Goal: Communication & Community: Answer question/provide support

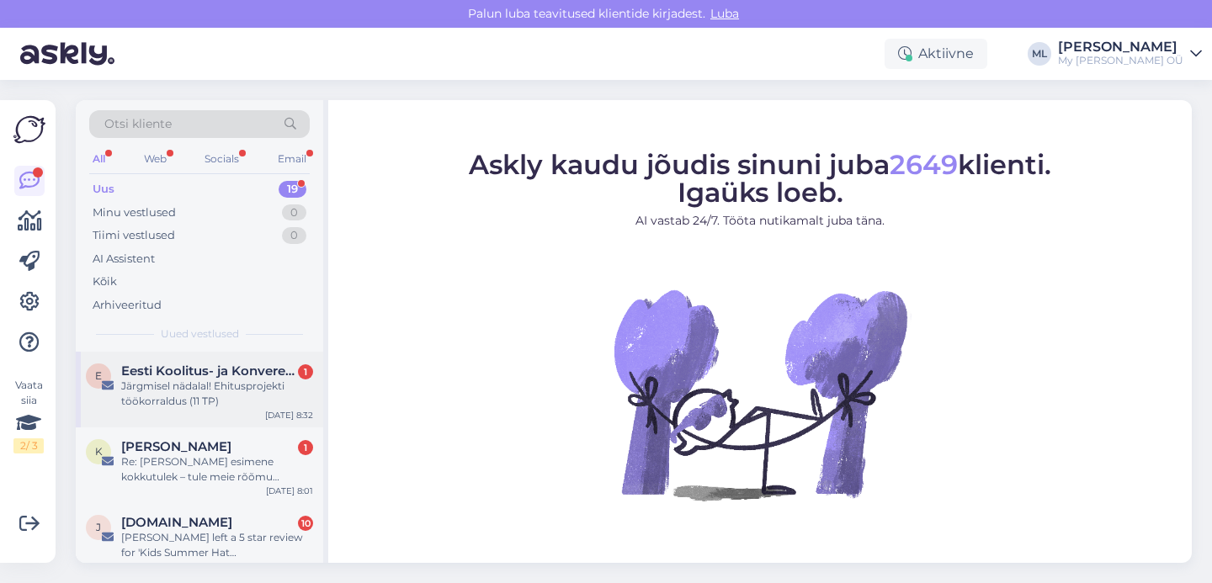
click at [189, 375] on span "Eesti Koolitus- ja Konverentsikeskus" at bounding box center [208, 371] width 175 height 15
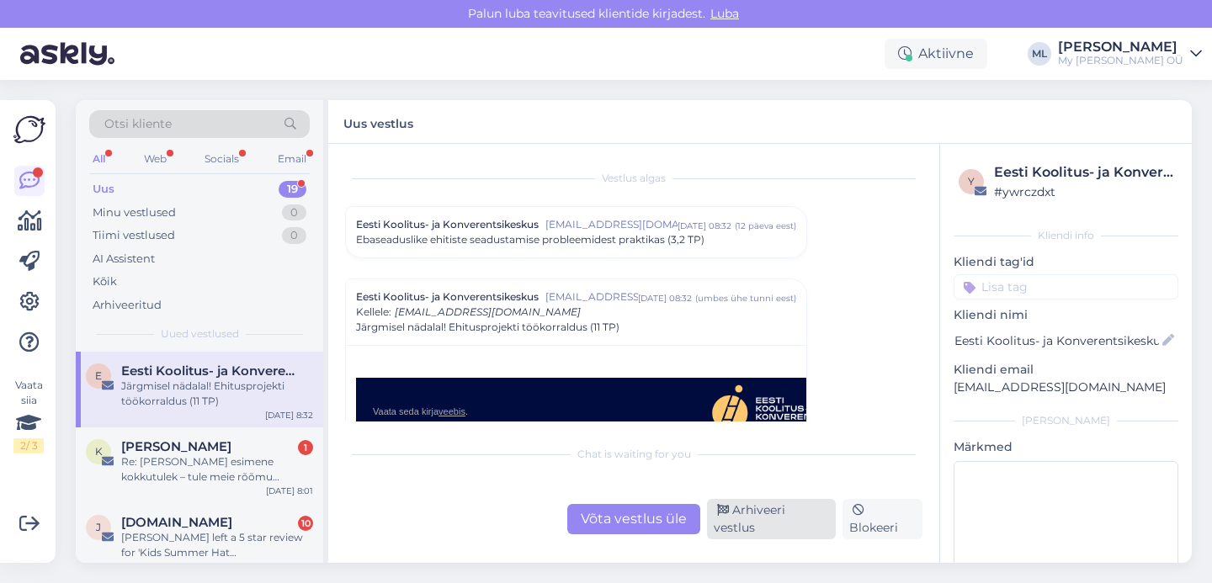
click at [775, 518] on div "Arhiveeri vestlus" at bounding box center [771, 519] width 129 height 40
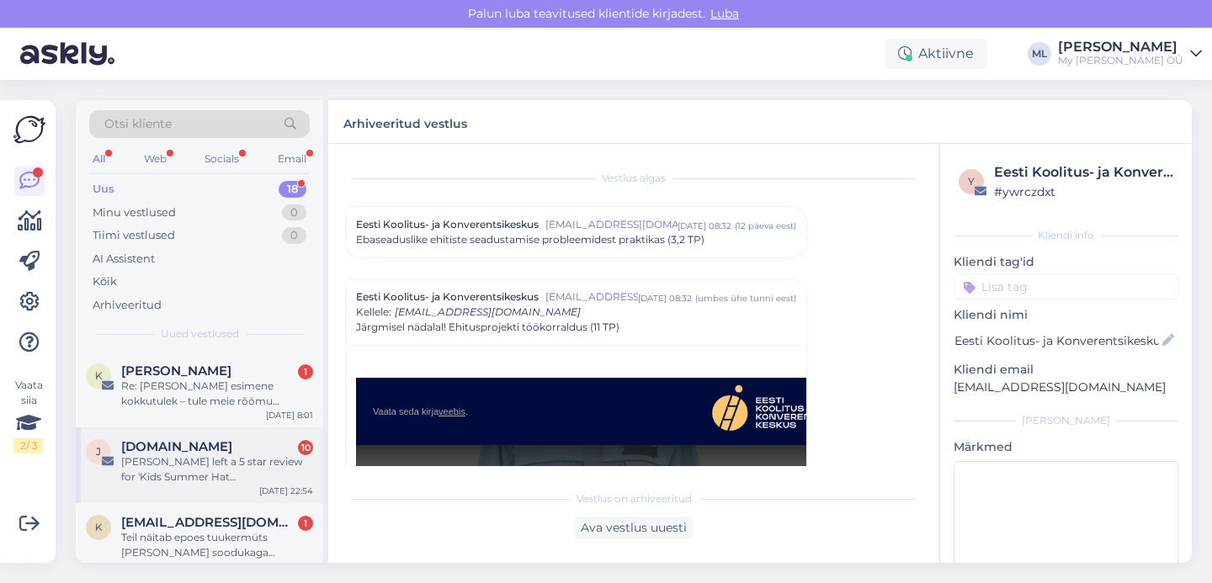
scroll to position [118, 0]
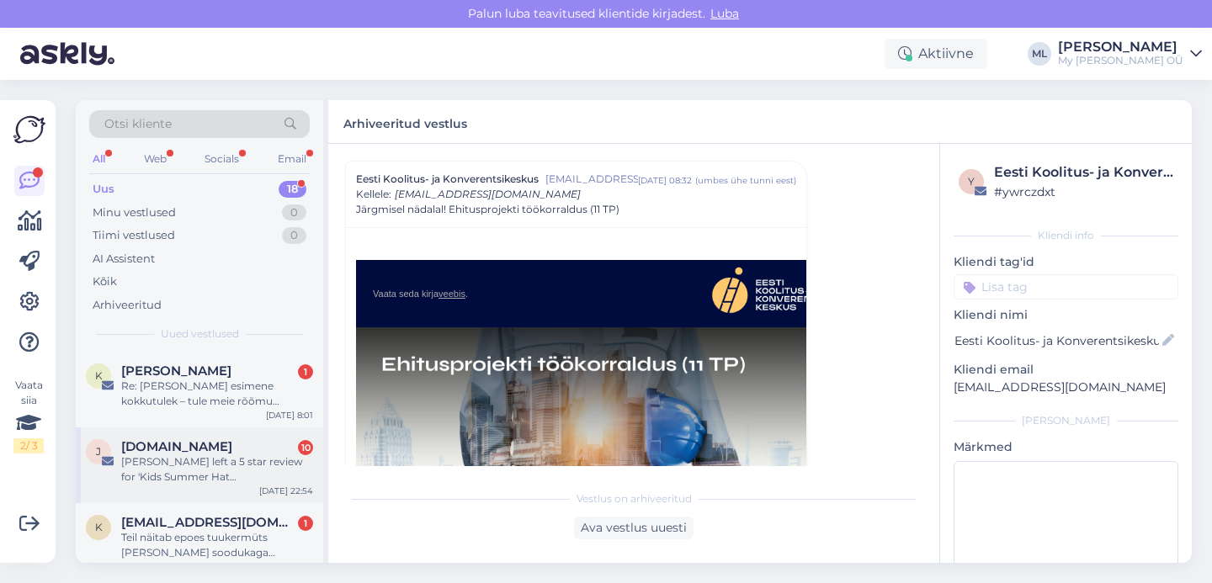
click at [192, 466] on div "[PERSON_NAME] left a 5 star review for 'Kids Summer Hat [PERSON_NAME]'" at bounding box center [217, 470] width 192 height 30
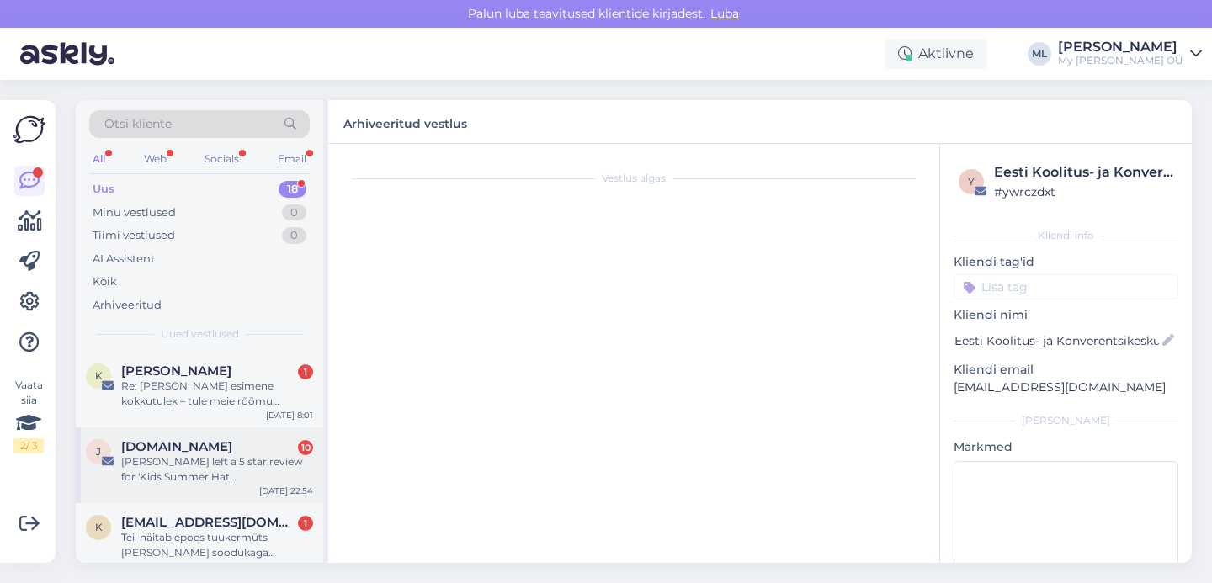
scroll to position [0, 0]
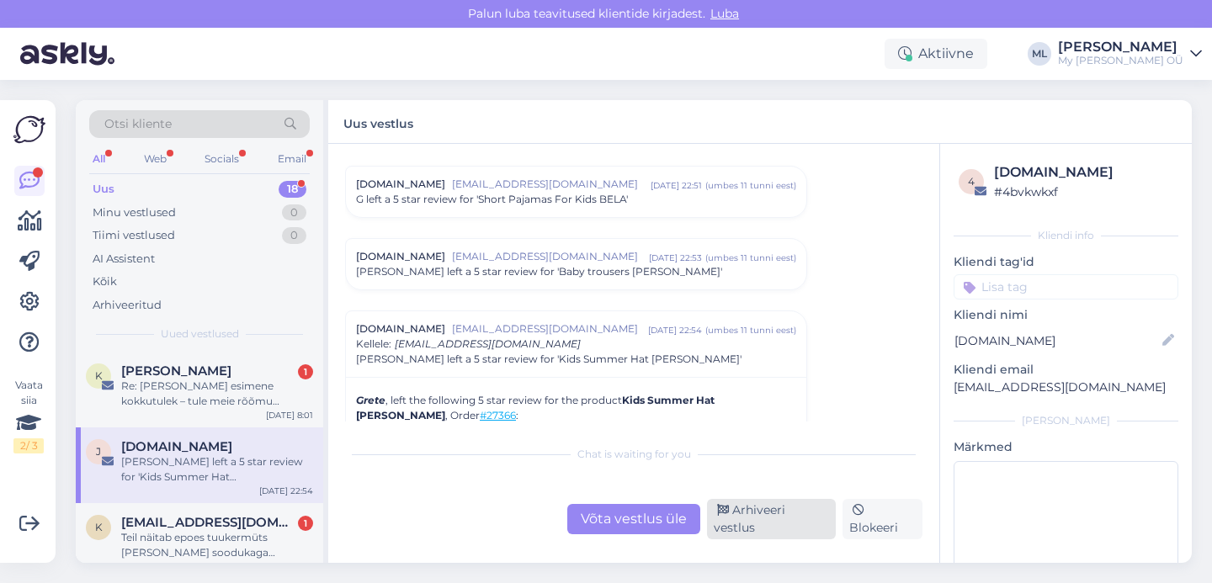
click at [754, 521] on div "Arhiveeri vestlus" at bounding box center [771, 519] width 129 height 40
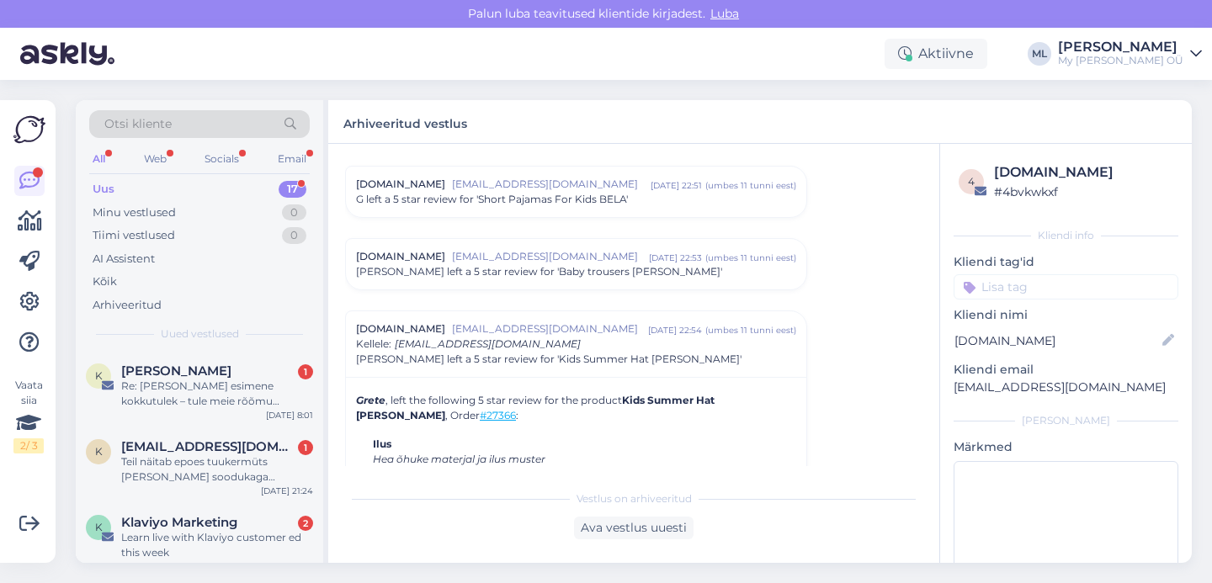
scroll to position [7214, 0]
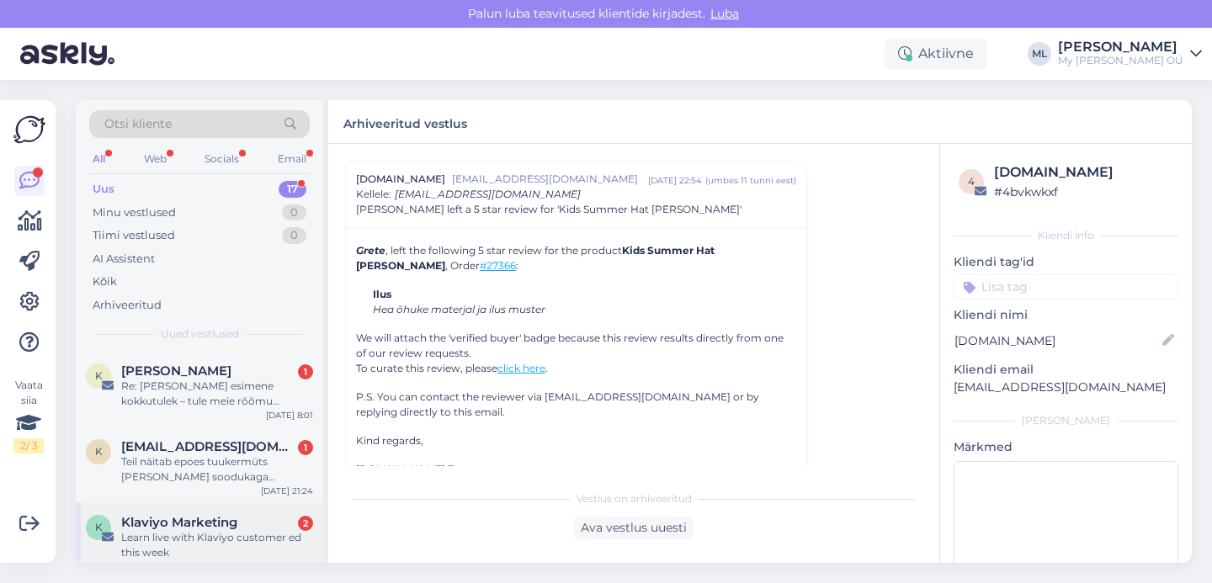
click at [240, 529] on div "Klaviyo Marketing 2" at bounding box center [217, 522] width 192 height 15
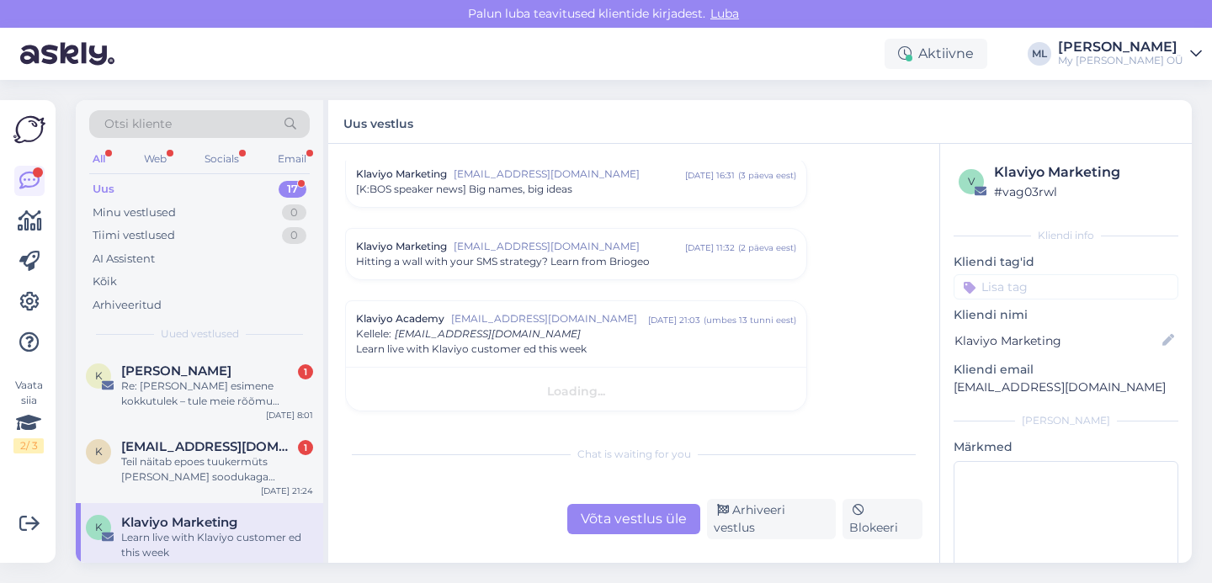
scroll to position [765, 0]
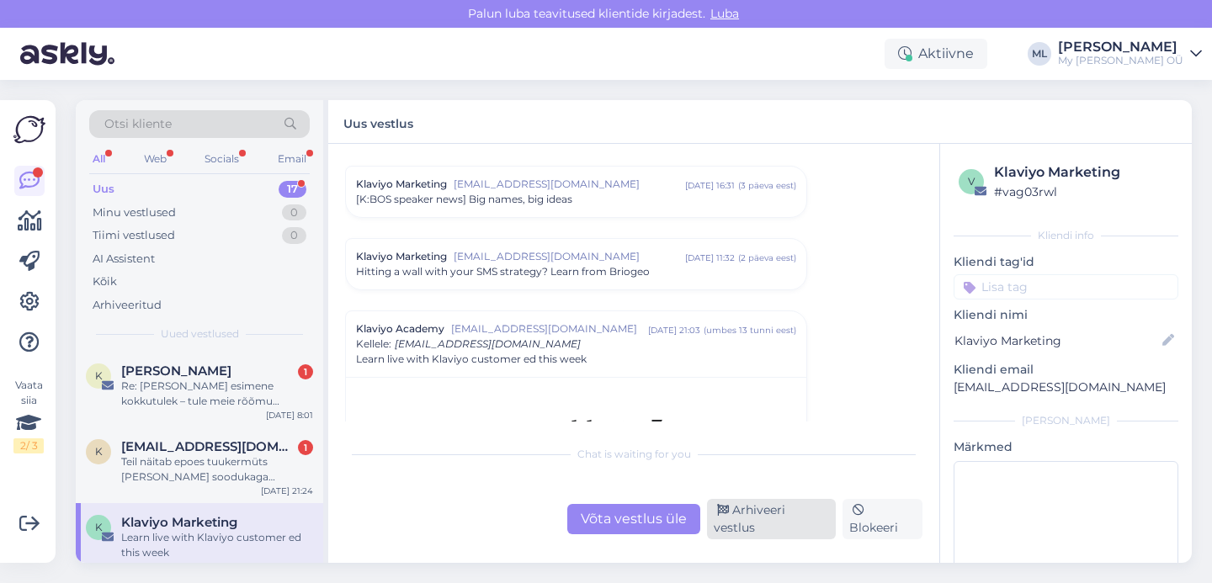
click at [807, 520] on div "Arhiveeri vestlus" at bounding box center [771, 519] width 129 height 40
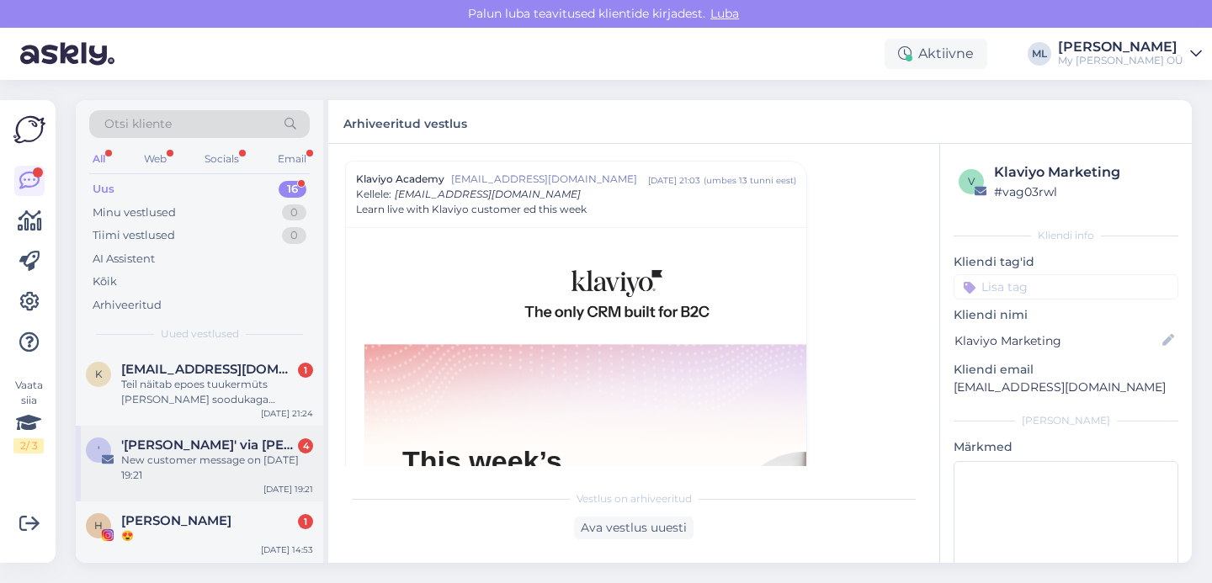
scroll to position [45, 0]
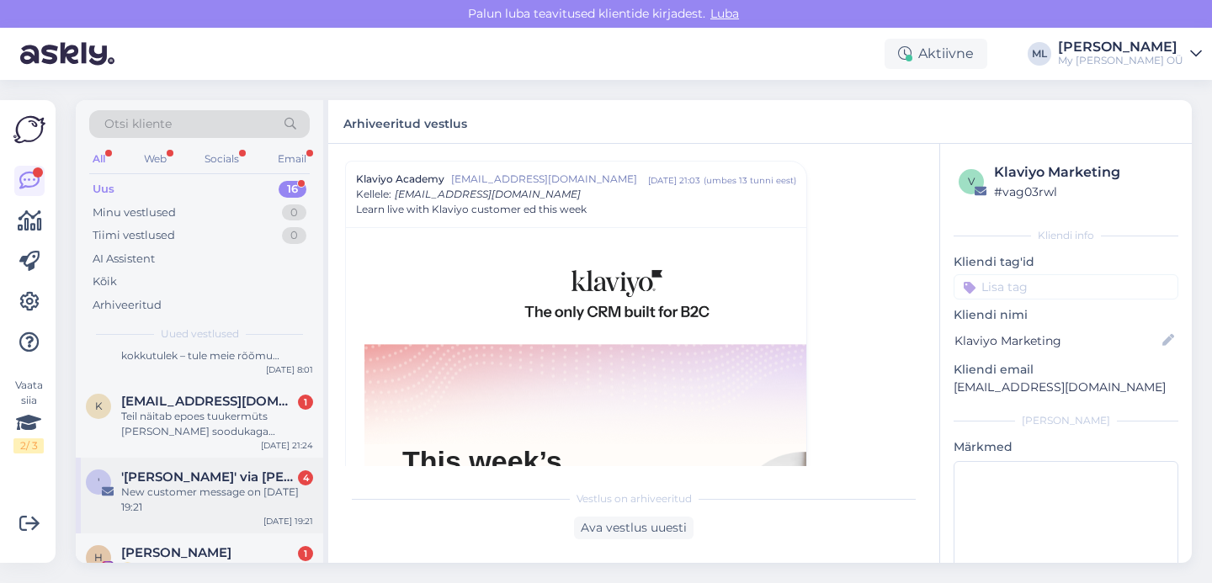
click at [182, 486] on div "New customer message on [DATE] 19:21" at bounding box center [217, 500] width 192 height 30
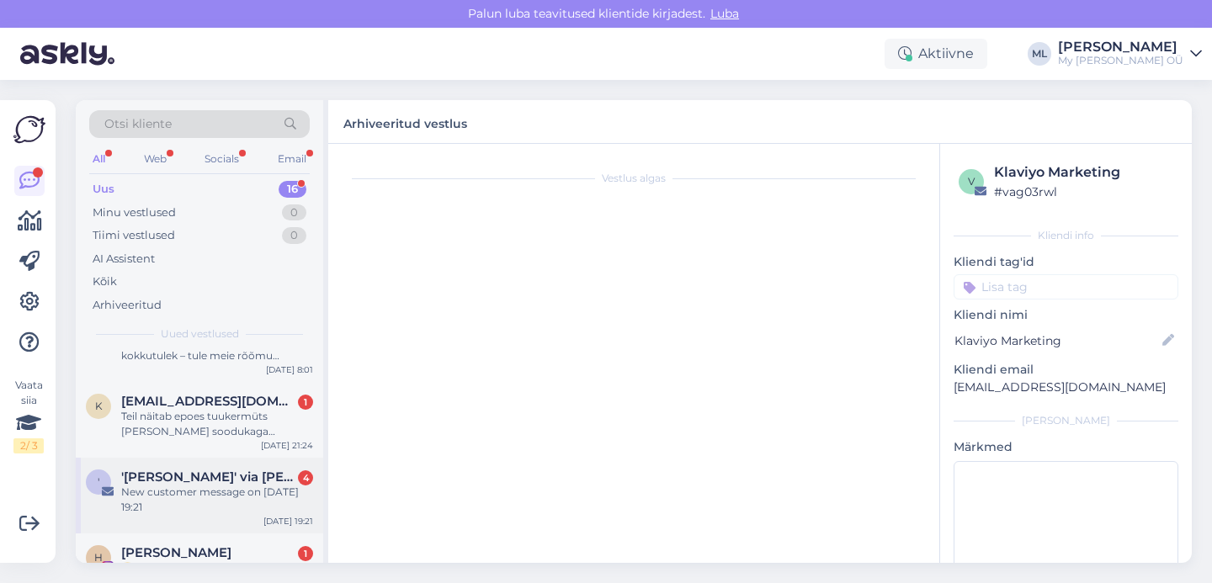
scroll to position [7173, 0]
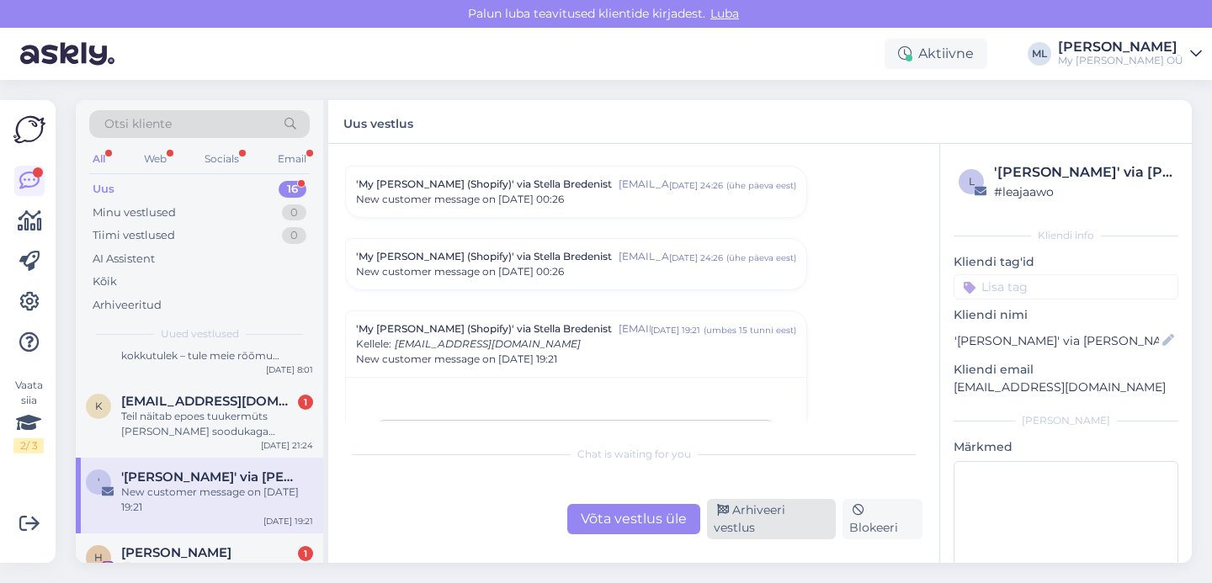
drag, startPoint x: 746, startPoint y: 521, endPoint x: 736, endPoint y: 524, distance: 10.4
click at [745, 520] on div "Arhiveeri vestlus" at bounding box center [771, 519] width 129 height 40
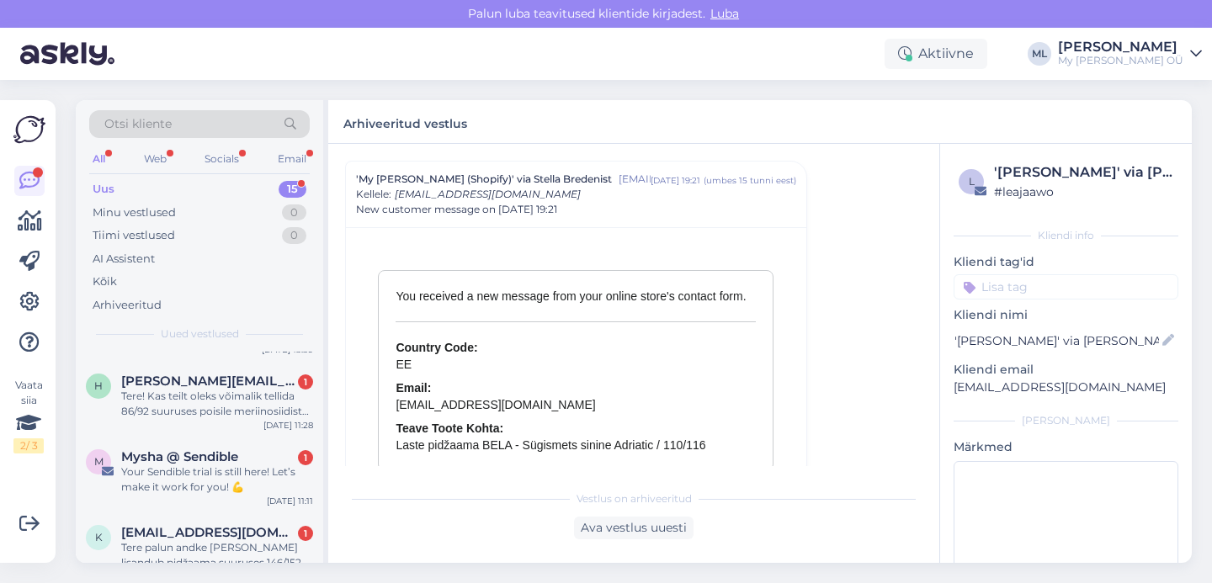
scroll to position [289, 0]
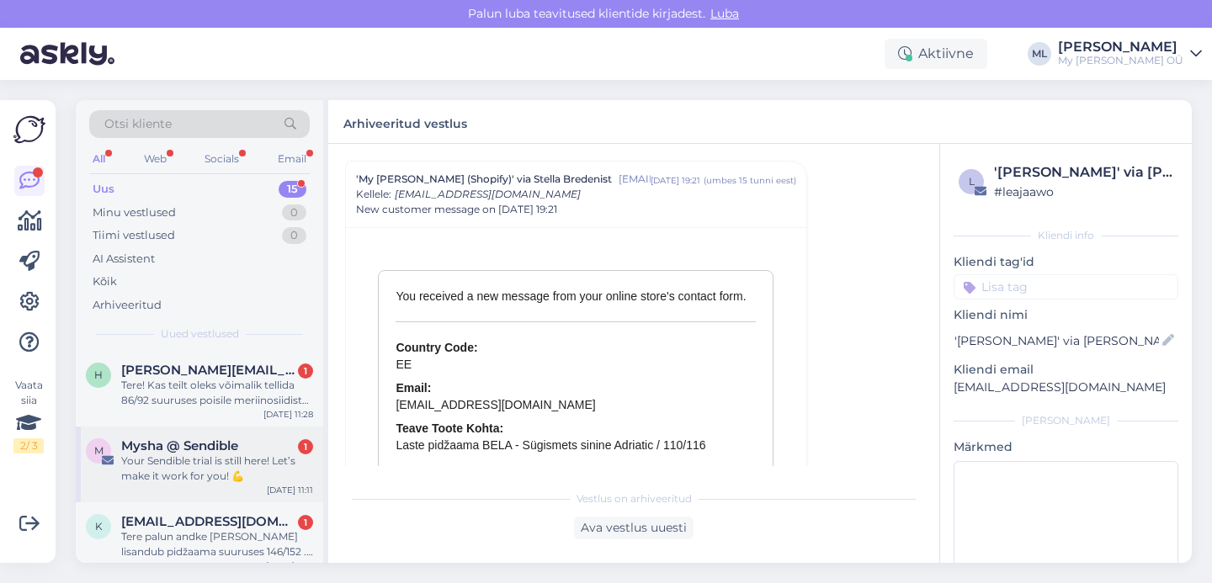
click at [180, 466] on div "Your Sendible trial is still here! Let’s make it work for you! 💪" at bounding box center [217, 469] width 192 height 30
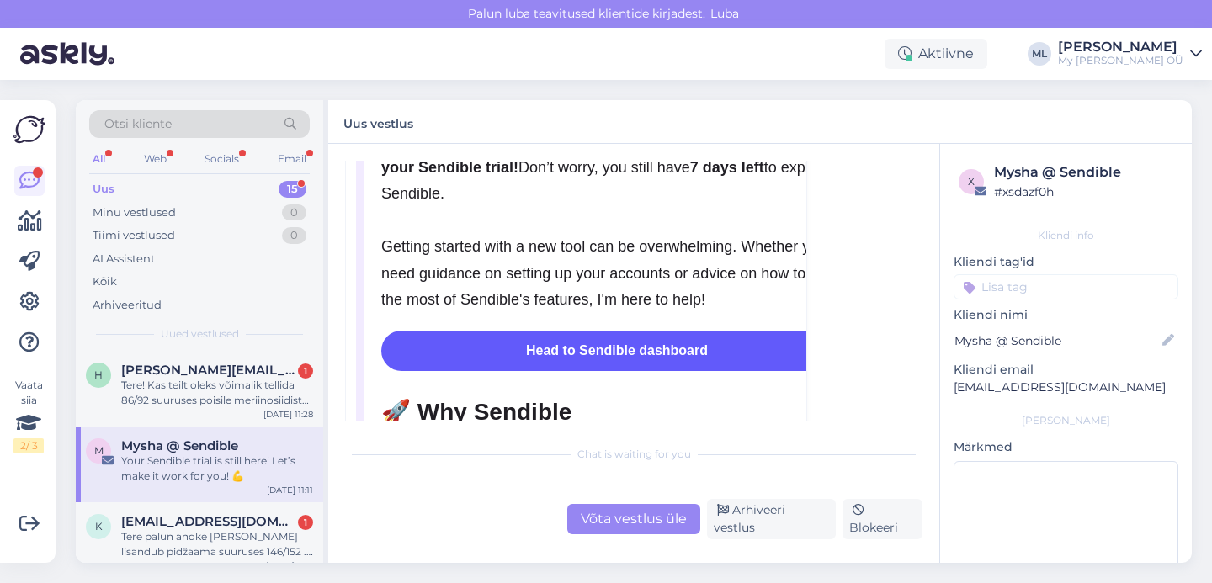
scroll to position [440, 0]
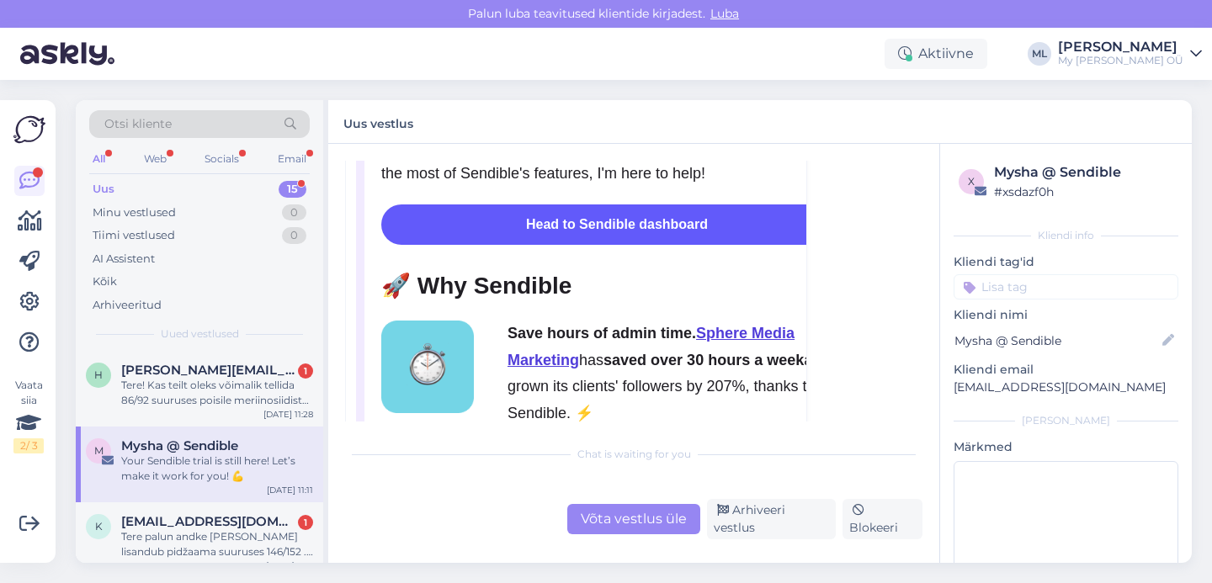
drag, startPoint x: 807, startPoint y: 530, endPoint x: 751, endPoint y: 541, distance: 57.6
click at [807, 530] on div "Arhiveeri vestlus" at bounding box center [771, 519] width 129 height 40
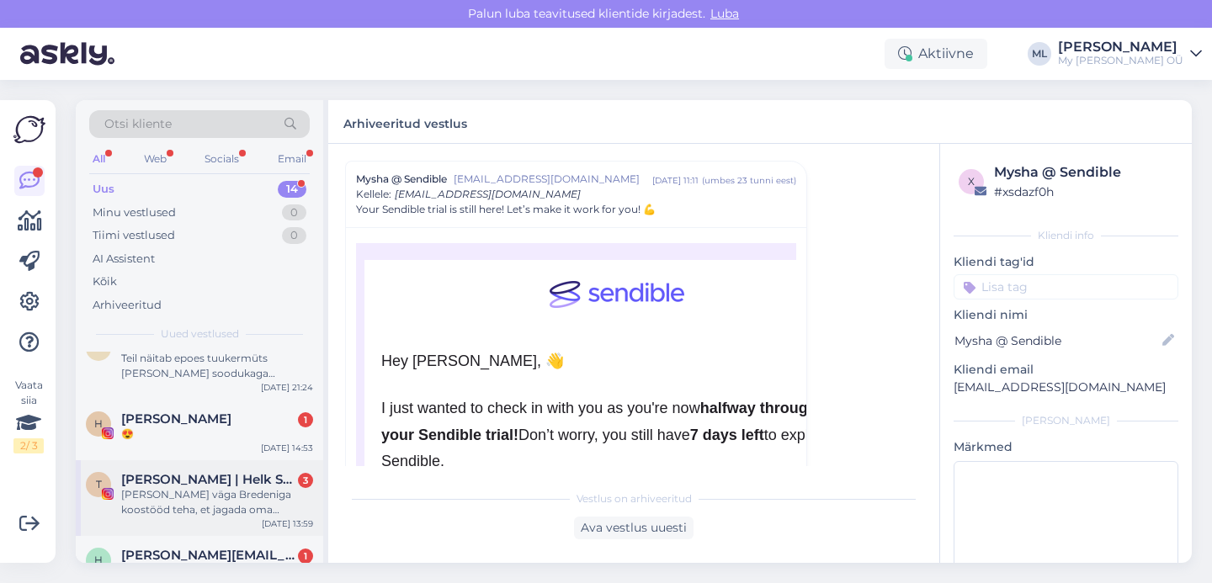
scroll to position [113, 0]
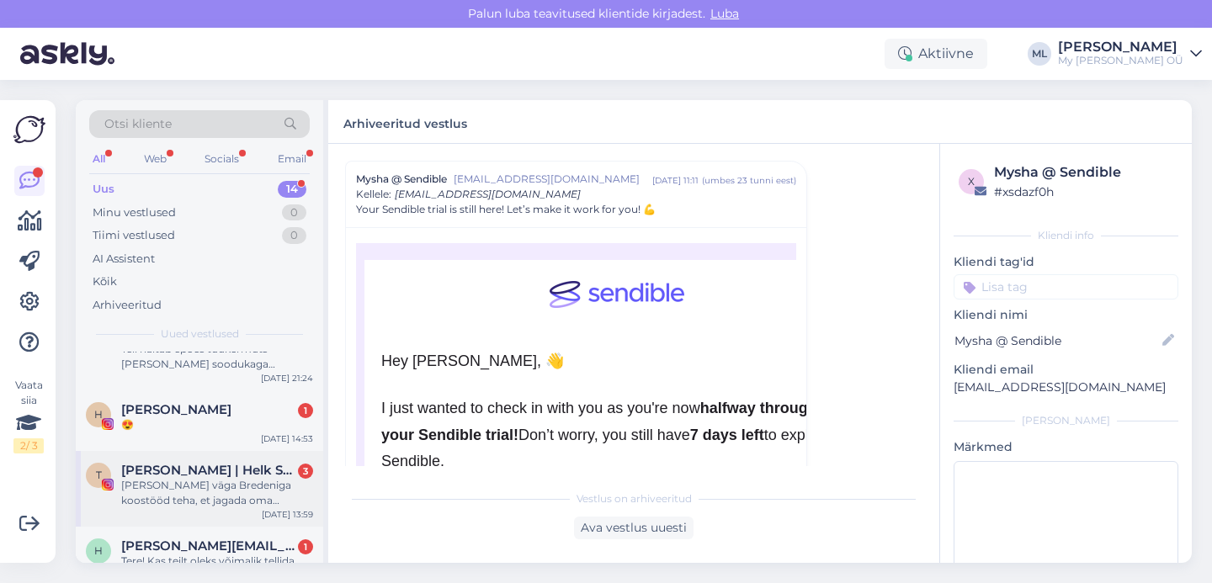
click at [222, 486] on div "[PERSON_NAME] väga Bredeniga koostööd teha, et jagada oma kogemust ja tutvustad…" at bounding box center [217, 493] width 192 height 30
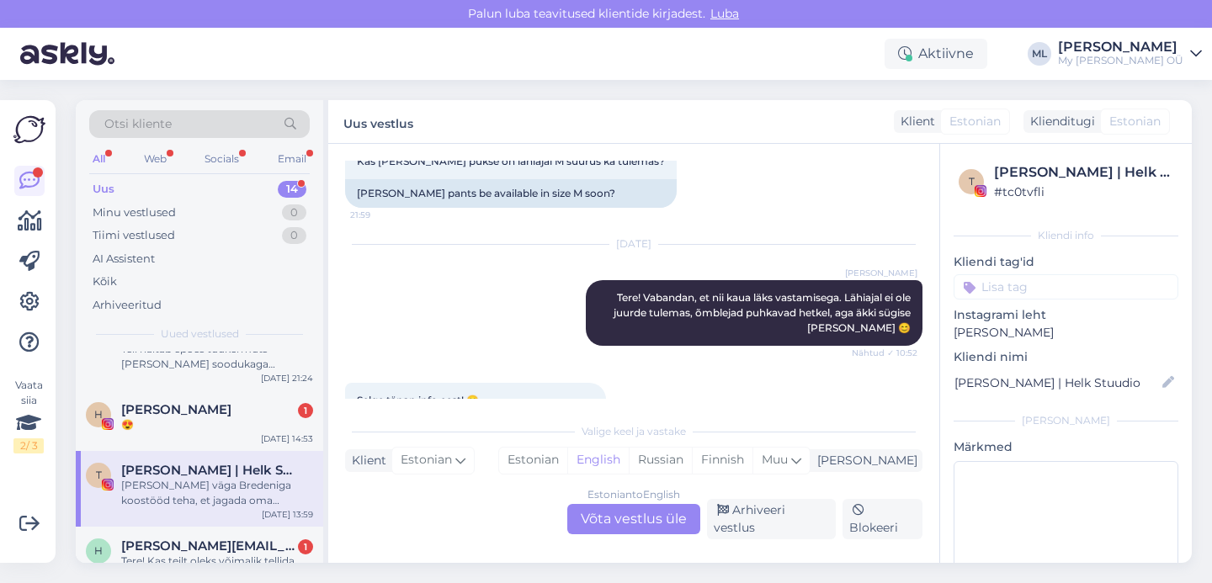
scroll to position [3241, 0]
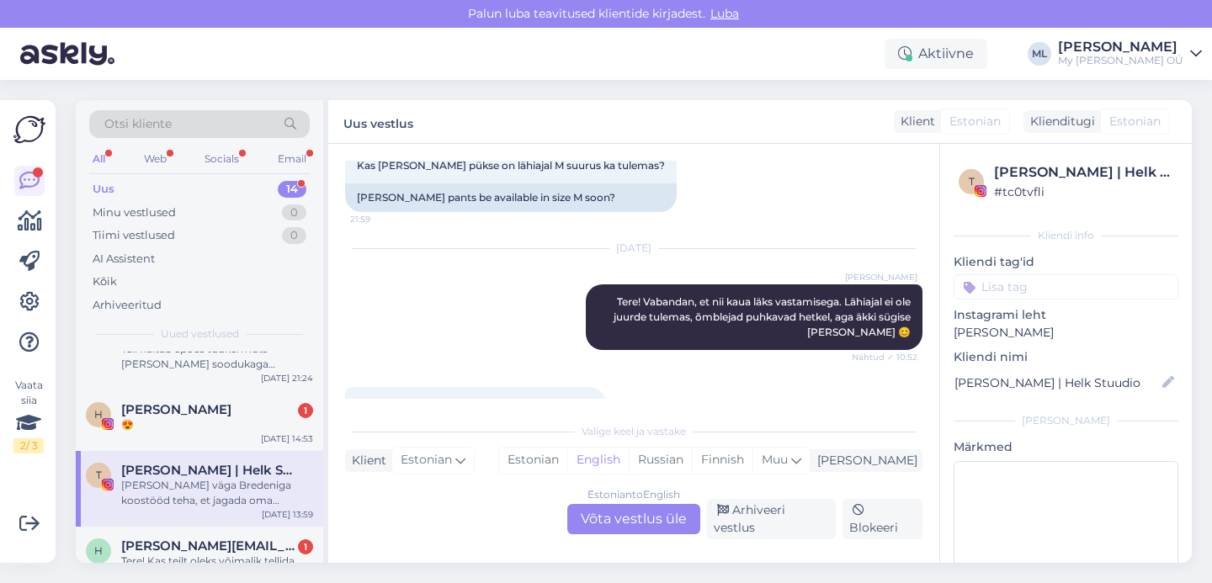
click at [197, 486] on div "[PERSON_NAME] väga Bredeniga koostööd teha, et jagada oma kogemust ja tutvustad…" at bounding box center [217, 493] width 192 height 30
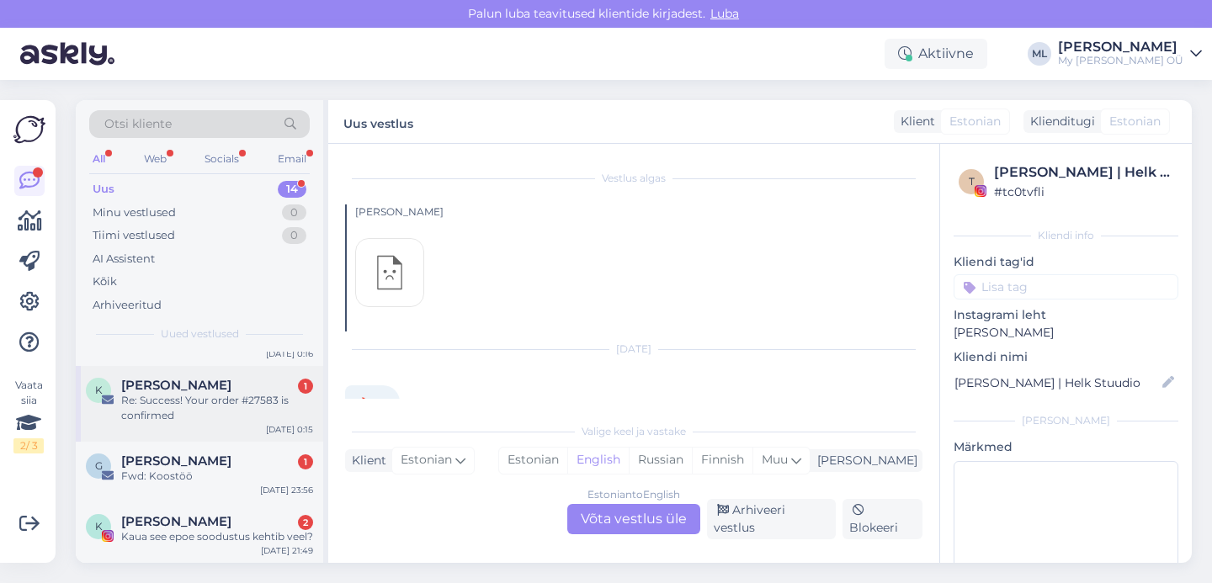
scroll to position [819, 0]
click at [201, 530] on div "Kaua see epoe soodustus kehtib veel?" at bounding box center [217, 537] width 192 height 15
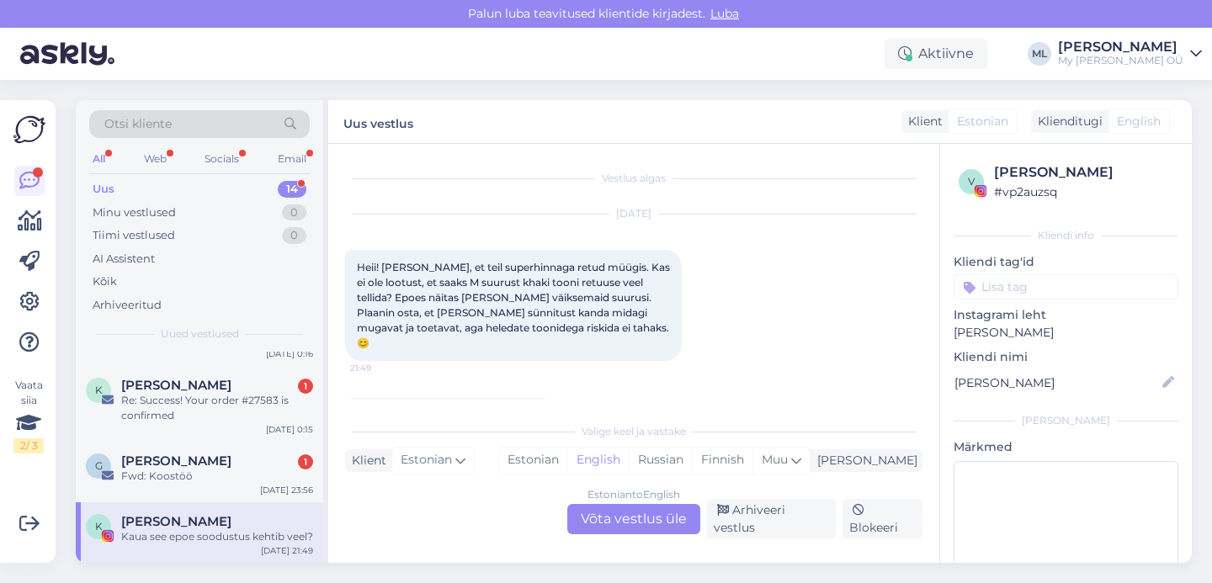
scroll to position [28, 0]
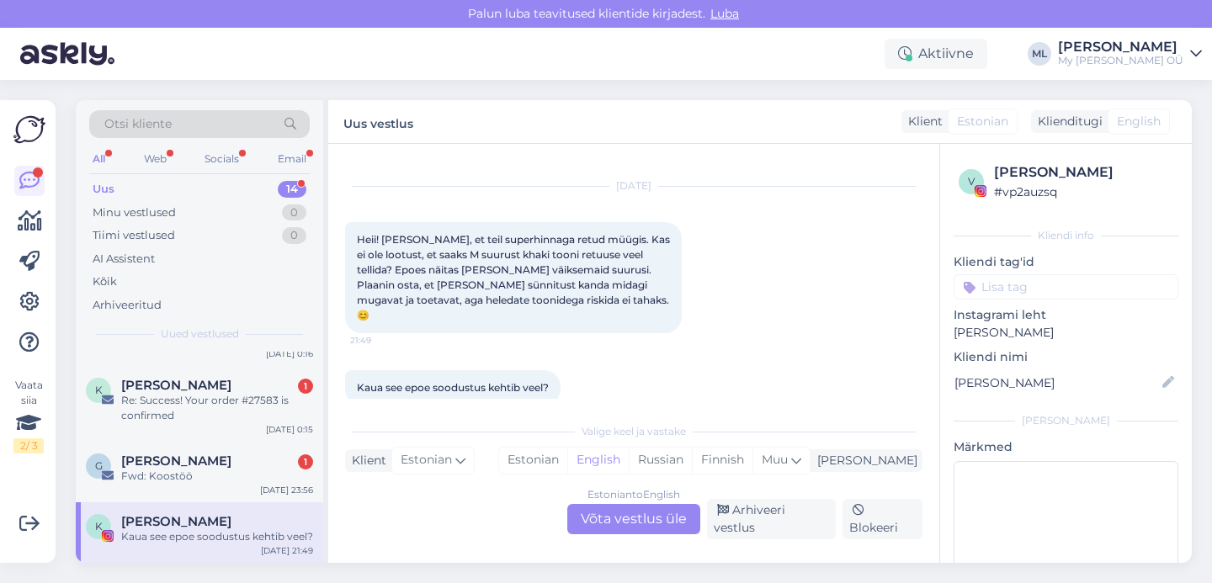
click at [657, 519] on div "Estonian to English Võta vestlus üle" at bounding box center [633, 519] width 133 height 30
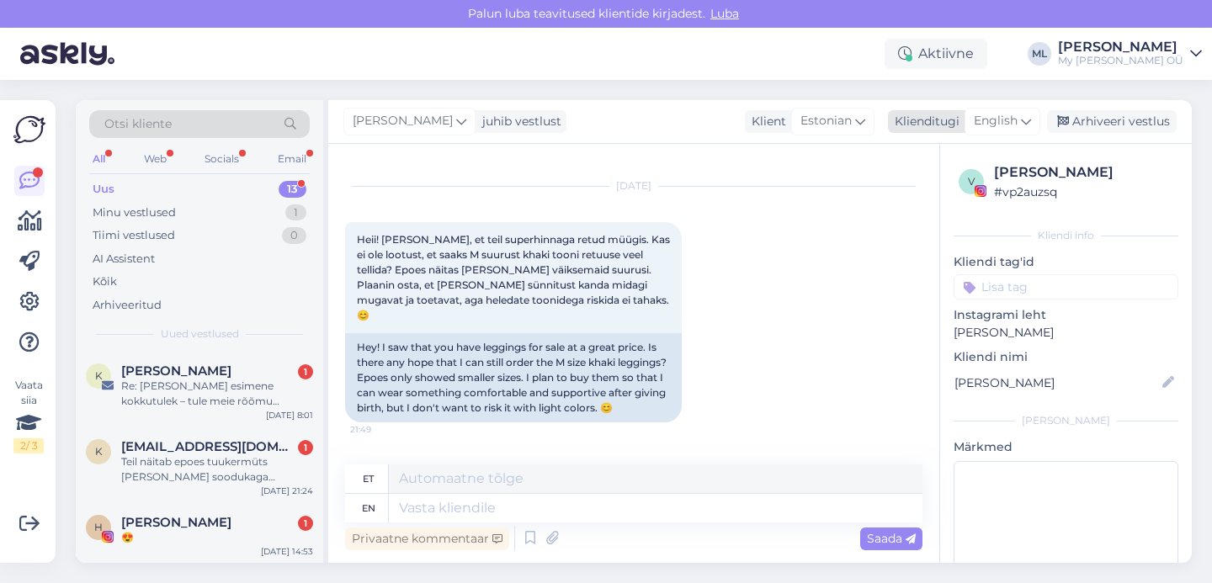
click at [998, 115] on span "English" at bounding box center [996, 121] width 44 height 19
type input "est"
click at [900, 194] on link "Estonian" at bounding box center [964, 196] width 185 height 27
drag, startPoint x: 493, startPoint y: 501, endPoint x: 478, endPoint y: 515, distance: 20.8
click at [490, 503] on textarea at bounding box center [634, 504] width 578 height 35
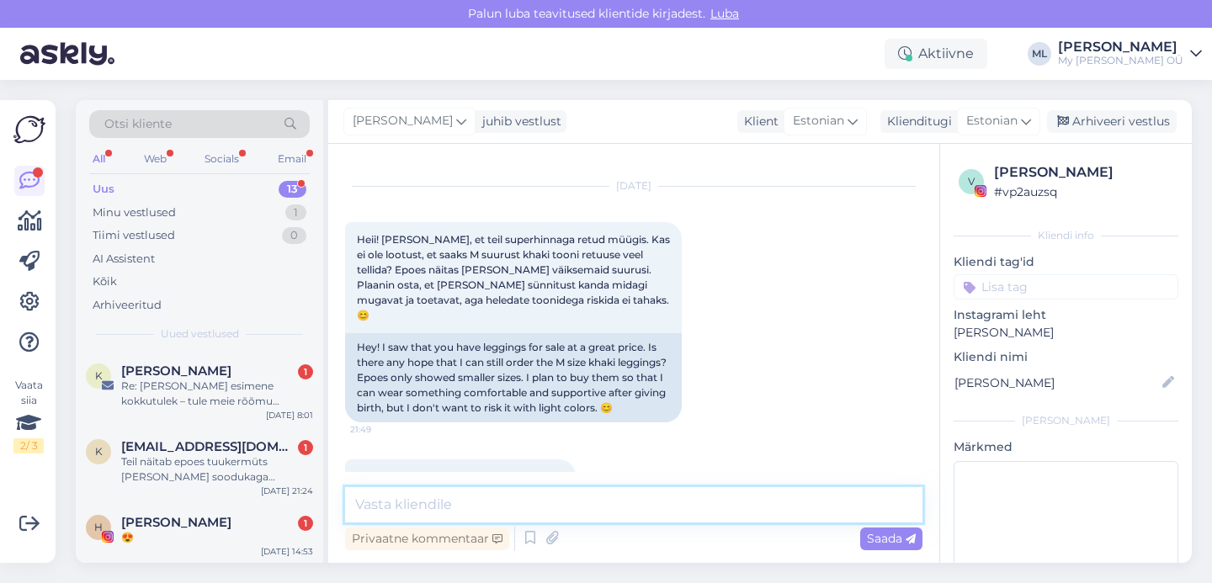
click at [520, 507] on textarea at bounding box center [634, 504] width 578 height 35
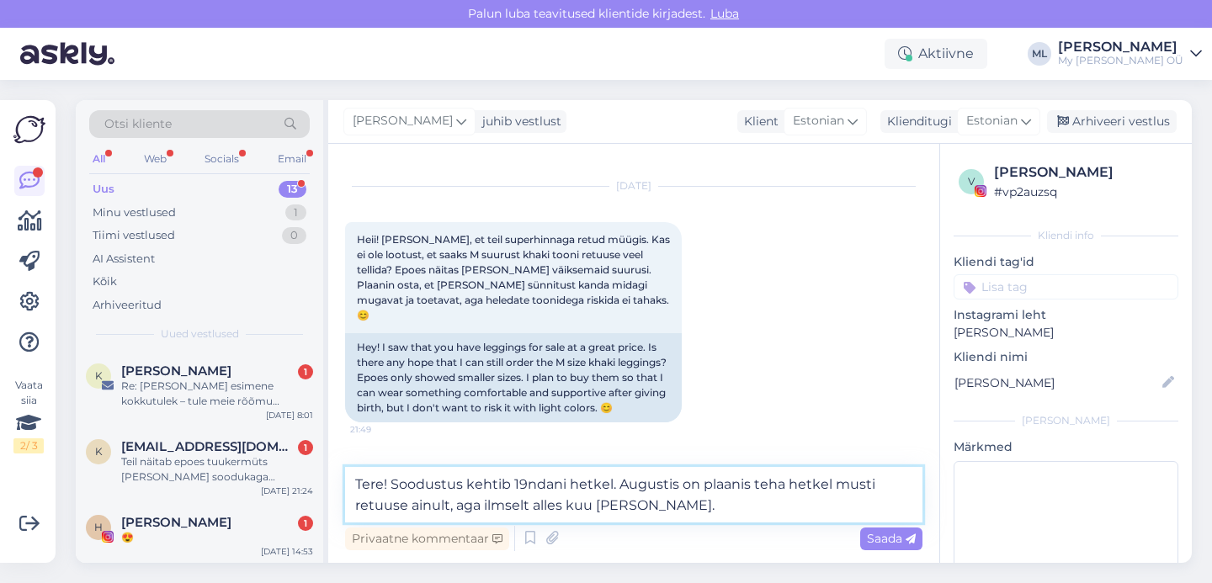
click at [449, 500] on textarea "Tere! Soodustus kehtib 19ndani hetkel. Augustis on plaanis teha hetkel musti re…" at bounding box center [634, 495] width 578 height 56
click at [640, 509] on textarea "Tere! Soodustus kehtib 19ndani hetkel. Augustis on plaanis teha hetkel musti re…" at bounding box center [634, 495] width 578 height 56
type textarea "Tere! Soodustus kehtib 19ndani hetkel. Augustis on plaanis teha hetkel musti re…"
click at [889, 535] on span "Saada" at bounding box center [891, 538] width 49 height 15
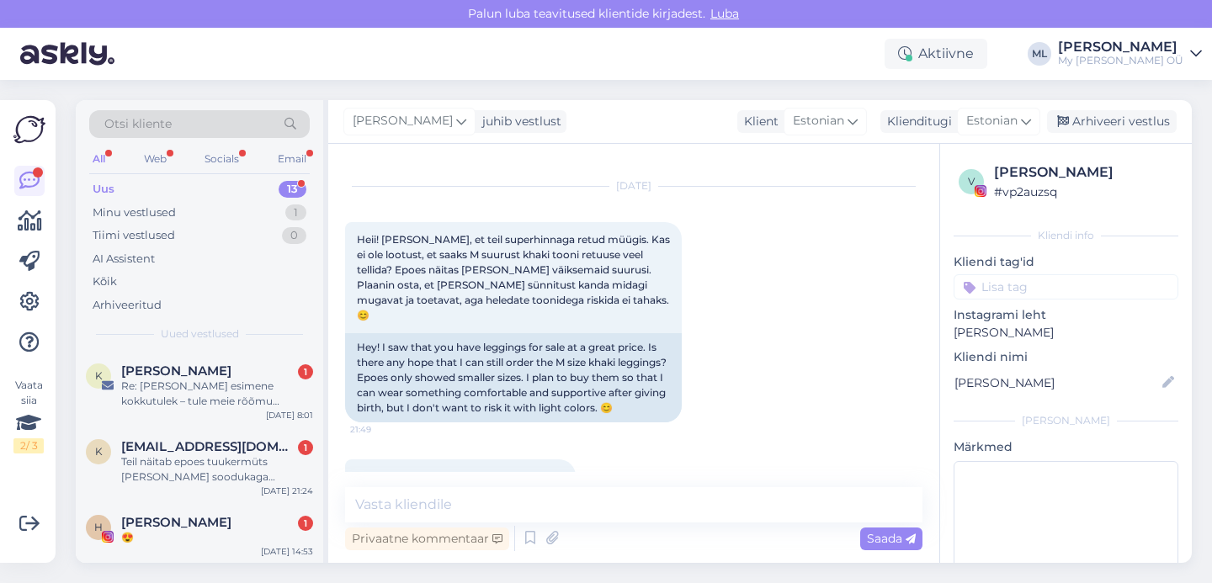
scroll to position [221, 0]
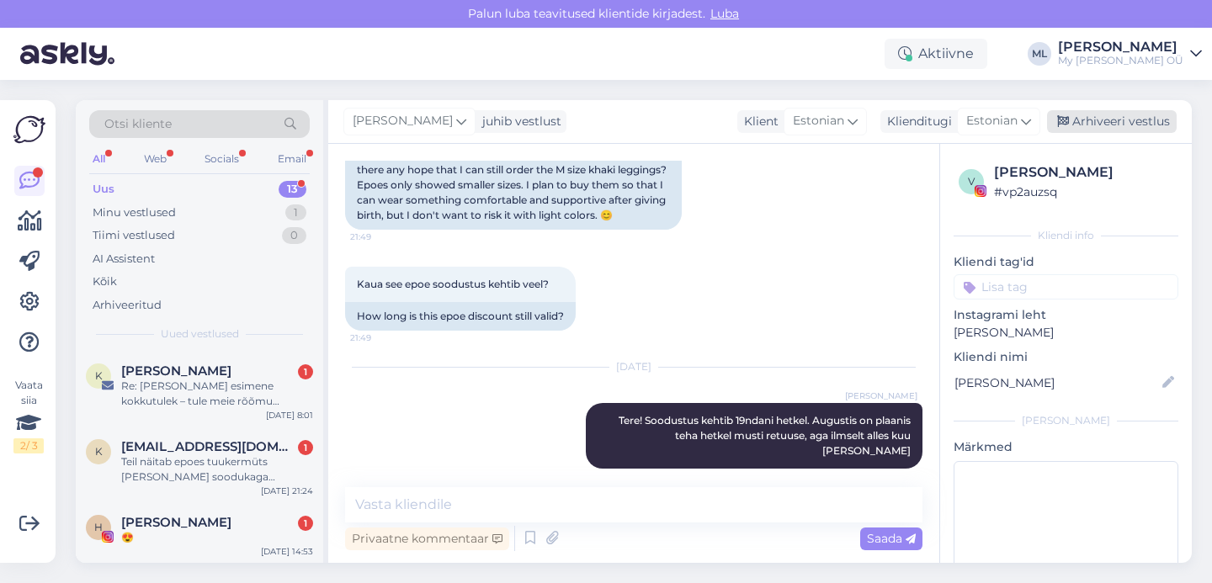
click at [1078, 120] on div "Arhiveeri vestlus" at bounding box center [1112, 121] width 130 height 23
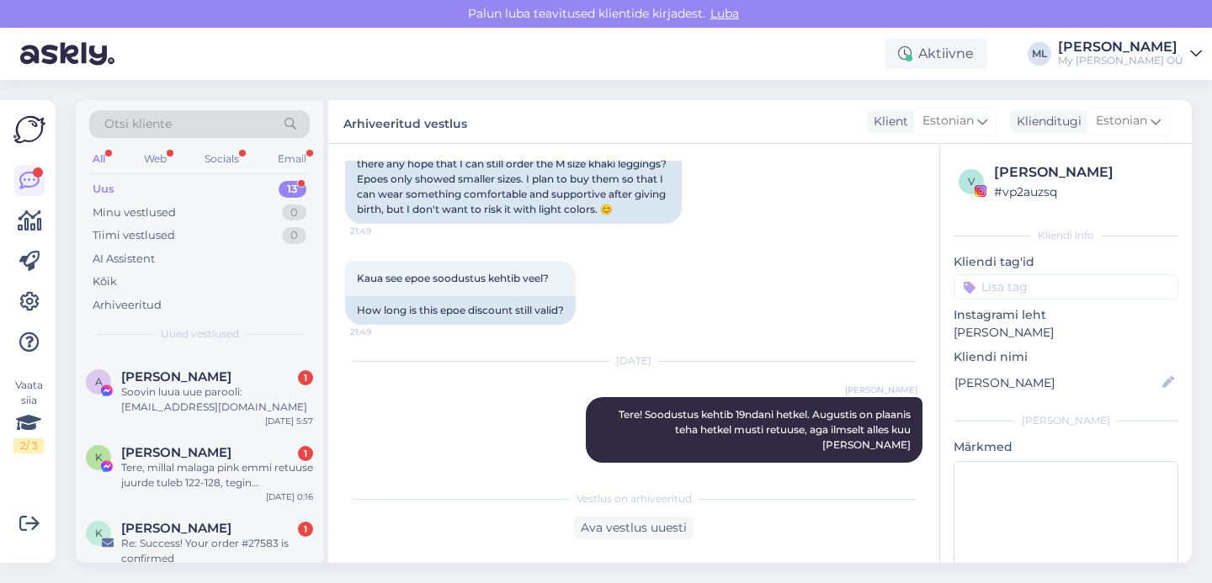
scroll to position [743, 0]
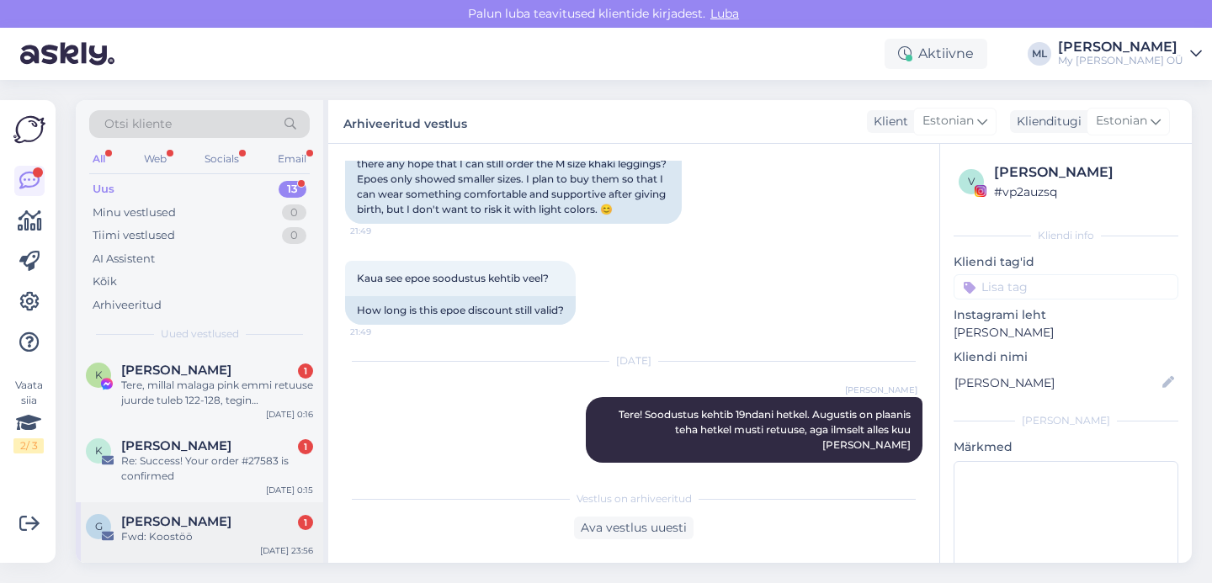
click at [211, 519] on span "[PERSON_NAME]" at bounding box center [176, 521] width 110 height 15
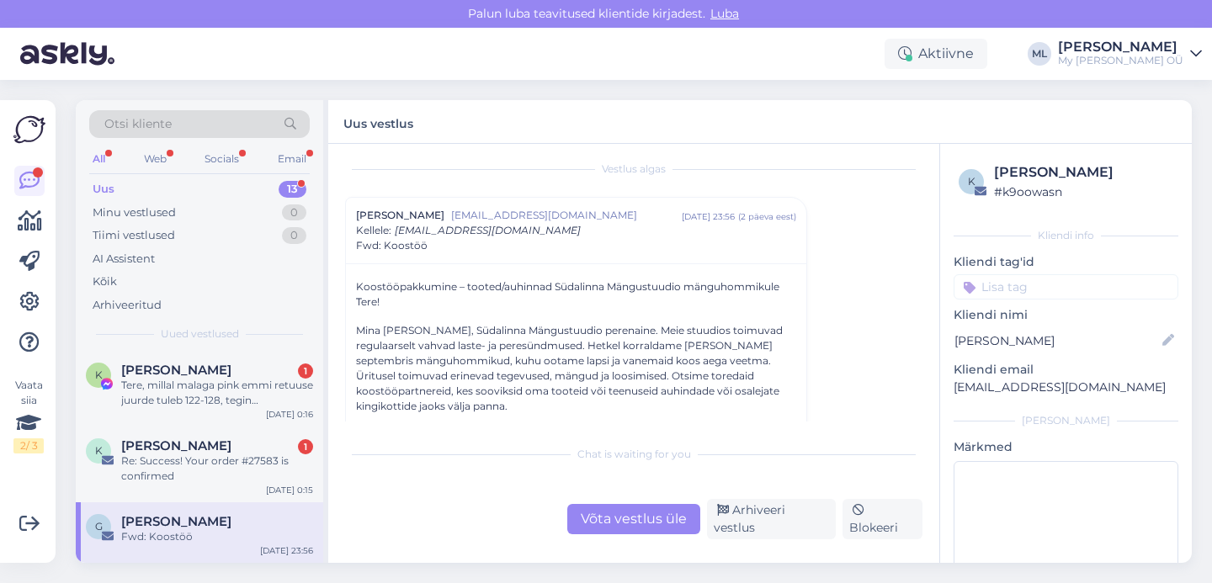
scroll to position [0, 0]
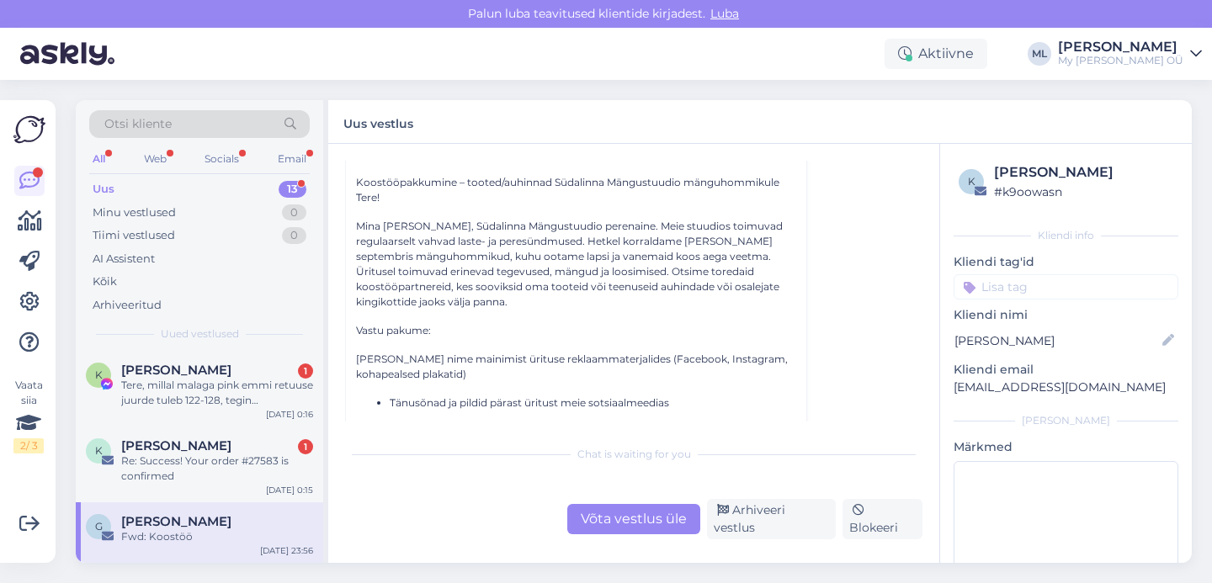
click at [177, 519] on span "[PERSON_NAME]" at bounding box center [176, 521] width 110 height 15
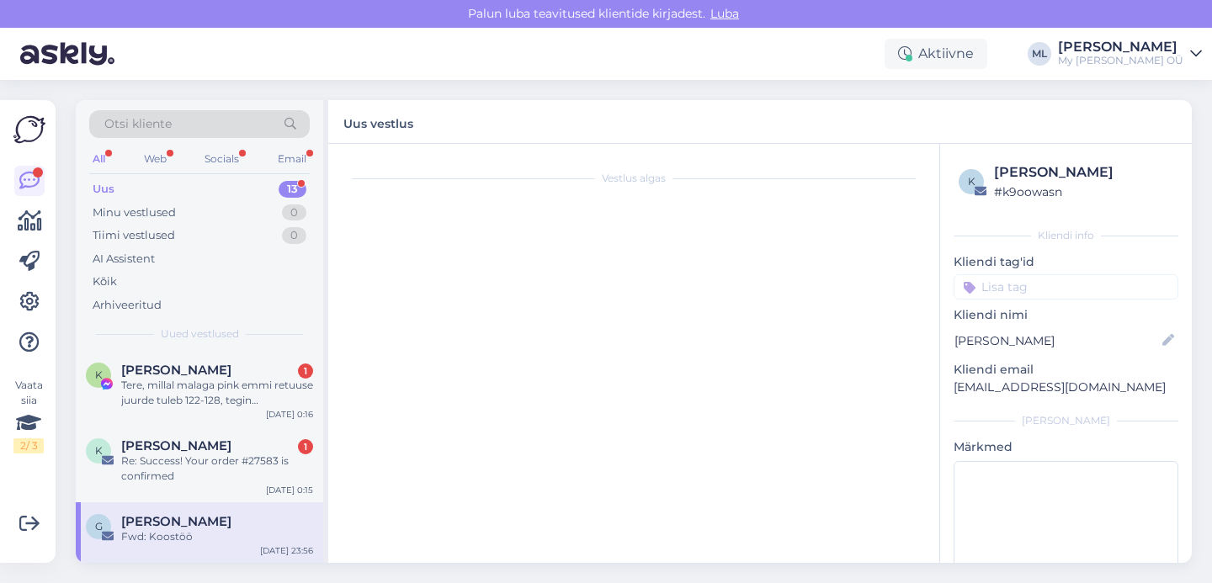
scroll to position [45, 0]
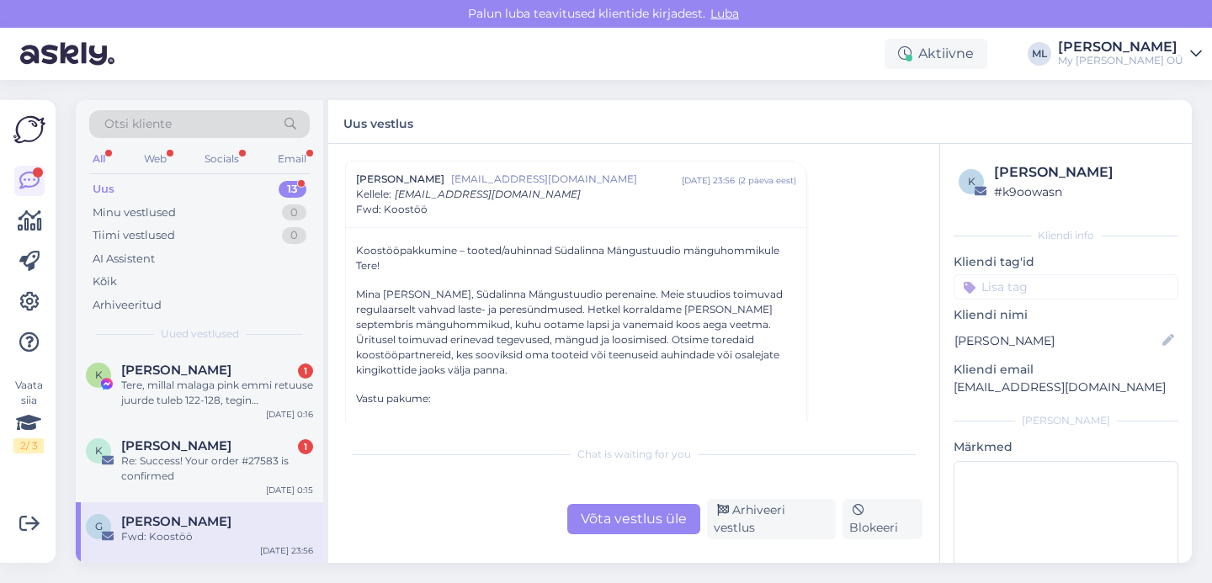
click at [152, 517] on span "[PERSON_NAME]" at bounding box center [176, 521] width 110 height 15
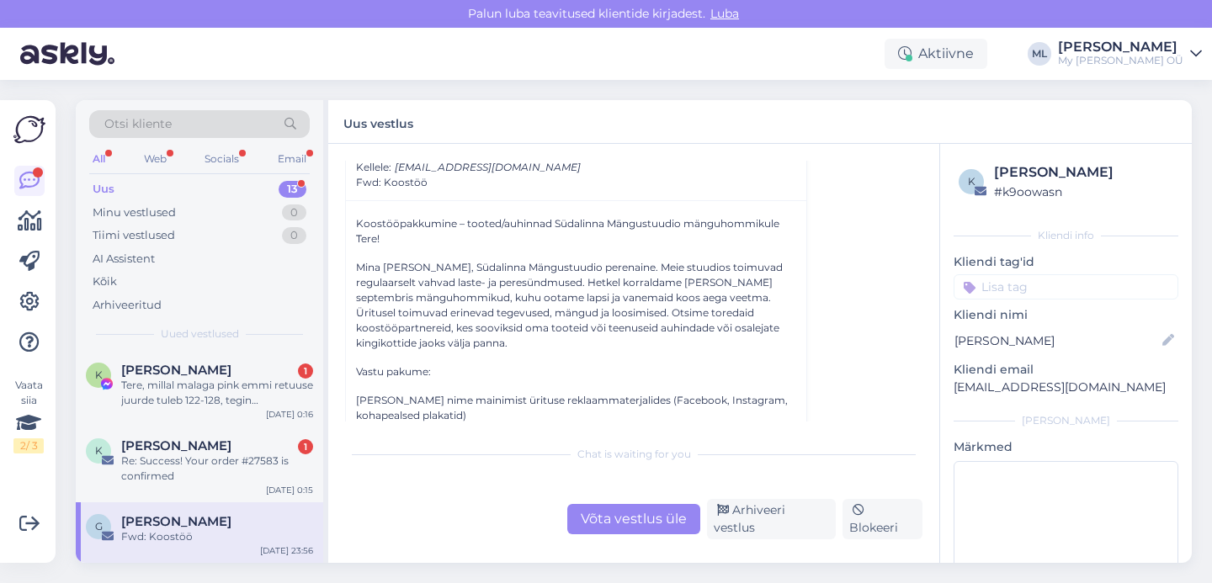
click at [206, 514] on span "[PERSON_NAME]" at bounding box center [176, 521] width 110 height 15
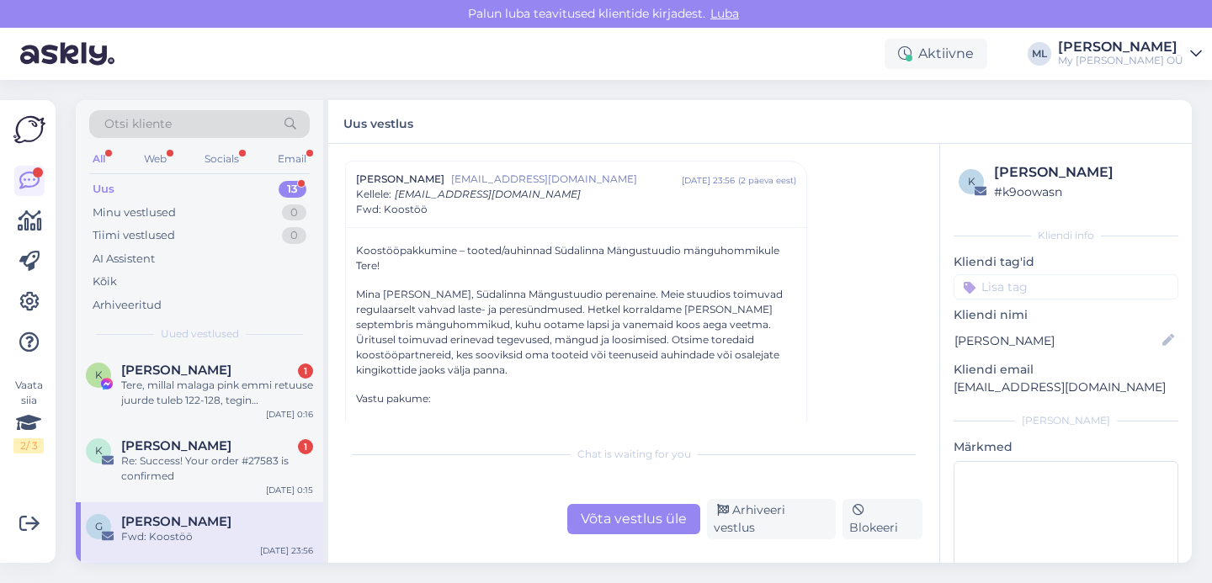
click at [646, 533] on div "Võta vestlus üle" at bounding box center [633, 519] width 133 height 30
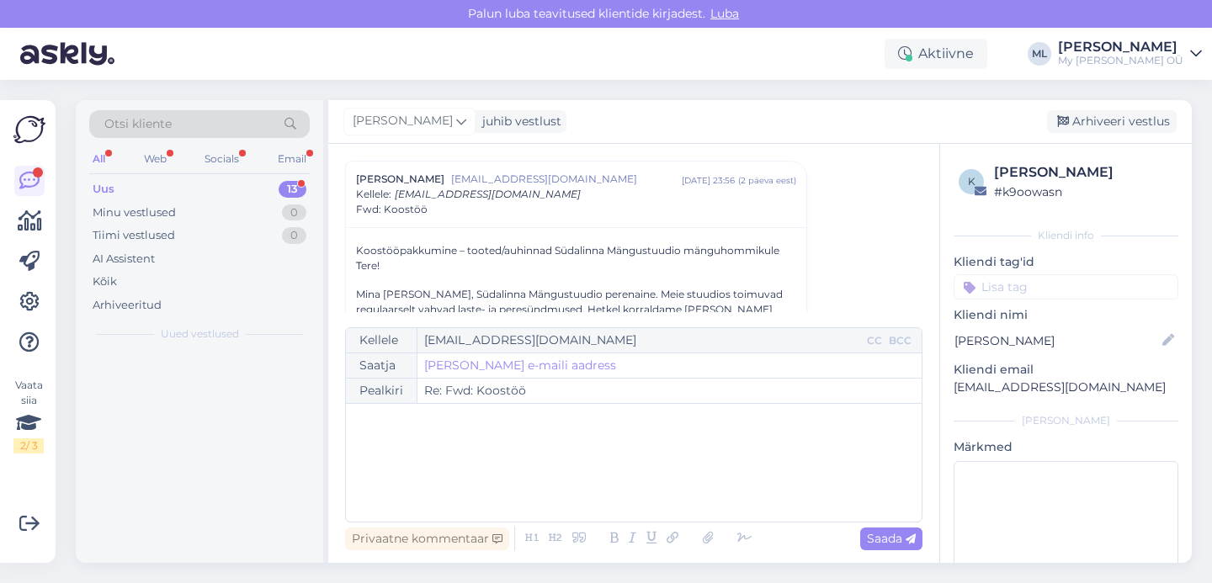
scroll to position [0, 0]
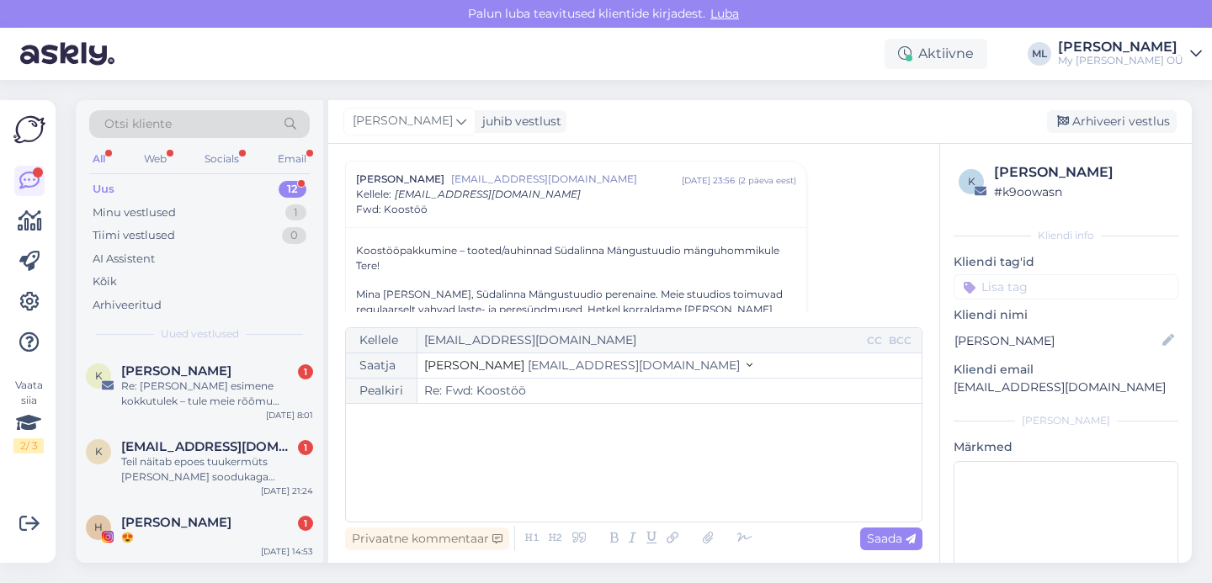
click at [528, 363] on span "[EMAIL_ADDRESS][DOMAIN_NAME]" at bounding box center [634, 365] width 212 height 15
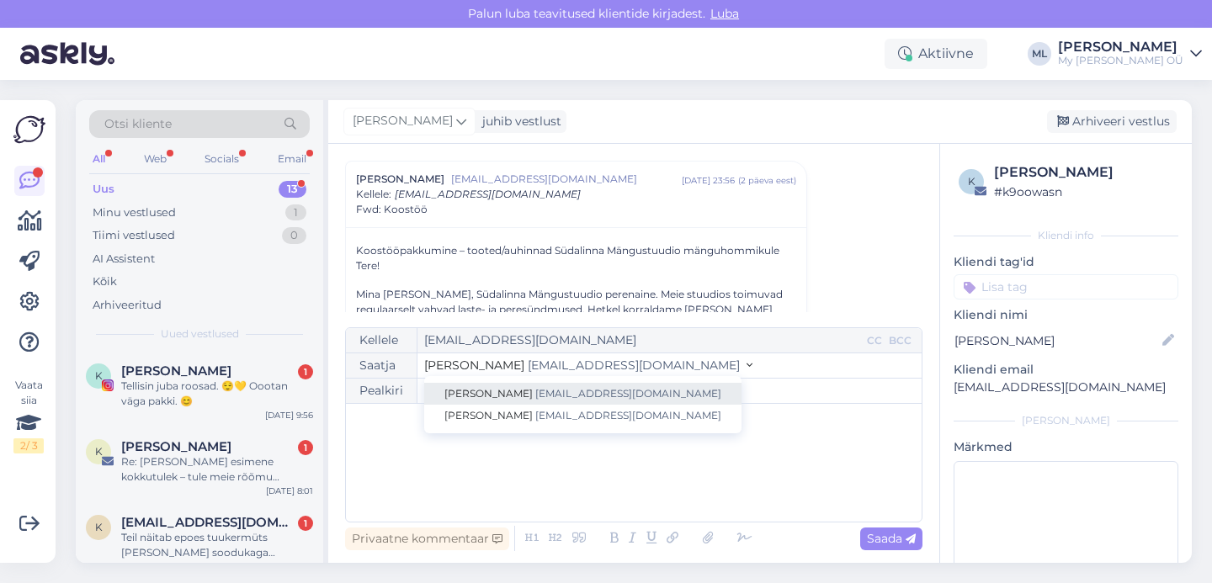
click at [506, 402] on link "Stella [EMAIL_ADDRESS][DOMAIN_NAME]" at bounding box center [582, 394] width 317 height 22
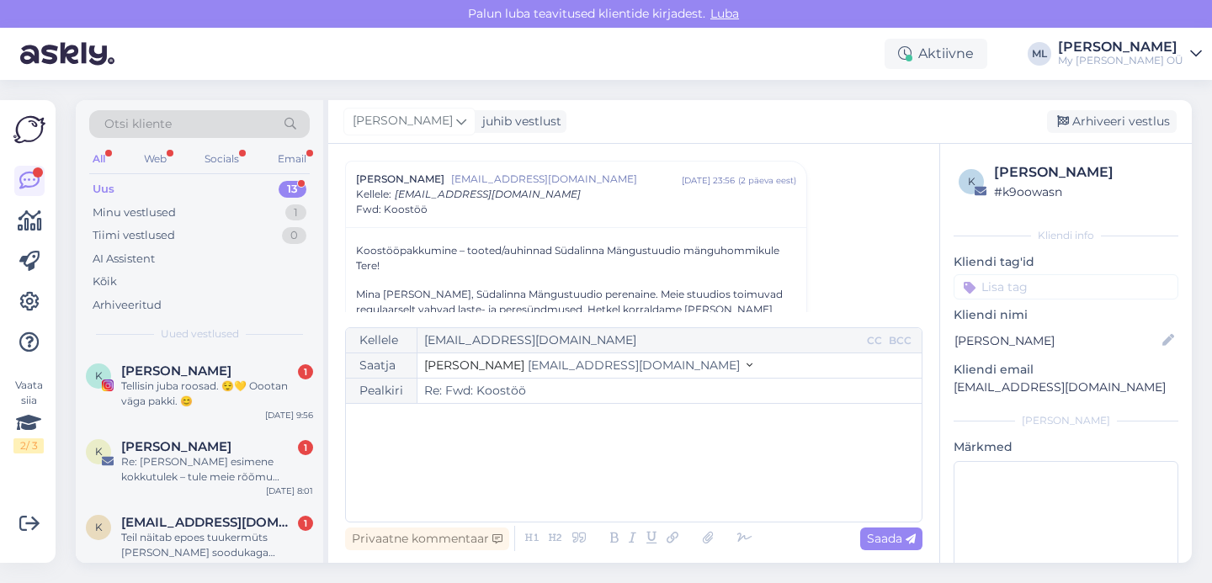
drag, startPoint x: 523, startPoint y: 359, endPoint x: 507, endPoint y: 406, distance: 49.8
click at [528, 360] on span "[EMAIL_ADDRESS][DOMAIN_NAME]" at bounding box center [634, 365] width 212 height 15
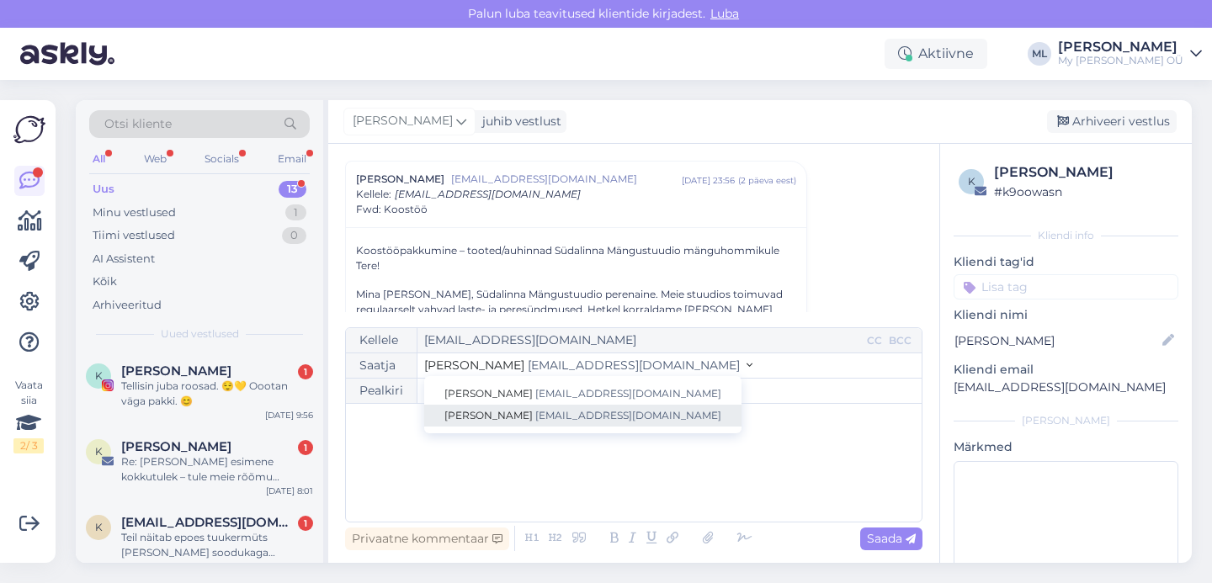
click at [535, 416] on span "[EMAIL_ADDRESS][DOMAIN_NAME]" at bounding box center [628, 415] width 186 height 13
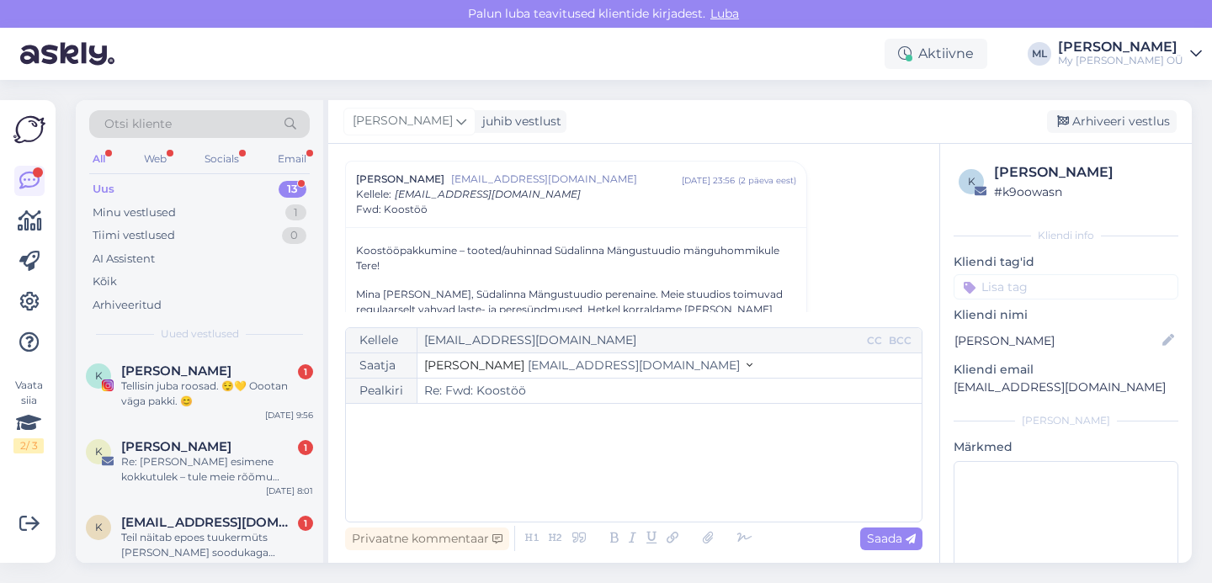
click at [491, 449] on div "﻿" at bounding box center [633, 463] width 559 height 101
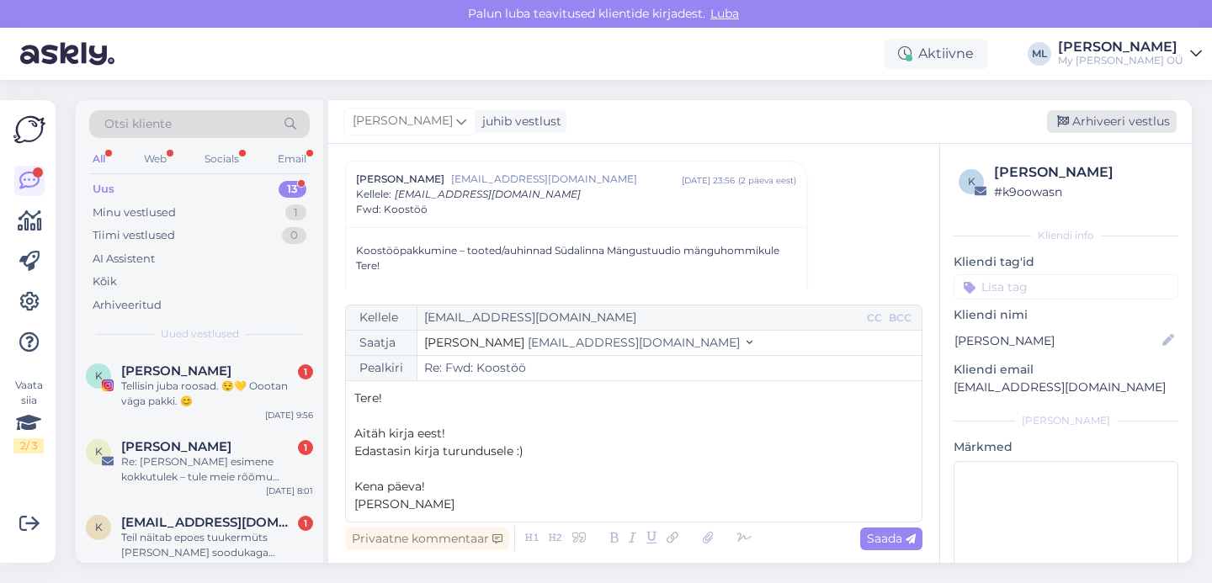
click at [1108, 110] on div "Arhiveeri vestlus" at bounding box center [1112, 121] width 130 height 23
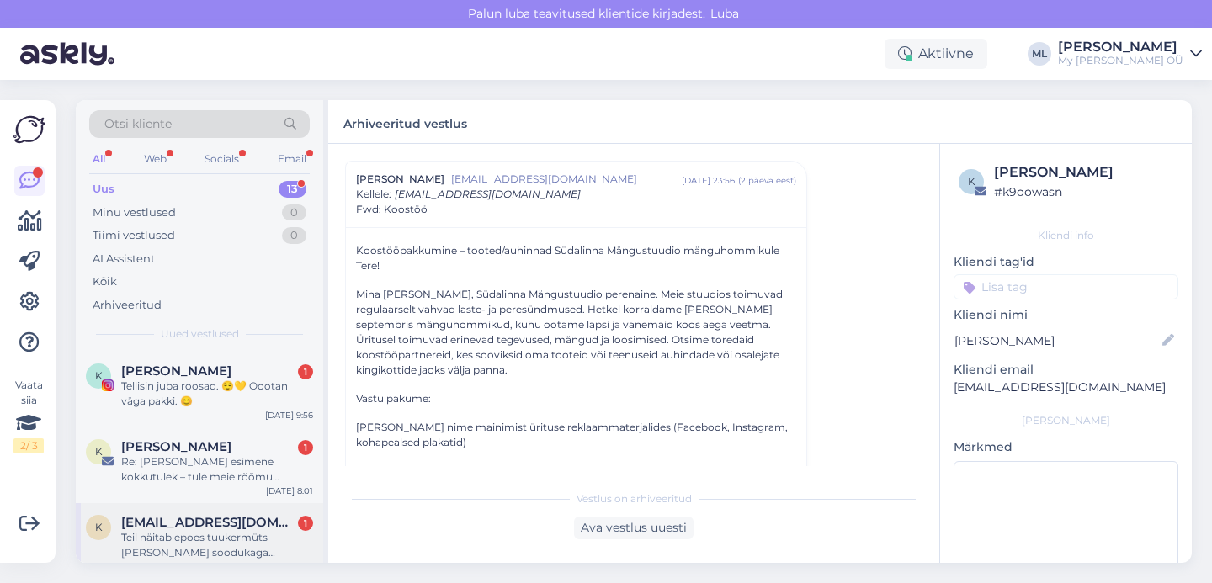
click at [165, 552] on div "Teil näitab epoes tuukermüts [PERSON_NAME] soodukaga [PERSON_NAME] kuid [PERSON…" at bounding box center [217, 545] width 192 height 30
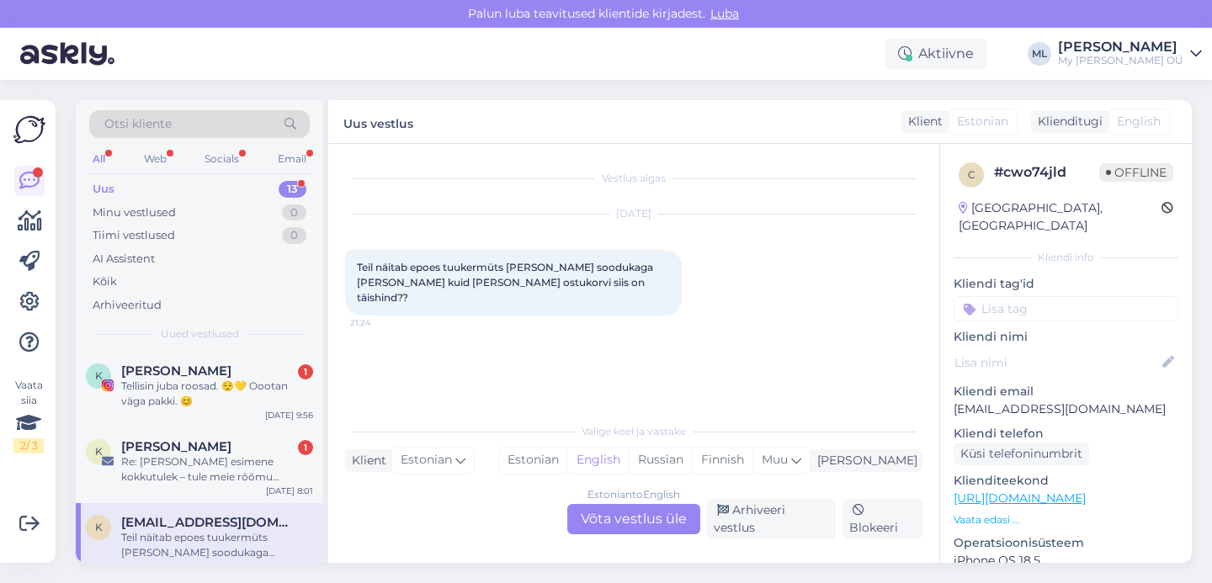
click at [622, 525] on div "Estonian to English Võta vestlus üle" at bounding box center [633, 519] width 133 height 30
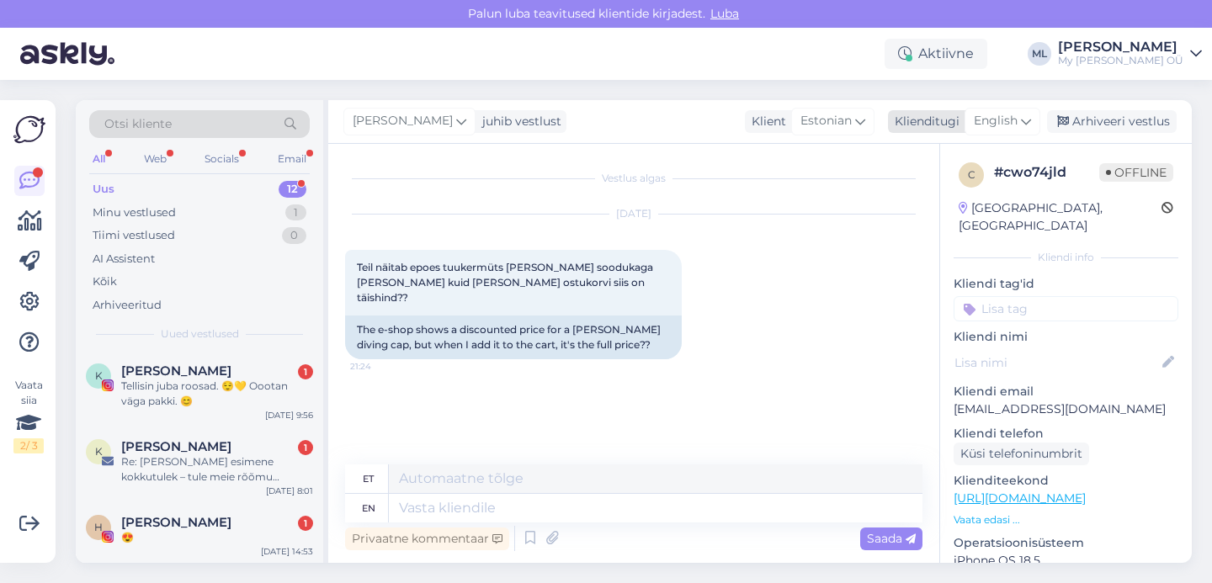
click at [1033, 114] on div "English" at bounding box center [1003, 121] width 76 height 27
type input "est"
click at [891, 199] on link "Estonian" at bounding box center [964, 196] width 185 height 27
click at [445, 505] on textarea at bounding box center [634, 504] width 578 height 35
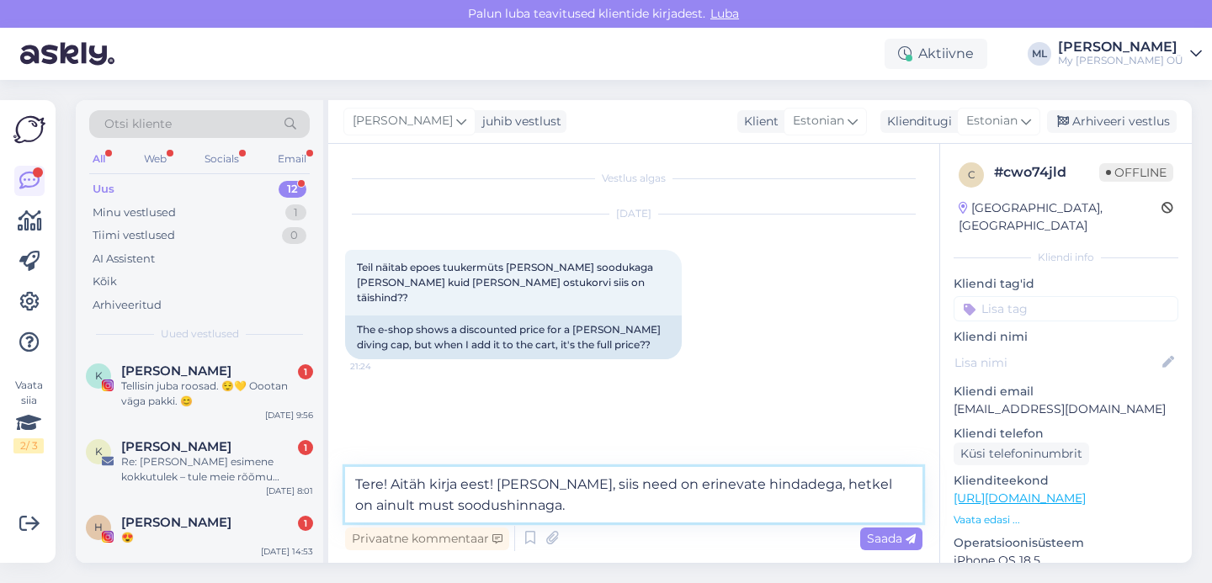
type textarea "Tere! Aitäh kirja eest! [PERSON_NAME], siis need on erinevate hindadega, hetkel…"
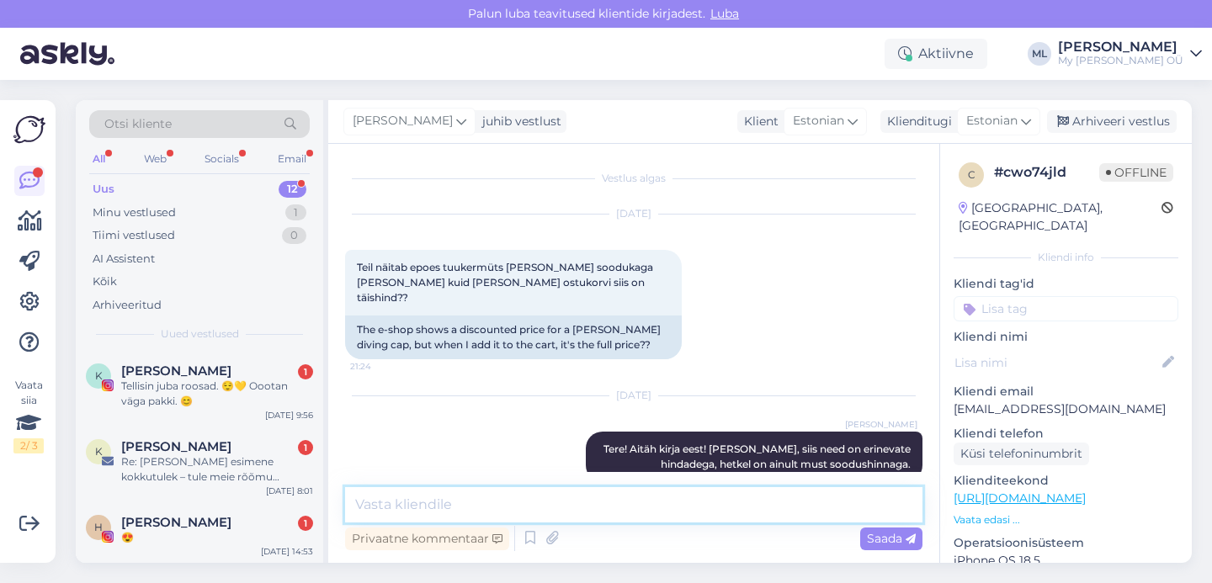
scroll to position [13, 0]
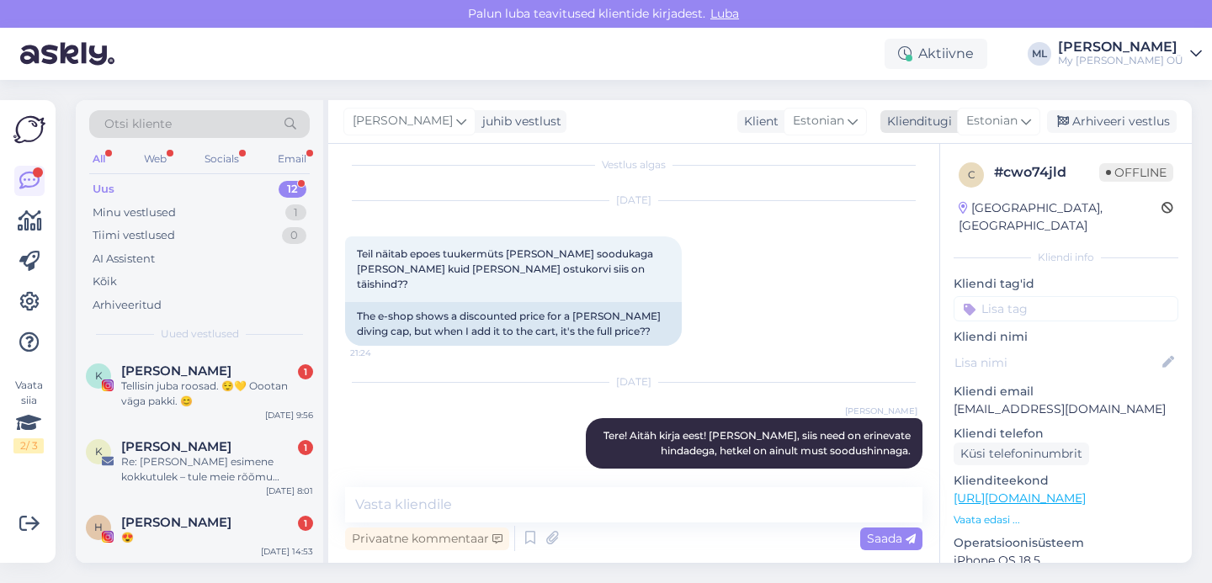
drag, startPoint x: 1091, startPoint y: 115, endPoint x: 1069, endPoint y: 119, distance: 22.3
click at [1091, 115] on div "Arhiveeri vestlus" at bounding box center [1112, 121] width 130 height 23
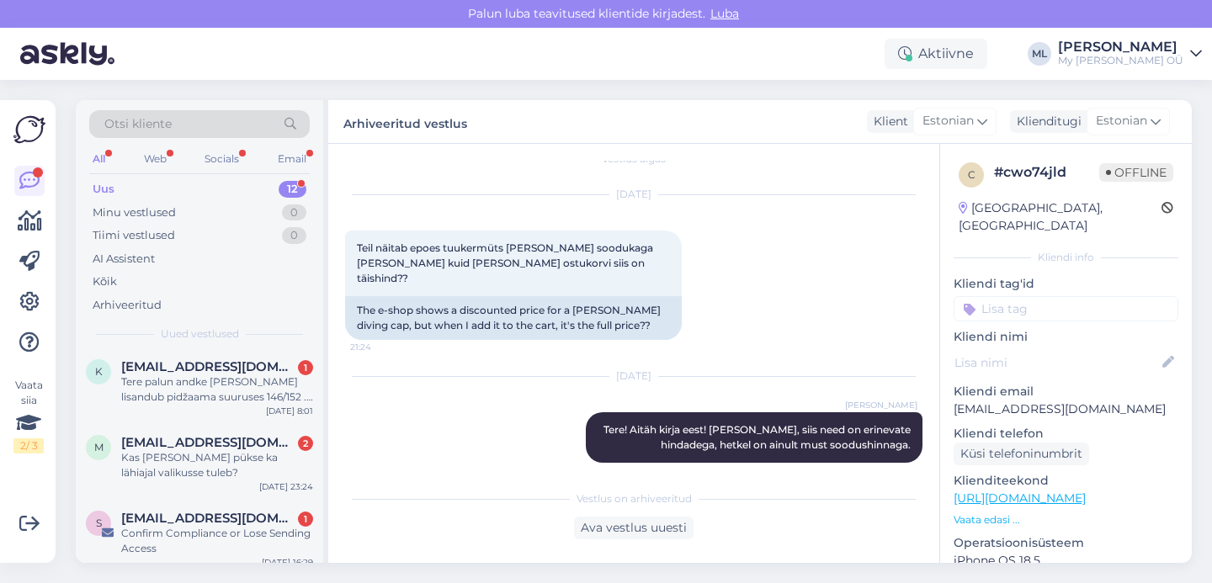
scroll to position [683, 0]
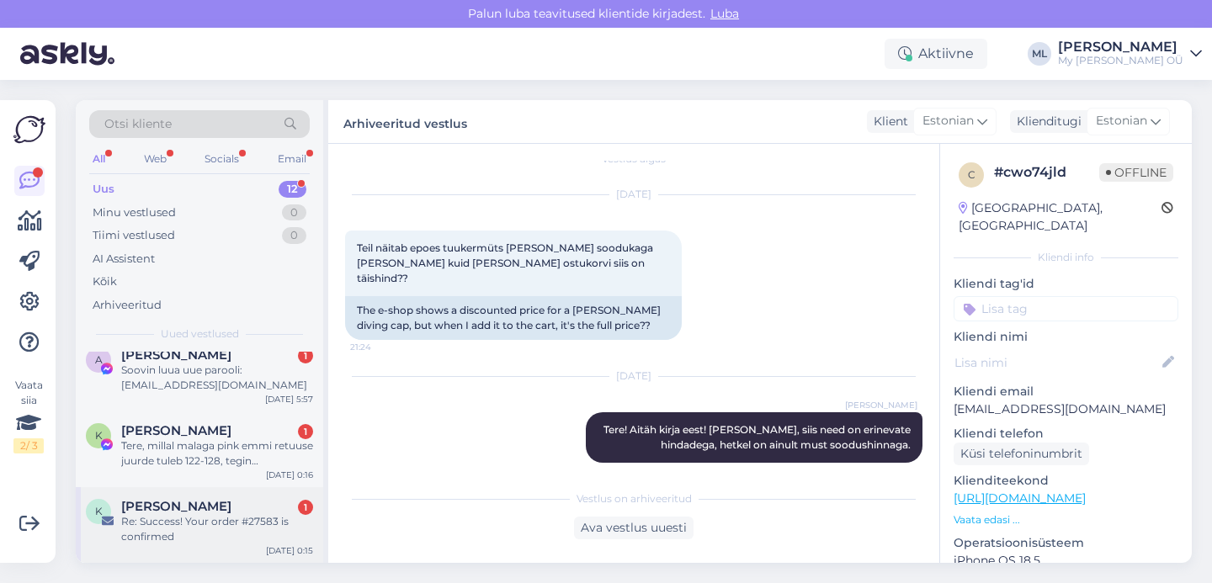
click at [164, 545] on div "K [PERSON_NAME] 1 Re: Success! Your order #27583 is confirmed [DATE] 0:15" at bounding box center [200, 525] width 248 height 76
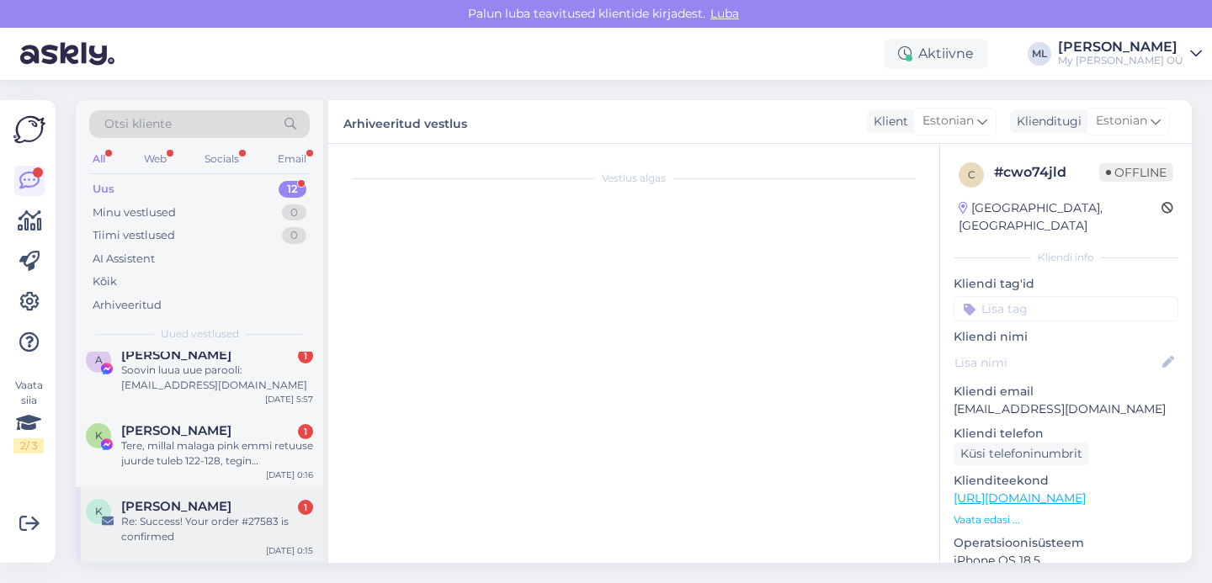
scroll to position [0, 0]
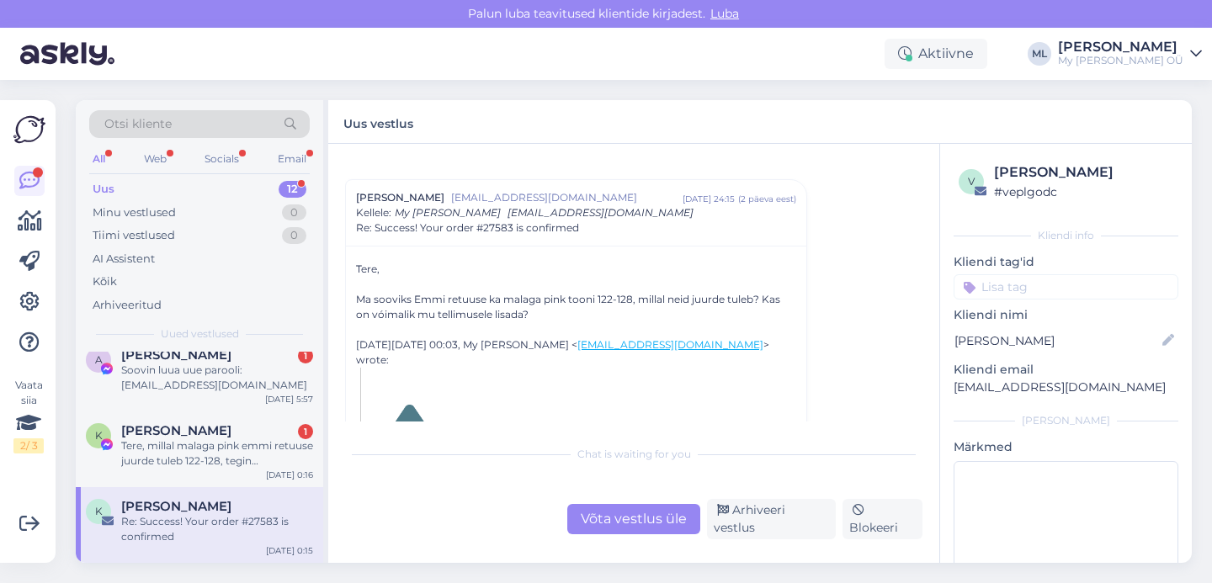
click at [681, 535] on div "Võta vestlus üle" at bounding box center [633, 519] width 133 height 30
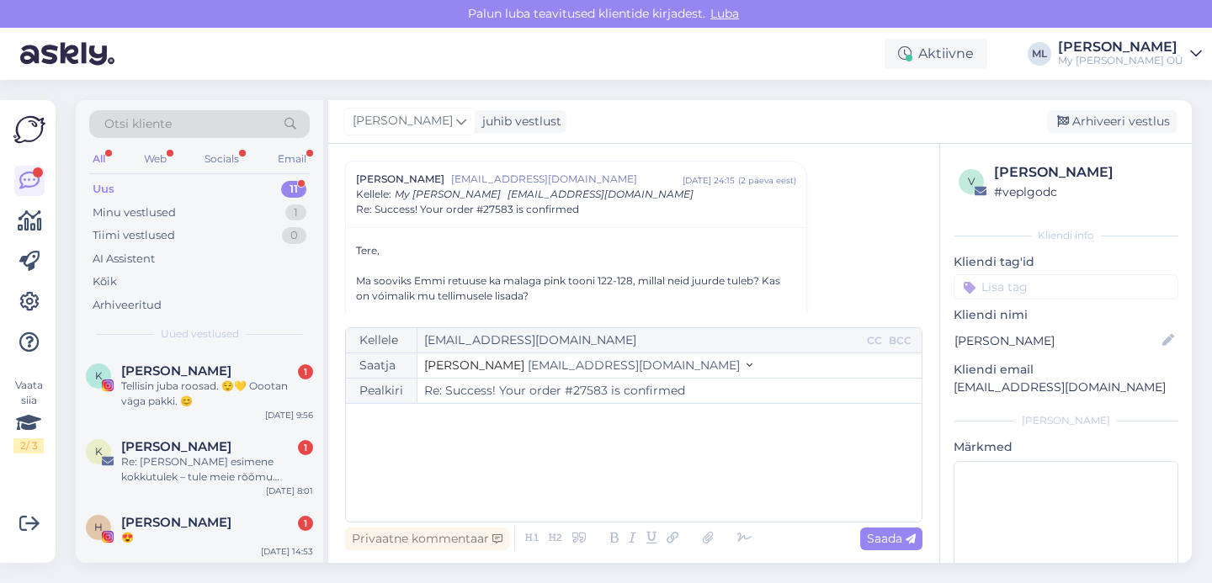
click at [535, 370] on span "[EMAIL_ADDRESS][DOMAIN_NAME]" at bounding box center [634, 365] width 212 height 15
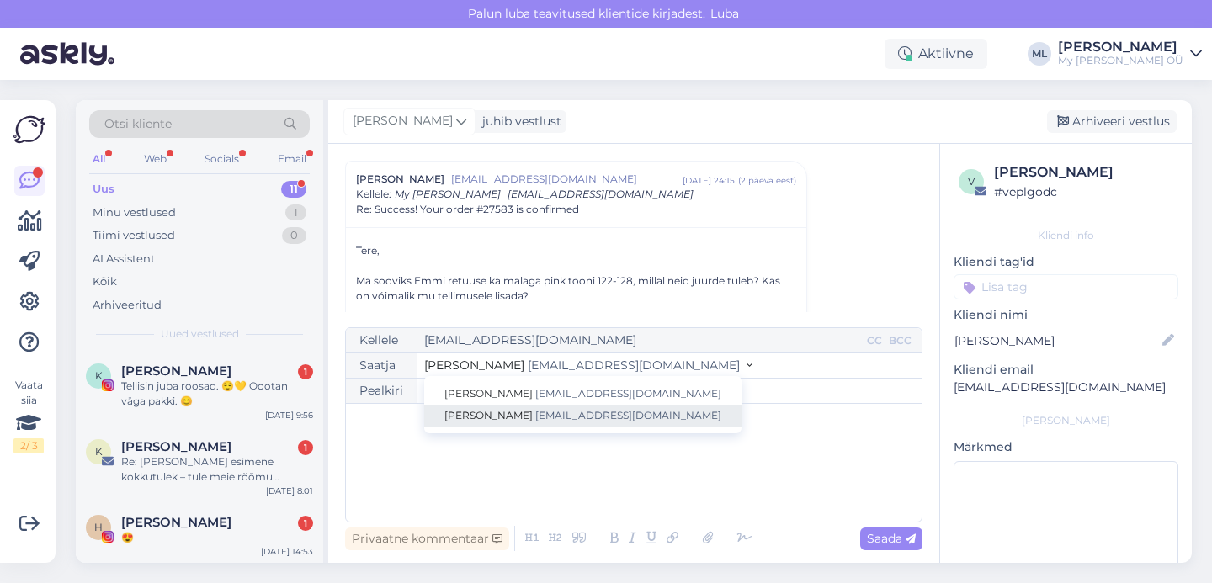
click at [538, 418] on span "[EMAIL_ADDRESS][DOMAIN_NAME]" at bounding box center [628, 415] width 186 height 13
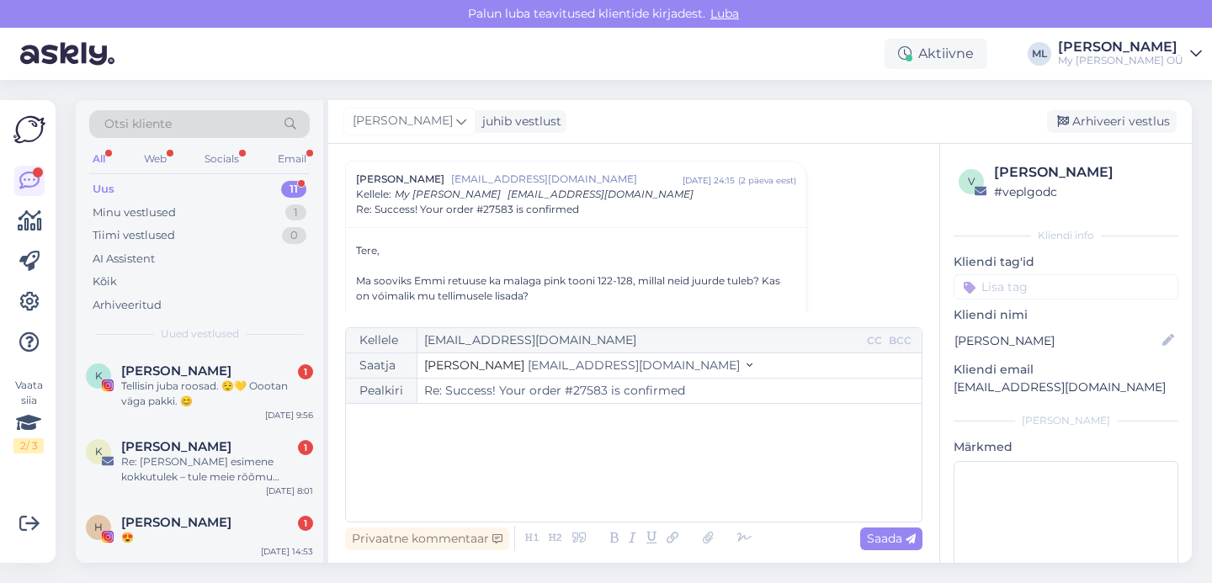
click at [542, 423] on p "﻿" at bounding box center [633, 422] width 559 height 18
click at [403, 456] on span "Lähiajal ei ole plaanis" at bounding box center [416, 456] width 124 height 15
click at [515, 443] on p "﻿" at bounding box center [633, 439] width 559 height 18
click at [402, 455] on span "Lähiajal ei ole plaanis" at bounding box center [416, 456] width 124 height 15
drag, startPoint x: 354, startPoint y: 450, endPoint x: 392, endPoint y: 477, distance: 46.0
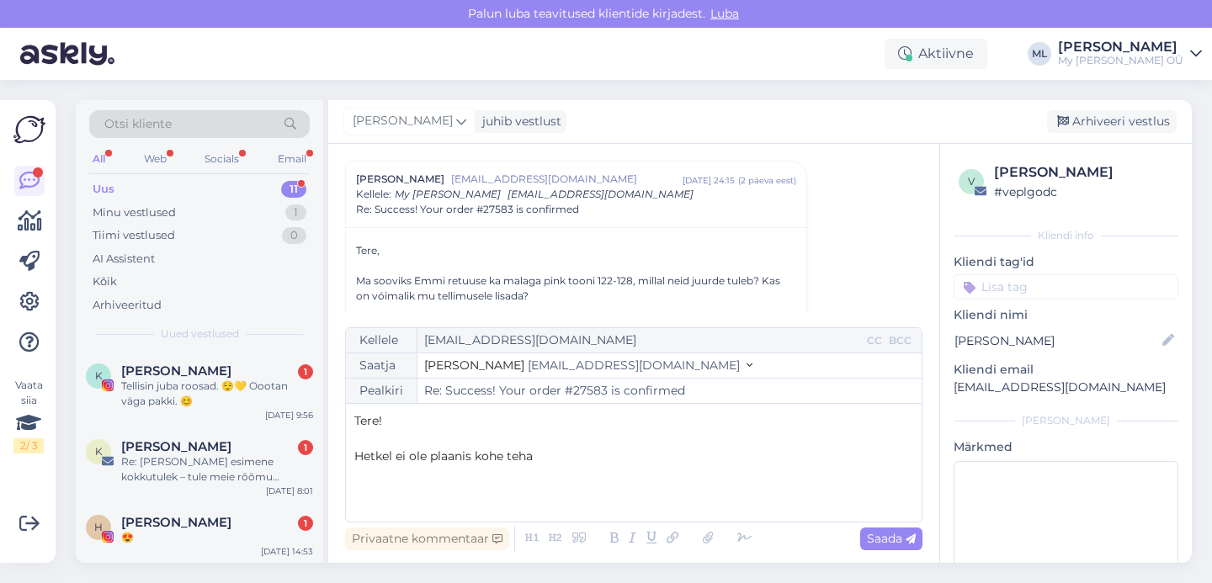
click at [354, 450] on span "Hetkel ei ole plaanis kohe teha" at bounding box center [443, 456] width 178 height 15
click at [560, 482] on p "Hetkel ei ole plaanis kohe teha" at bounding box center [633, 475] width 559 height 18
drag, startPoint x: 506, startPoint y: 472, endPoint x: 551, endPoint y: 494, distance: 50.5
click at [506, 472] on span "Hetkel ei ole plaanis kohe teha, aga [PERSON_NAME]," at bounding box center [510, 473] width 312 height 15
click at [663, 465] on p "Aitäh kirja eest!" at bounding box center [633, 457] width 559 height 18
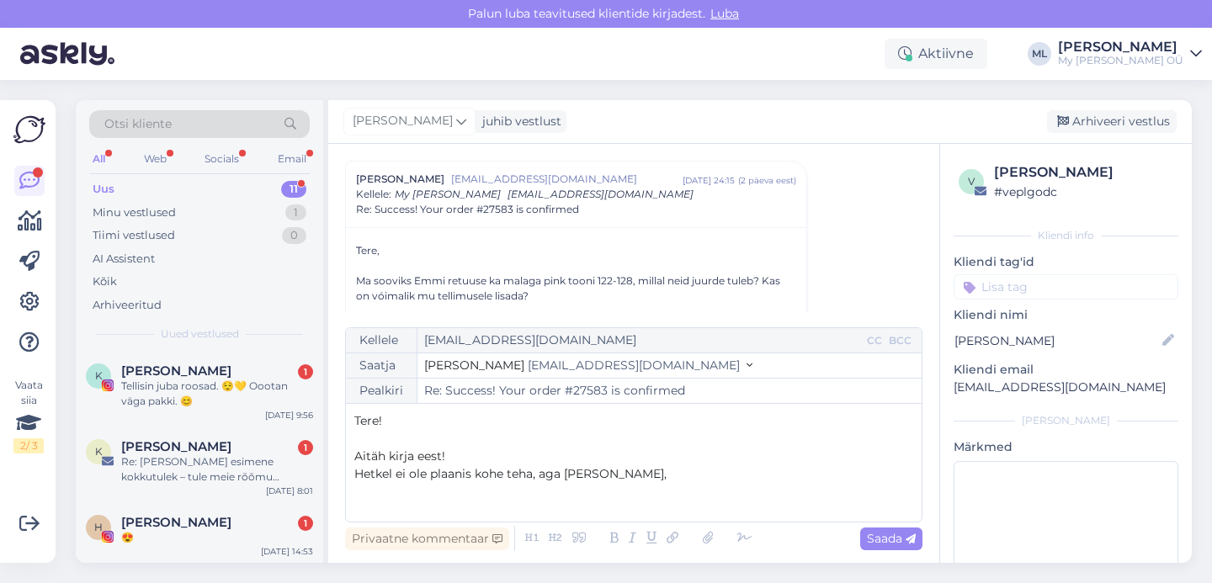
click at [659, 472] on p "Hetkel ei ole plaanis kohe teha, aga [PERSON_NAME]," at bounding box center [633, 475] width 559 height 18
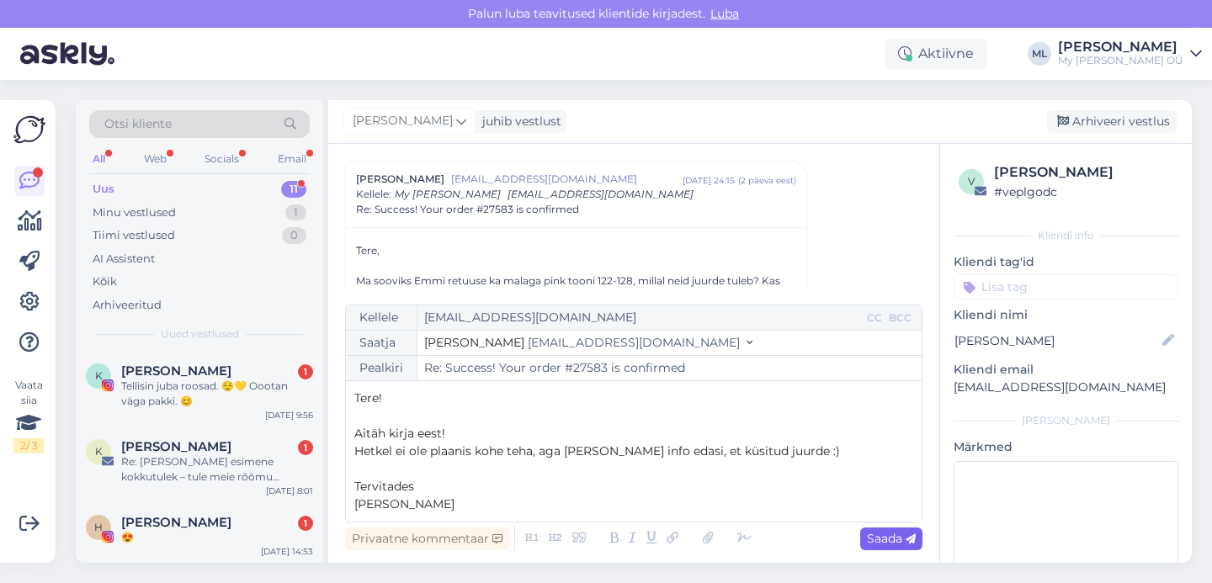
click at [899, 546] on div "Saada" at bounding box center [891, 539] width 62 height 23
type input "Re: Success! Your order #27583 is confirmed"
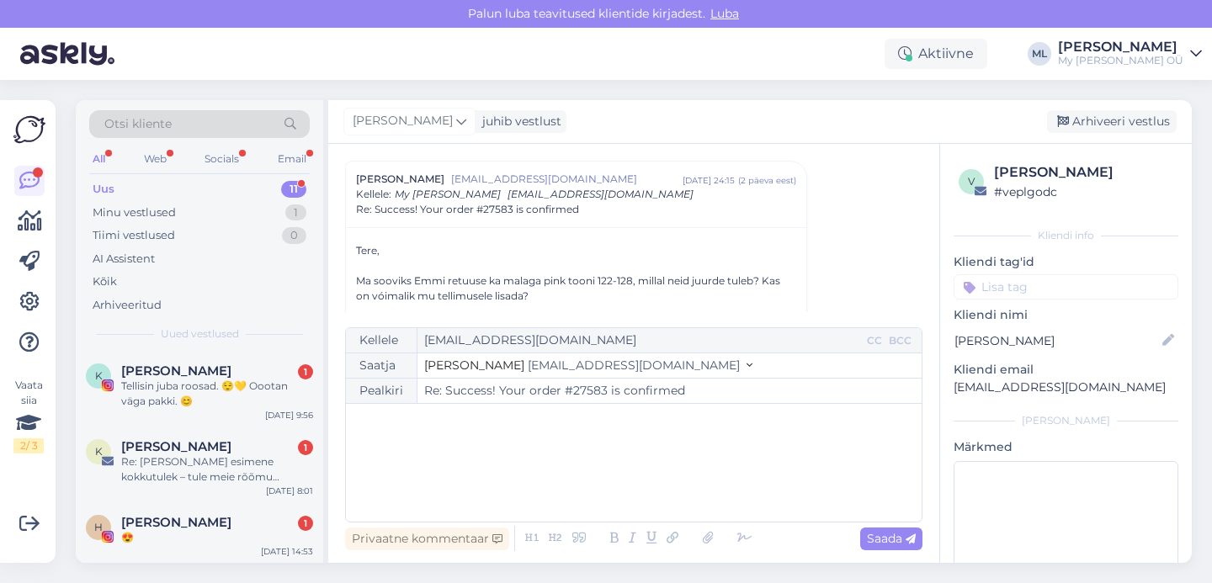
scroll to position [1568, 0]
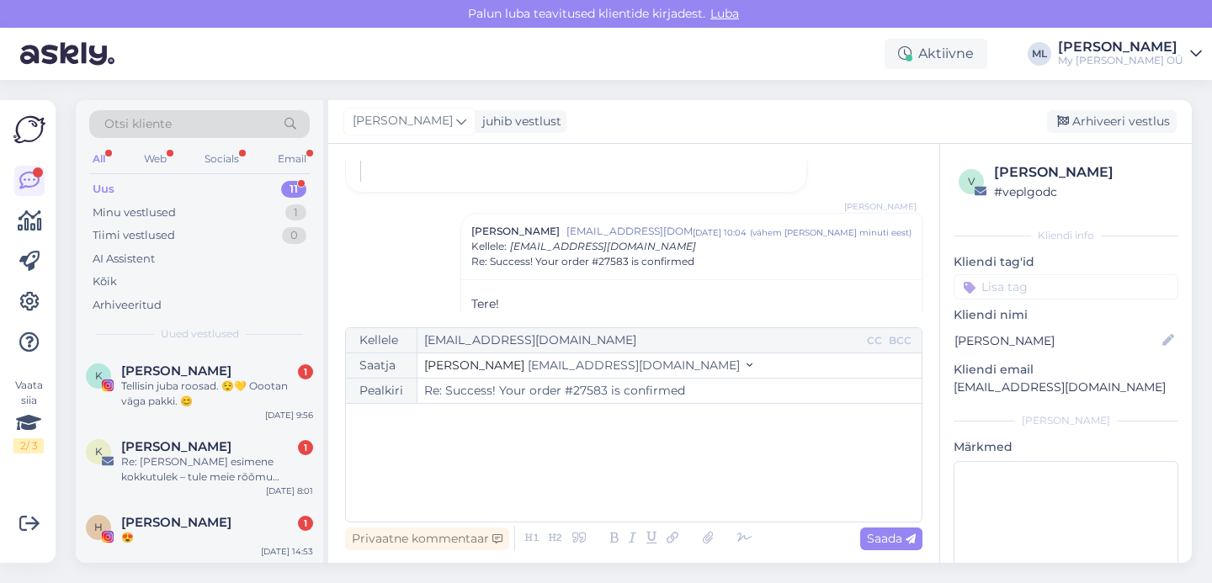
drag, startPoint x: 1131, startPoint y: 117, endPoint x: 972, endPoint y: 162, distance: 165.5
click at [1128, 115] on div "Arhiveeri vestlus" at bounding box center [1112, 121] width 130 height 23
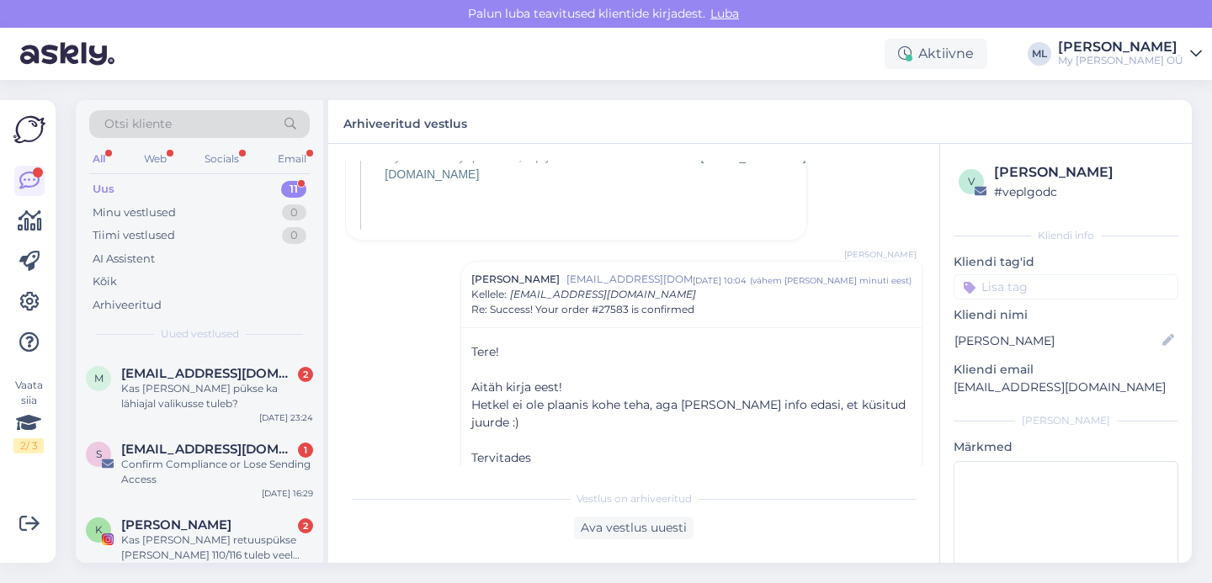
scroll to position [607, 0]
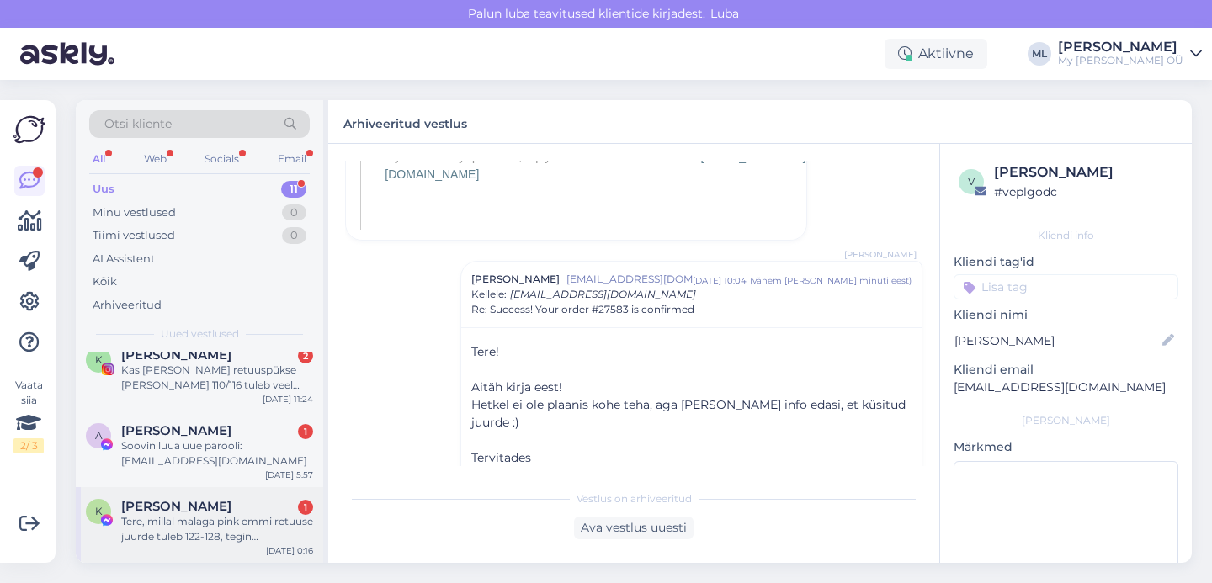
click at [179, 520] on div "Tere, millal malaga pink emmi retuuse juurde tuleb 122-128, tegin [PERSON_NAME]…" at bounding box center [217, 529] width 192 height 30
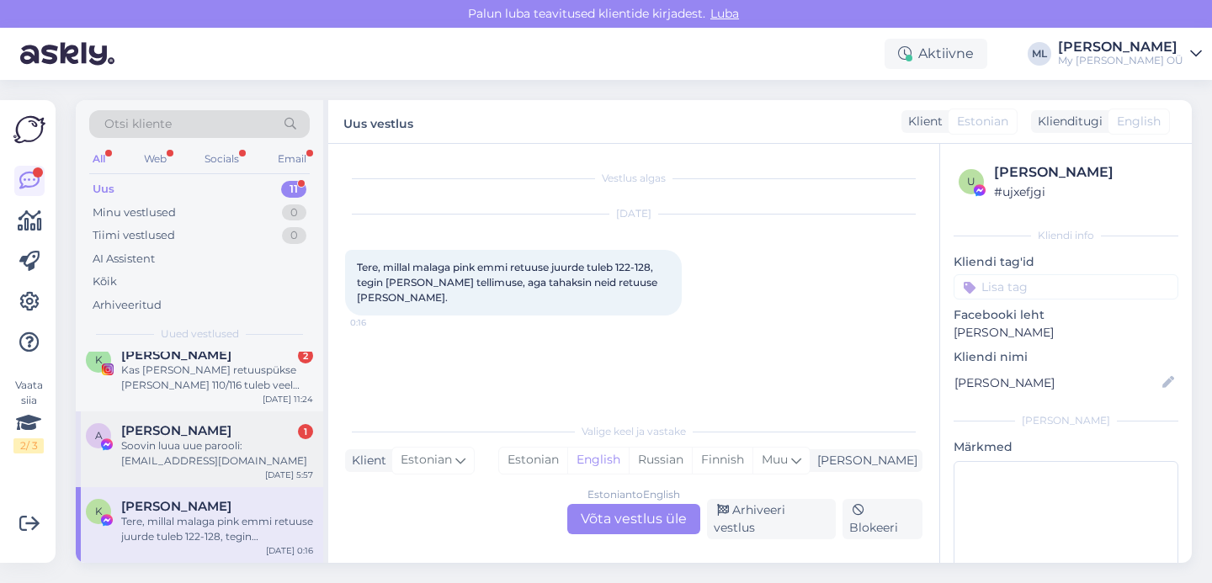
click at [216, 448] on div "Soovin luua uue parooli: [EMAIL_ADDRESS][DOMAIN_NAME]" at bounding box center [217, 454] width 192 height 30
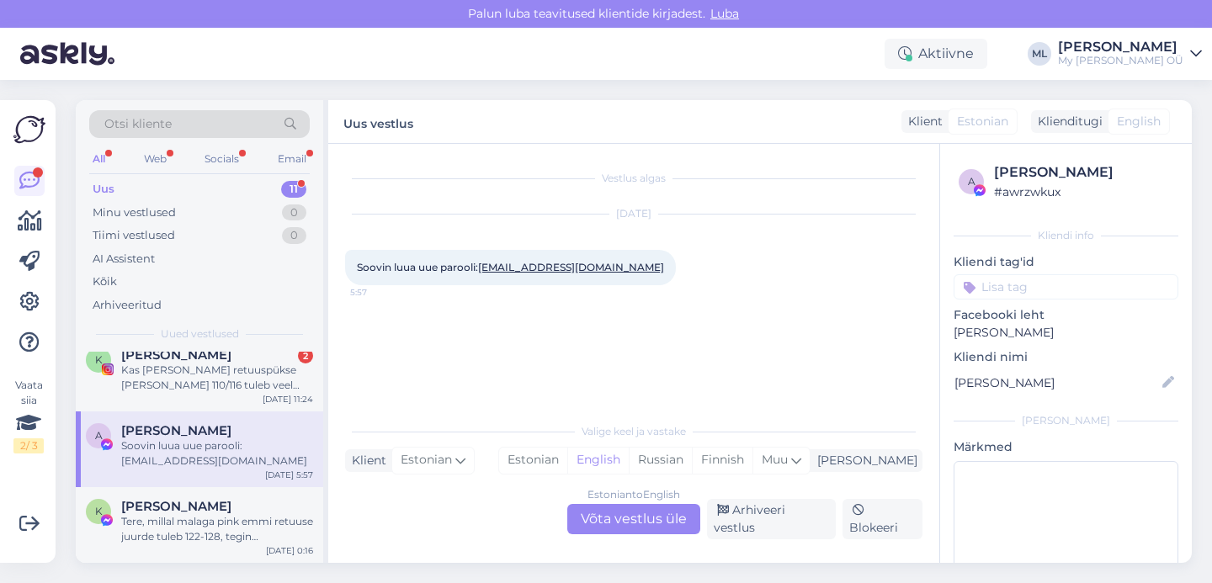
drag, startPoint x: 481, startPoint y: 270, endPoint x: 551, endPoint y: 272, distance: 70.7
click at [553, 269] on span "Soovin luua uue parooli: [EMAIL_ADDRESS][DOMAIN_NAME]" at bounding box center [510, 267] width 307 height 13
click at [557, 286] on div "[DATE] Soovin luua uue parooli: [EMAIL_ADDRESS][DOMAIN_NAME] 5:57" at bounding box center [634, 250] width 578 height 108
click at [544, 296] on div "[DATE] Soovin luua uue parooli: [EMAIL_ADDRESS][DOMAIN_NAME] 5:57" at bounding box center [634, 250] width 578 height 108
drag, startPoint x: 576, startPoint y: 271, endPoint x: 482, endPoint y: 274, distance: 94.4
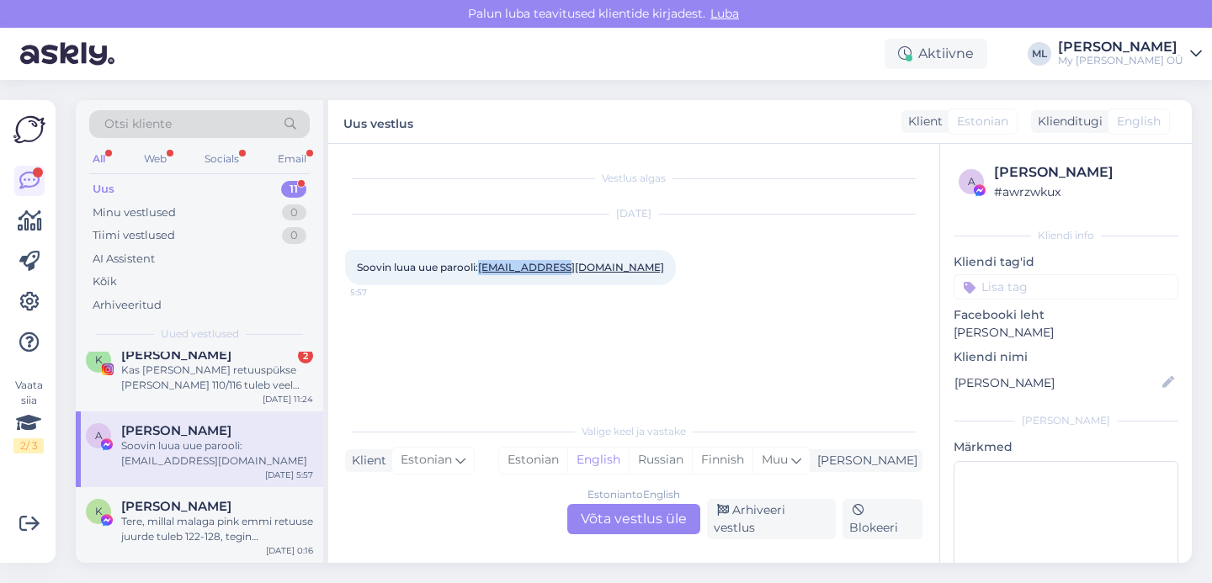
click at [482, 274] on div "Soovin luua uue parooli: [EMAIL_ADDRESS][DOMAIN_NAME] 5:57" at bounding box center [510, 267] width 331 height 35
copy link "[EMAIL_ADDRESS][DOMAIN_NAME]"
click at [652, 529] on div "Estonian to English Võta vestlus üle" at bounding box center [633, 519] width 133 height 30
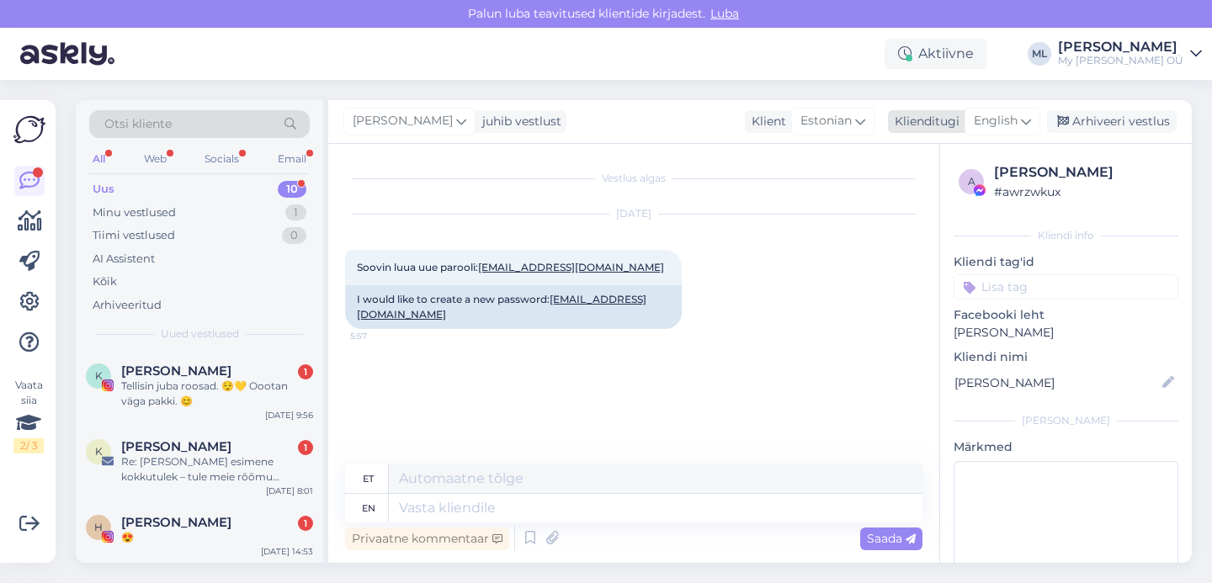
drag, startPoint x: 1025, startPoint y: 116, endPoint x: 1013, endPoint y: 131, distance: 18.5
click at [1025, 116] on icon at bounding box center [1026, 121] width 10 height 19
type input "est"
click at [932, 183] on link "Estonian" at bounding box center [964, 196] width 185 height 27
click at [434, 498] on textarea at bounding box center [634, 504] width 578 height 35
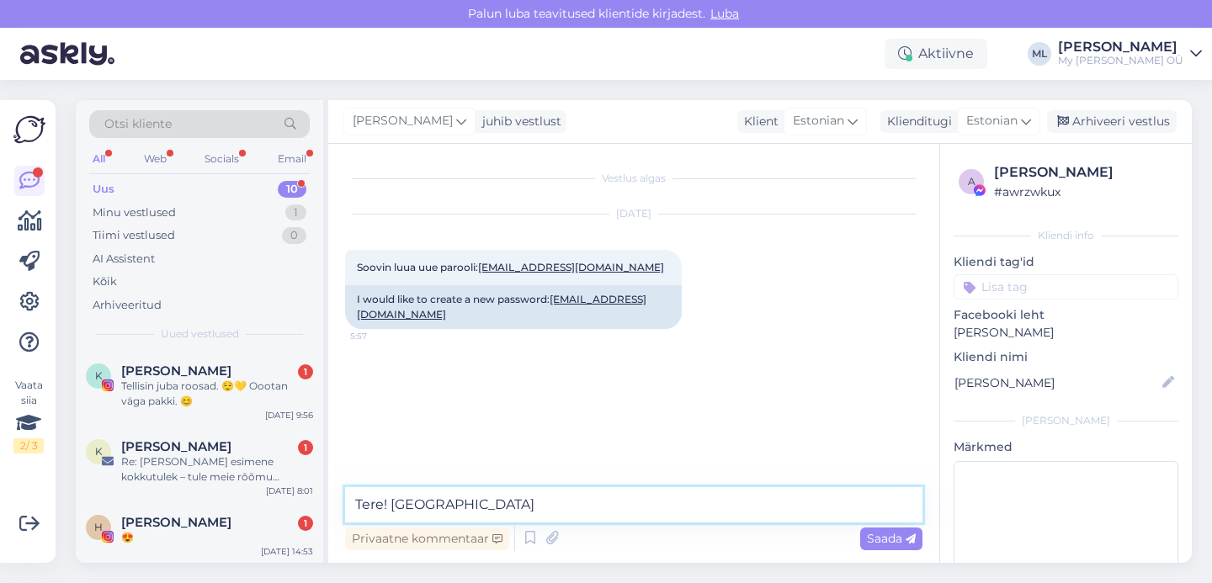
type textarea "Tere! [GEOGRAPHIC_DATA]"
drag, startPoint x: 462, startPoint y: 502, endPoint x: 229, endPoint y: 461, distance: 236.8
click at [232, 465] on div "Otsi kliente All Web Socials Email Uus 10 Minu vestlused 1 Tiimi vestlused 0 AI…" at bounding box center [634, 331] width 1116 height 463
paste textarea "Tere! Aitäh kirja eest! Palun vaadake nüüd postkasti, peaksite saama lingi kont…"
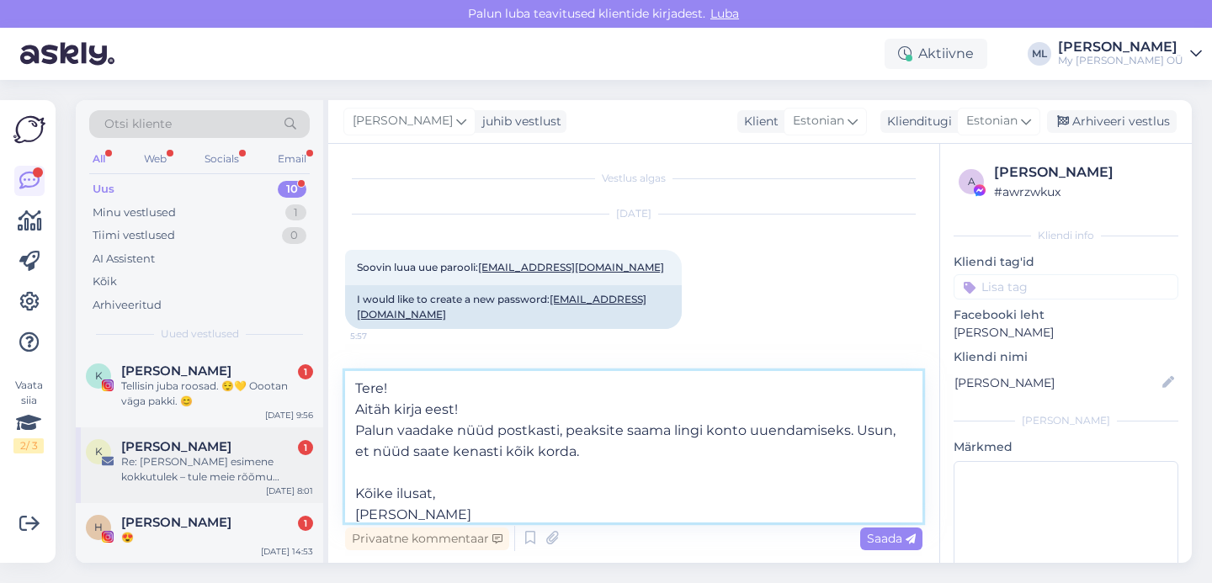
scroll to position [21, 0]
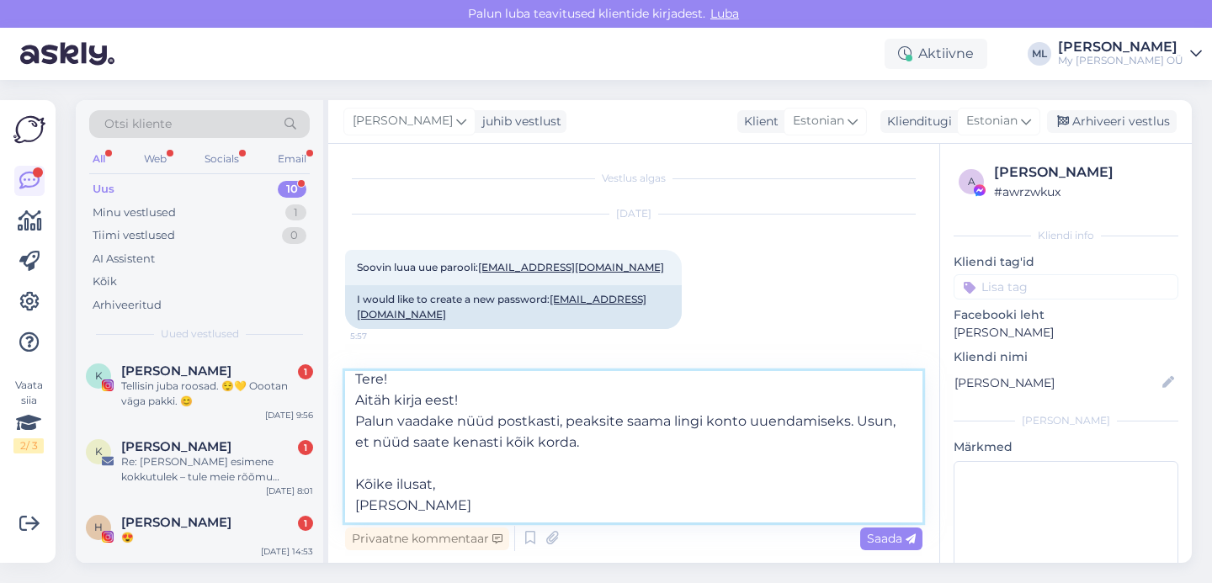
click at [389, 450] on textarea "Tere! Aitäh kirja eest! Palun vaadake nüüd postkasti, peaksite saama lingi kont…" at bounding box center [634, 447] width 578 height 152
click at [433, 476] on textarea "Tere! Aitäh kirja eest! Palun vaadake nüüd postkasti, peaksite saama lingi kont…" at bounding box center [634, 447] width 578 height 152
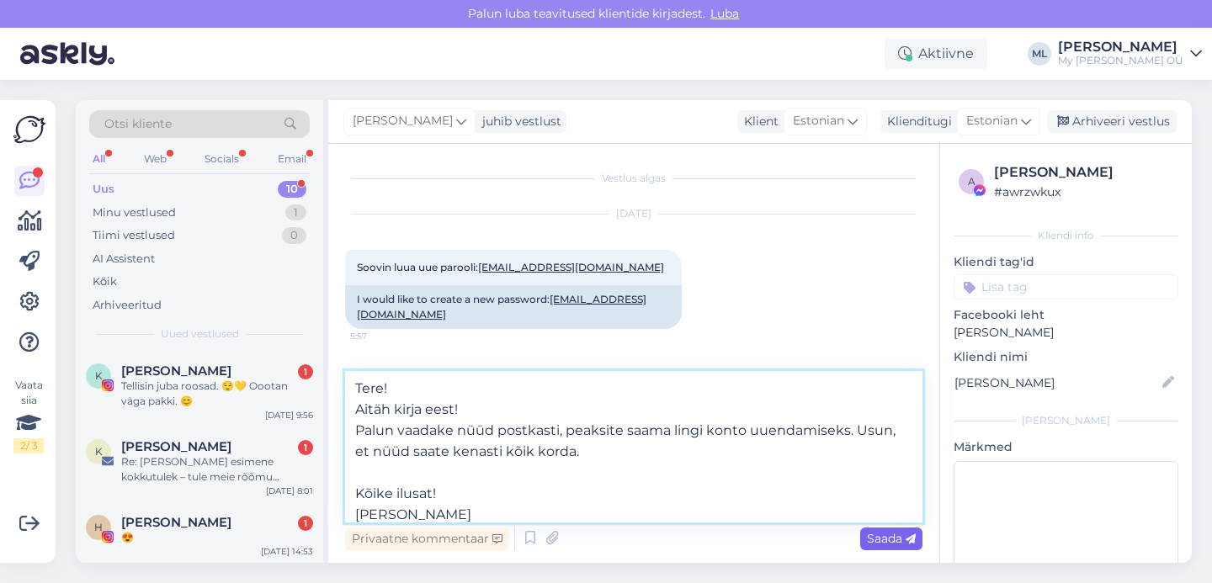
type textarea "Tere! Aitäh kirja eest! Palun vaadake nüüd postkasti, peaksite saama lingi kont…"
click at [906, 541] on icon at bounding box center [911, 540] width 10 height 10
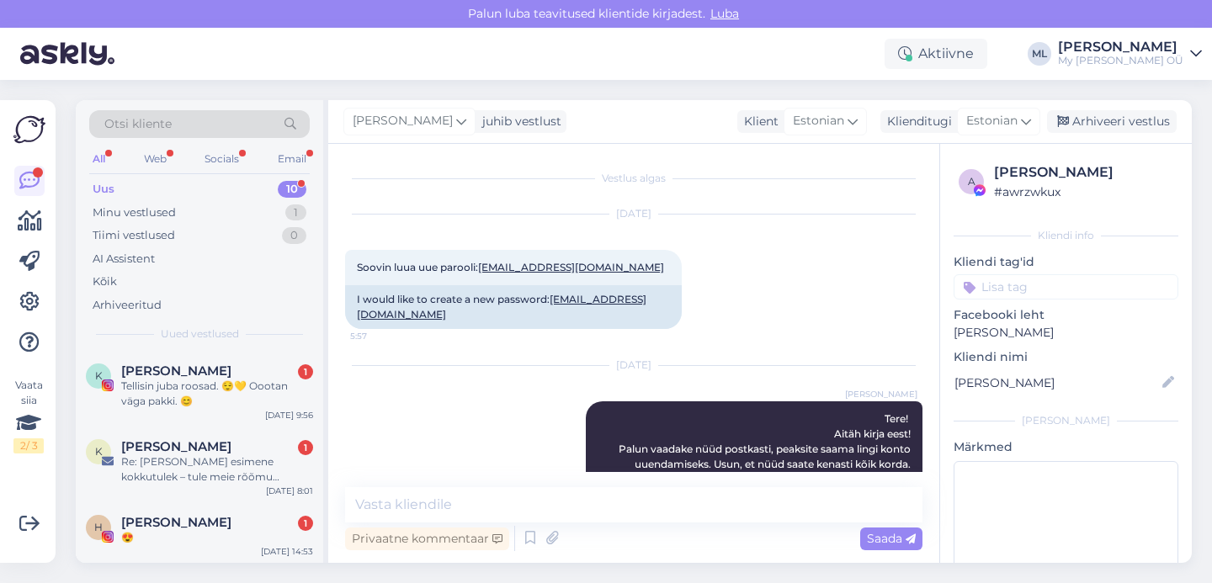
scroll to position [59, 0]
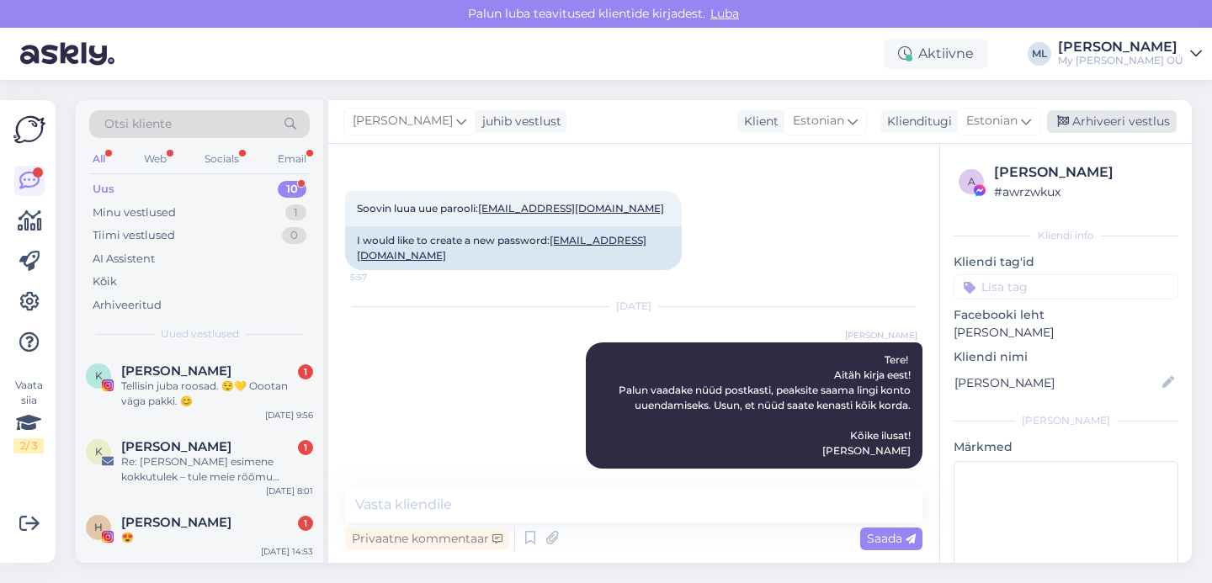
drag, startPoint x: 1088, startPoint y: 106, endPoint x: 1091, endPoint y: 121, distance: 15.5
click at [1088, 106] on div "[PERSON_NAME] juhib vestlust Klient [DEMOGRAPHIC_DATA] Klienditugi Estonian est…" at bounding box center [760, 122] width 864 height 44
drag, startPoint x: 1090, startPoint y: 130, endPoint x: 1073, endPoint y: 136, distance: 18.9
click at [1090, 129] on div "Arhiveeri vestlus" at bounding box center [1112, 121] width 130 height 23
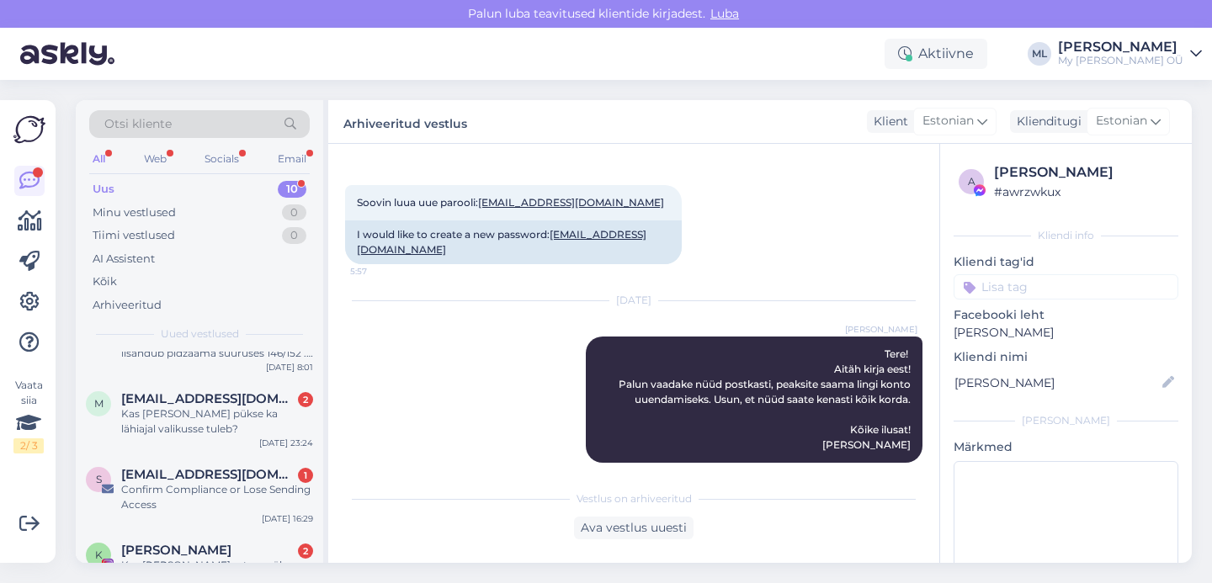
scroll to position [531, 0]
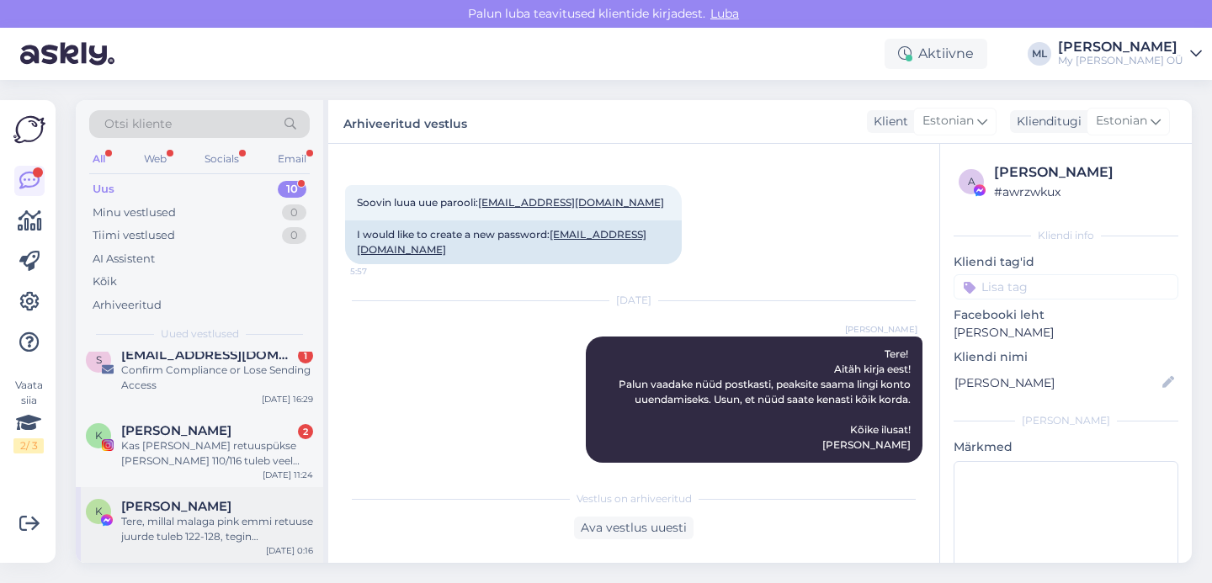
click at [161, 516] on div "Tere, millal malaga pink emmi retuuse juurde tuleb 122-128, tegin [PERSON_NAME]…" at bounding box center [217, 529] width 192 height 30
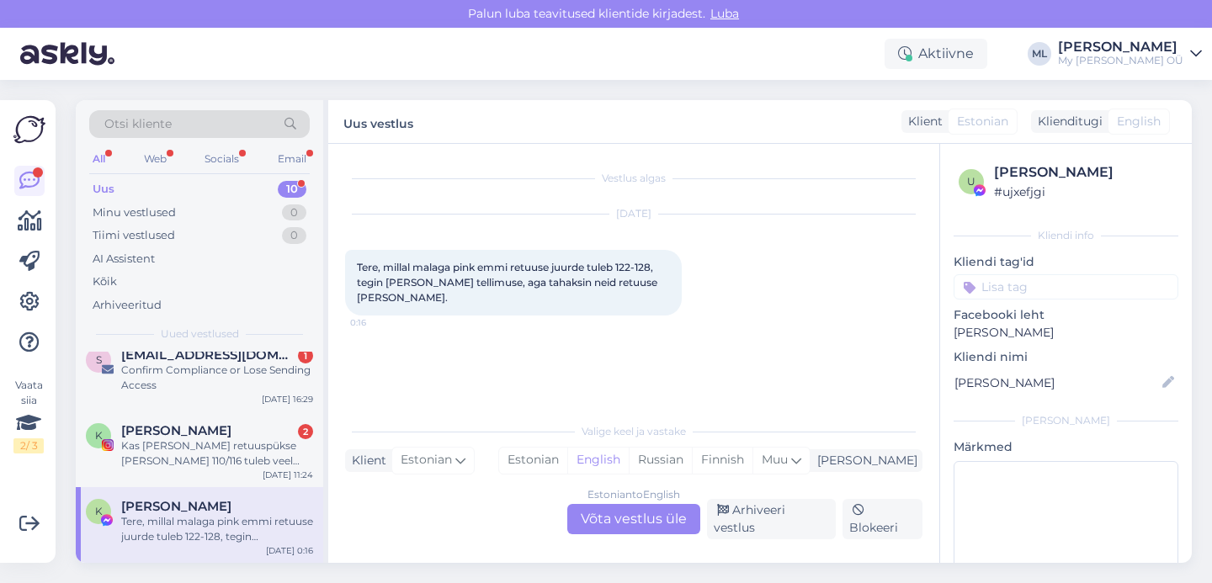
drag, startPoint x: 662, startPoint y: 519, endPoint x: 677, endPoint y: 525, distance: 16.3
click at [662, 519] on div "Estonian to English Võta vestlus üle" at bounding box center [633, 519] width 133 height 30
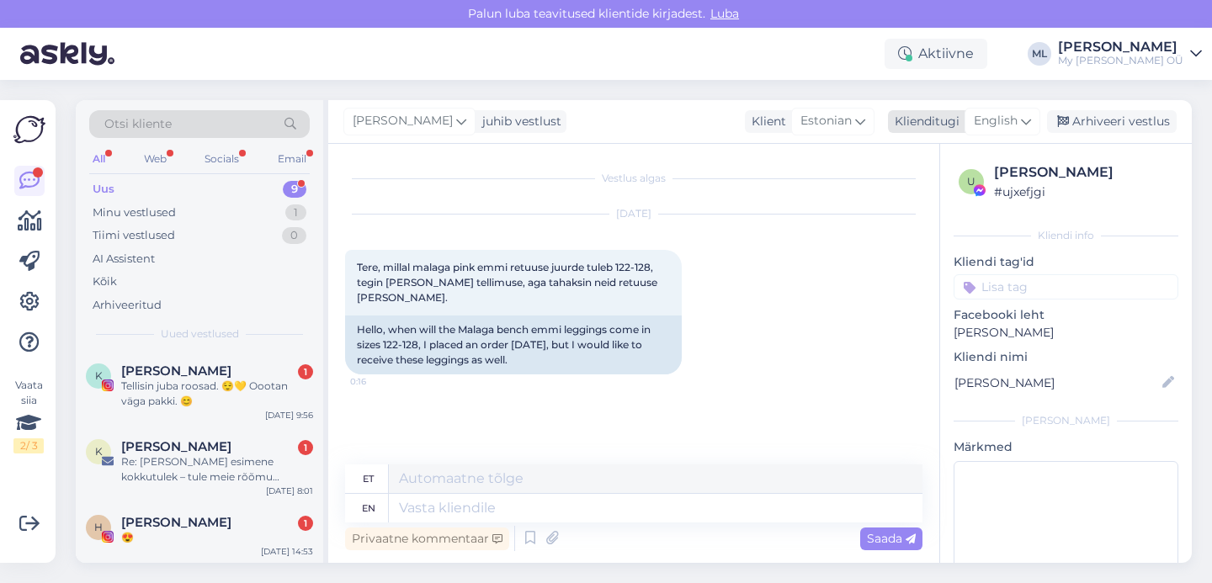
click at [1013, 111] on div "English" at bounding box center [1003, 121] width 76 height 27
click at [930, 188] on link "Estonian" at bounding box center [964, 196] width 185 height 27
drag, startPoint x: 1091, startPoint y: 123, endPoint x: 1032, endPoint y: 155, distance: 67.1
click at [1090, 123] on div "Arhiveeri vestlus" at bounding box center [1112, 121] width 130 height 23
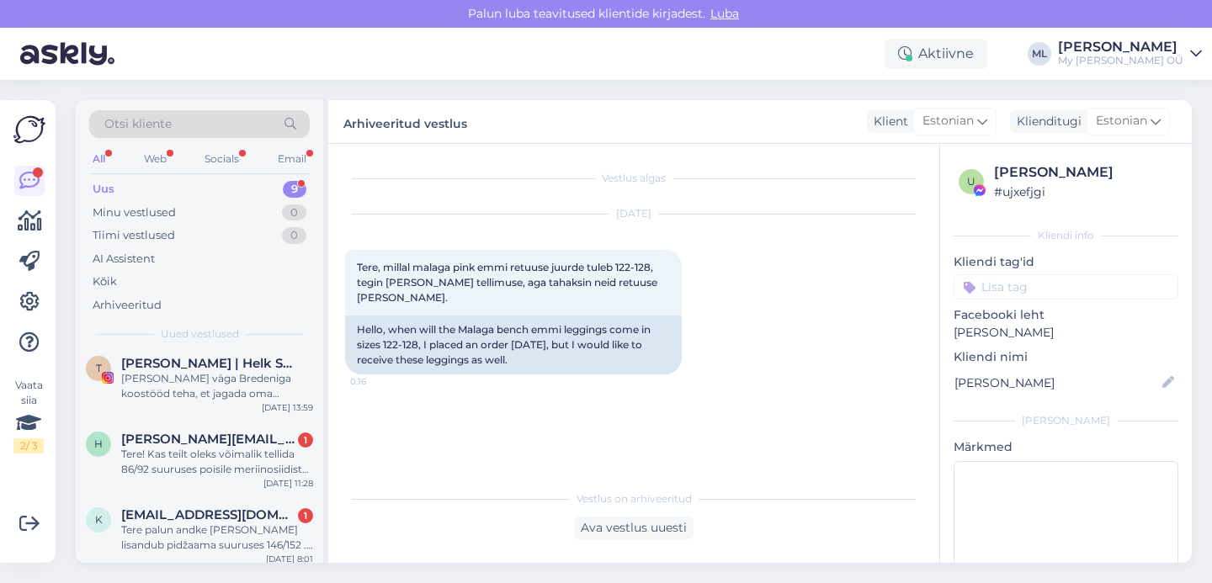
scroll to position [456, 0]
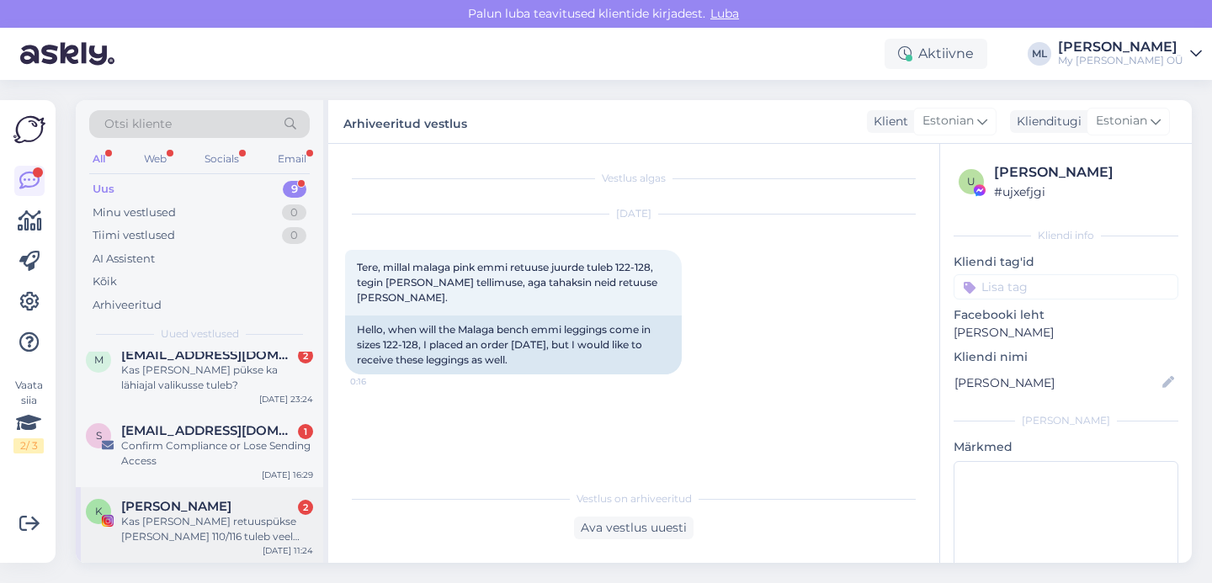
click at [174, 514] on div "Kas [PERSON_NAME] retuuspükse [PERSON_NAME] 110/116 tuleb veel juurde?" at bounding box center [217, 529] width 192 height 30
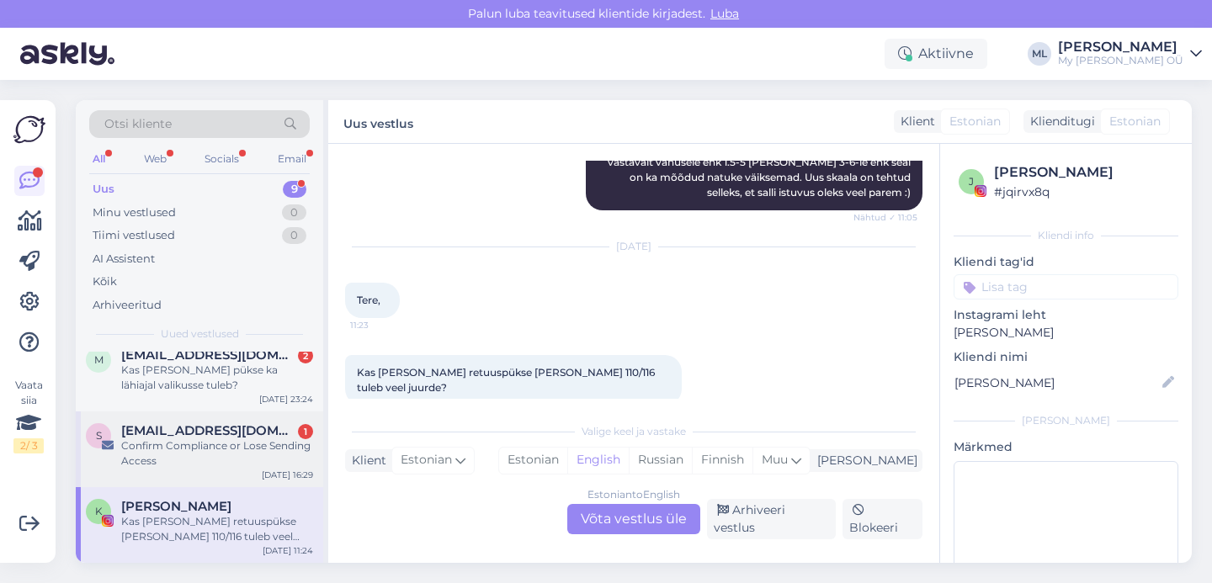
click at [181, 434] on span "[EMAIL_ADDRESS][DOMAIN_NAME] via SurveyMonkey" at bounding box center [208, 431] width 175 height 15
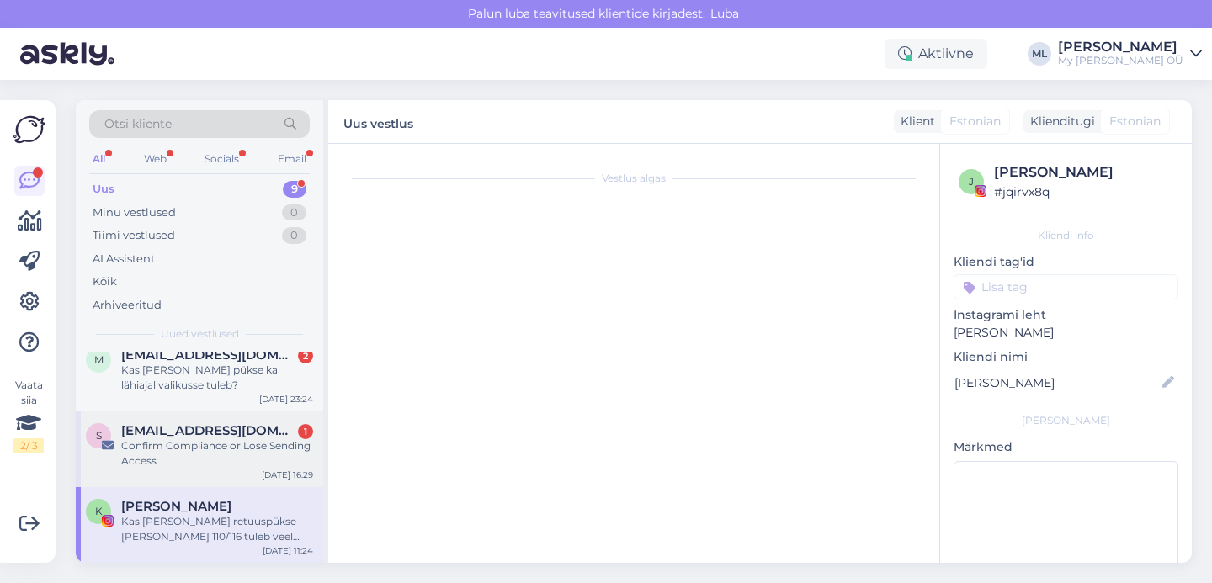
scroll to position [258, 0]
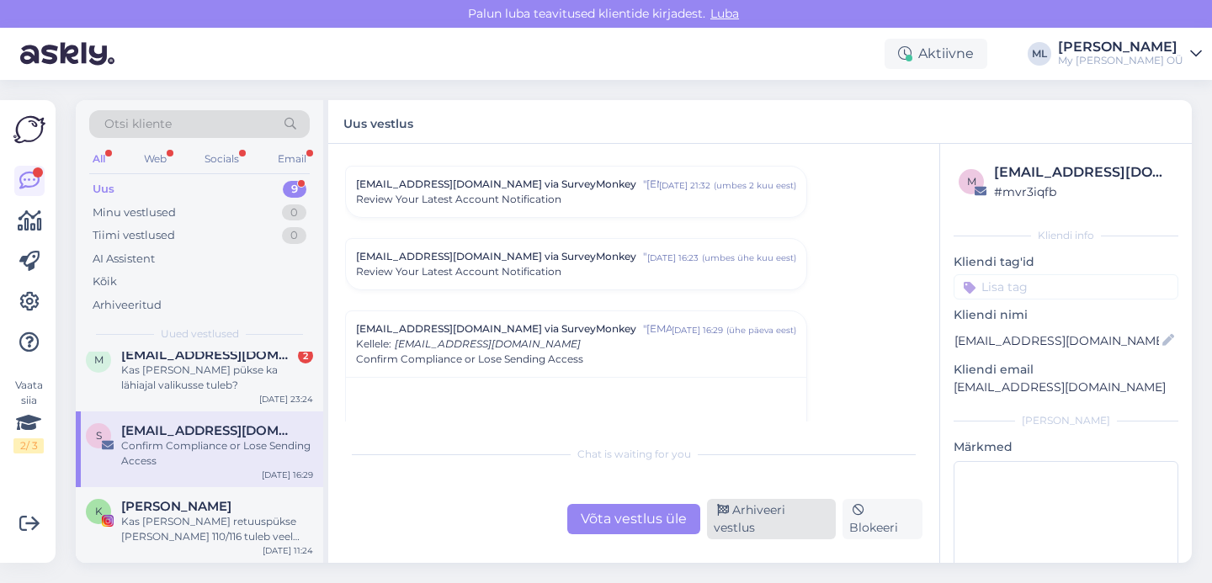
click at [779, 528] on div "Arhiveeri vestlus" at bounding box center [771, 519] width 129 height 40
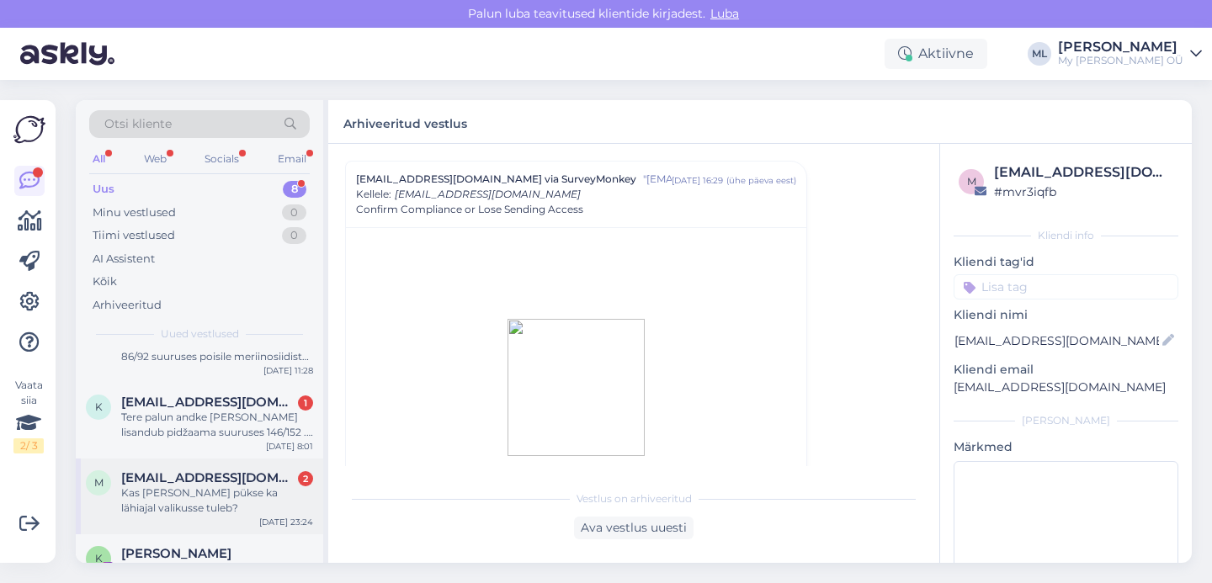
scroll to position [380, 0]
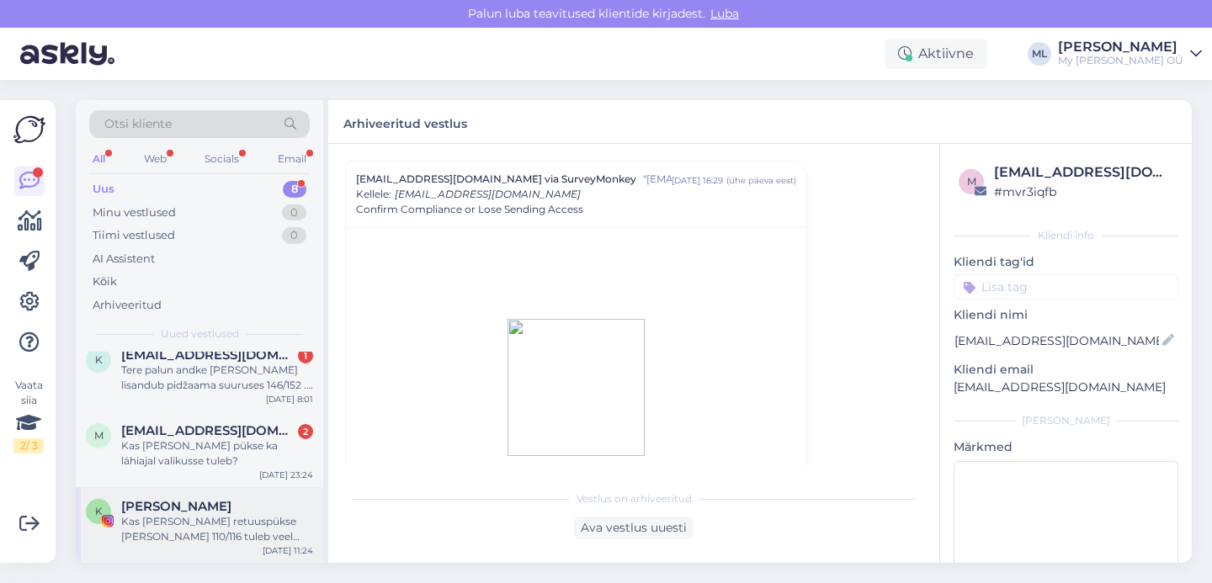
click at [223, 519] on div "Kas [PERSON_NAME] retuuspükse [PERSON_NAME] 110/116 tuleb veel juurde?" at bounding box center [217, 529] width 192 height 30
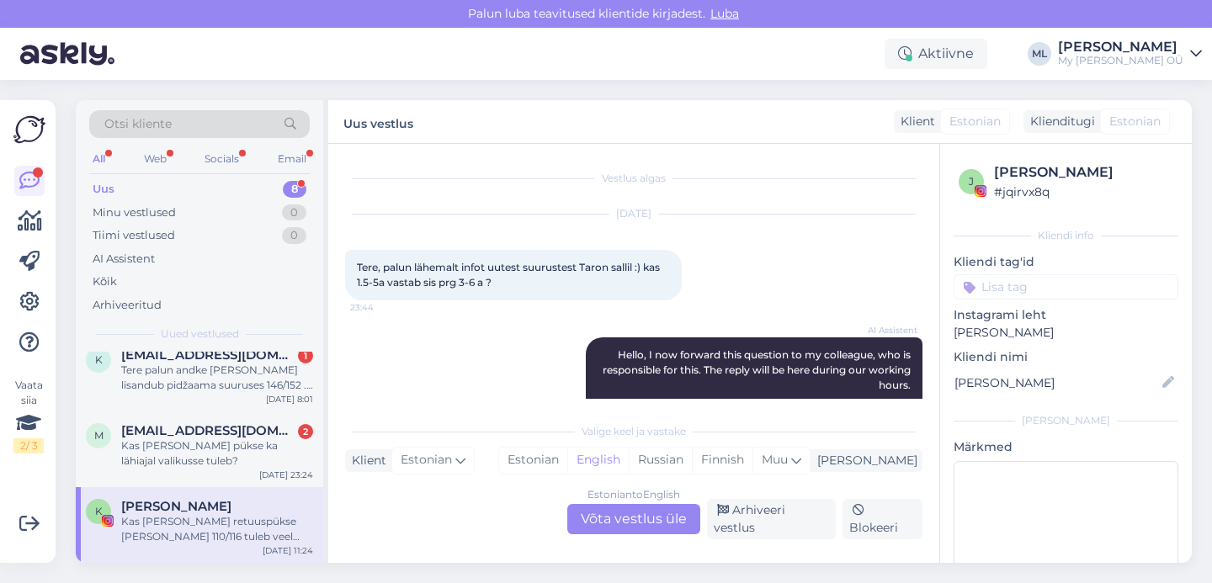
scroll to position [582, 0]
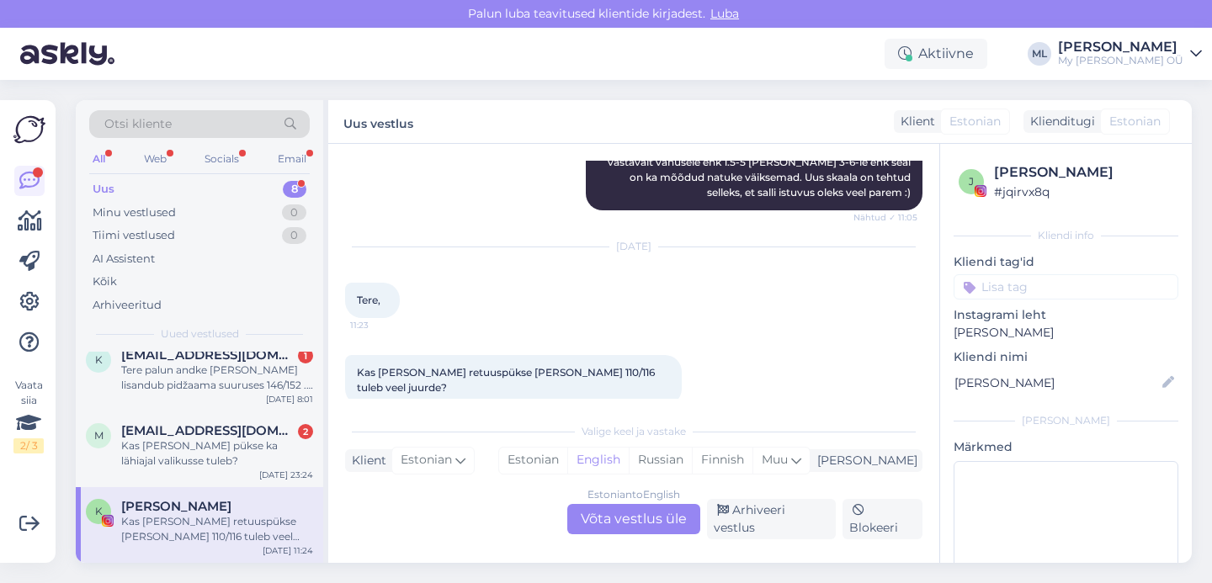
click at [628, 535] on div "Estonian to English Võta vestlus üle" at bounding box center [633, 519] width 133 height 30
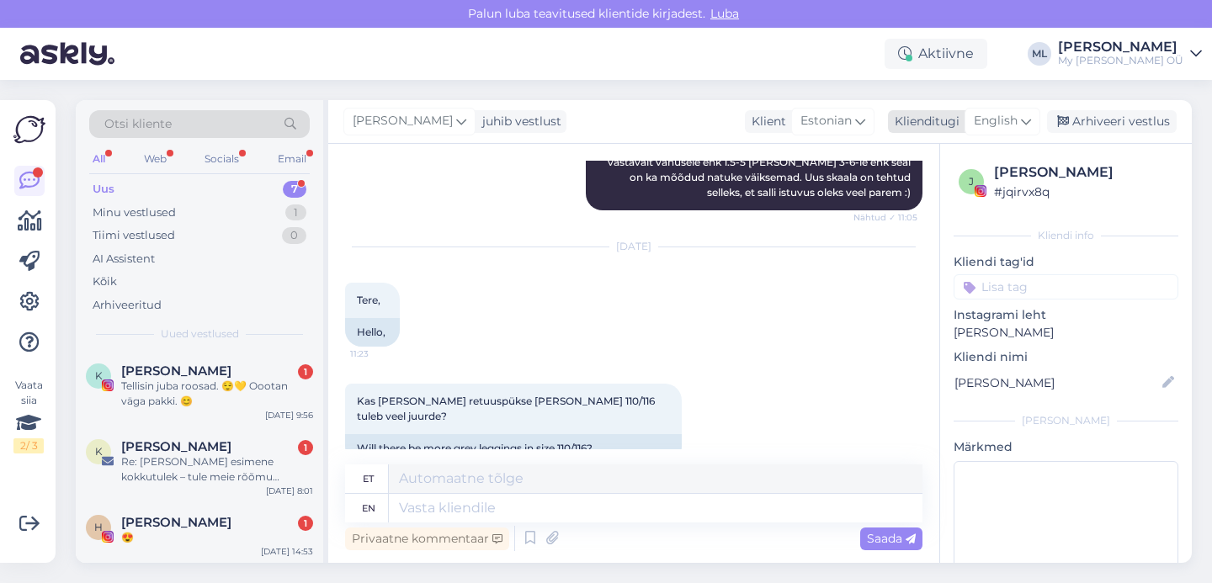
click at [1035, 110] on div "English" at bounding box center [1003, 121] width 76 height 27
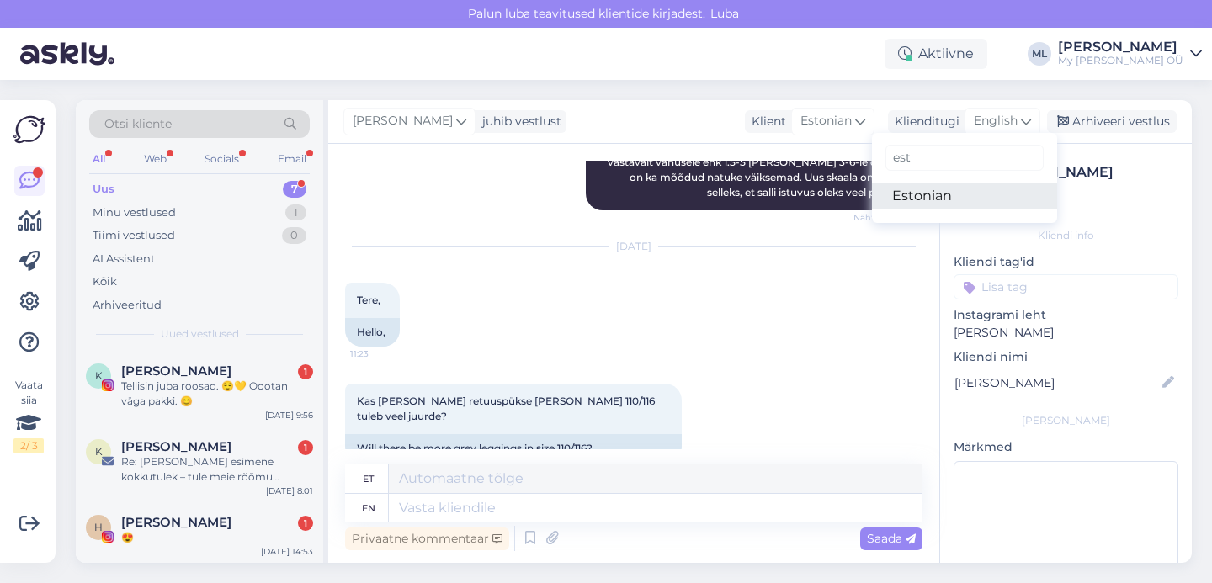
type input "est"
click at [946, 202] on link "Estonian" at bounding box center [964, 196] width 185 height 27
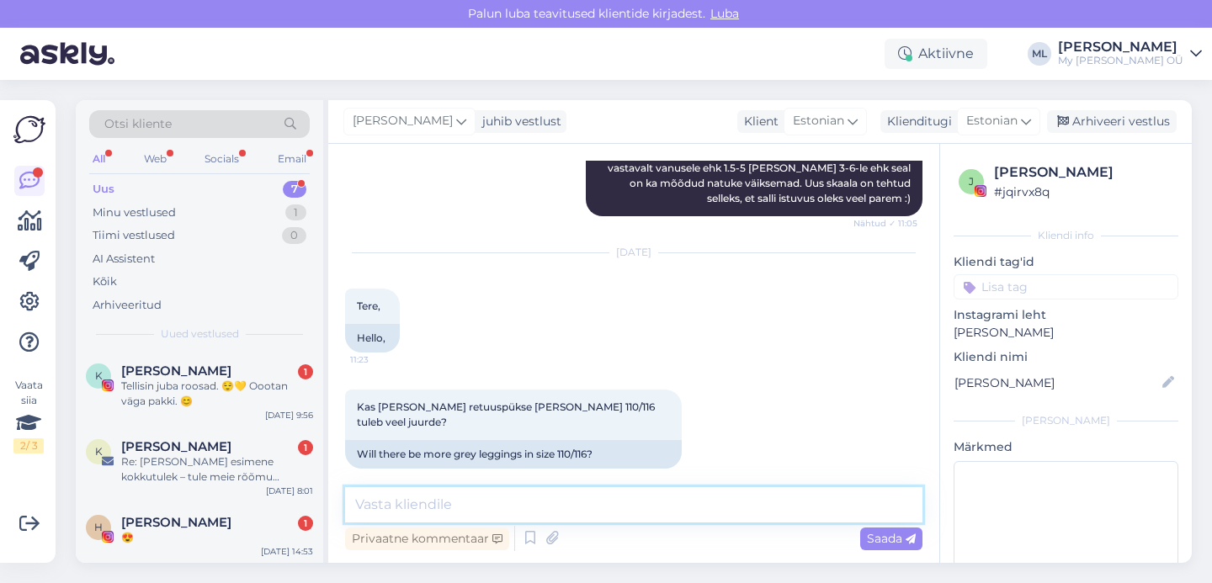
click at [476, 500] on textarea at bounding box center [634, 504] width 578 height 35
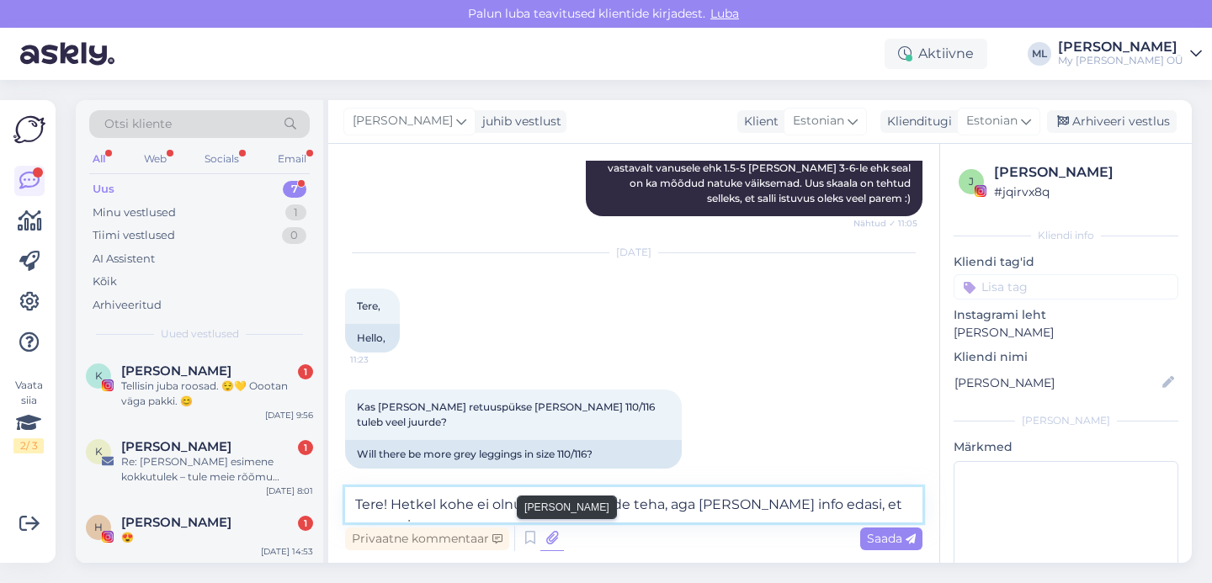
scroll to position [626, 0]
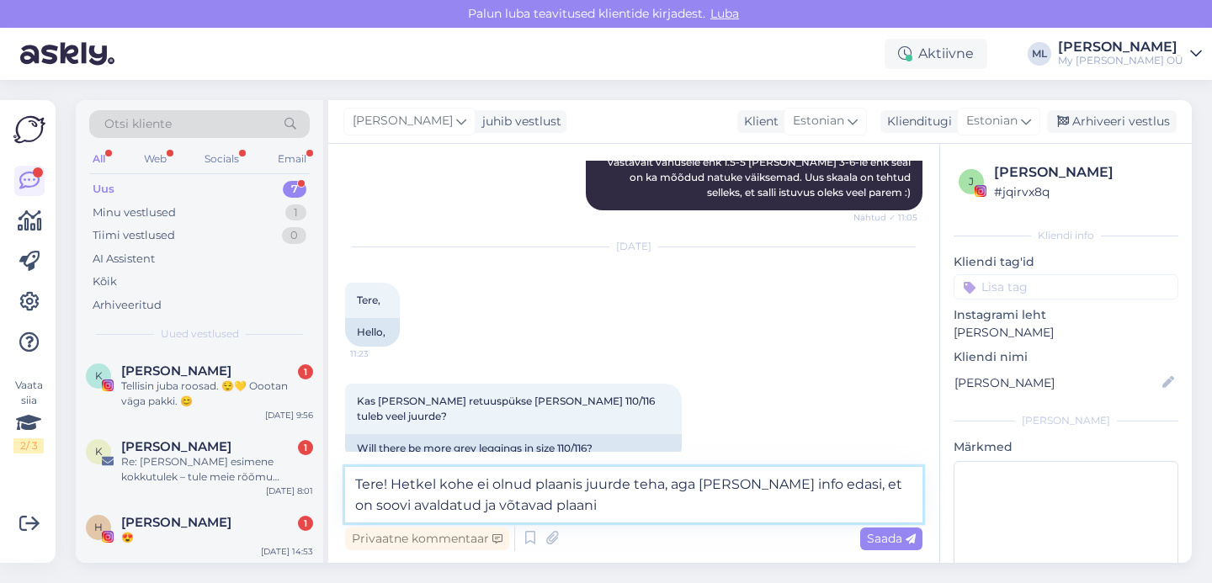
click at [432, 499] on textarea "Tere! Hetkel kohe ei olnud plaanis juurde teha, aga [PERSON_NAME] info edasi, e…" at bounding box center [634, 495] width 578 height 56
click at [440, 503] on textarea "Tere! Hetkel kohe ei olnud plaanis juurde teha, aga [PERSON_NAME] info edasi, e…" at bounding box center [634, 495] width 578 height 56
click at [632, 503] on textarea "Tere! Hetkel kohe ei olnud plaanis juurde teha, aga [PERSON_NAME] info edasi, e…" at bounding box center [634, 495] width 578 height 56
click at [611, 501] on textarea "Tere! Hetkel kohe ei olnud plaanis juurde teha, aga [PERSON_NAME] info edasi, e…" at bounding box center [634, 495] width 578 height 56
type textarea "Tere! Hetkel kohe ei olnud plaanis juurde teha, aga [PERSON_NAME] info edasi, e…"
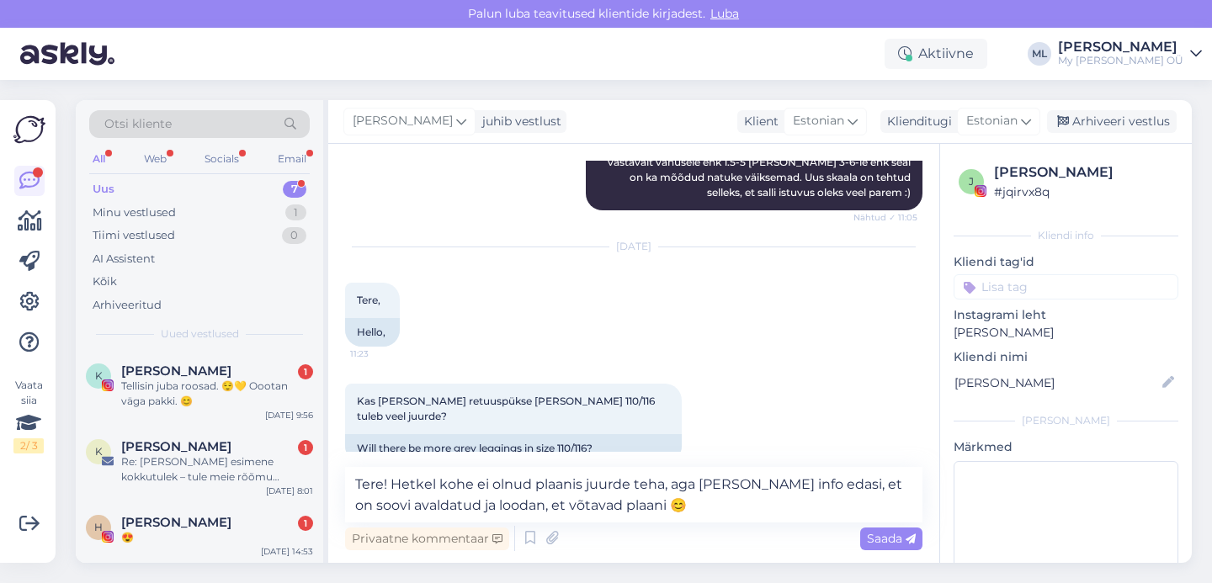
click at [894, 541] on span "Saada" at bounding box center [891, 538] width 49 height 15
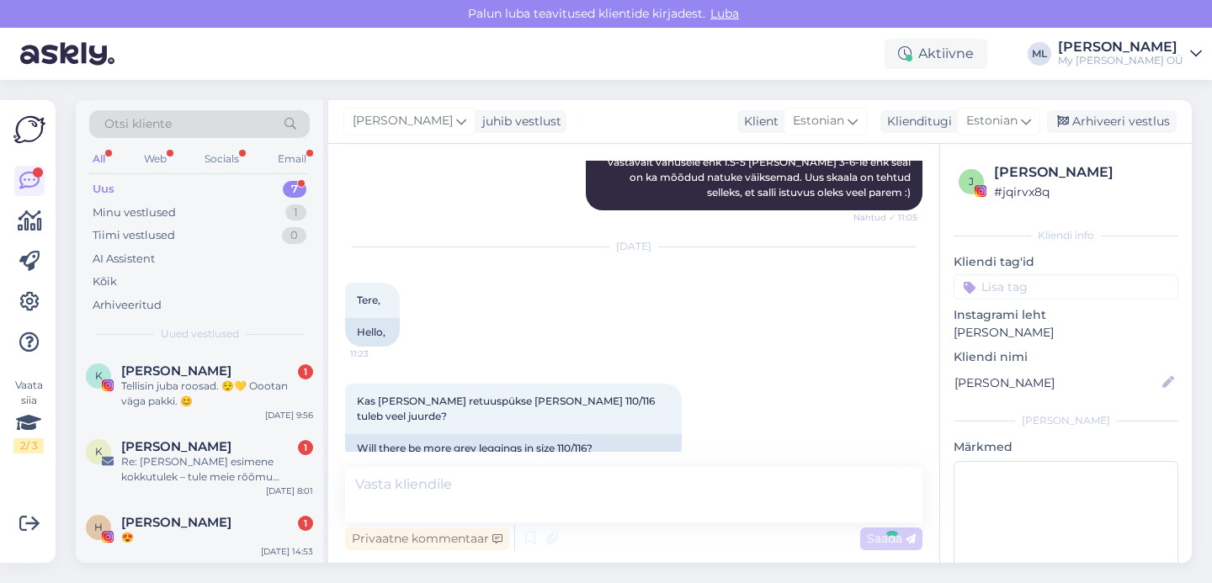
scroll to position [758, 0]
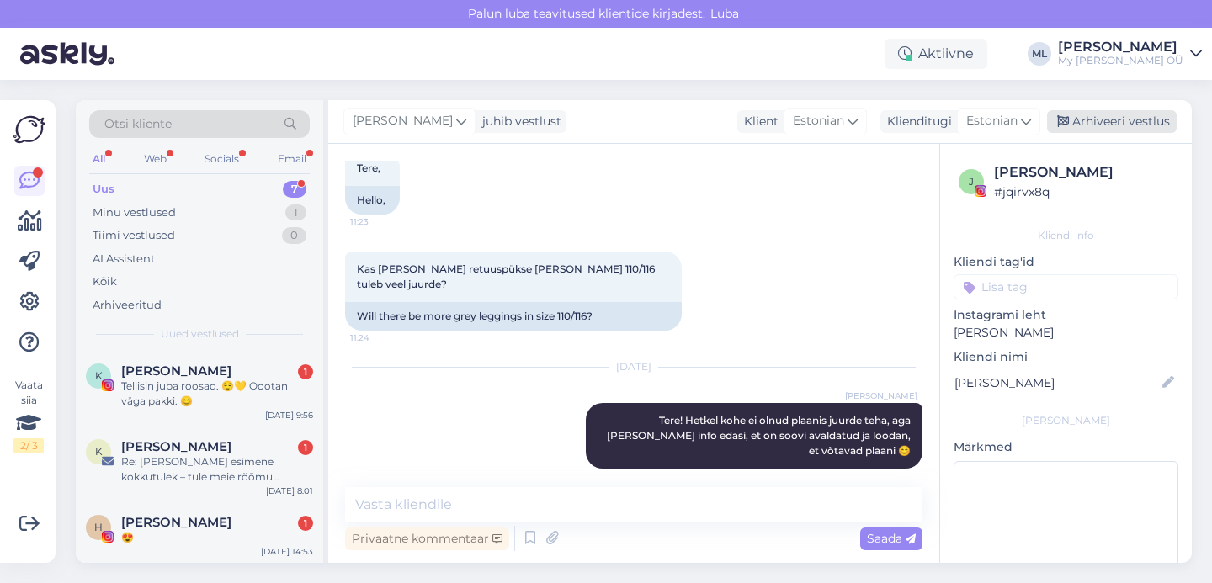
click at [1089, 117] on div "Arhiveeri vestlus" at bounding box center [1112, 121] width 130 height 23
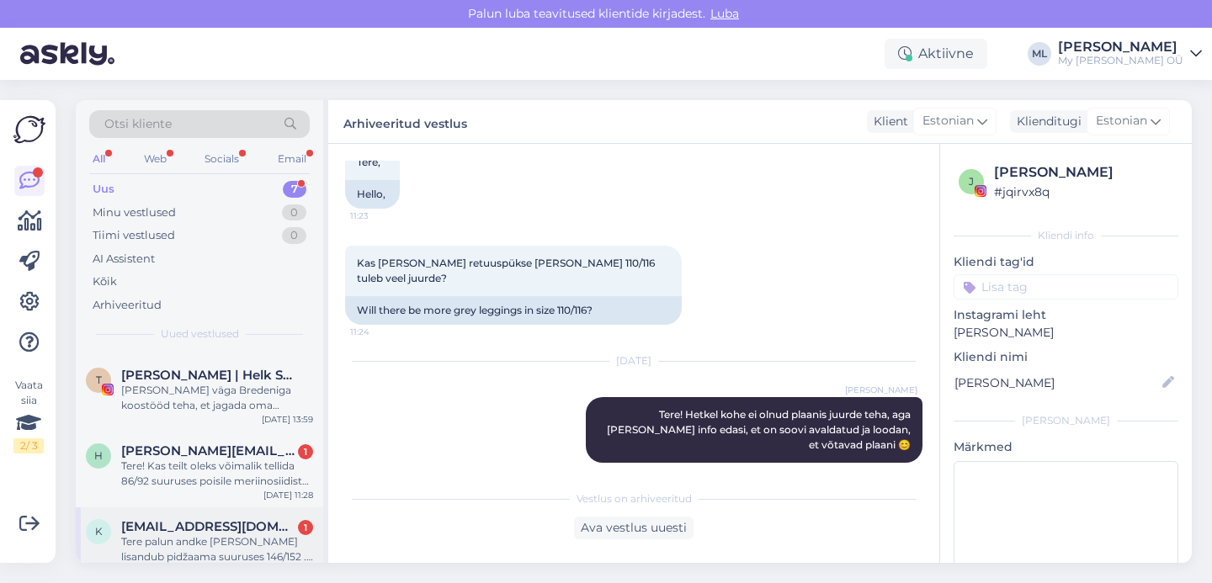
scroll to position [304, 0]
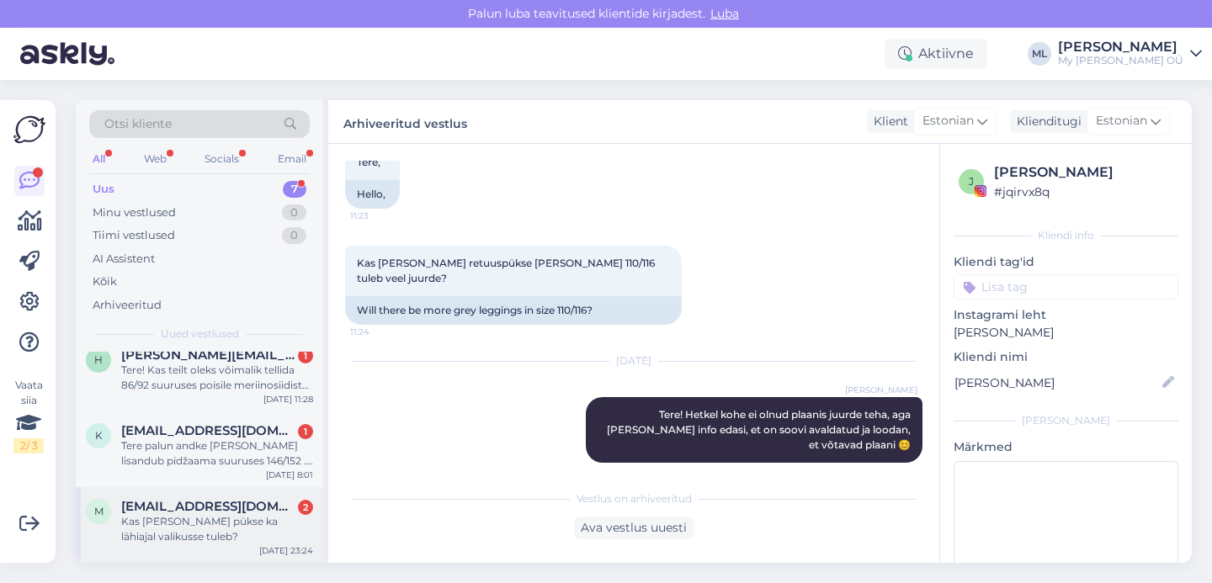
click at [156, 509] on span "[EMAIL_ADDRESS][DOMAIN_NAME]" at bounding box center [208, 506] width 175 height 15
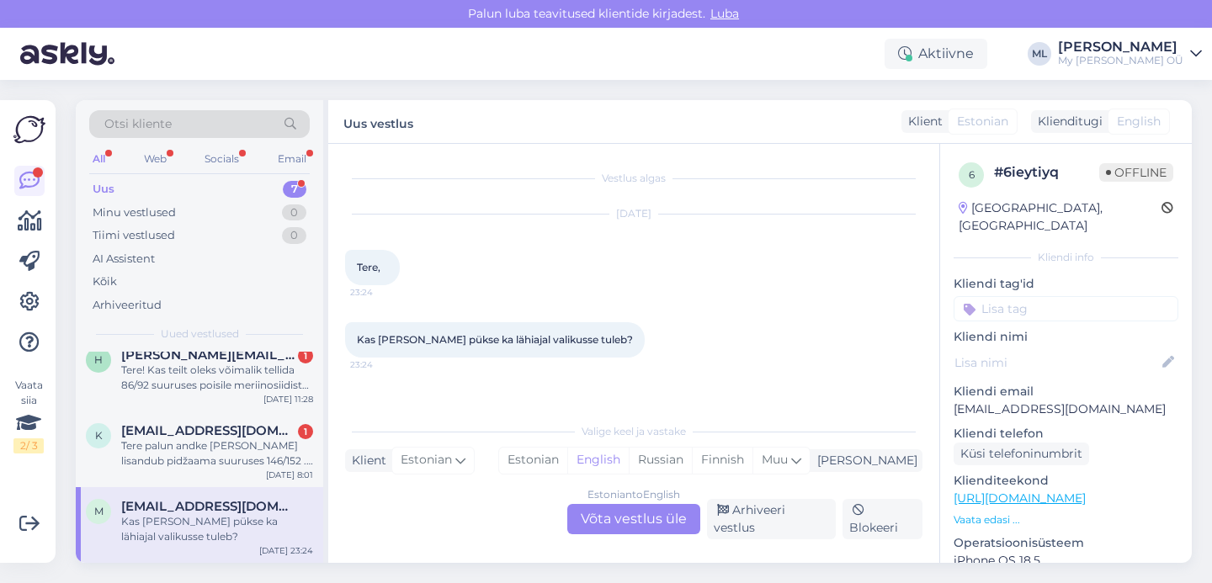
click at [639, 509] on div "Estonian to English Võta vestlus üle" at bounding box center [633, 519] width 133 height 30
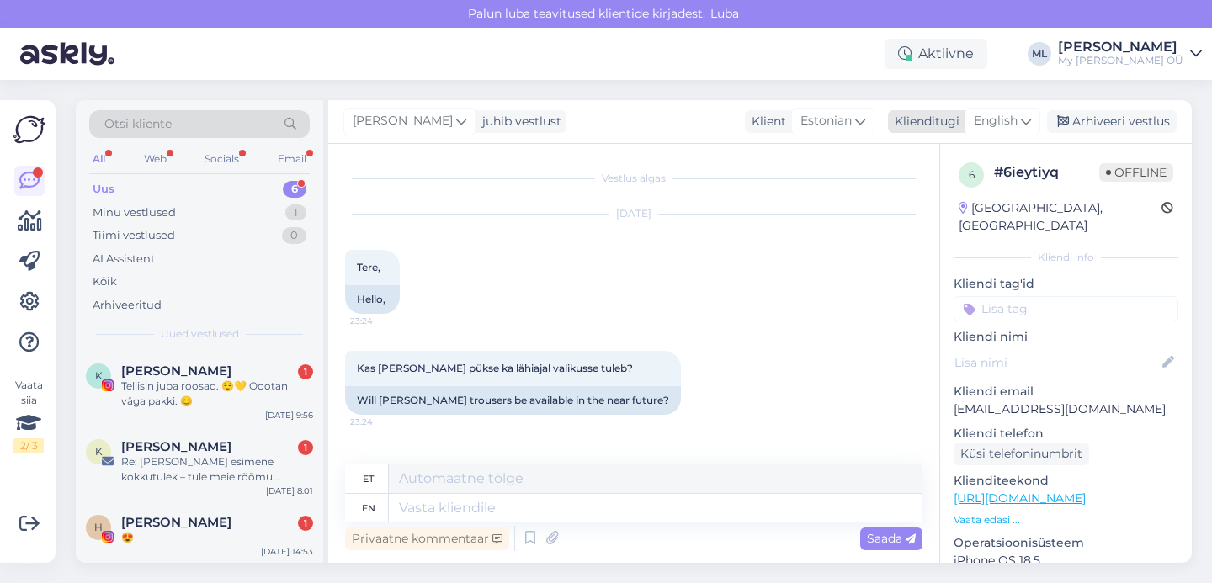
click at [995, 120] on span "English" at bounding box center [996, 121] width 44 height 19
click at [921, 186] on link "Estonian" at bounding box center [964, 196] width 185 height 27
drag, startPoint x: 543, startPoint y: 492, endPoint x: 532, endPoint y: 498, distance: 12.9
click at [542, 492] on textarea at bounding box center [634, 504] width 578 height 35
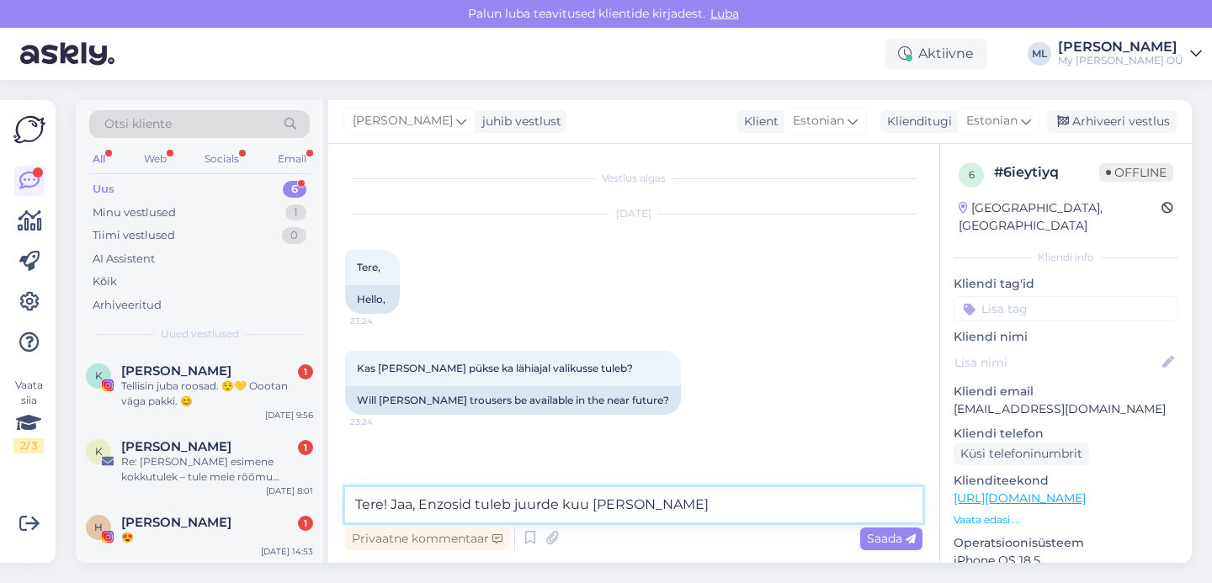
click at [716, 505] on textarea "Tere! Jaa, Enzosid tuleb juurde kuu [PERSON_NAME]" at bounding box center [634, 504] width 578 height 35
click at [716, 504] on textarea "Tere! Jaa, Enzosid tuleb juurde kuu [PERSON_NAME]" at bounding box center [634, 504] width 578 height 35
click at [688, 504] on textarea "Tere! Jaa, Enzosid tuleb juurde kuu [PERSON_NAME]" at bounding box center [634, 504] width 578 height 35
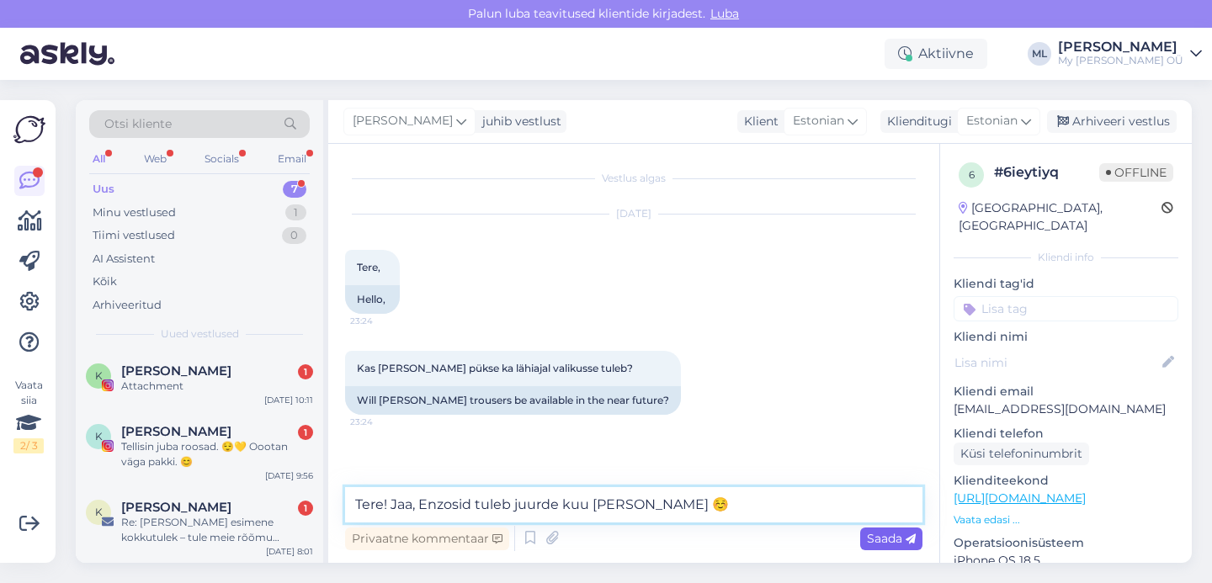
type textarea "Tere! Jaa, Enzosid tuleb juurde kuu [PERSON_NAME] ☺️"
click at [886, 535] on span "Saada" at bounding box center [891, 538] width 49 height 15
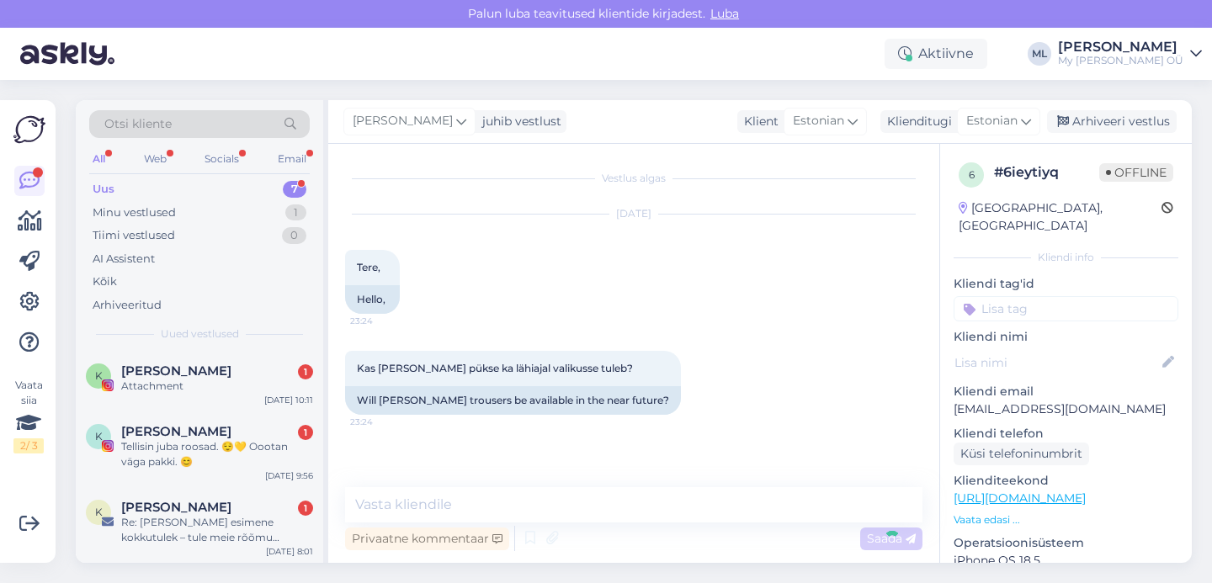
scroll to position [69, 0]
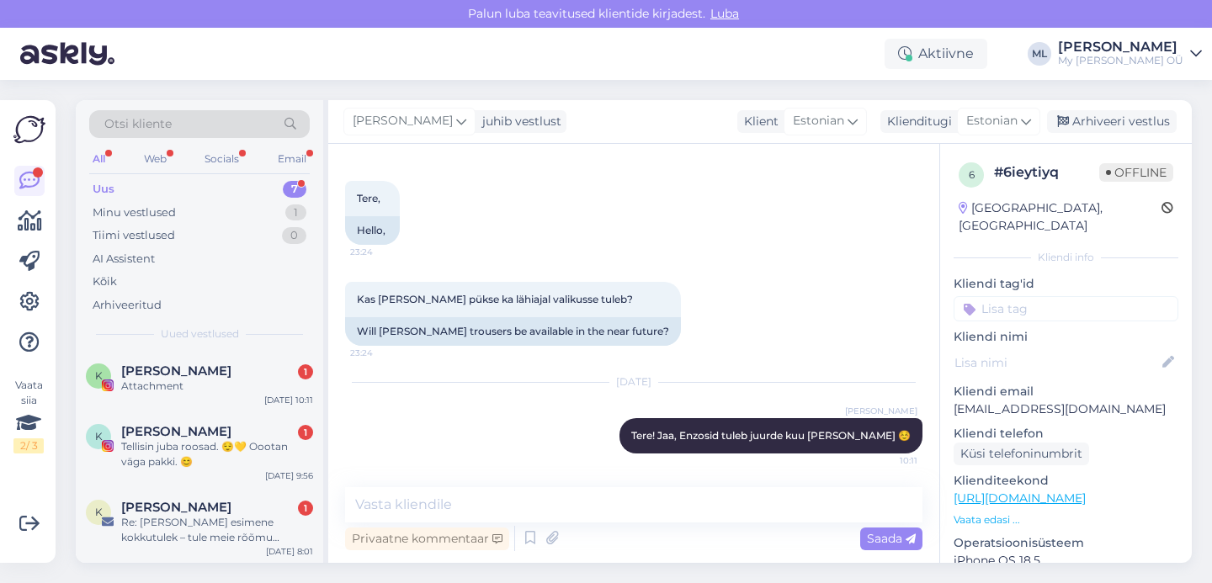
drag, startPoint x: 1060, startPoint y: 114, endPoint x: 1005, endPoint y: 135, distance: 58.6
click at [1059, 114] on div "Arhiveeri vestlus" at bounding box center [1112, 121] width 130 height 23
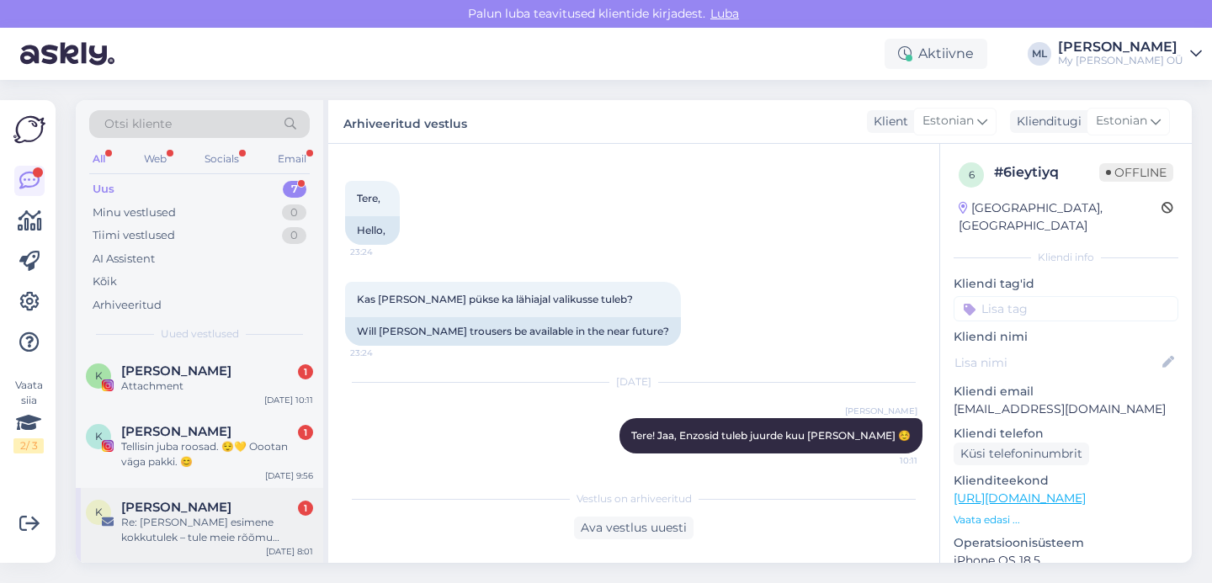
click at [214, 514] on span "[PERSON_NAME]" at bounding box center [176, 507] width 110 height 15
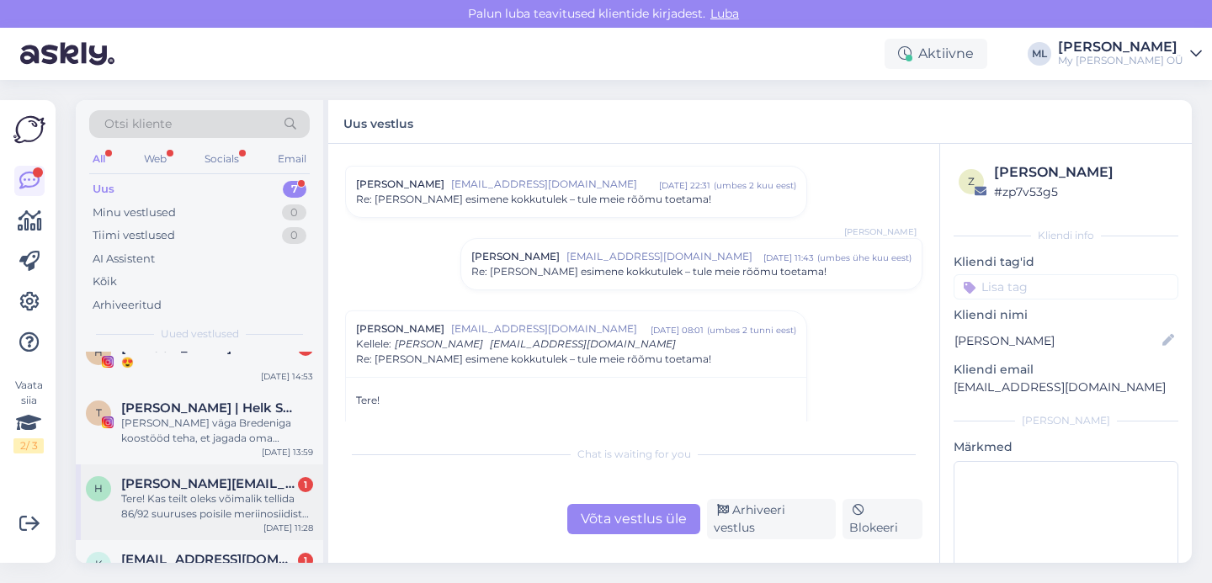
scroll to position [289, 0]
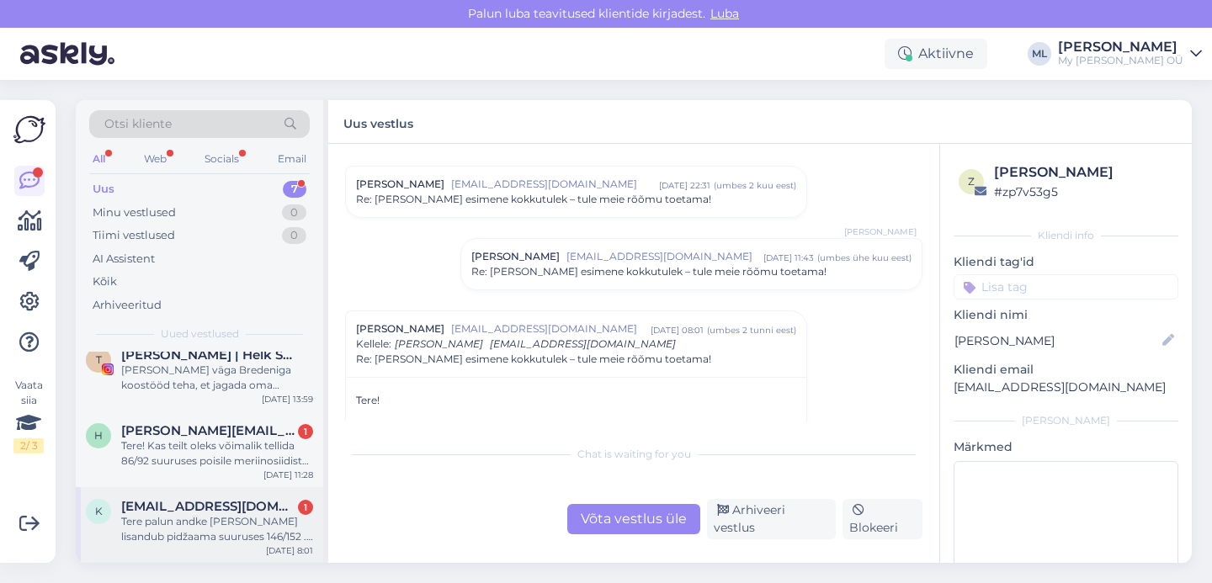
click at [209, 515] on div "Tere palun andke [PERSON_NAME] lisandub pidžaama suuruses 146/152 . Oleksime tä…" at bounding box center [217, 529] width 192 height 30
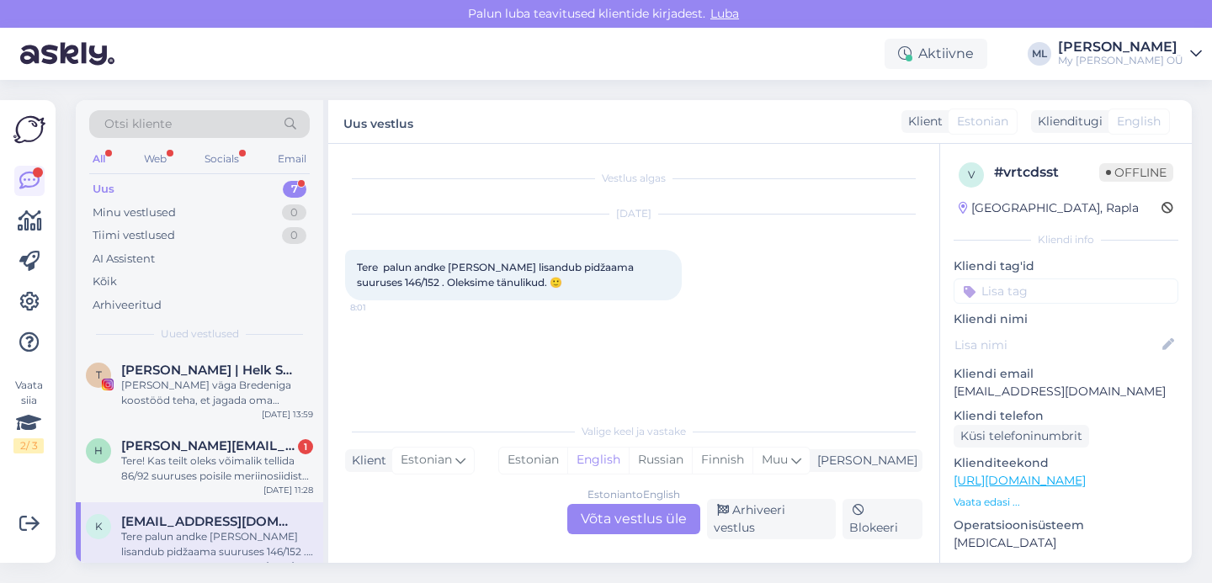
scroll to position [304, 0]
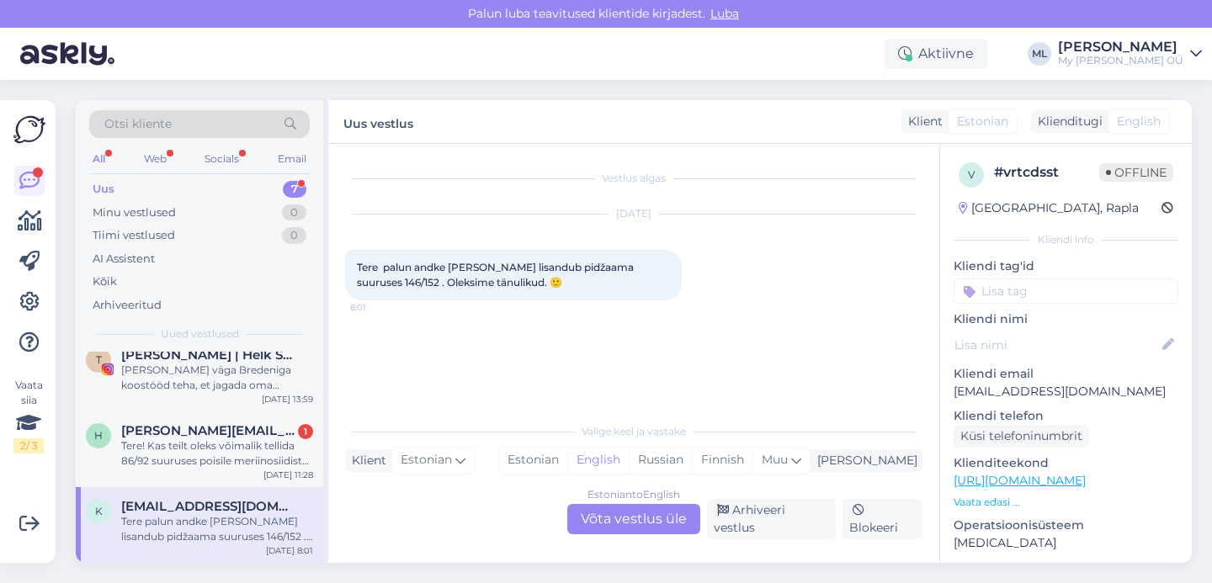
click at [623, 514] on div "Estonian to English Võta vestlus üle" at bounding box center [633, 519] width 133 height 30
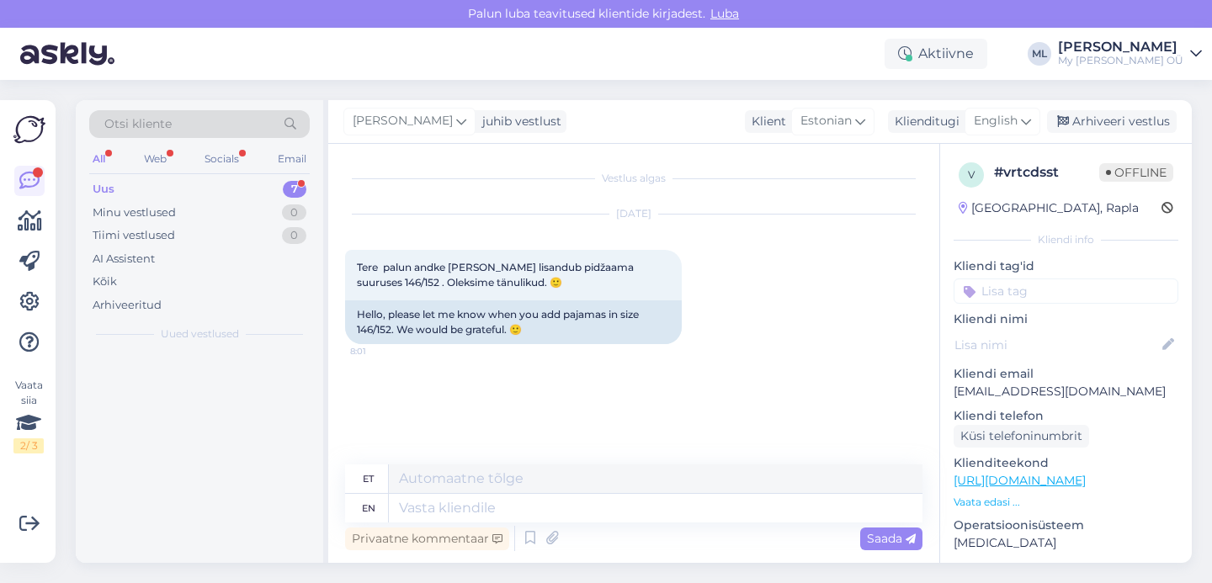
scroll to position [0, 0]
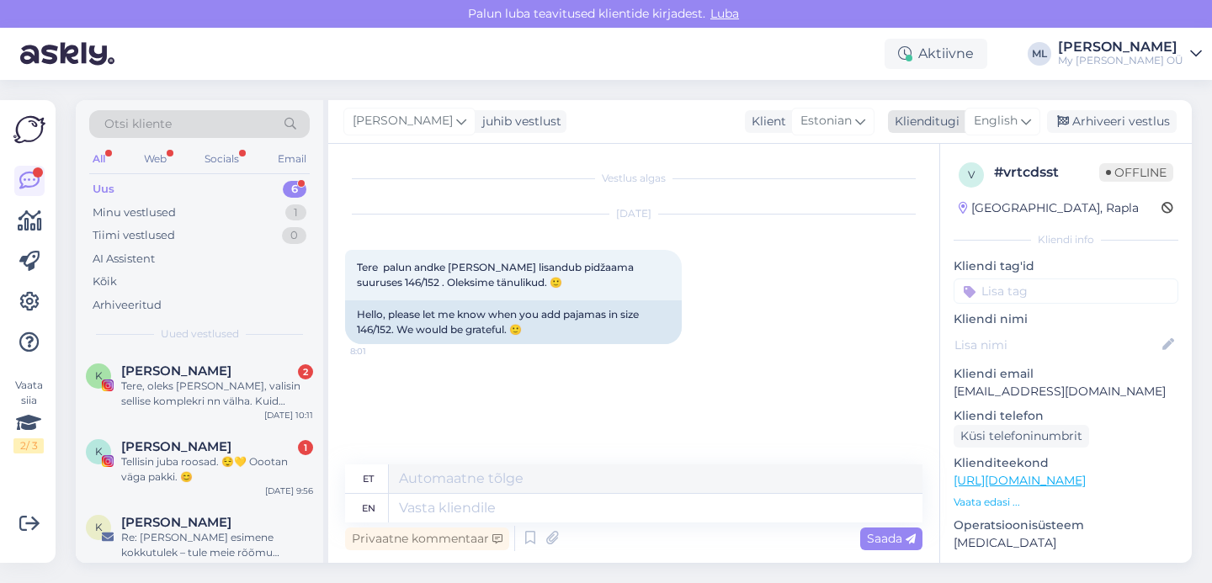
click at [1004, 109] on div "English" at bounding box center [1003, 121] width 76 height 27
type input "est"
click at [929, 188] on link "Estonian" at bounding box center [964, 196] width 185 height 27
click at [478, 509] on textarea at bounding box center [634, 504] width 578 height 35
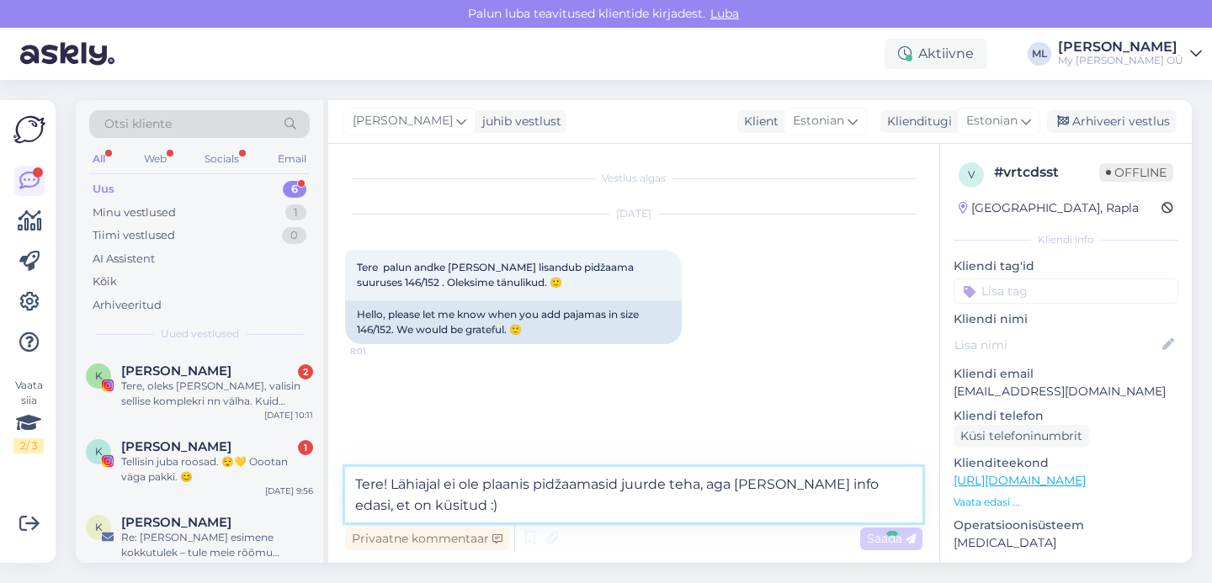
type textarea "Tere! Lähiajal ei ole plaanis pidžaamasid juurde teha, aga [PERSON_NAME] info e…"
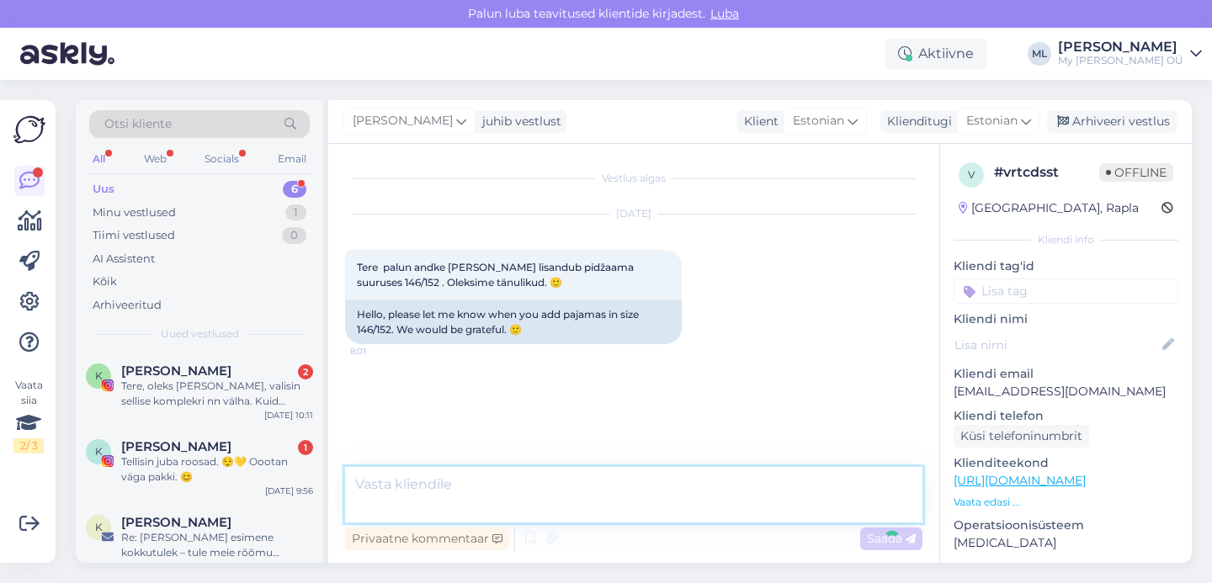
scroll to position [13, 0]
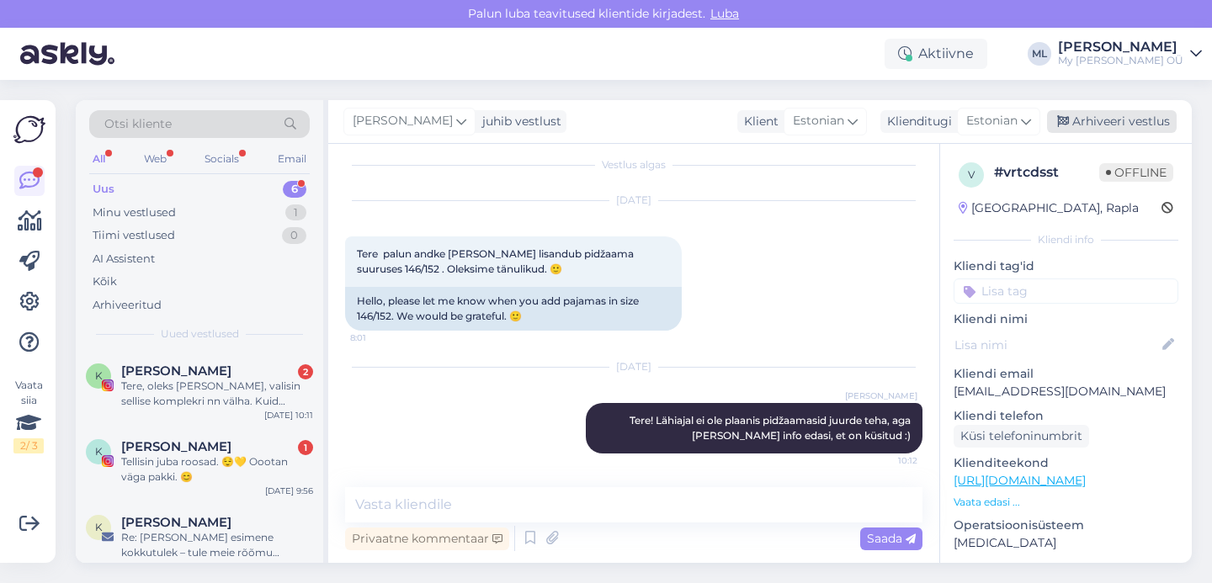
click at [1095, 114] on div "Arhiveeri vestlus" at bounding box center [1112, 121] width 130 height 23
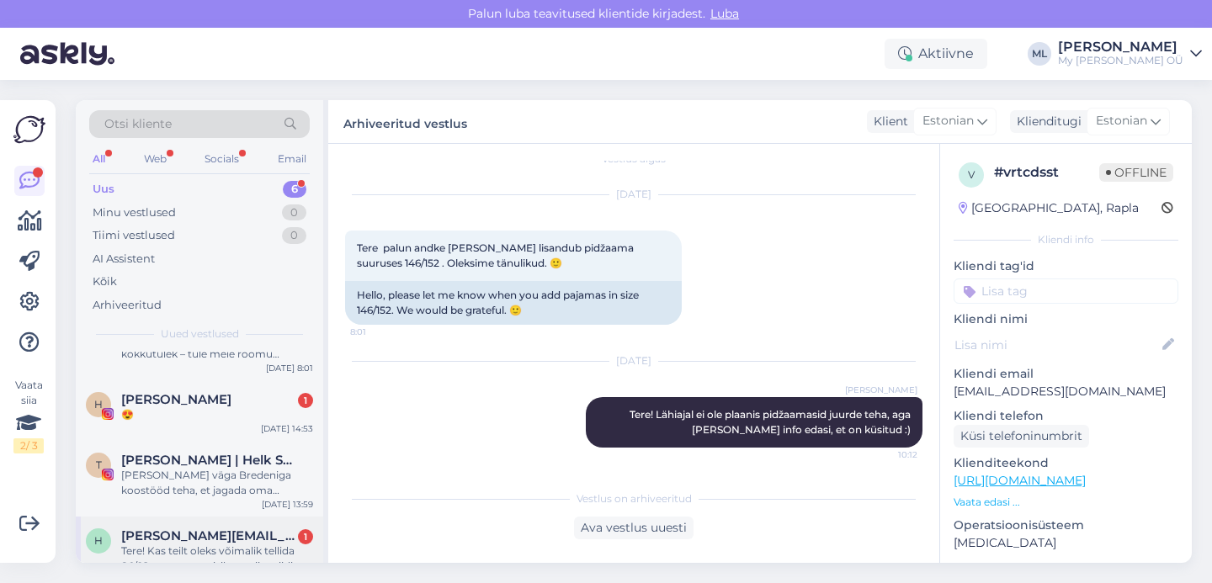
scroll to position [228, 0]
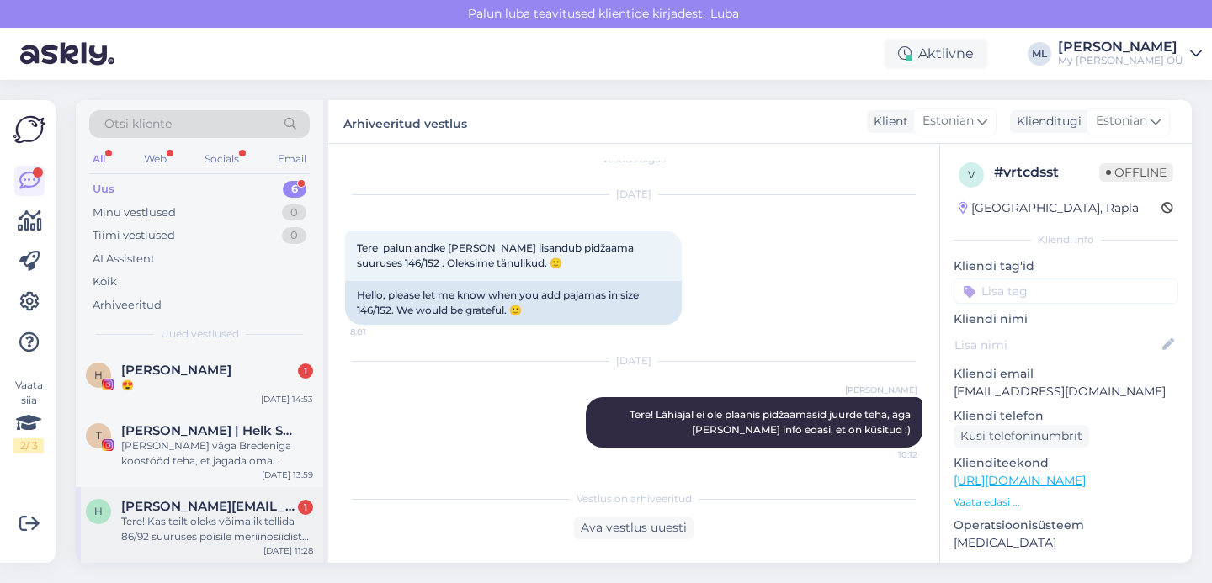
click at [189, 514] on div "Tere! Kas teilt oleks võimalik tellida 86/92 suuruses poisile meriinosiidist ko…" at bounding box center [217, 529] width 192 height 30
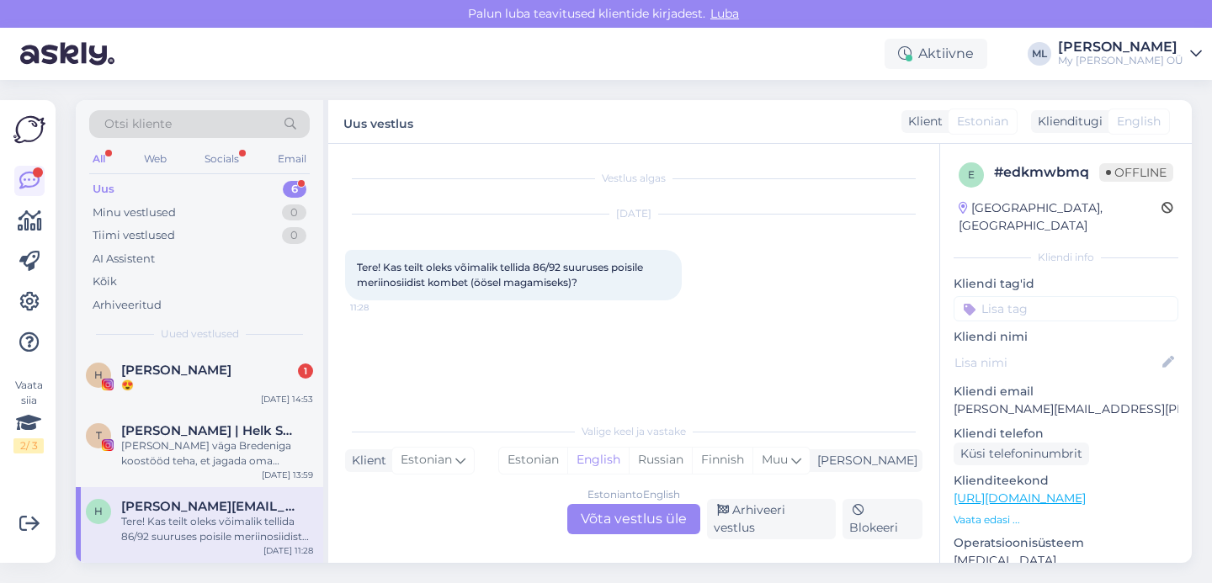
click at [642, 508] on div "Valige [PERSON_NAME] vastake Klient Estonian Mina Estonian English Russian Finn…" at bounding box center [634, 476] width 578 height 125
click at [645, 519] on div "Estonian to English Võta vestlus üle" at bounding box center [633, 519] width 133 height 30
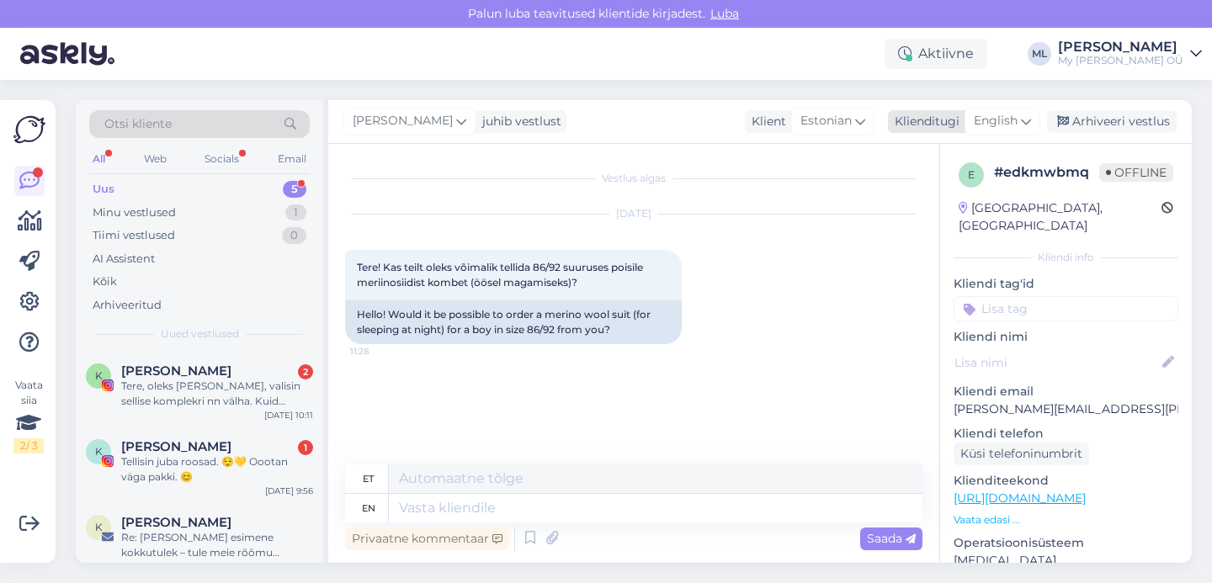
click at [1007, 120] on span "English" at bounding box center [996, 121] width 44 height 19
drag, startPoint x: 942, startPoint y: 189, endPoint x: 910, endPoint y: 204, distance: 35.4
click at [942, 189] on link "Estonian" at bounding box center [964, 196] width 185 height 27
click at [423, 508] on textarea at bounding box center [634, 504] width 578 height 35
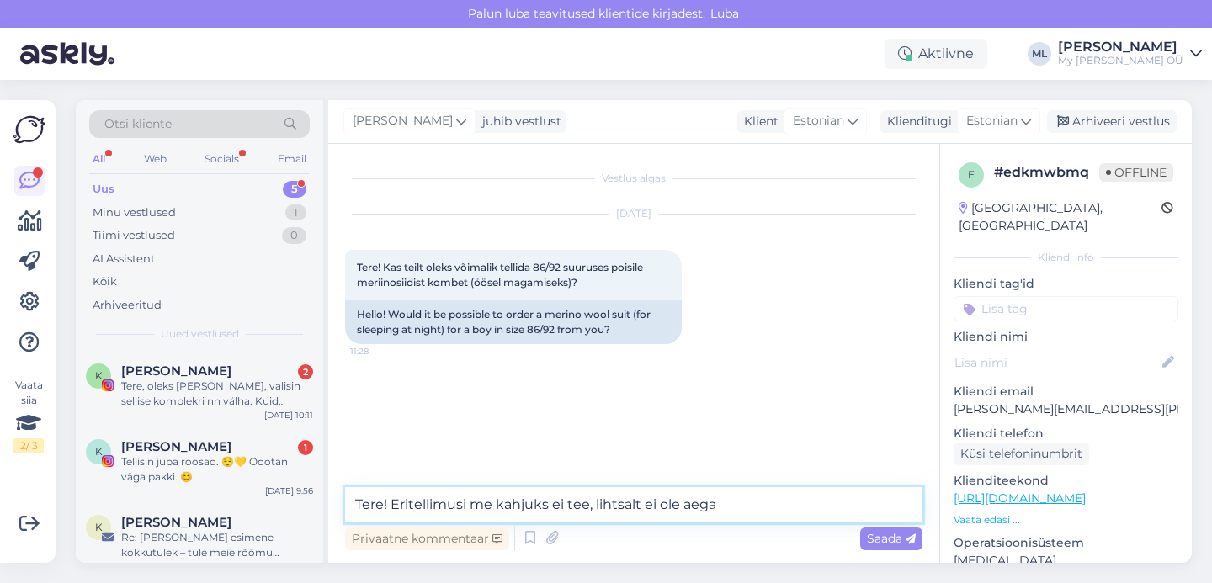
drag, startPoint x: 387, startPoint y: 503, endPoint x: 395, endPoint y: 508, distance: 9.1
click at [388, 503] on textarea "Tere! Eritellimusi me kahjuks ei tee, lihtsalt ei ole aega" at bounding box center [634, 504] width 578 height 35
drag, startPoint x: 843, startPoint y: 508, endPoint x: 866, endPoint y: 533, distance: 34.6
click at [844, 508] on textarea "Tere! Aitäh kirja eest! Eritellimusi me kahjuks ei tee, lihtsalt ei ole aega" at bounding box center [634, 504] width 578 height 35
type textarea "Tere! Aitäh kirja eest! Eritellimusi me kahjuks ei tee, lihtsalt ei ole aega"
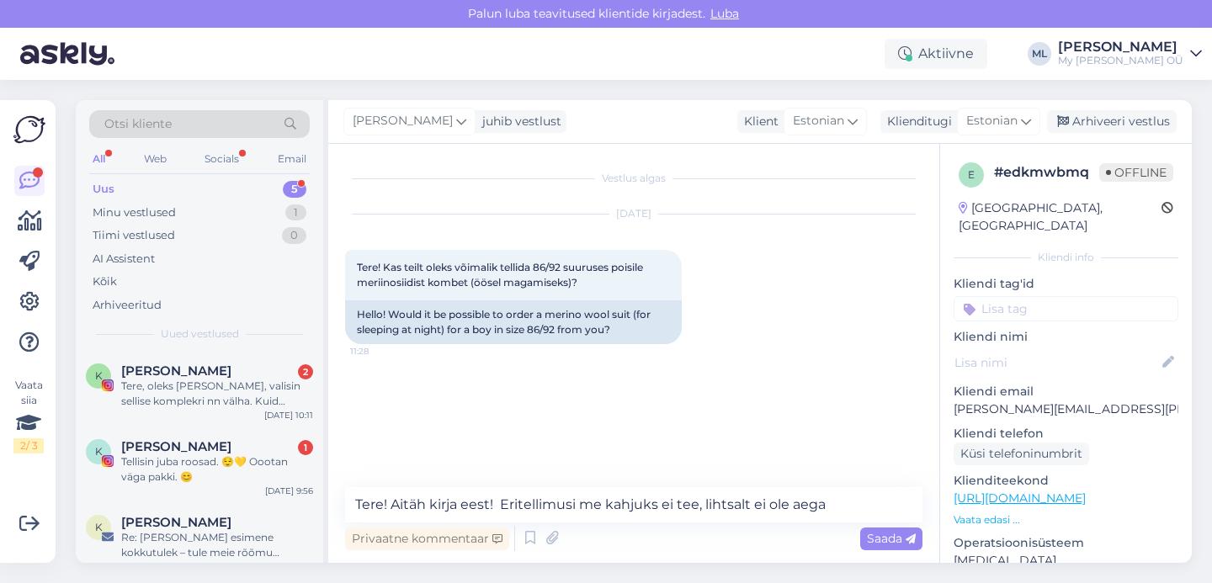
click at [653, 386] on div "Vestlus algas [DATE] Tere! Kas teilt oleks võimalik tellida 86/92 suuruses pois…" at bounding box center [641, 317] width 593 height 312
click at [859, 509] on textarea "Tere! Aitäh kirja eest! Eritellimusi me kahjuks ei tee, lihtsalt ei ole aega" at bounding box center [634, 504] width 578 height 35
click at [884, 540] on span "Saada" at bounding box center [891, 538] width 49 height 15
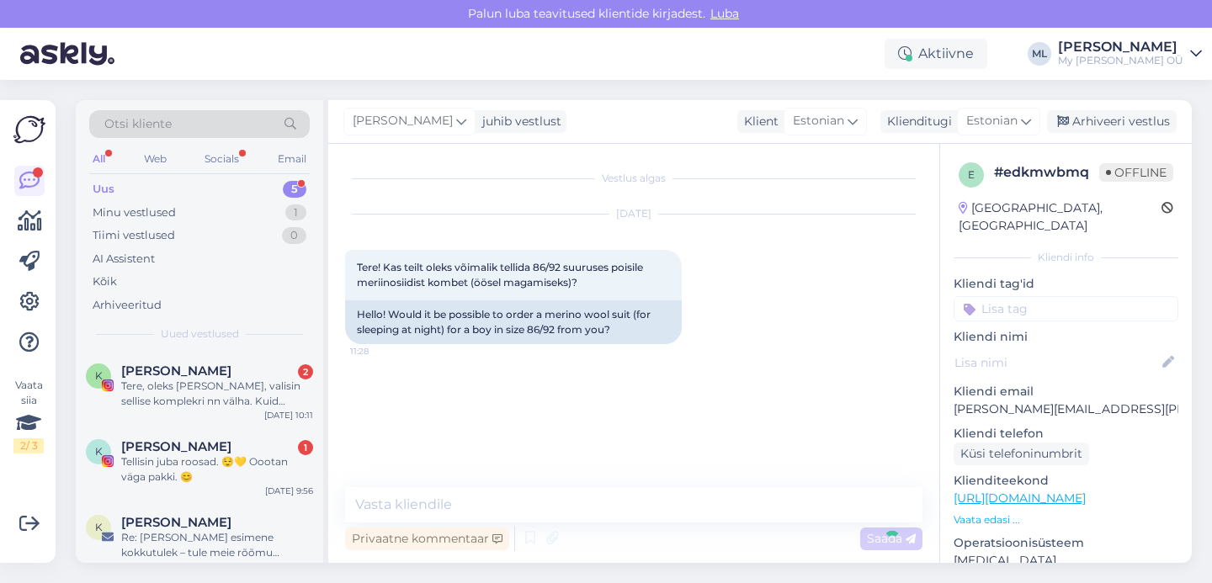
scroll to position [13, 0]
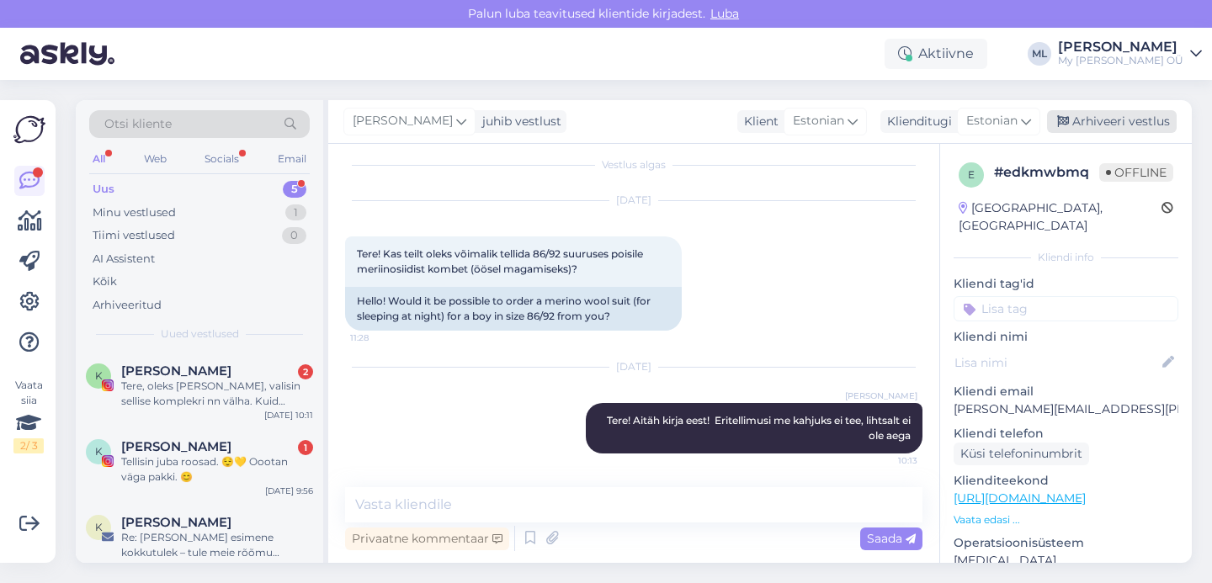
click at [1084, 124] on div "Arhiveeri vestlus" at bounding box center [1112, 121] width 130 height 23
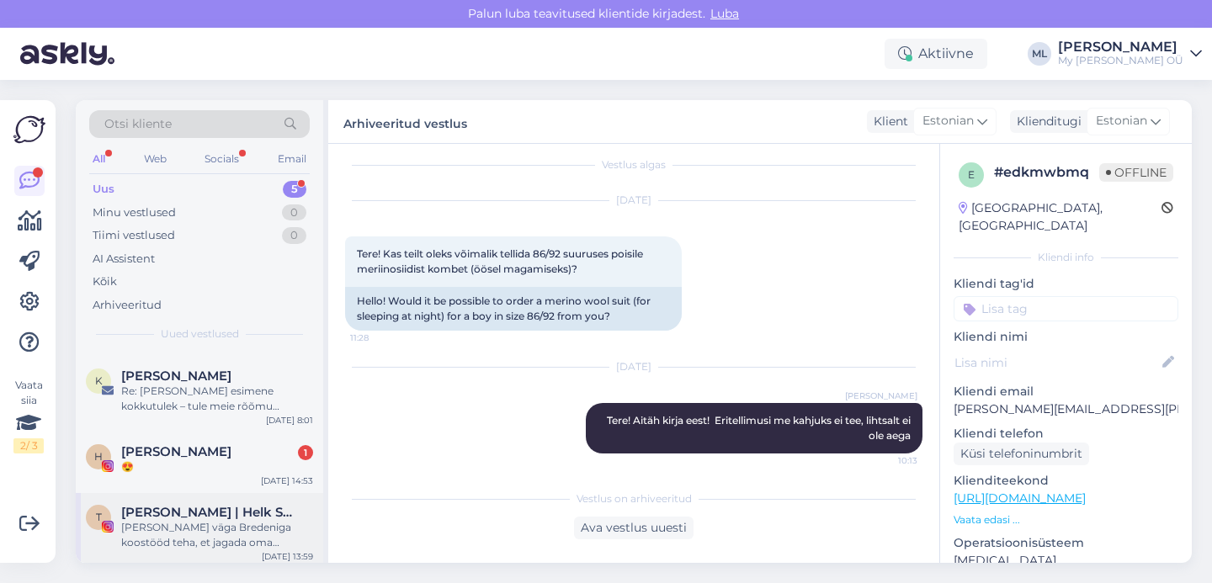
scroll to position [152, 0]
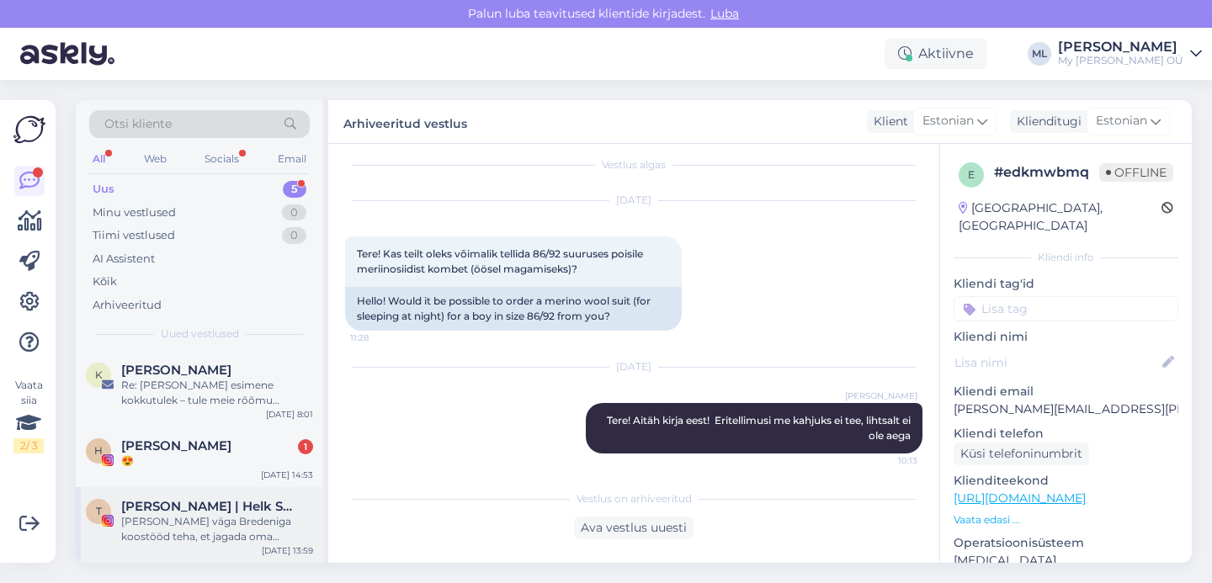
click at [206, 502] on span "[PERSON_NAME] | Helk Stuudio" at bounding box center [208, 506] width 175 height 15
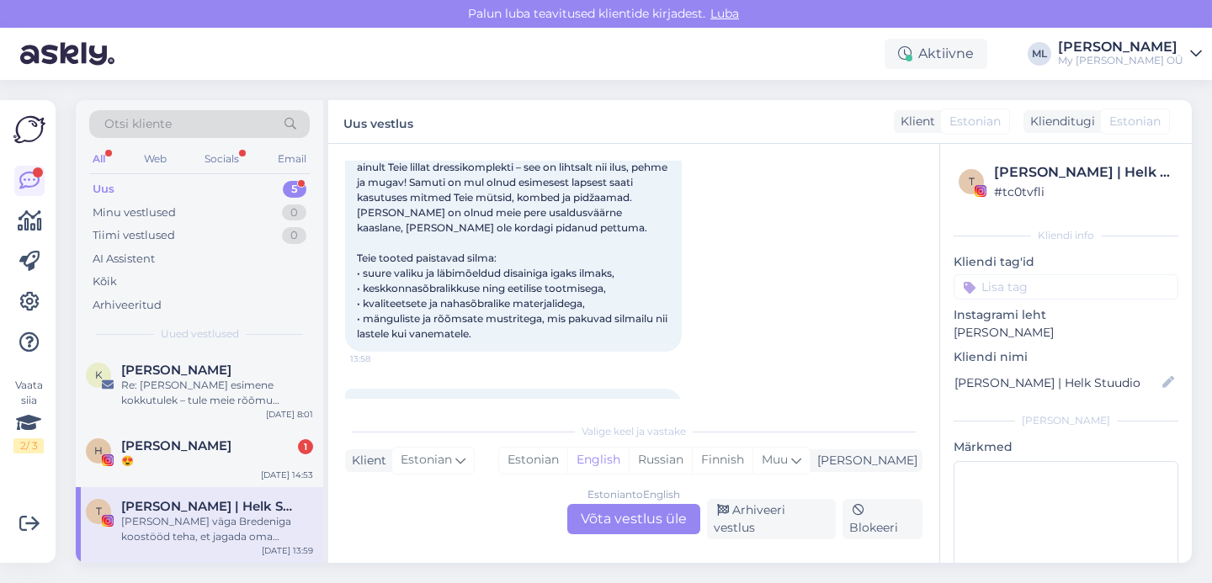
scroll to position [6634, 0]
click at [108, 447] on div "H" at bounding box center [98, 451] width 25 height 25
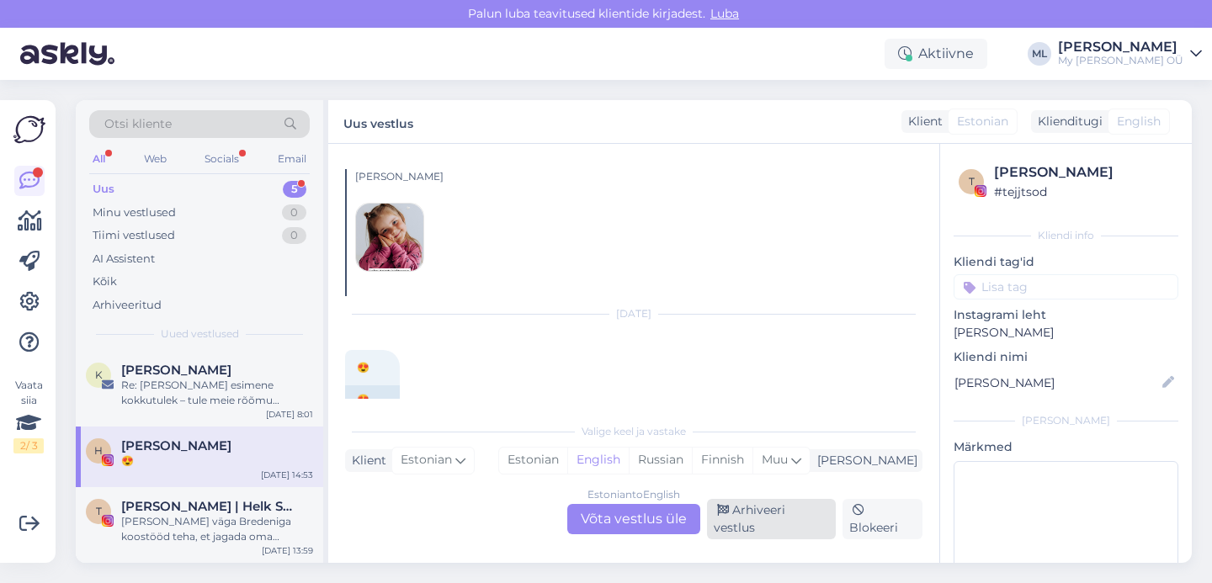
click at [766, 528] on div "Arhiveeri vestlus" at bounding box center [771, 519] width 129 height 40
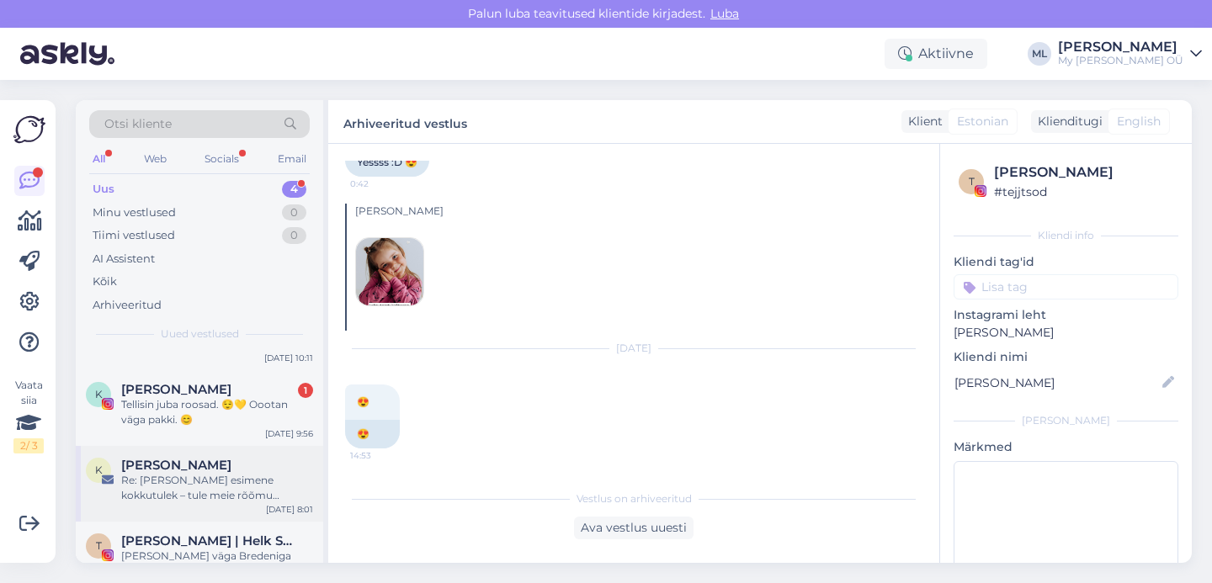
scroll to position [92, 0]
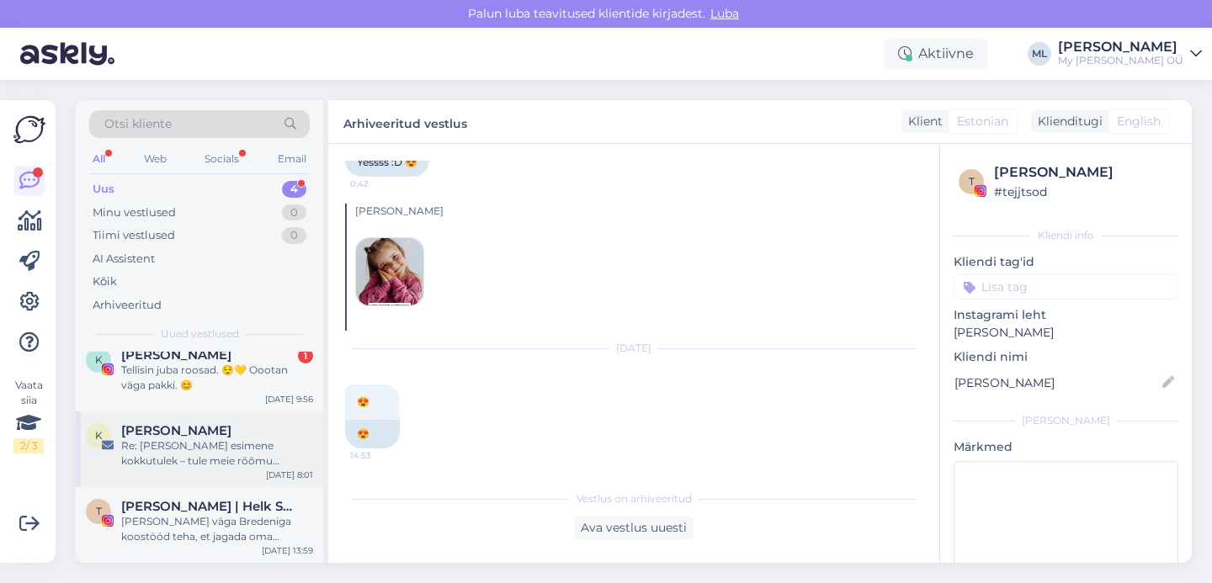
drag, startPoint x: 221, startPoint y: 453, endPoint x: 244, endPoint y: 453, distance: 23.6
click at [221, 453] on div "Re: [PERSON_NAME] esimene kokkutulek – tule meie rõõmu toetama!" at bounding box center [217, 454] width 192 height 30
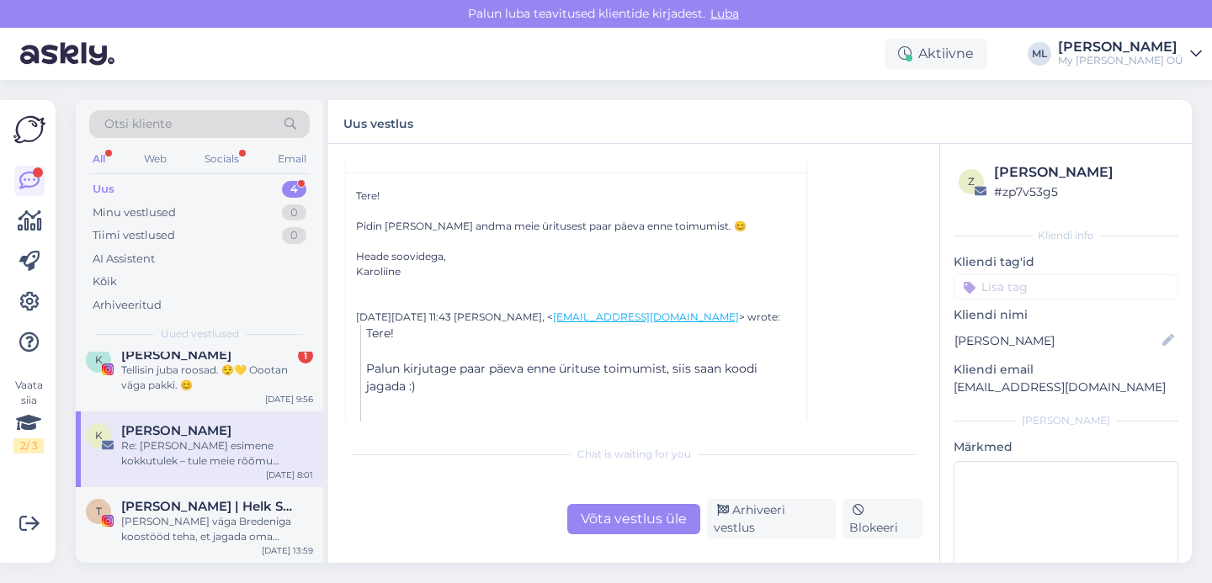
scroll to position [128, 0]
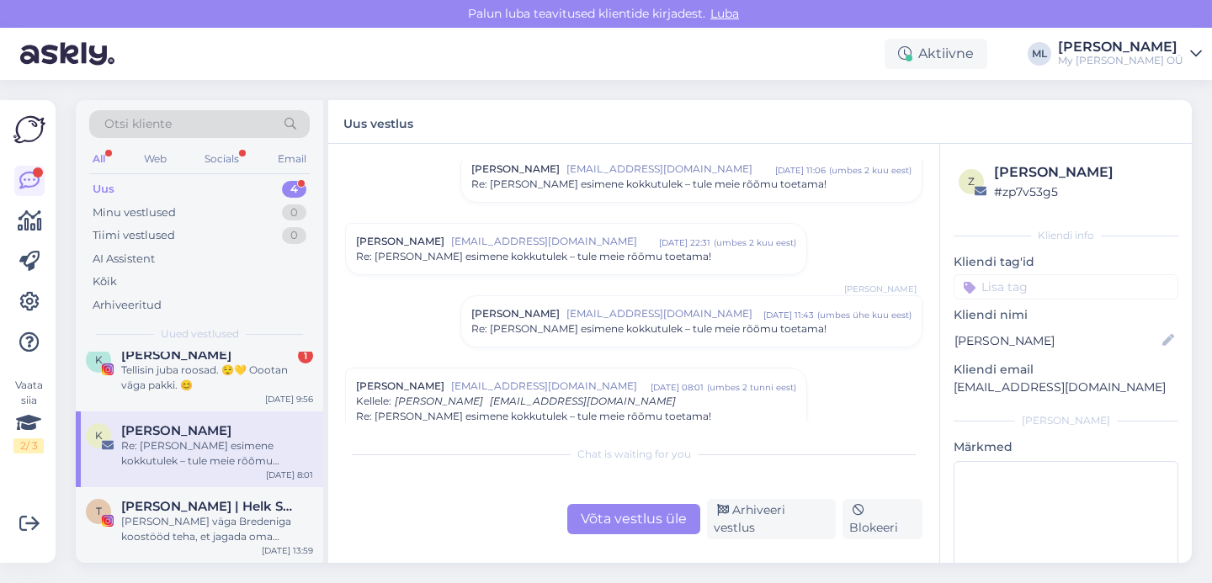
click at [567, 313] on span "[EMAIL_ADDRESS][DOMAIN_NAME]" at bounding box center [665, 313] width 197 height 15
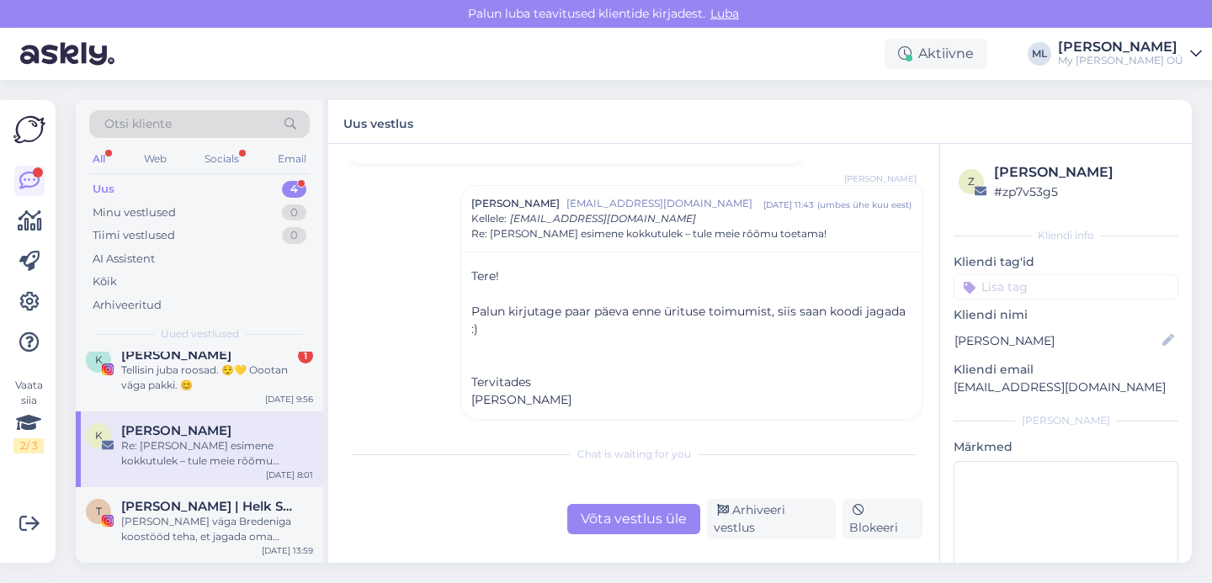
scroll to position [107, 0]
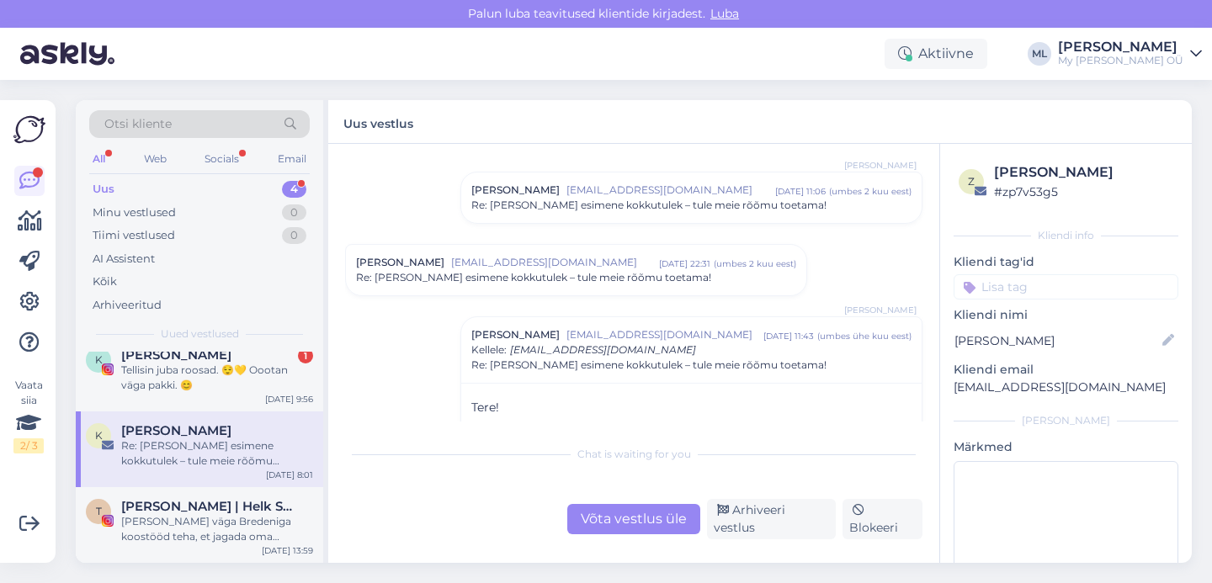
click at [533, 270] on span "Re: [PERSON_NAME] esimene kokkutulek – tule meie rõõmu toetama!" at bounding box center [533, 277] width 355 height 15
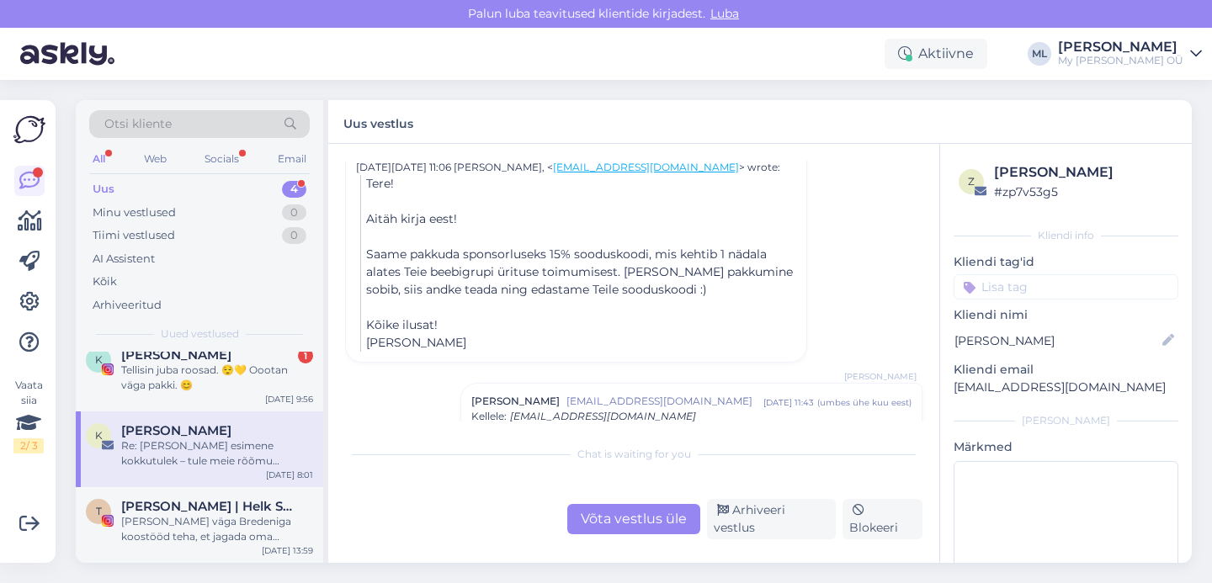
scroll to position [697, 0]
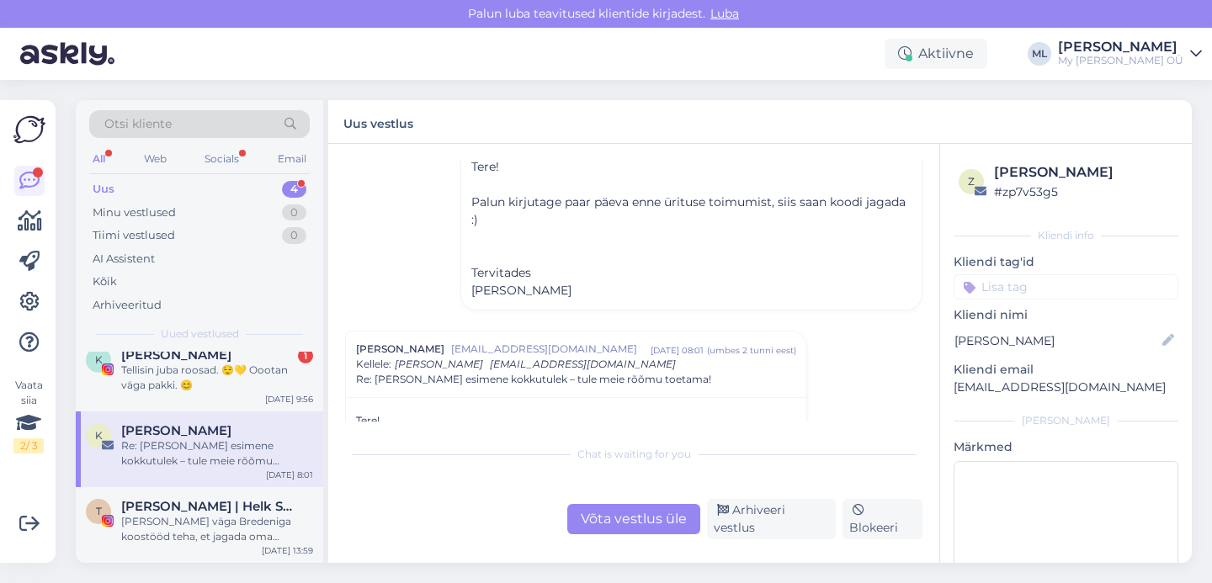
click at [618, 509] on div "Chat is waiting for you Võta vestlus üle Arhiveeri vestlus Blokeeri" at bounding box center [634, 488] width 578 height 103
click at [614, 530] on div "Võta vestlus üle" at bounding box center [633, 519] width 133 height 30
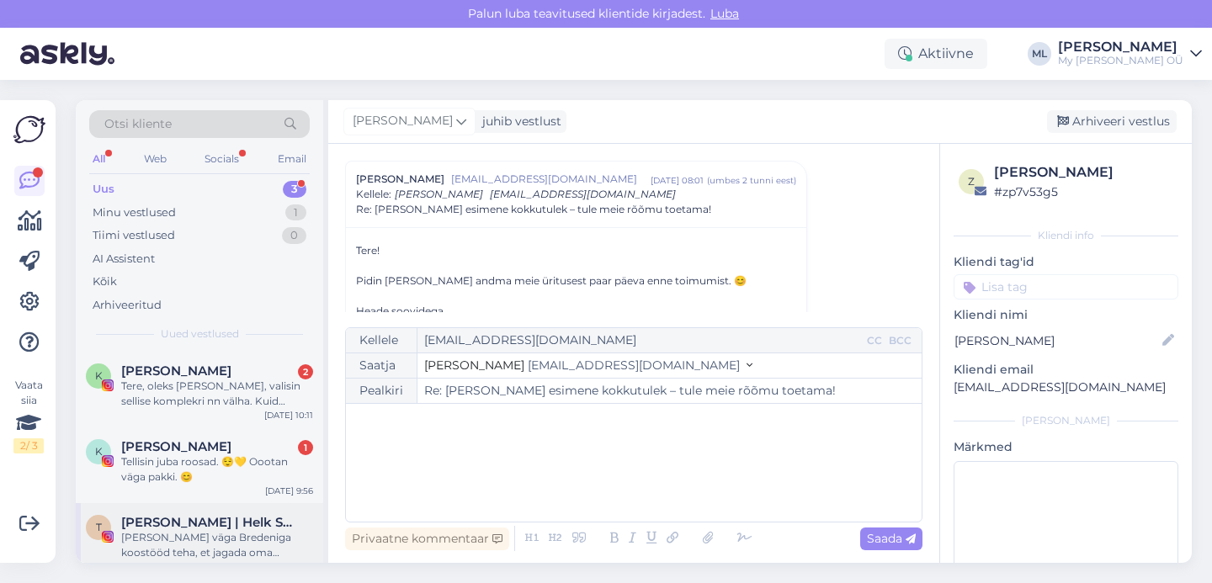
click at [249, 522] on span "[PERSON_NAME] | Helk Stuudio" at bounding box center [208, 522] width 175 height 15
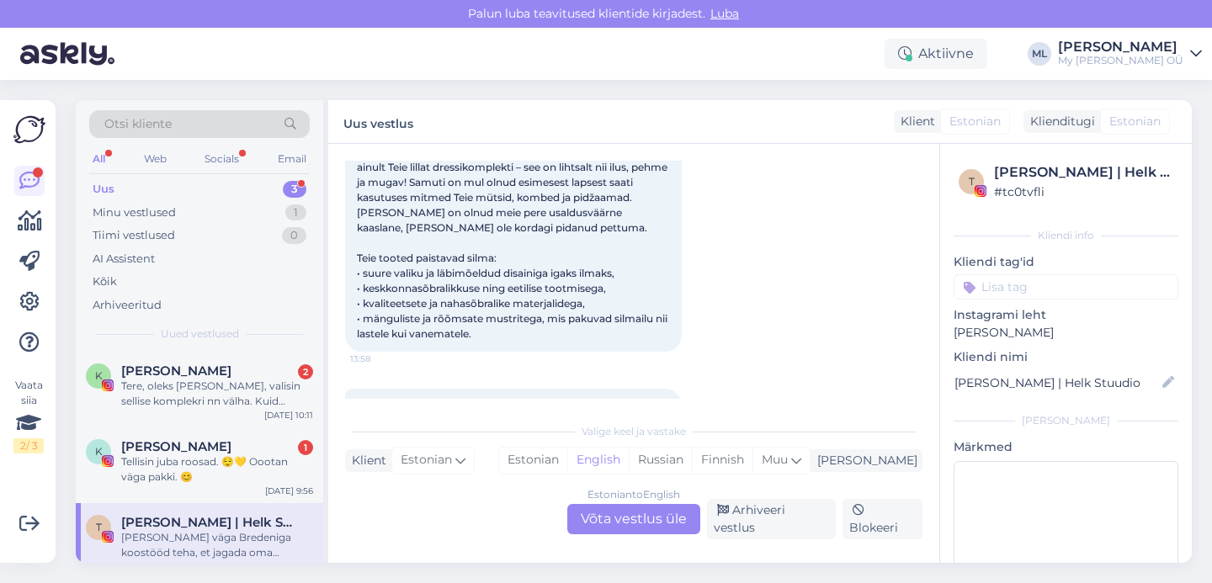
click at [175, 199] on div "Uus 3" at bounding box center [199, 190] width 221 height 24
click at [174, 205] on div "Minu vestlused" at bounding box center [134, 213] width 83 height 17
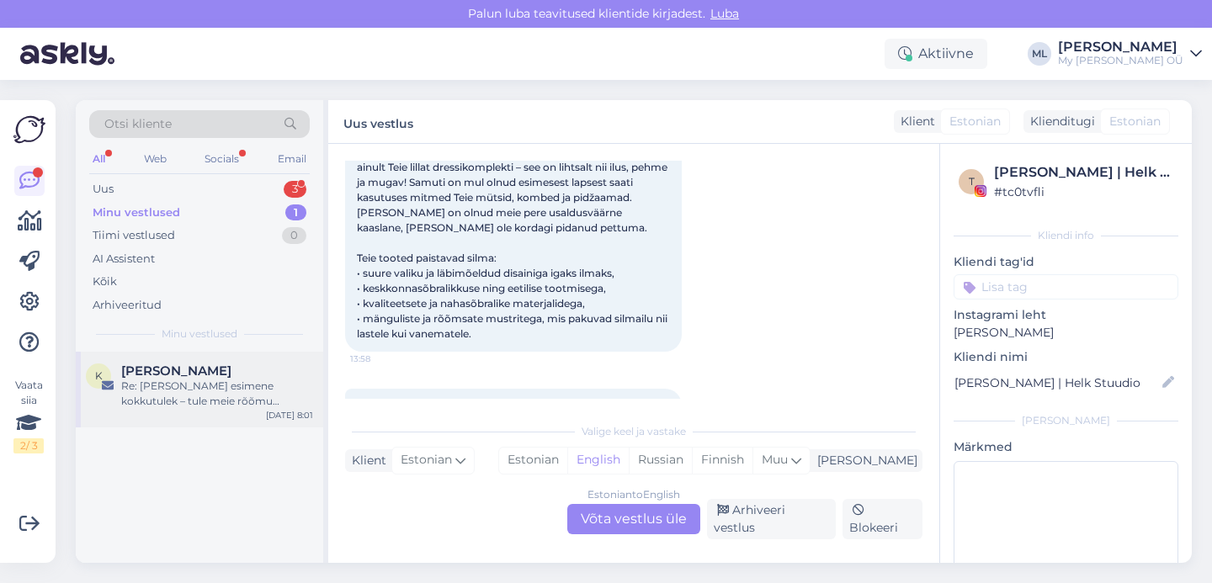
click at [197, 383] on div "Re: [PERSON_NAME] esimene kokkutulek – tule meie rõõmu toetama!" at bounding box center [217, 394] width 192 height 30
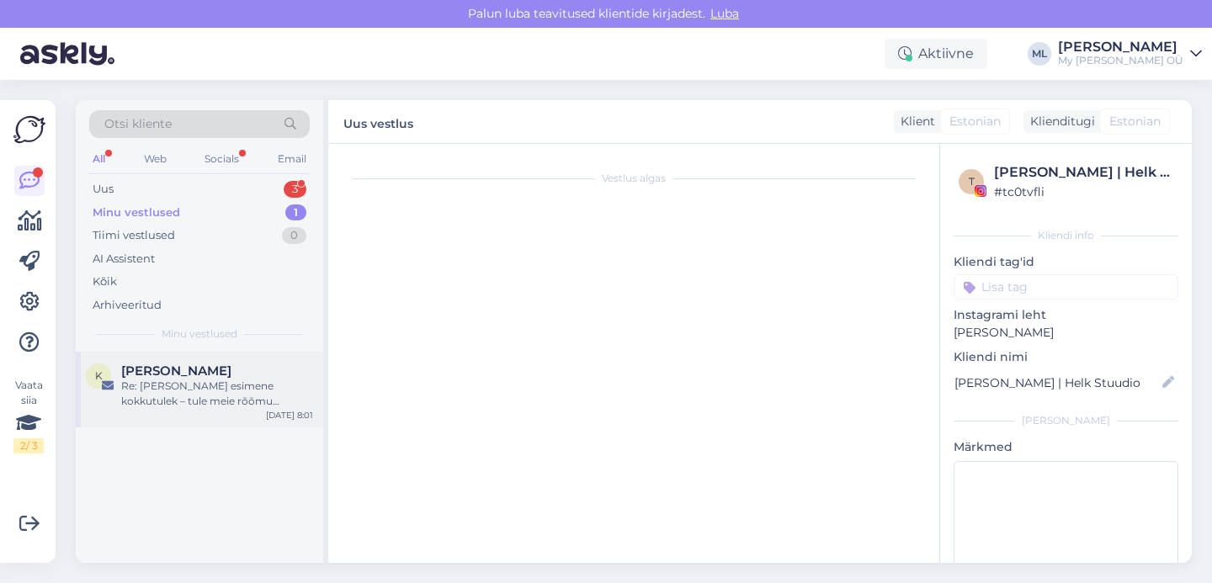
scroll to position [335, 0]
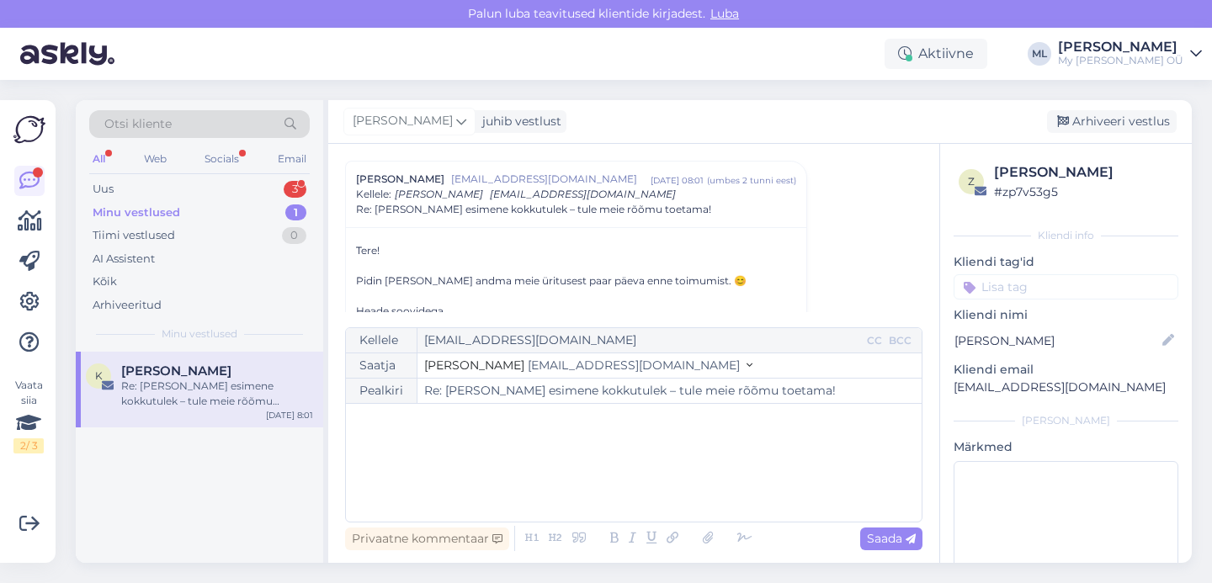
click at [444, 444] on div "﻿" at bounding box center [633, 463] width 559 height 101
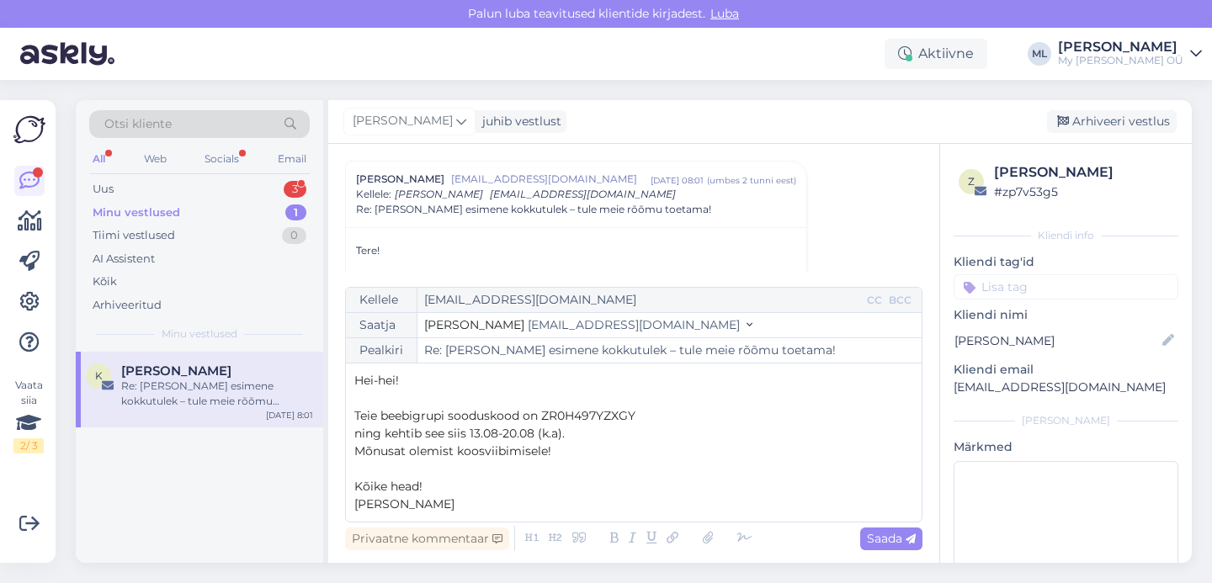
click at [584, 328] on button "Stella [EMAIL_ADDRESS][DOMAIN_NAME]" at bounding box center [588, 326] width 328 height 18
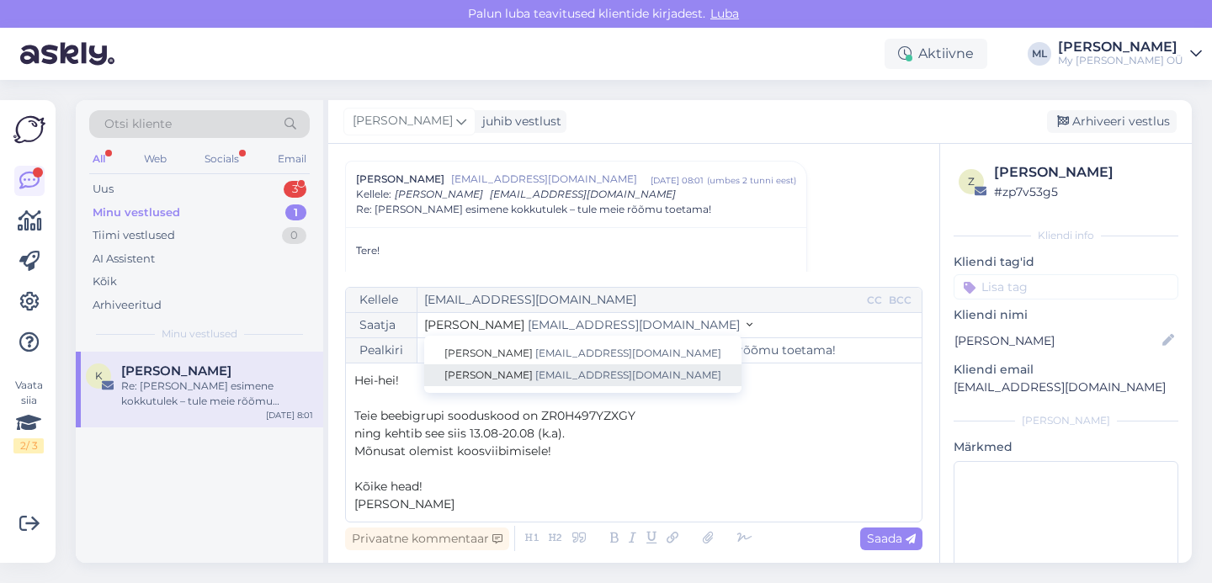
click at [559, 377] on span "[EMAIL_ADDRESS][DOMAIN_NAME]" at bounding box center [628, 375] width 186 height 13
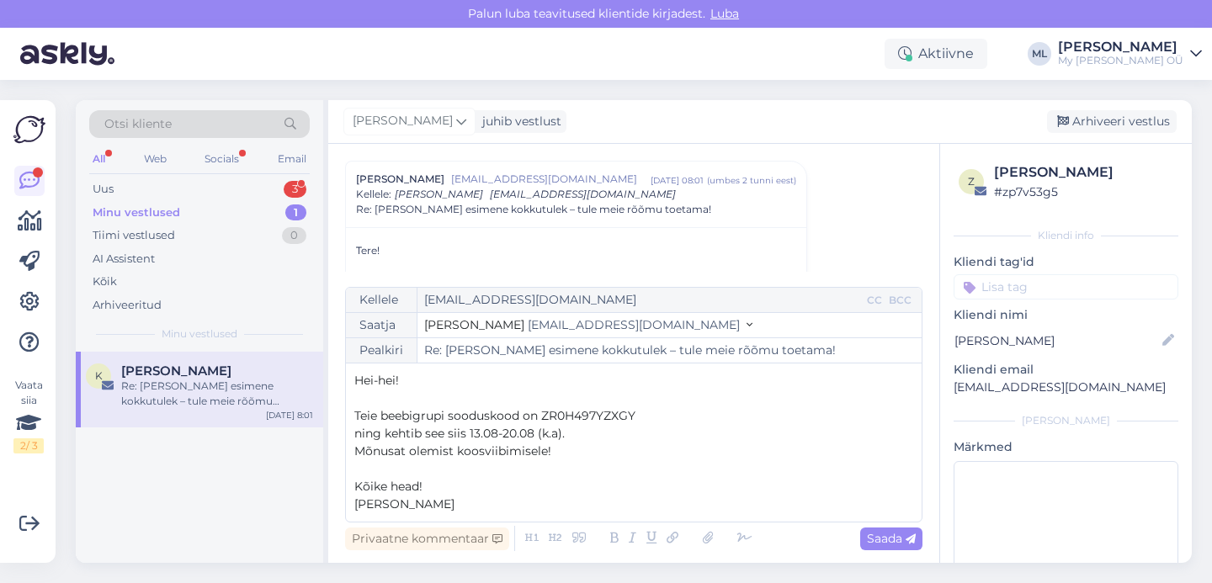
click at [396, 381] on span "Hei-hei!" at bounding box center [376, 380] width 45 height 15
click at [883, 537] on span "Saada" at bounding box center [891, 538] width 49 height 15
type input "Re: Re: Beebide esimene kokkutulek – tule meie rõõmu toetama!"
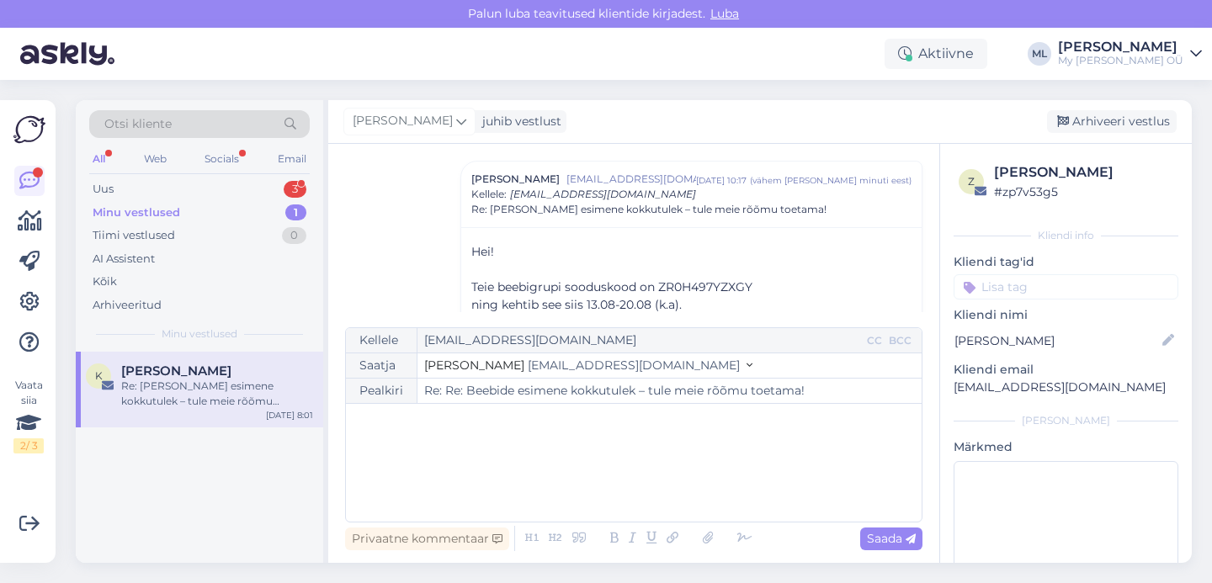
drag, startPoint x: 1080, startPoint y: 113, endPoint x: 1035, endPoint y: 115, distance: 45.5
click at [1078, 110] on div "Arhiveeri vestlus" at bounding box center [1112, 121] width 130 height 23
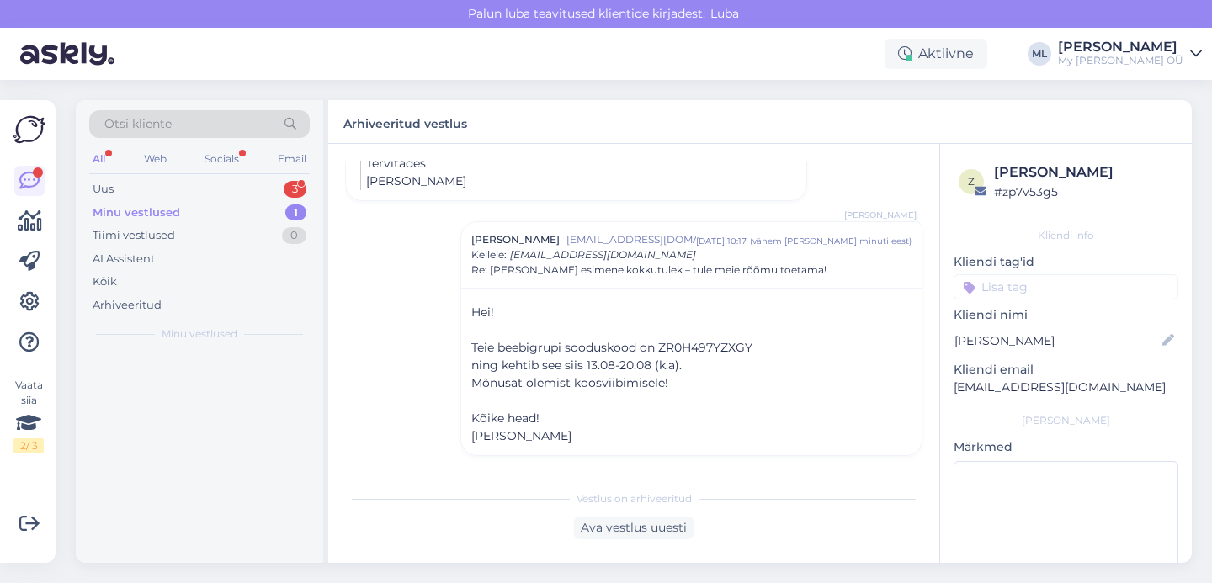
scroll to position [666, 0]
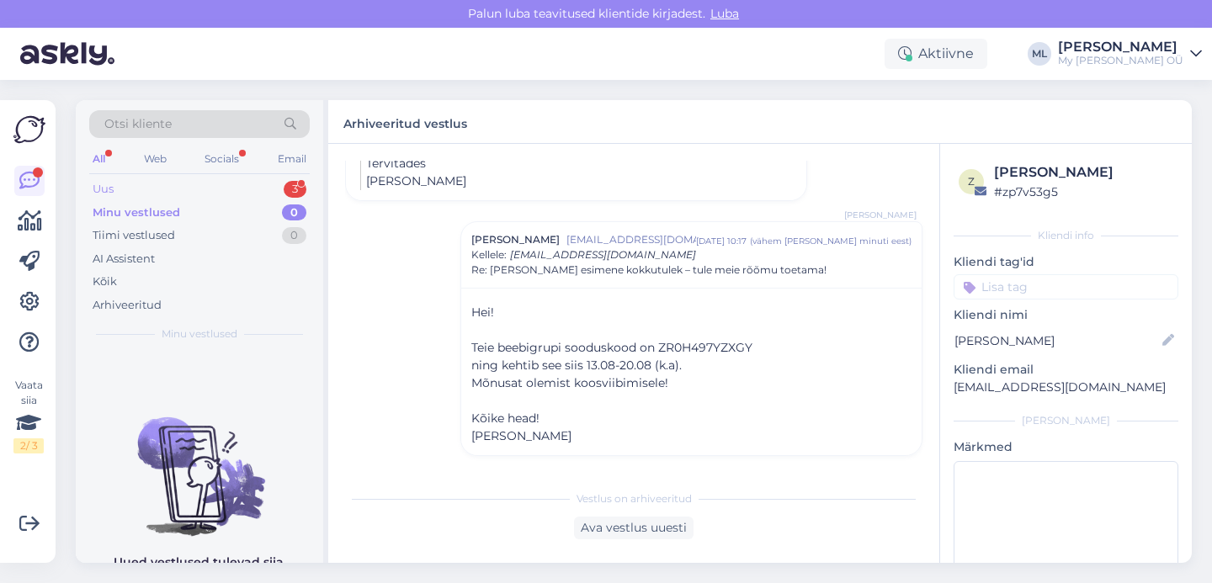
click at [131, 200] on div "Uus 3" at bounding box center [199, 190] width 221 height 24
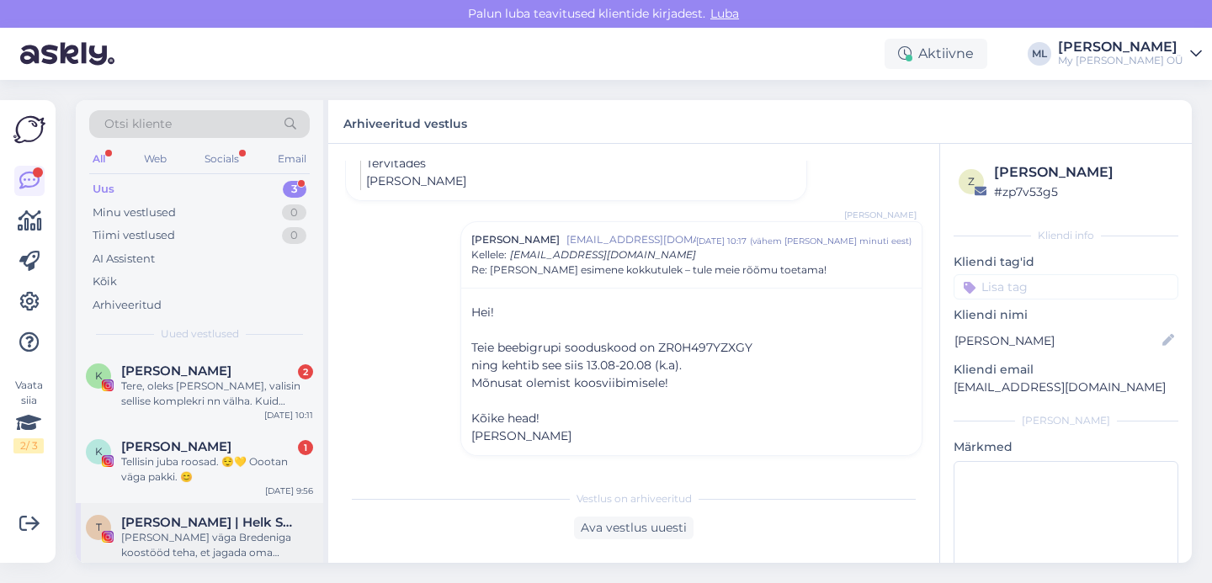
click at [146, 525] on span "[PERSON_NAME] | Helk Stuudio" at bounding box center [208, 522] width 175 height 15
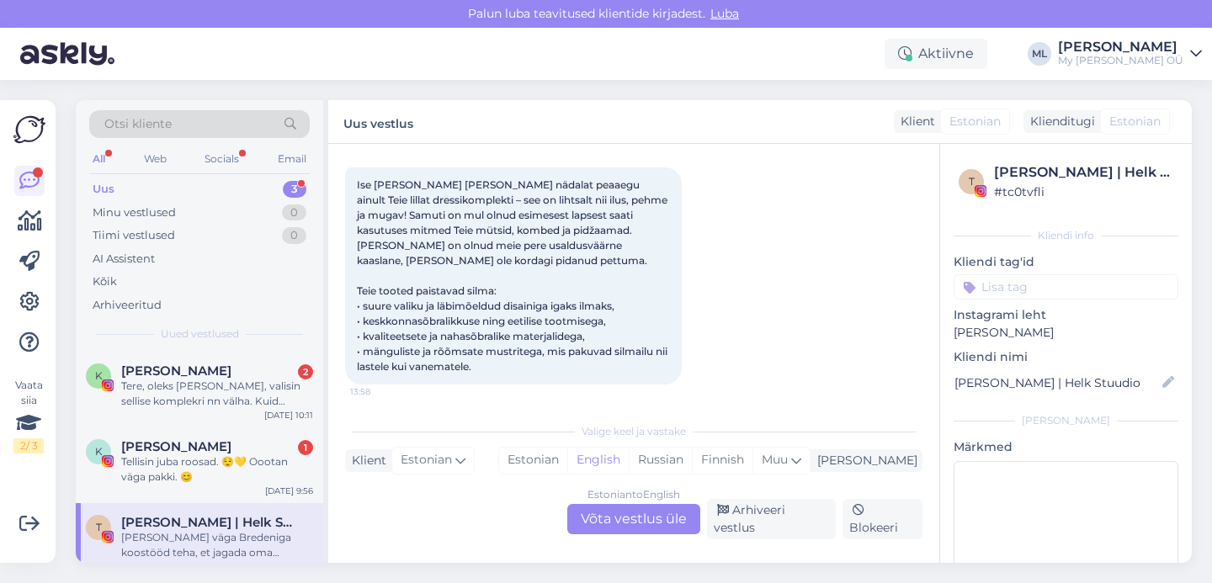
scroll to position [6634, 0]
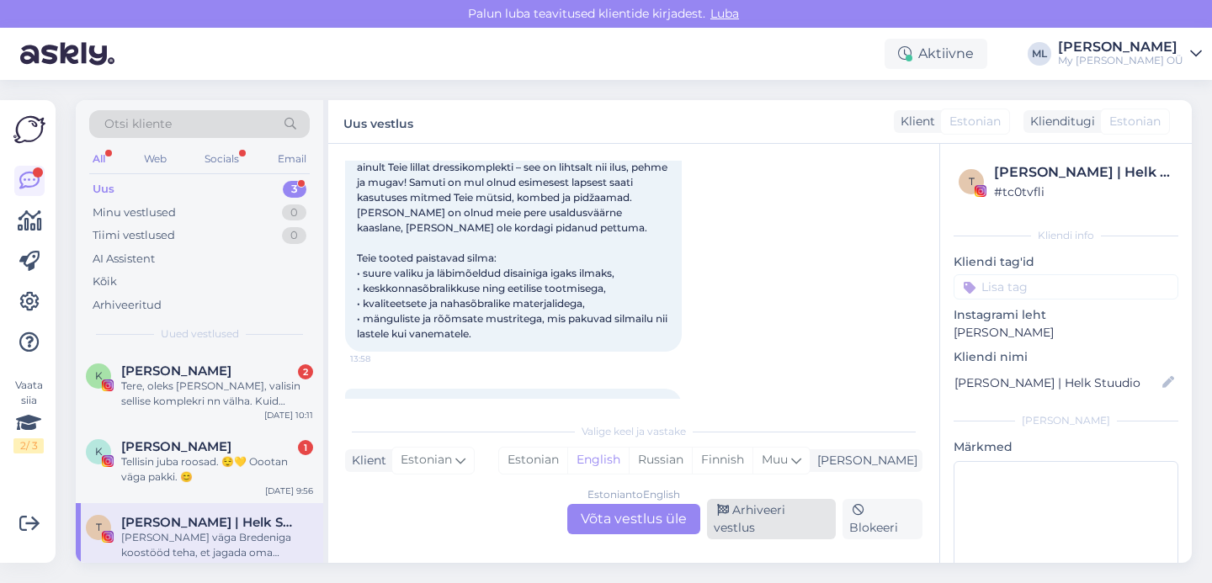
click at [767, 525] on div "Arhiveeri vestlus" at bounding box center [771, 519] width 129 height 40
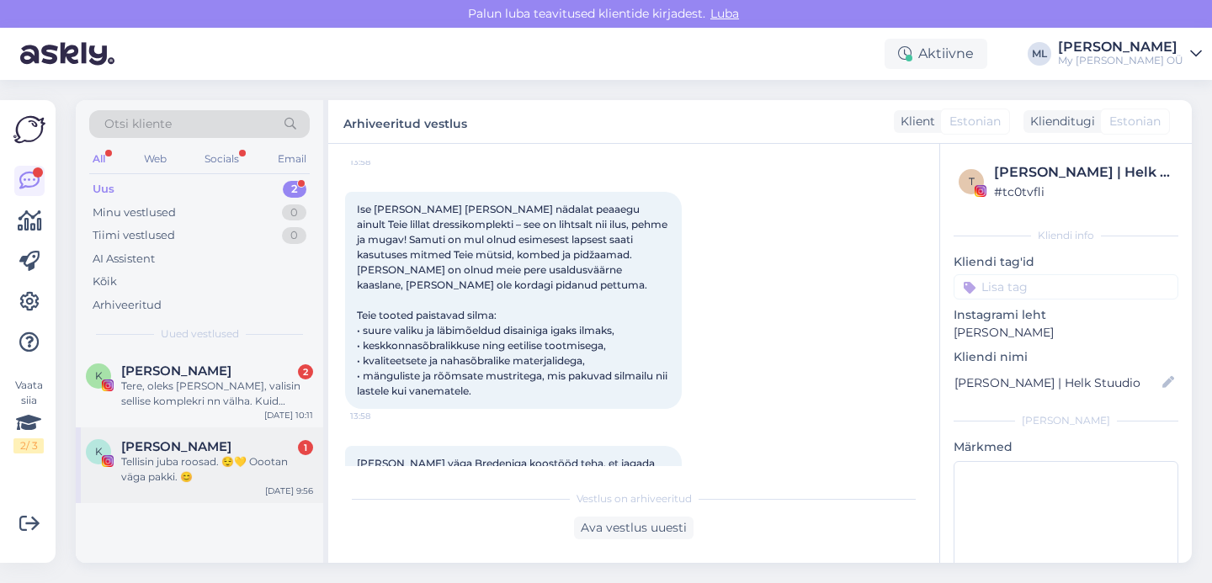
click at [178, 468] on div "Tellisin juba roosad. 😌💛 Oootan väga pakki. 😊" at bounding box center [217, 470] width 192 height 30
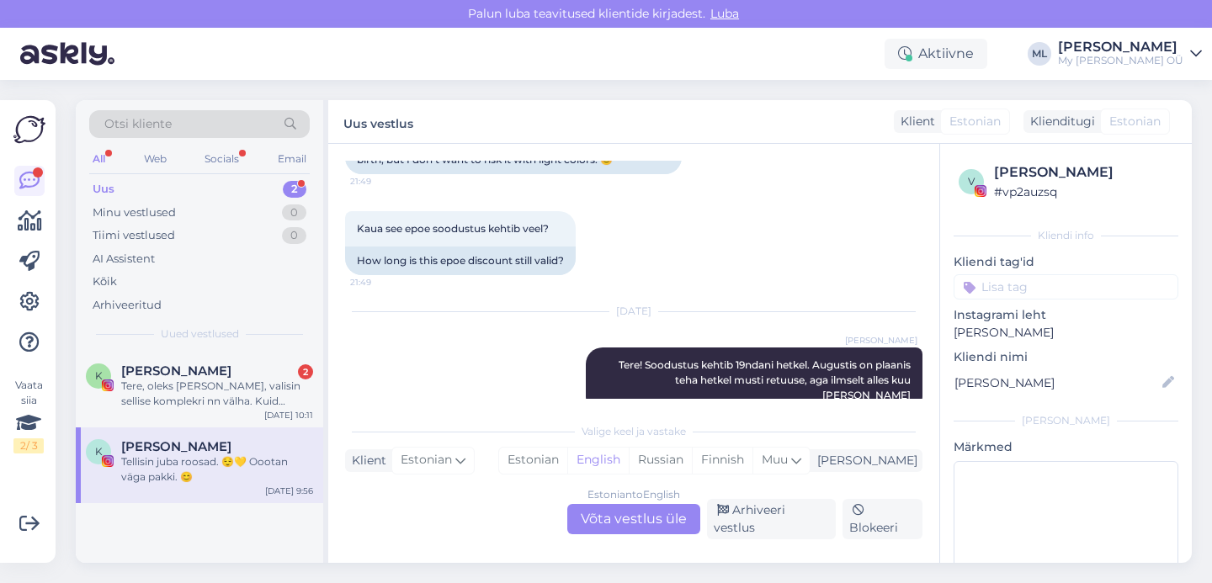
scroll to position [356, 0]
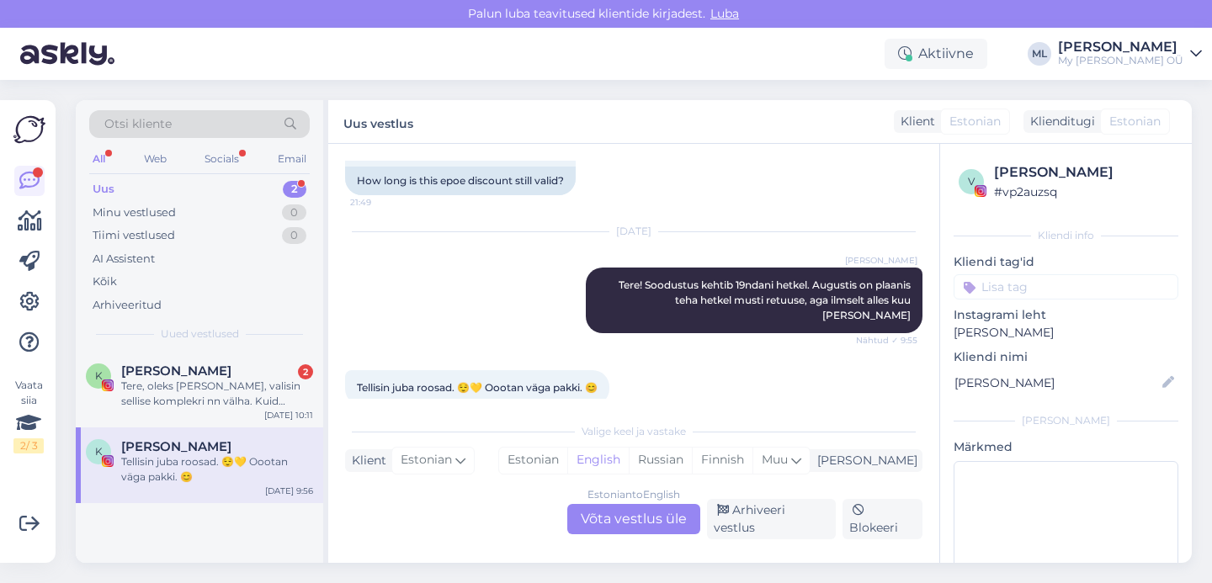
click at [651, 526] on div "Estonian to English Võta vestlus üle" at bounding box center [633, 519] width 133 height 30
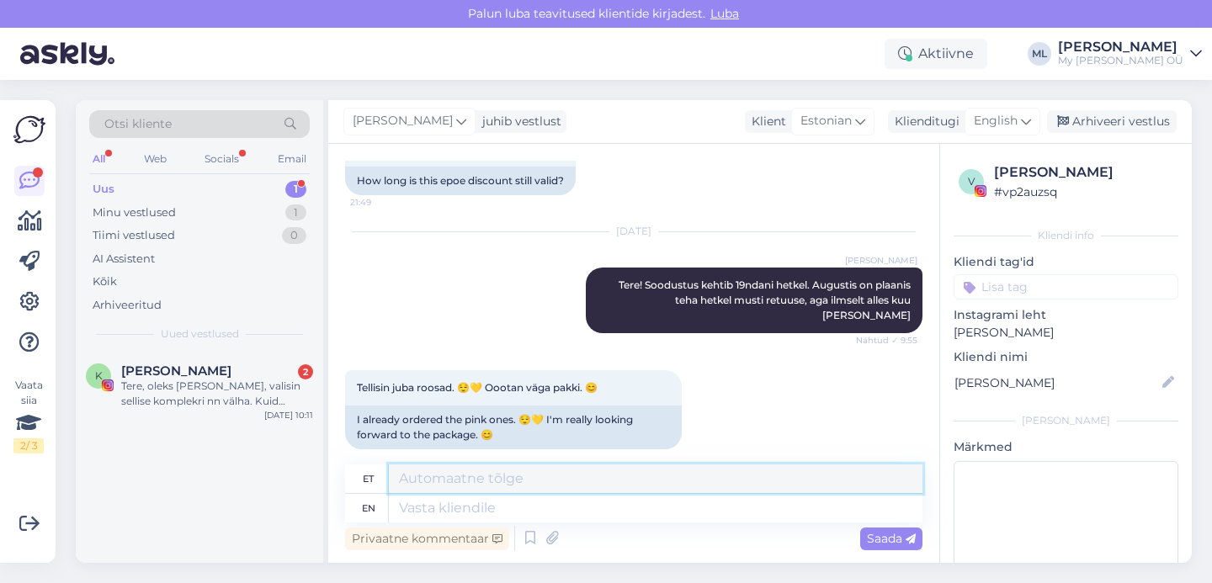
click at [711, 479] on textarea at bounding box center [656, 479] width 534 height 29
click at [1021, 122] on div "English" at bounding box center [1003, 121] width 76 height 27
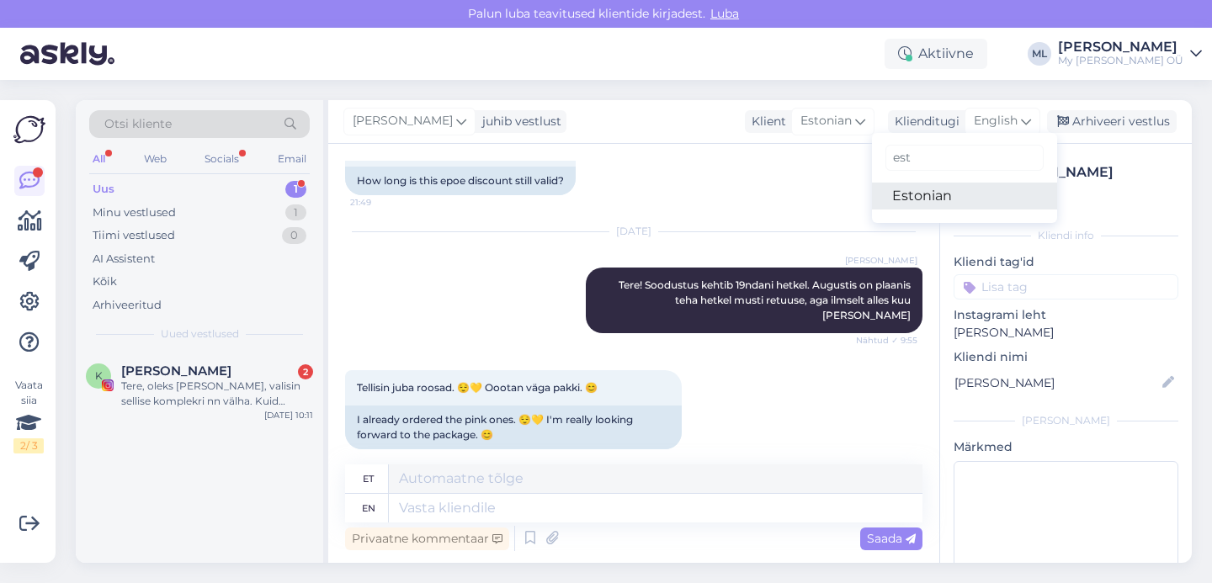
type input "est"
click at [976, 200] on link "Estonian" at bounding box center [964, 196] width 185 height 27
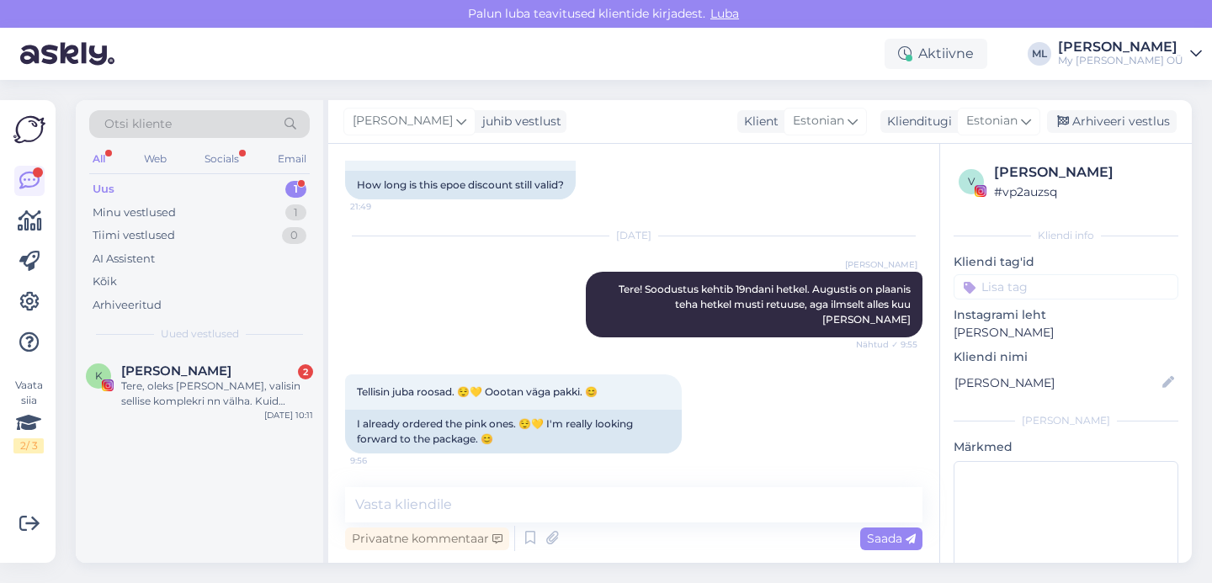
scroll to position [337, 0]
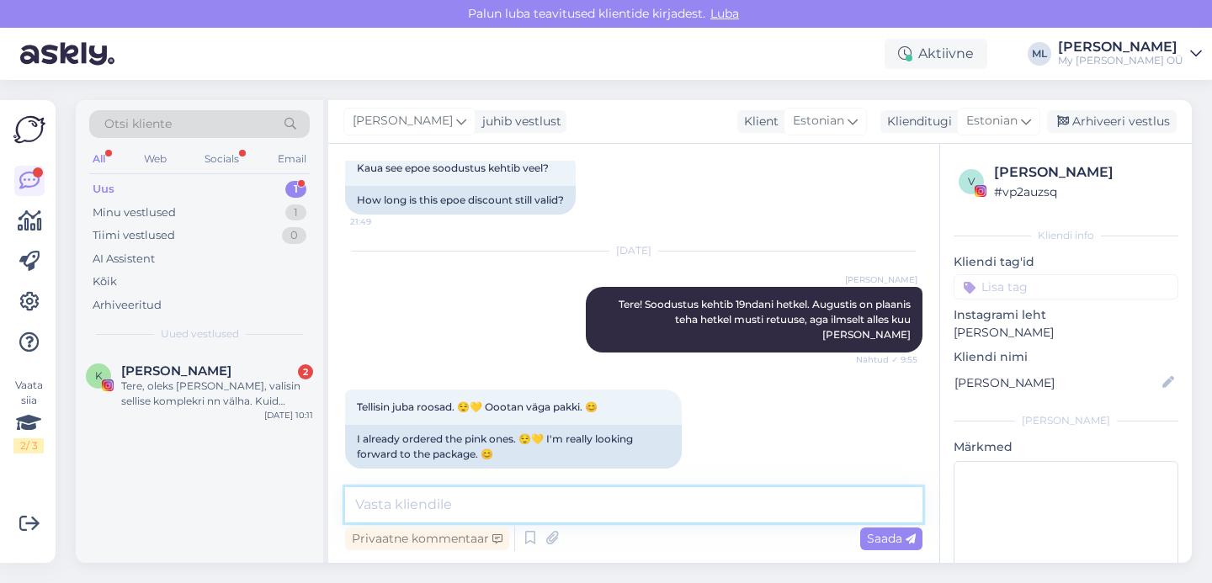
click at [522, 498] on textarea at bounding box center [634, 504] width 578 height 35
type textarea "💕"
click at [888, 540] on span "Saada" at bounding box center [891, 538] width 49 height 15
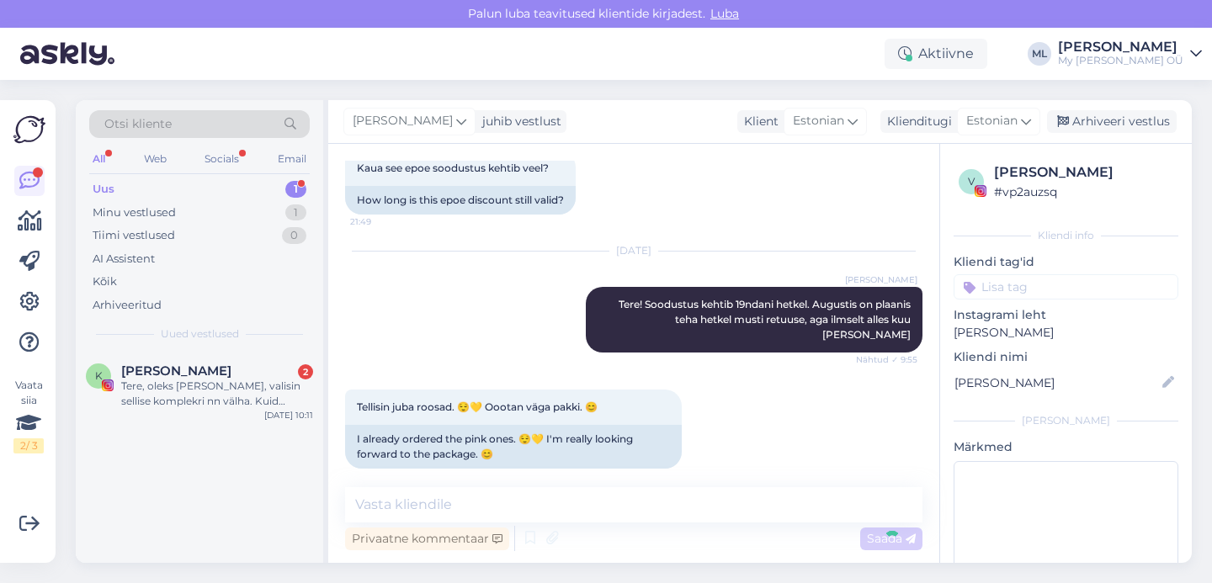
scroll to position [409, 0]
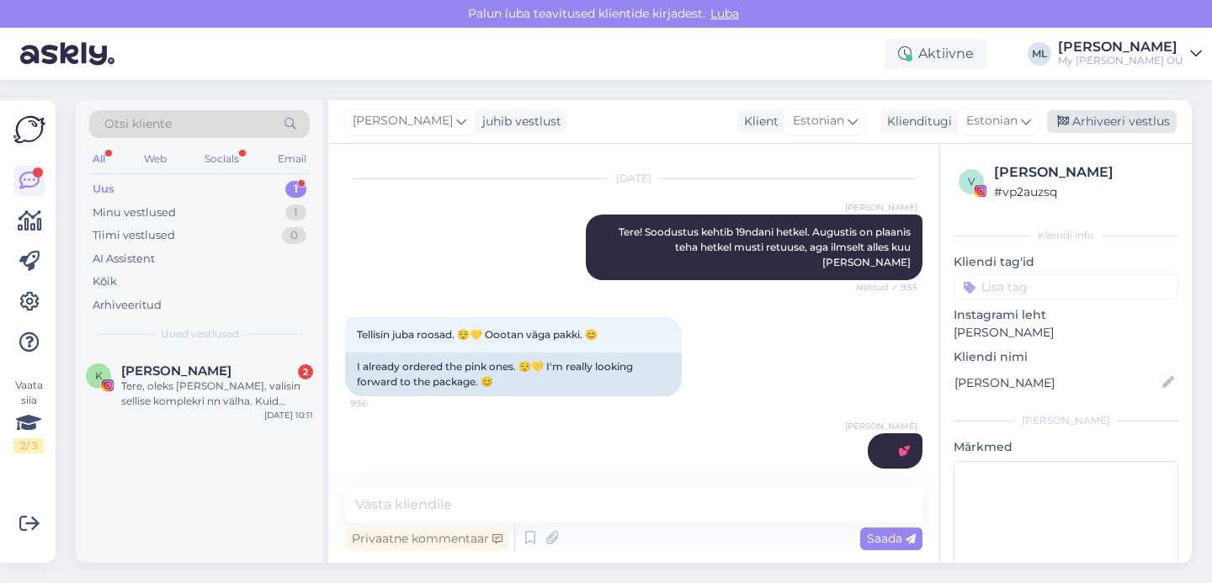
click at [1096, 123] on div "Arhiveeri vestlus" at bounding box center [1112, 121] width 130 height 23
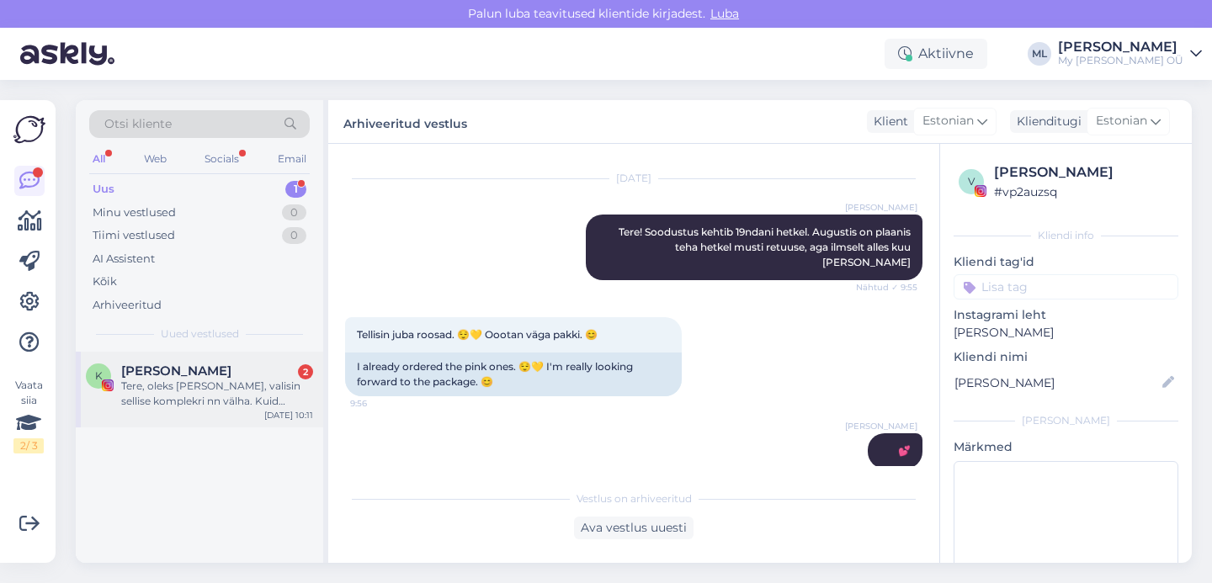
click at [242, 372] on div "[PERSON_NAME] 2" at bounding box center [217, 371] width 192 height 15
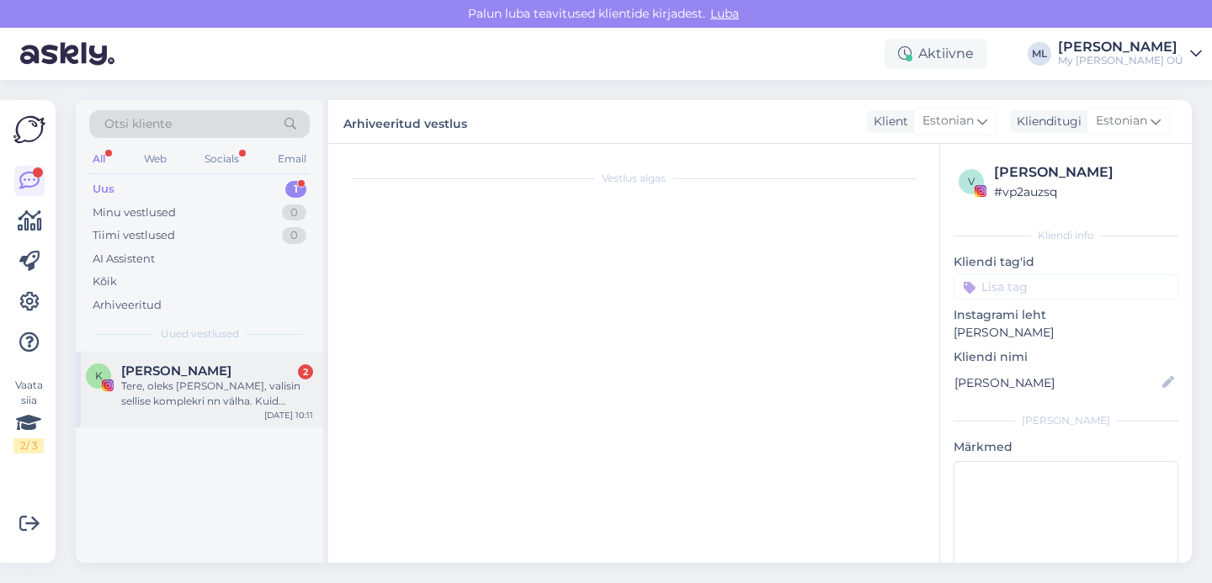
scroll to position [1015, 0]
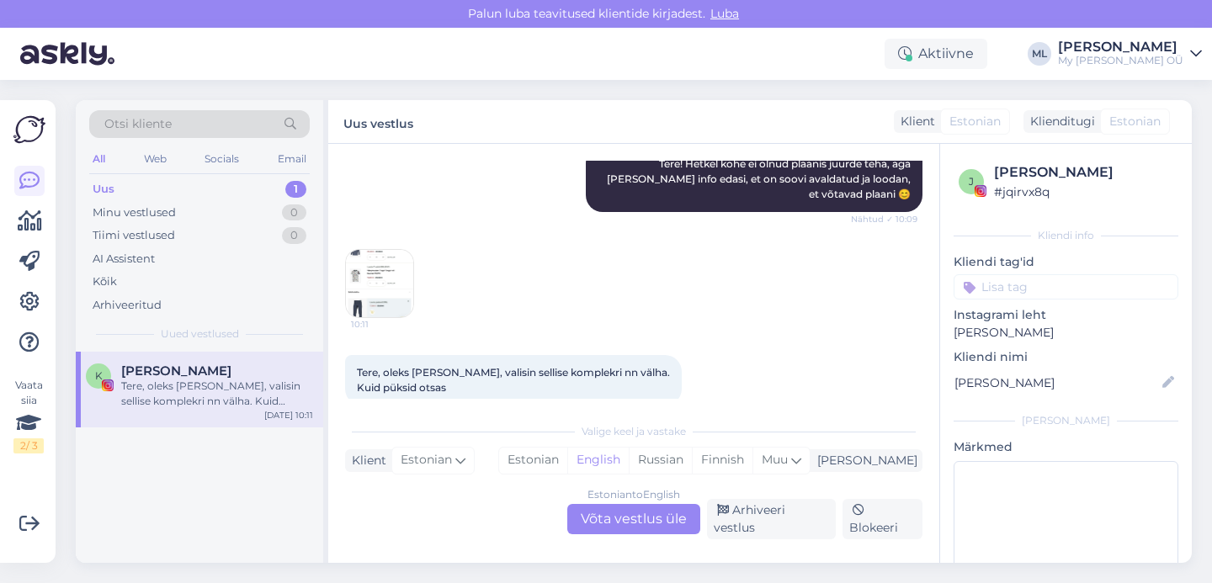
click at [382, 281] on img at bounding box center [379, 283] width 67 height 67
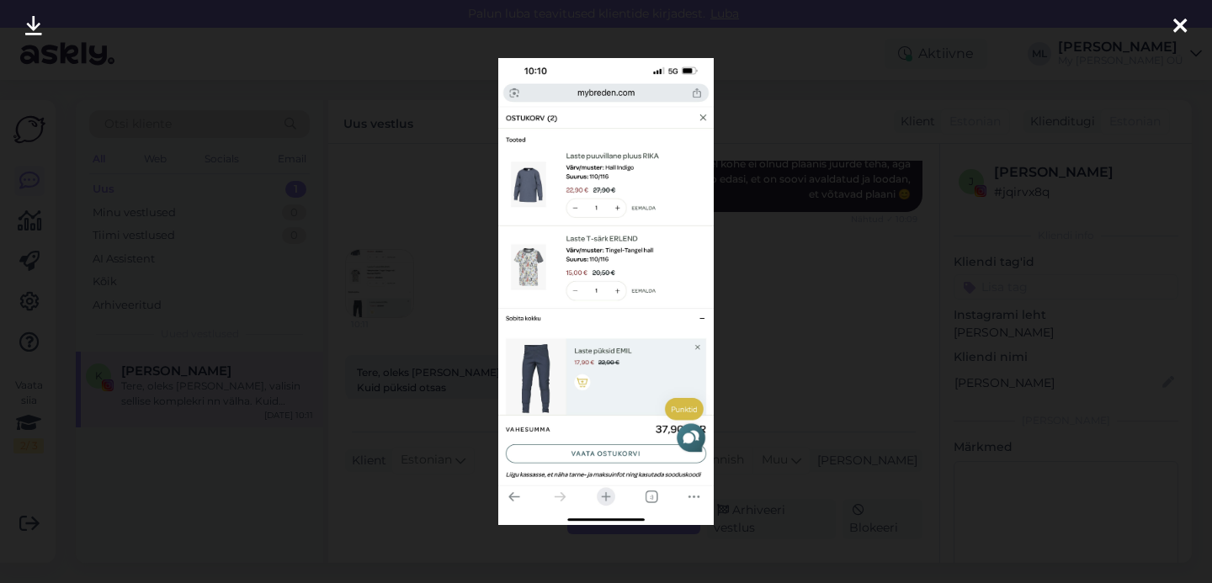
click at [1193, 22] on div at bounding box center [1181, 26] width 34 height 53
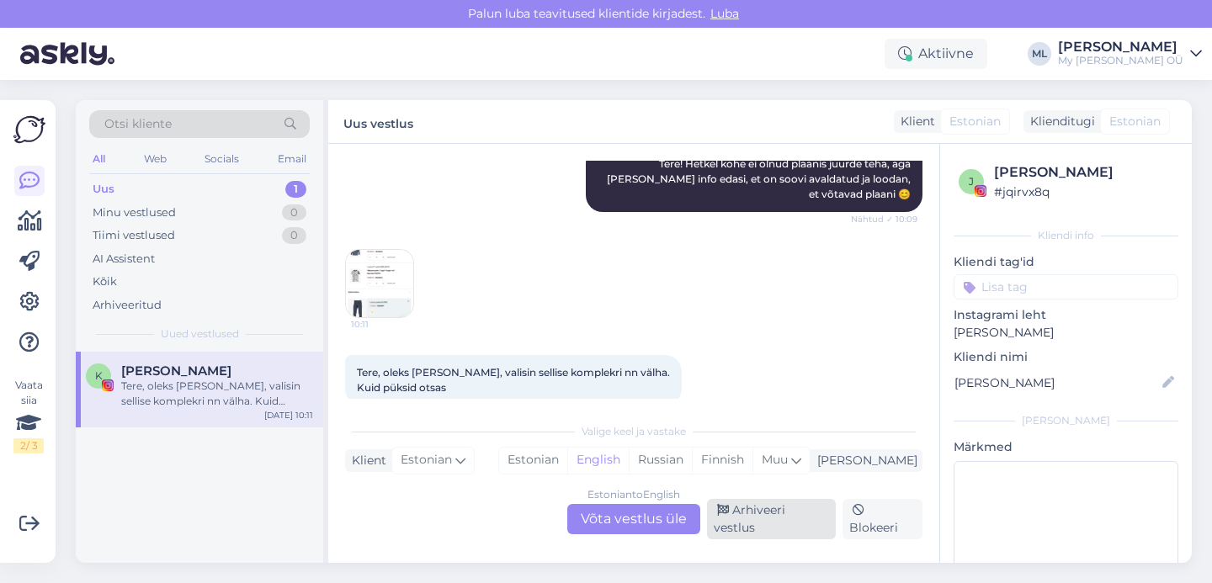
click at [749, 519] on div "Arhiveeri vestlus" at bounding box center [771, 519] width 129 height 40
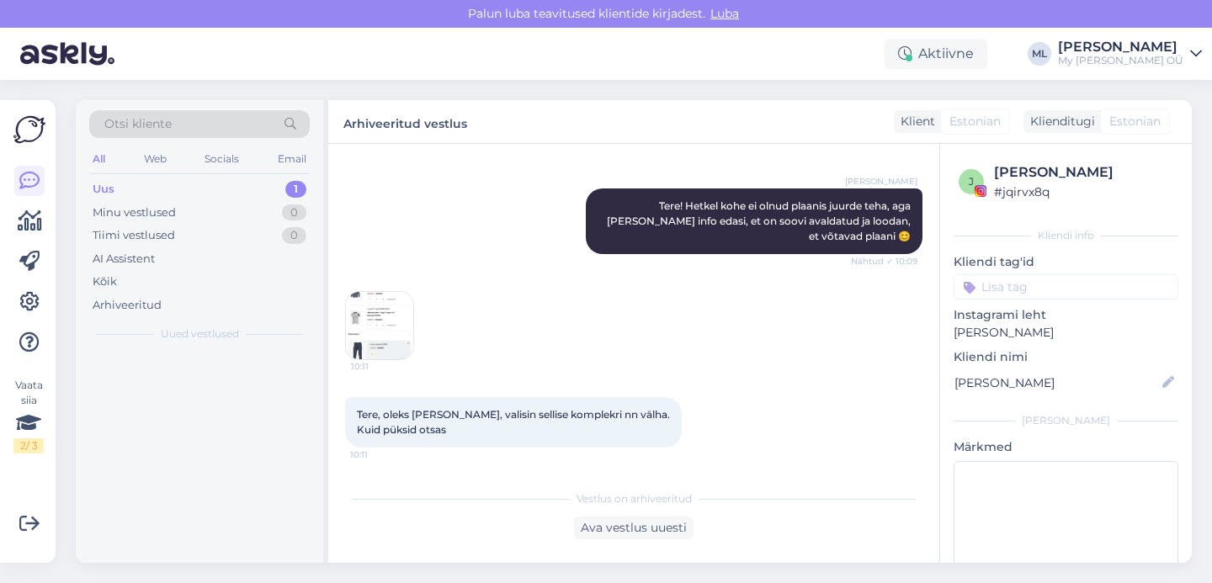
scroll to position [957, 0]
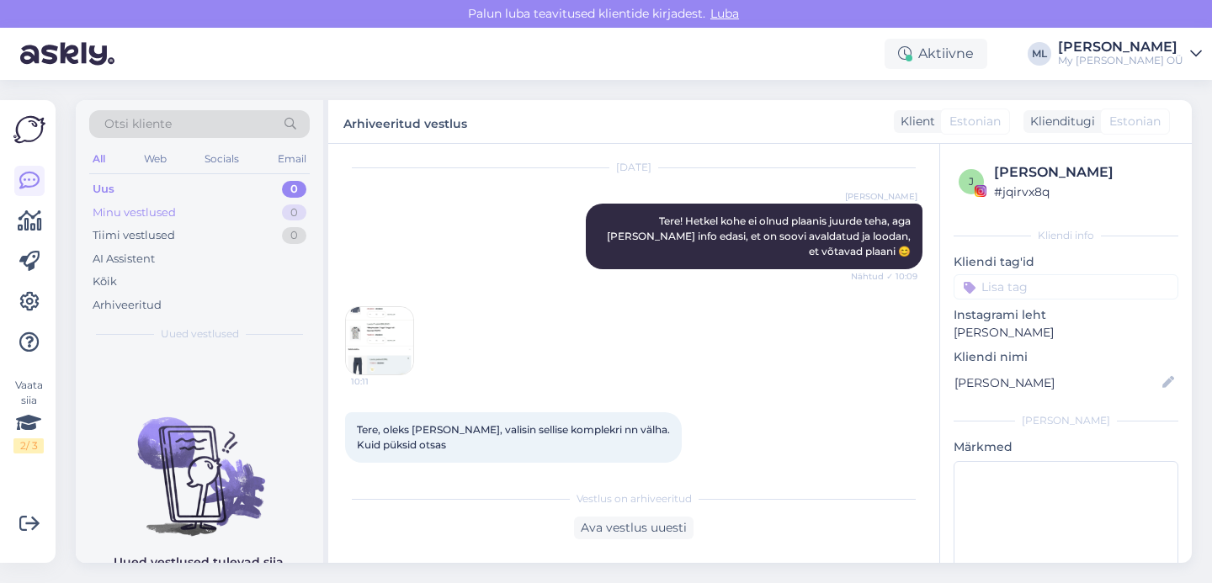
click at [131, 201] on div "Minu vestlused 0" at bounding box center [199, 213] width 221 height 24
click at [120, 181] on div "Uus 0" at bounding box center [199, 190] width 221 height 24
click at [173, 192] on div "Uus 0" at bounding box center [199, 190] width 221 height 24
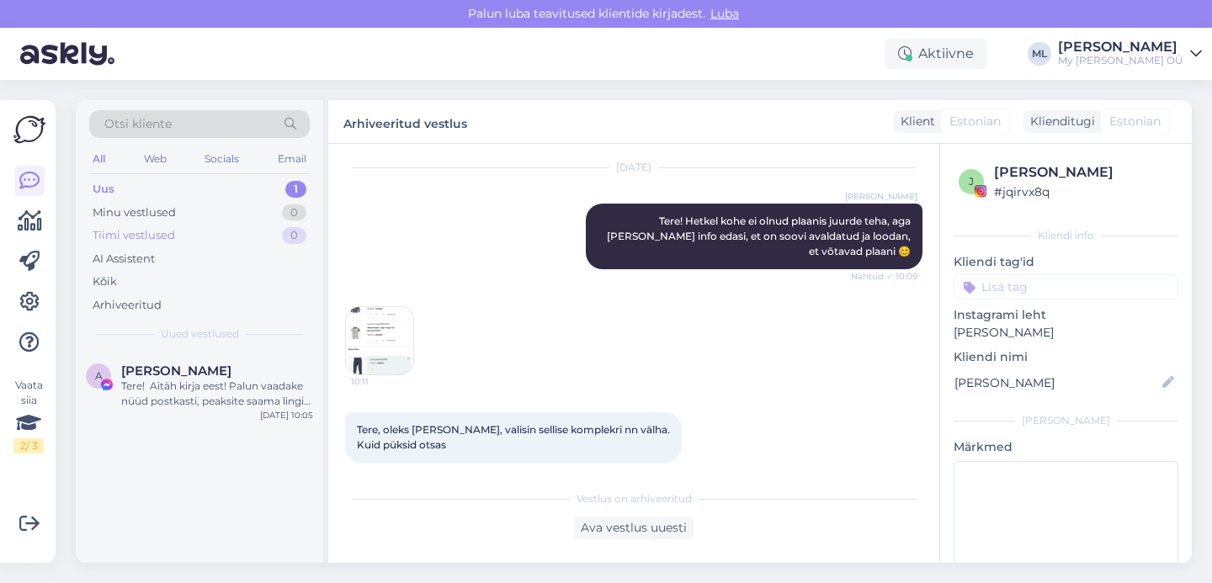
click at [225, 226] on div "Tiimi vestlused 0" at bounding box center [199, 236] width 221 height 24
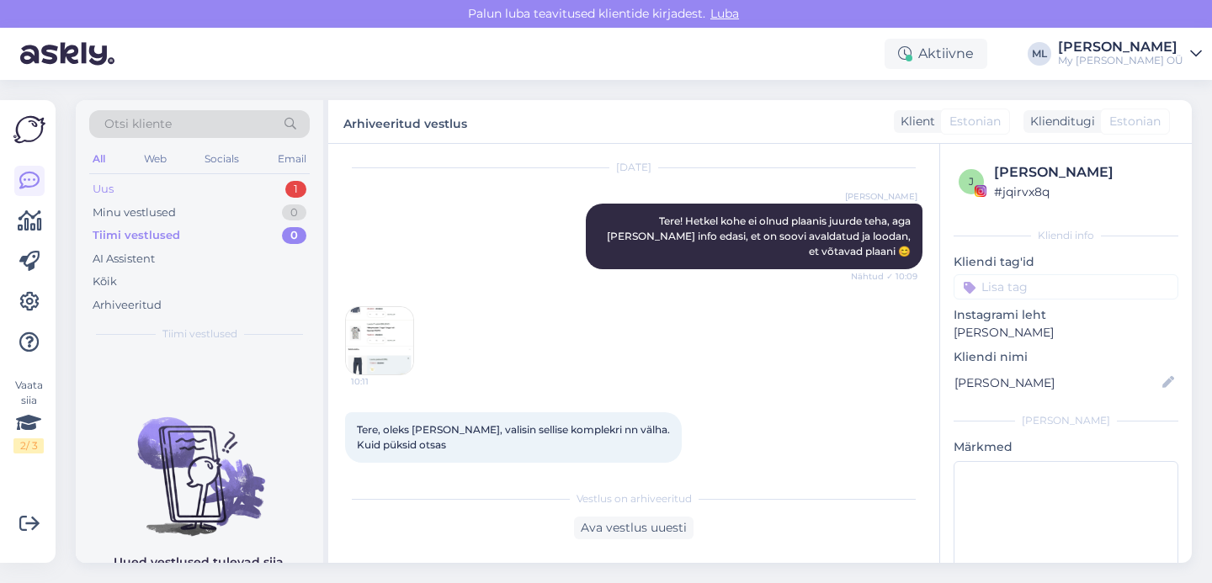
click at [162, 184] on div "Uus 1" at bounding box center [199, 190] width 221 height 24
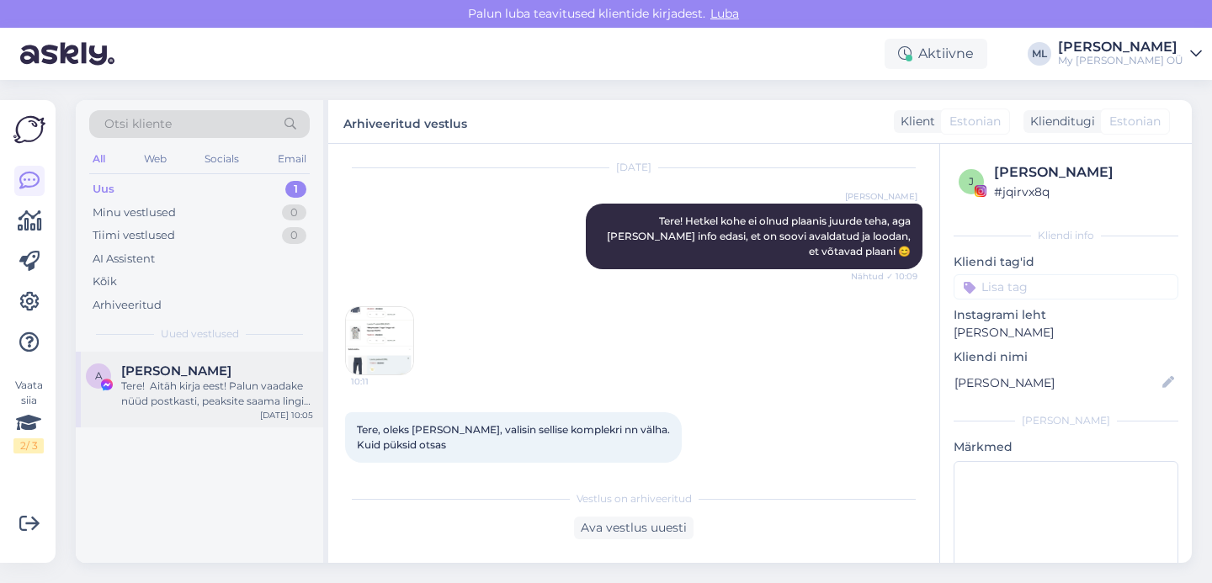
click at [186, 401] on div "Tere! Aitäh kirja eest! Palun vaadake nüüd postkasti, peaksite saama lingi kont…" at bounding box center [217, 394] width 192 height 30
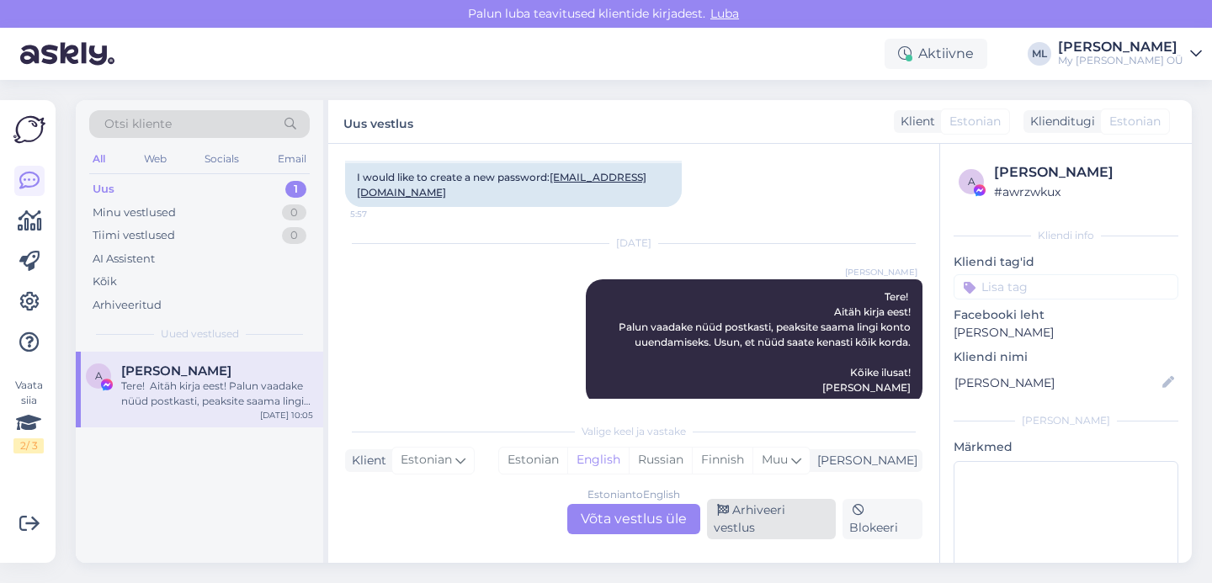
click at [799, 529] on div "Arhiveeri vestlus" at bounding box center [771, 519] width 129 height 40
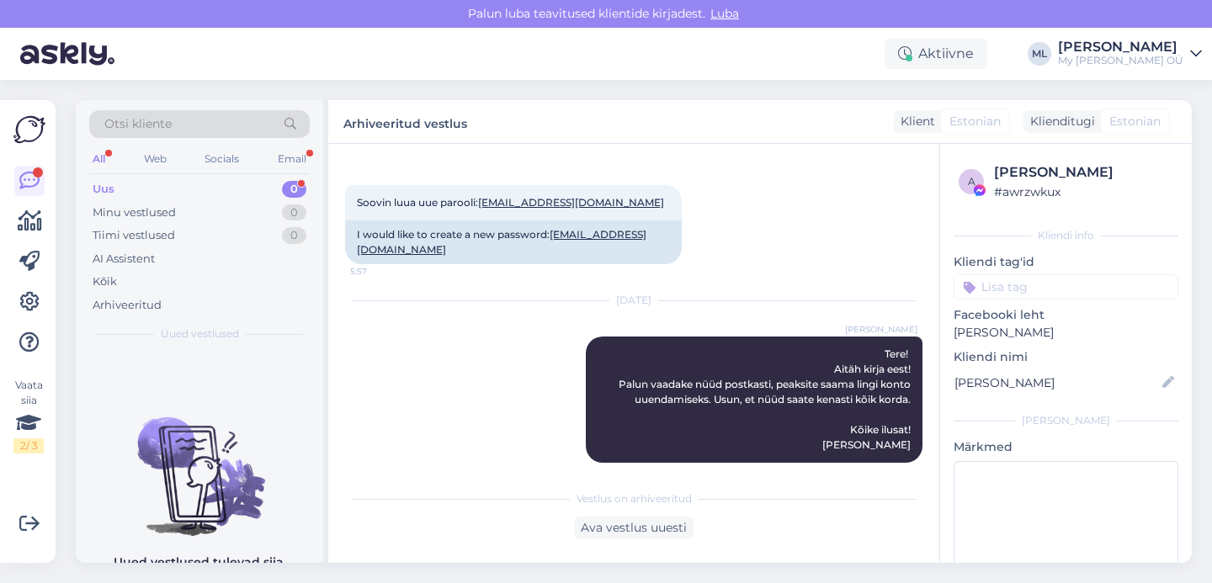
click at [203, 190] on div "Uus 0" at bounding box center [199, 190] width 221 height 24
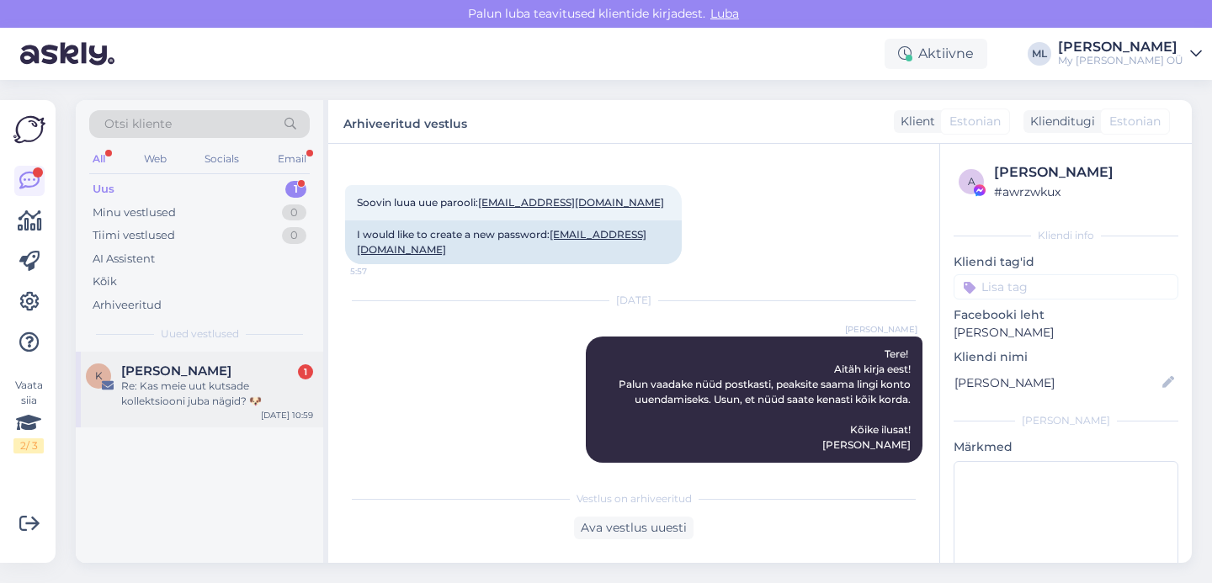
click at [171, 392] on div "Re: Kas meie uut kutsade kollektsiooni juba nägid? 🐶" at bounding box center [217, 394] width 192 height 30
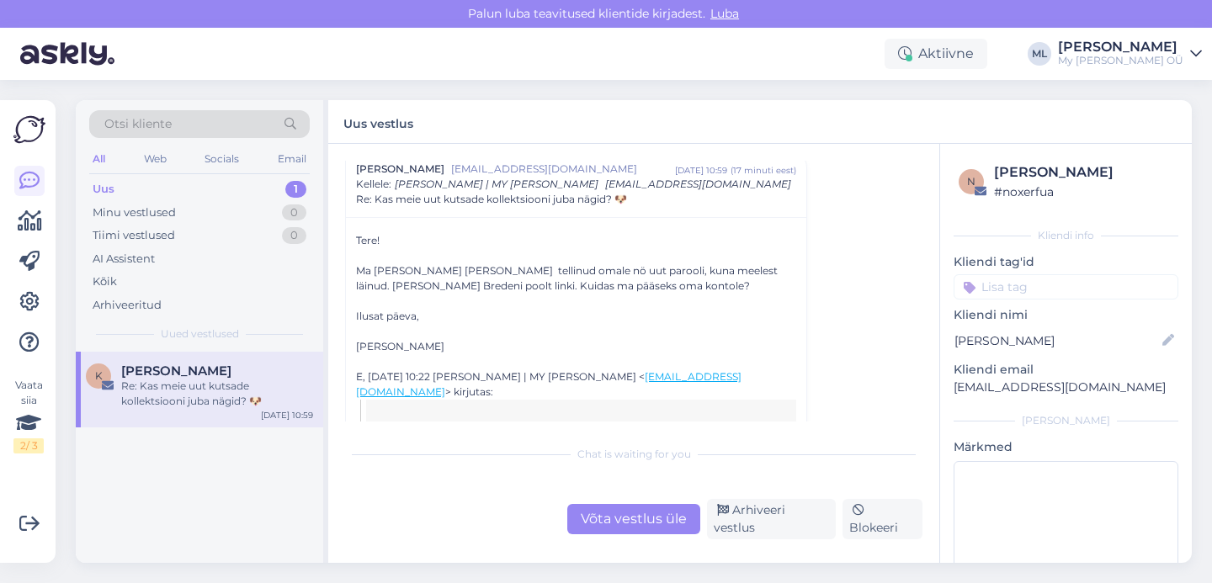
scroll to position [92, 0]
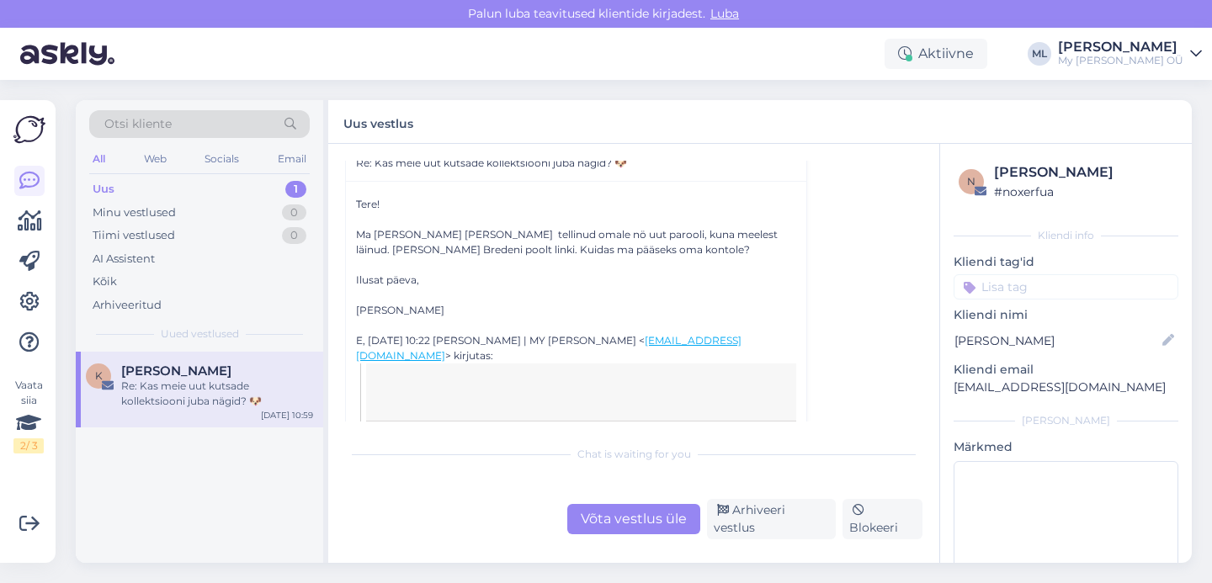
drag, startPoint x: 355, startPoint y: 306, endPoint x: 457, endPoint y: 306, distance: 101.9
copy div "[PERSON_NAME]"
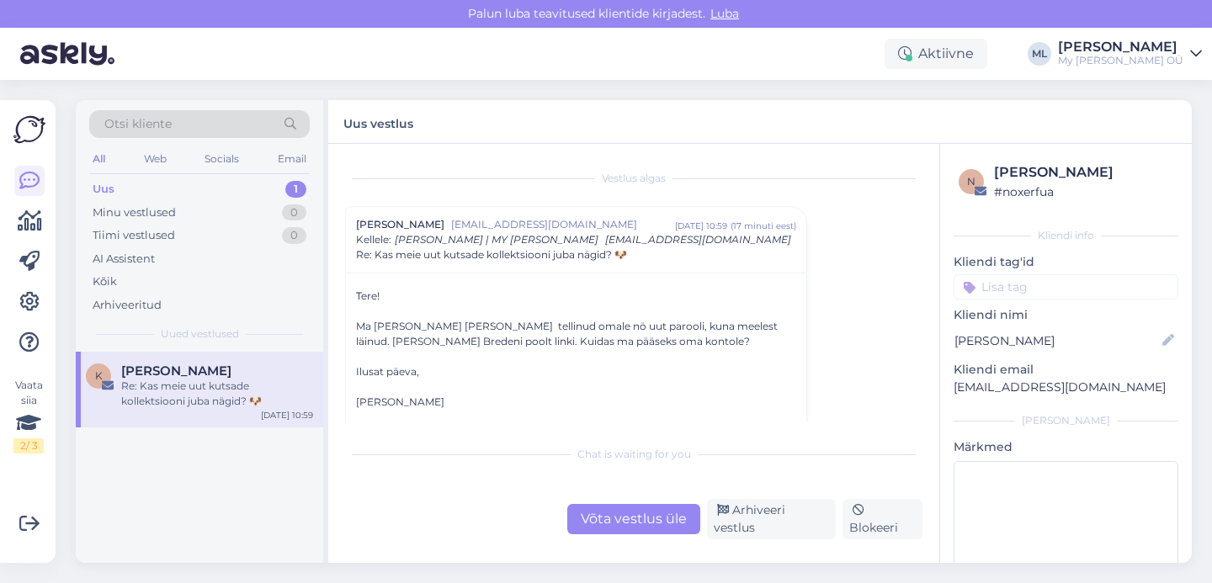
click at [644, 513] on div "Võta vestlus üle" at bounding box center [633, 519] width 133 height 30
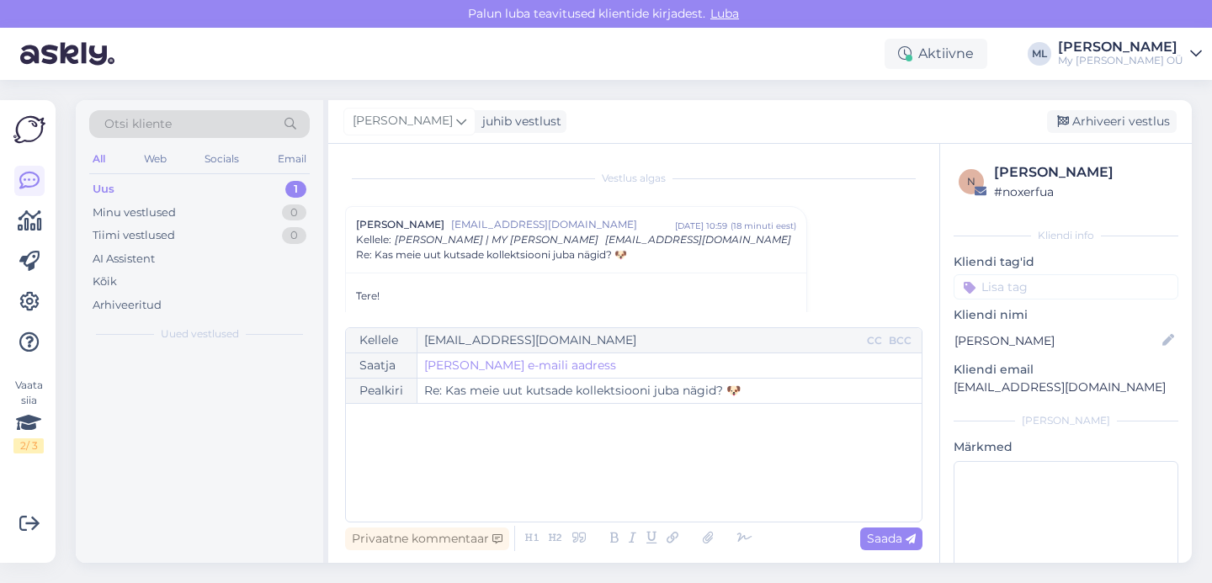
scroll to position [45, 0]
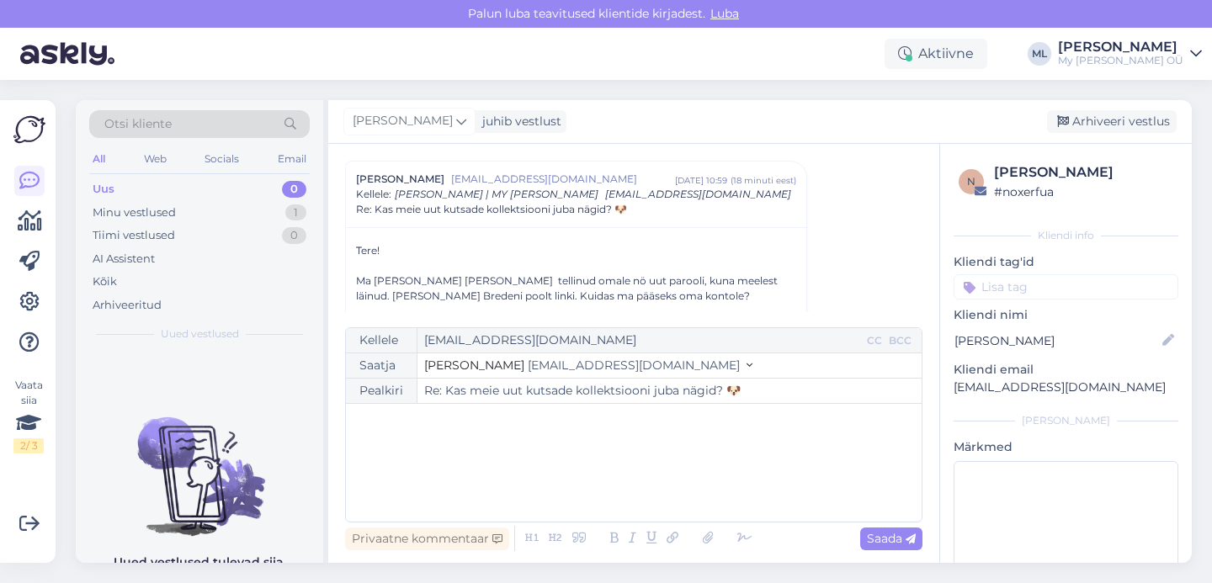
click at [528, 367] on span "[EMAIL_ADDRESS][DOMAIN_NAME]" at bounding box center [634, 365] width 212 height 15
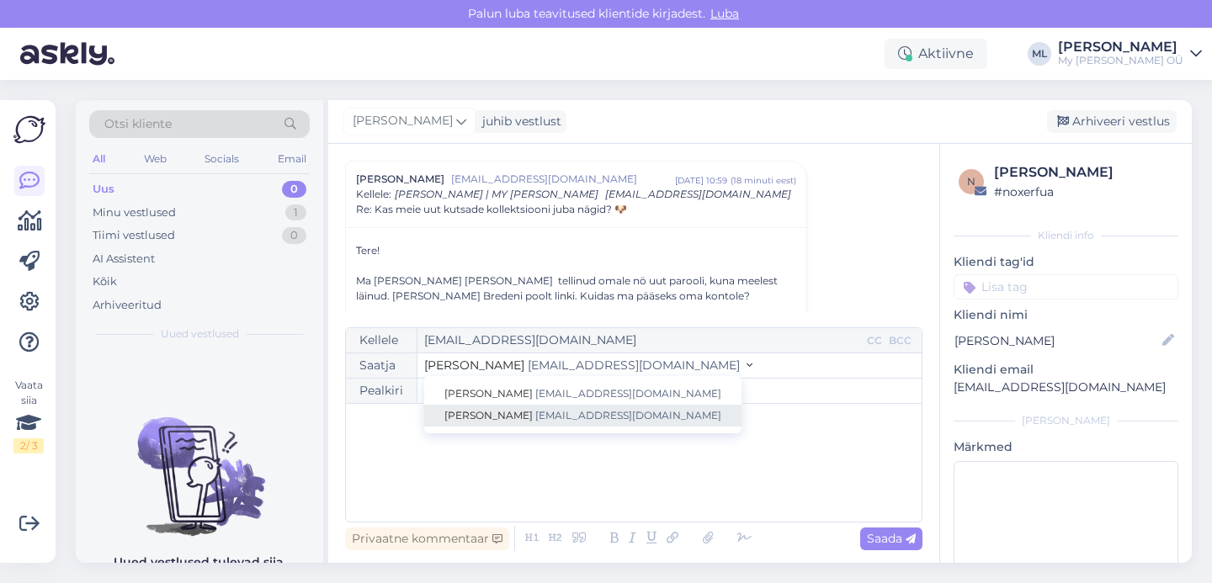
click at [487, 414] on link "[PERSON_NAME] [EMAIL_ADDRESS][DOMAIN_NAME]" at bounding box center [582, 416] width 317 height 22
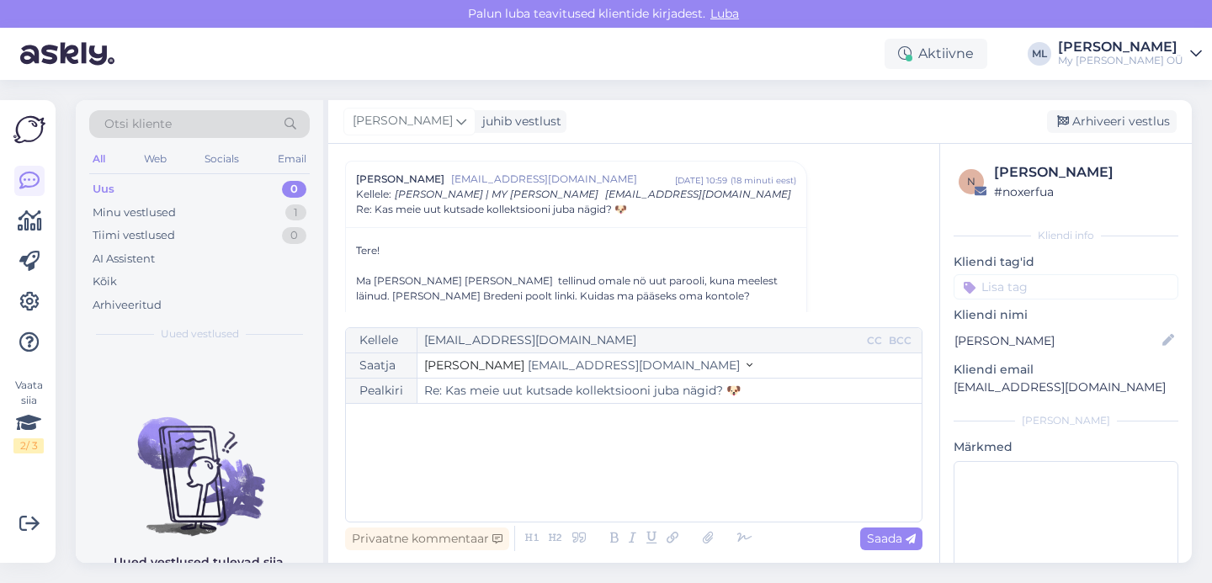
click at [466, 440] on div "﻿" at bounding box center [633, 463] width 559 height 101
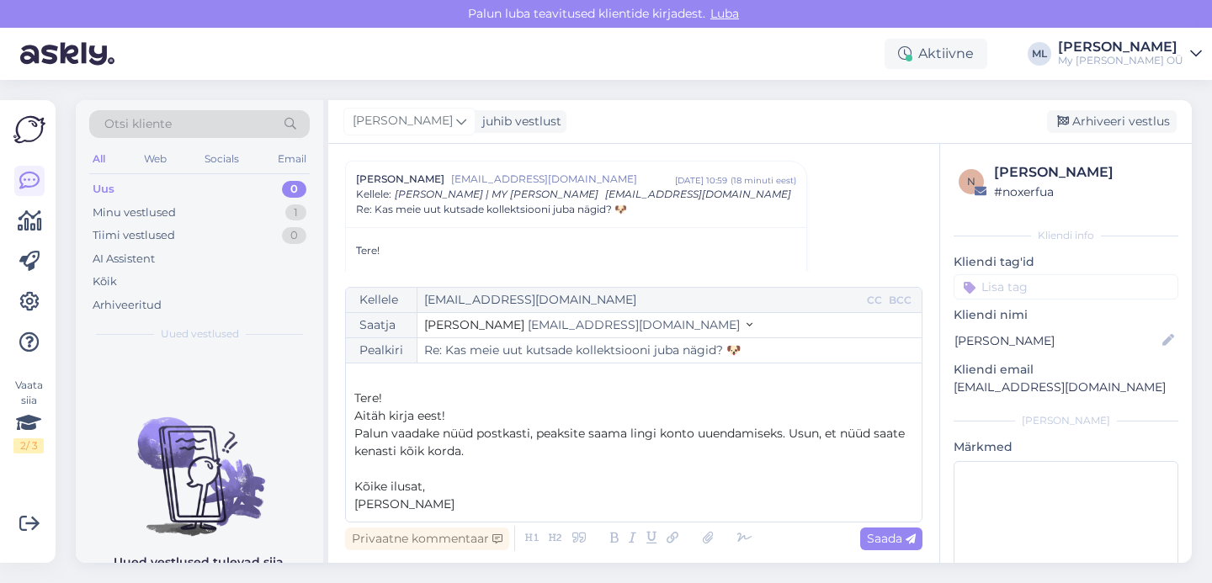
click at [431, 493] on p "Kõike ilusat," at bounding box center [633, 487] width 559 height 18
drag, startPoint x: 875, startPoint y: 534, endPoint x: 847, endPoint y: 562, distance: 39.9
click at [875, 534] on span "Saada" at bounding box center [891, 538] width 49 height 15
type input "Re: Kas meie uut kutsade kollektsiooni juba nägid? 🐶"
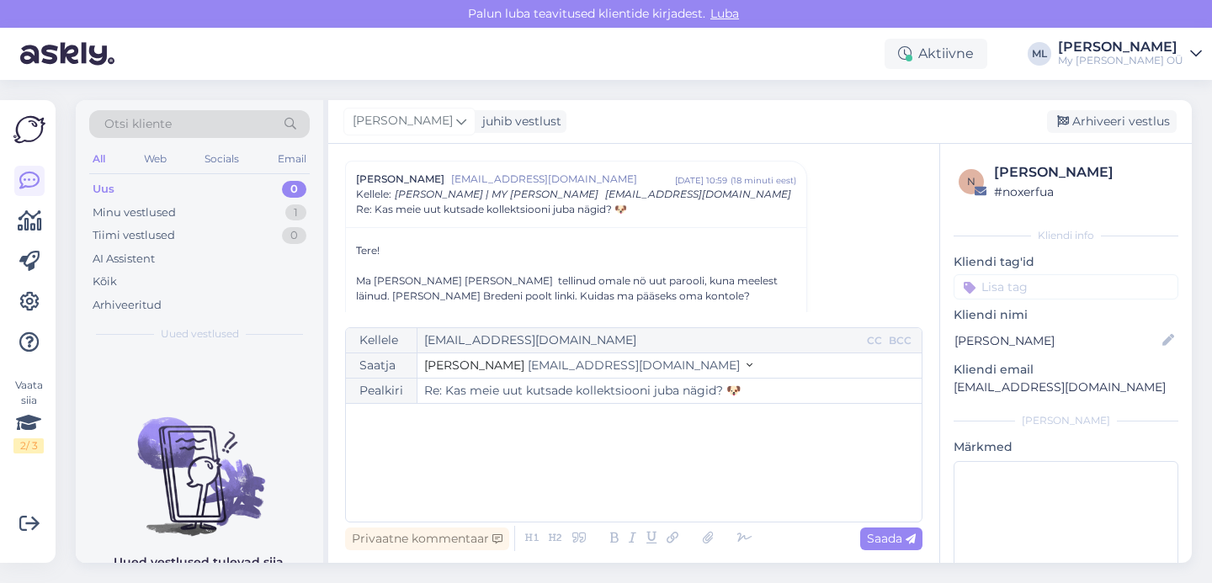
scroll to position [1602, 0]
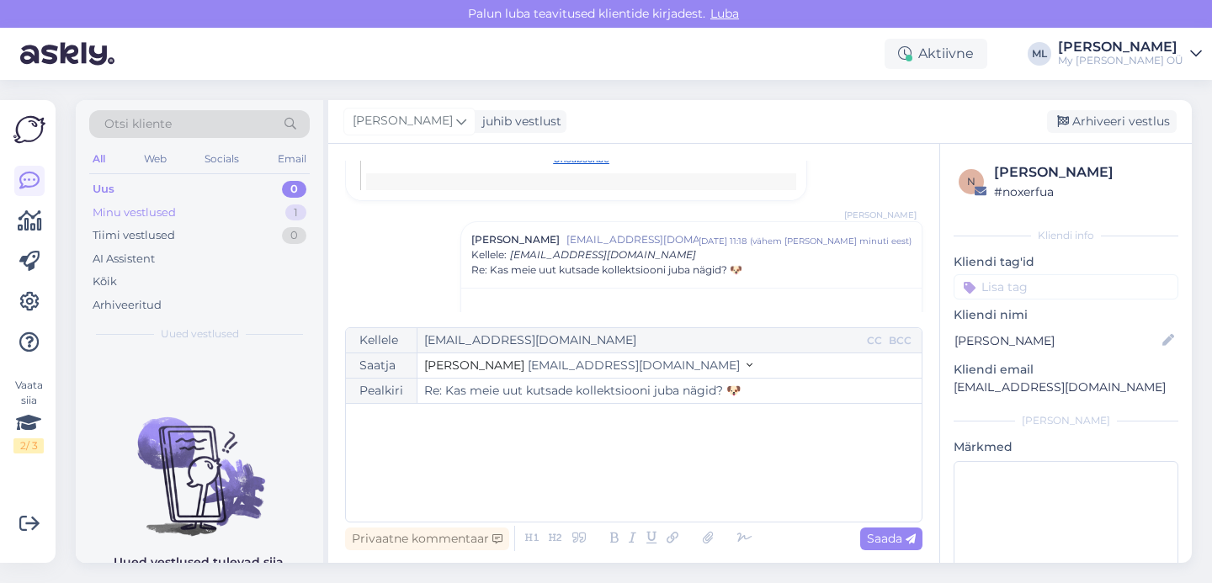
click at [189, 201] on div "Minu vestlused 1" at bounding box center [199, 213] width 221 height 24
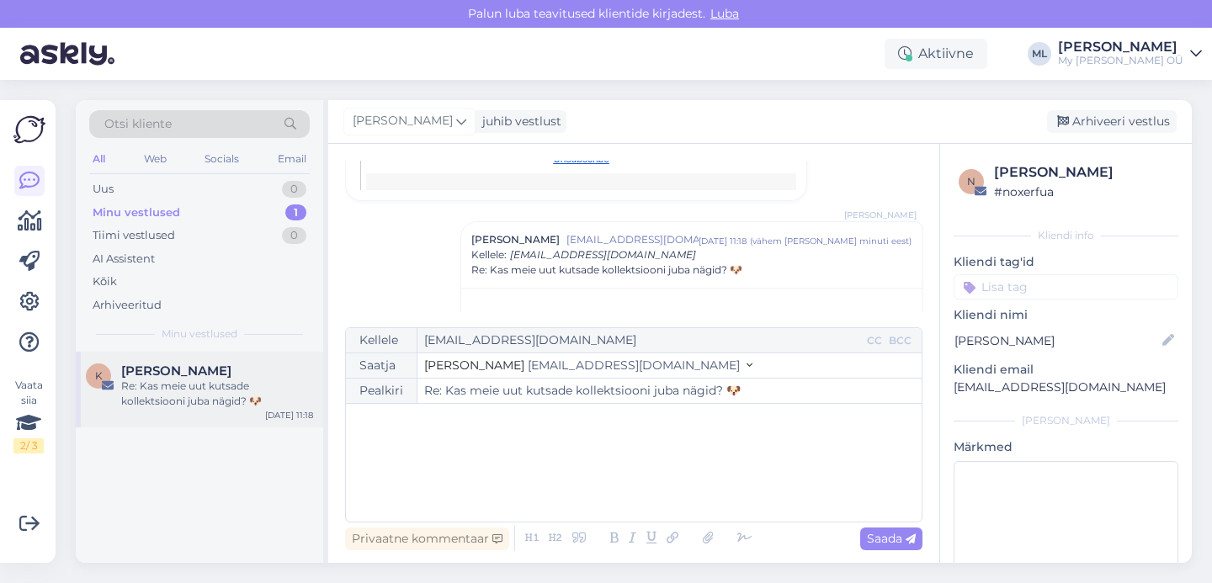
drag, startPoint x: 142, startPoint y: 400, endPoint x: 257, endPoint y: 399, distance: 114.5
click at [142, 400] on div "Re: Kas meie uut kutsade kollektsiooni juba nägid? 🐶" at bounding box center [217, 394] width 192 height 30
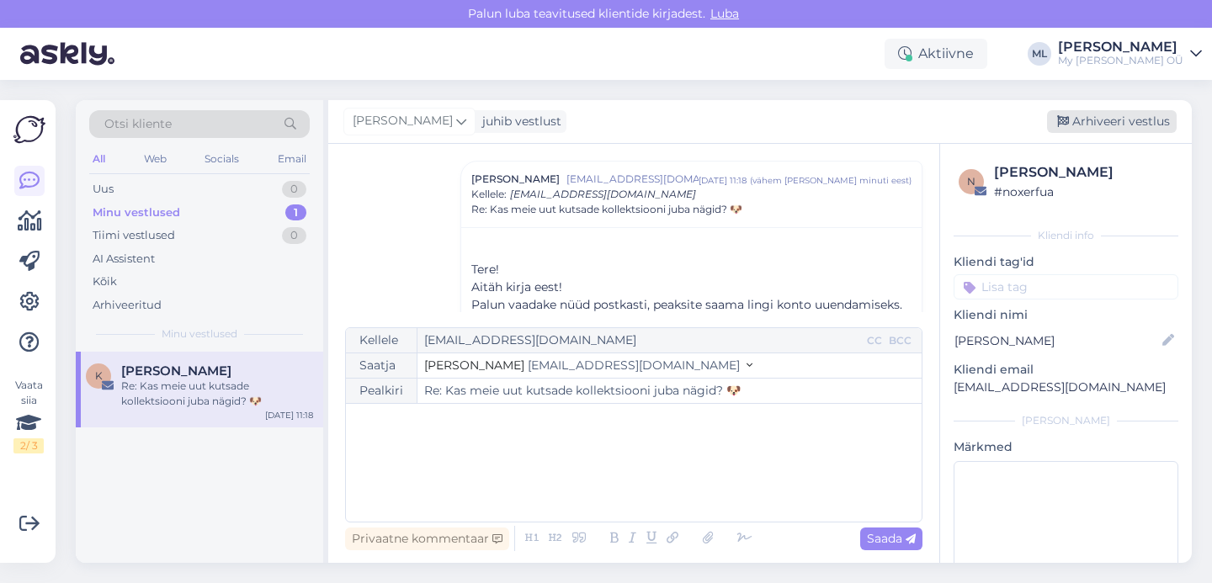
click at [1091, 127] on div "Arhiveeri vestlus" at bounding box center [1112, 121] width 130 height 23
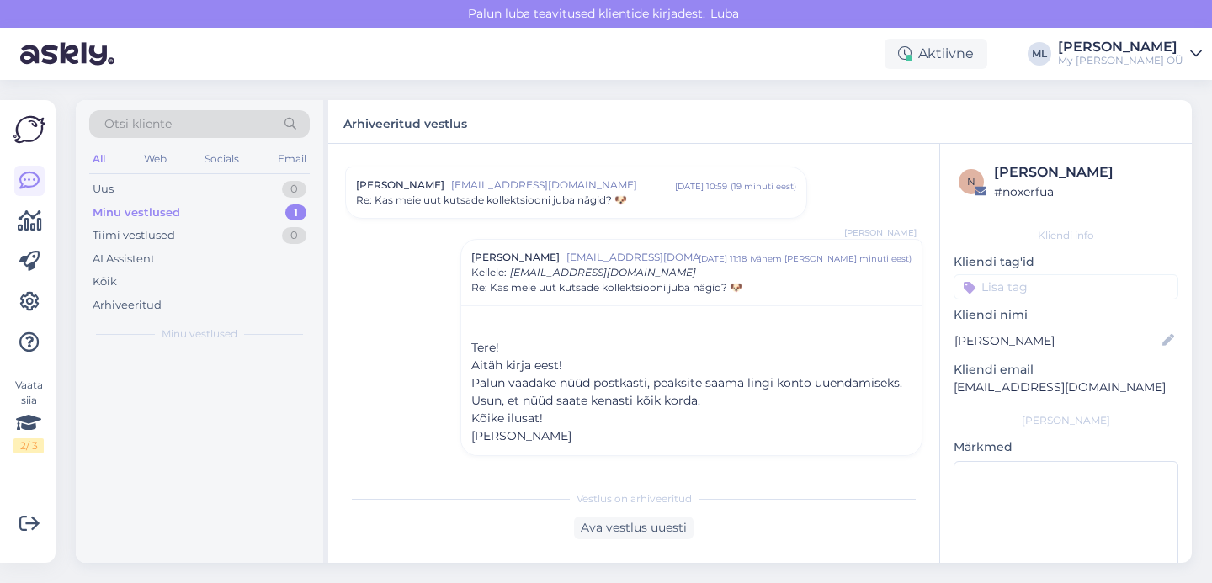
scroll to position [40, 0]
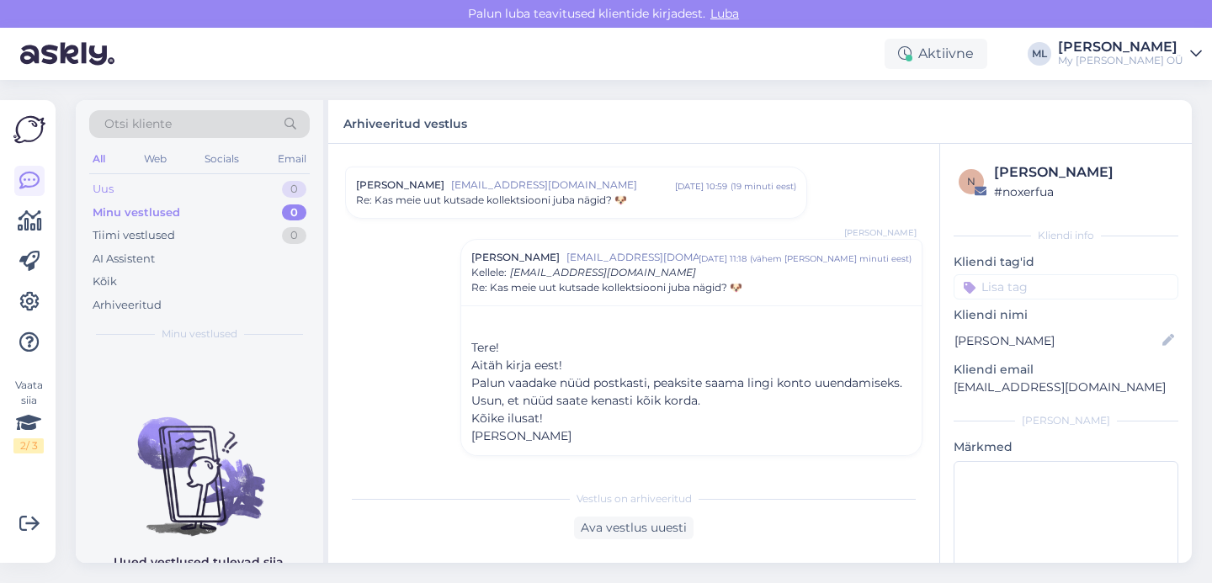
click at [179, 192] on div "Uus 0" at bounding box center [199, 190] width 221 height 24
click at [5, 211] on div "Vaata siia 2 / 3 Võimalused Veendu, et Askly loob sulle väärtust. Sulge Ühenda …" at bounding box center [28, 331] width 56 height 463
click at [32, 219] on icon at bounding box center [30, 221] width 24 height 20
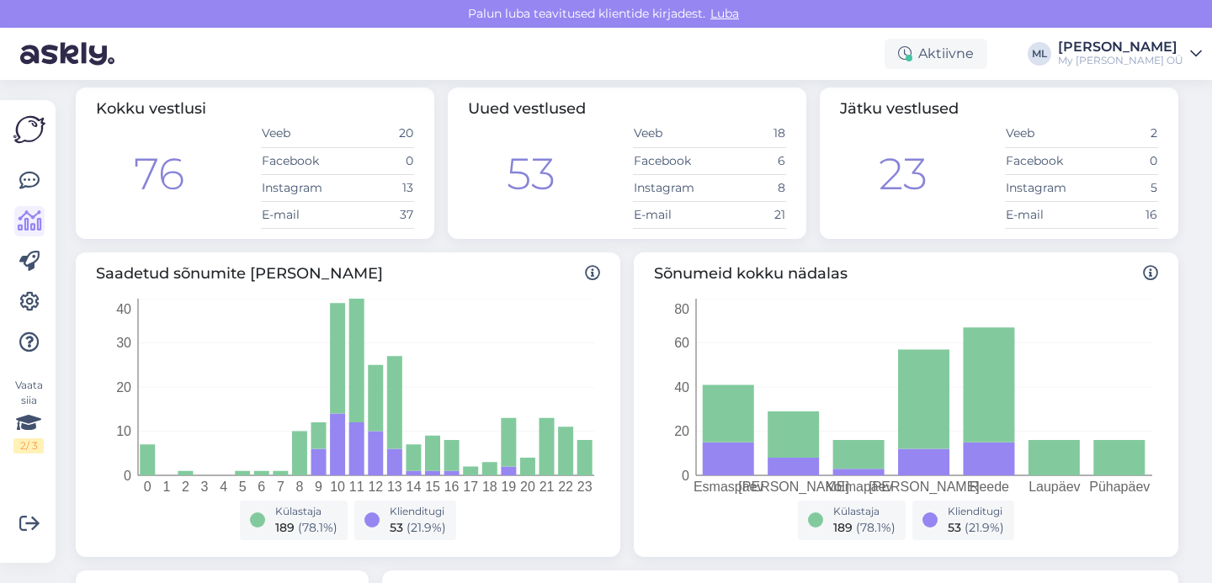
scroll to position [104, 0]
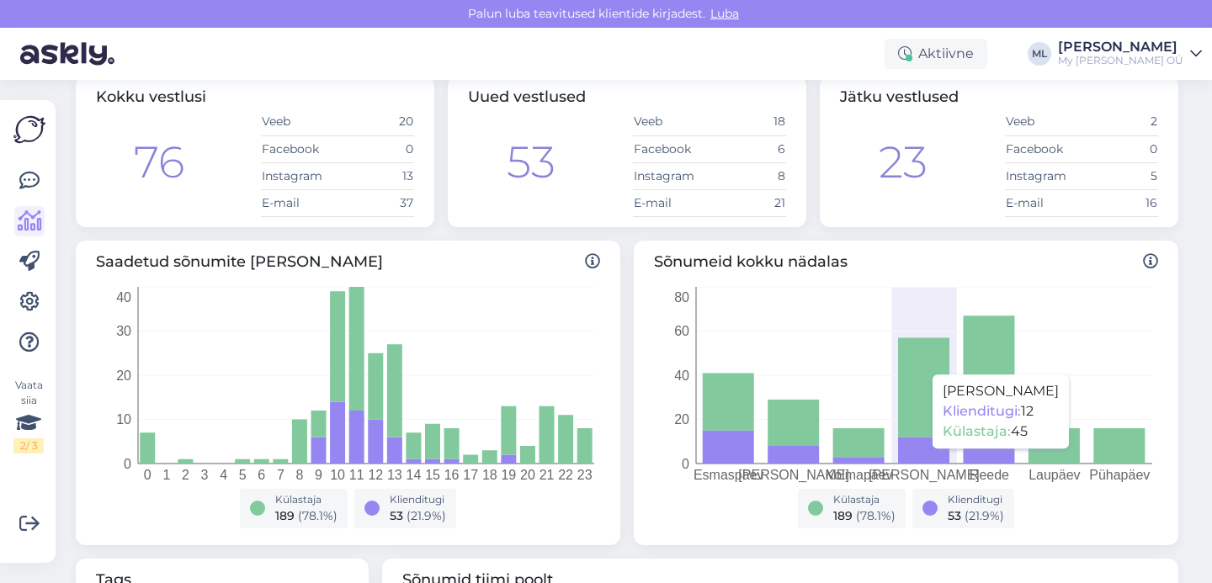
click at [914, 456] on icon at bounding box center [923, 450] width 51 height 27
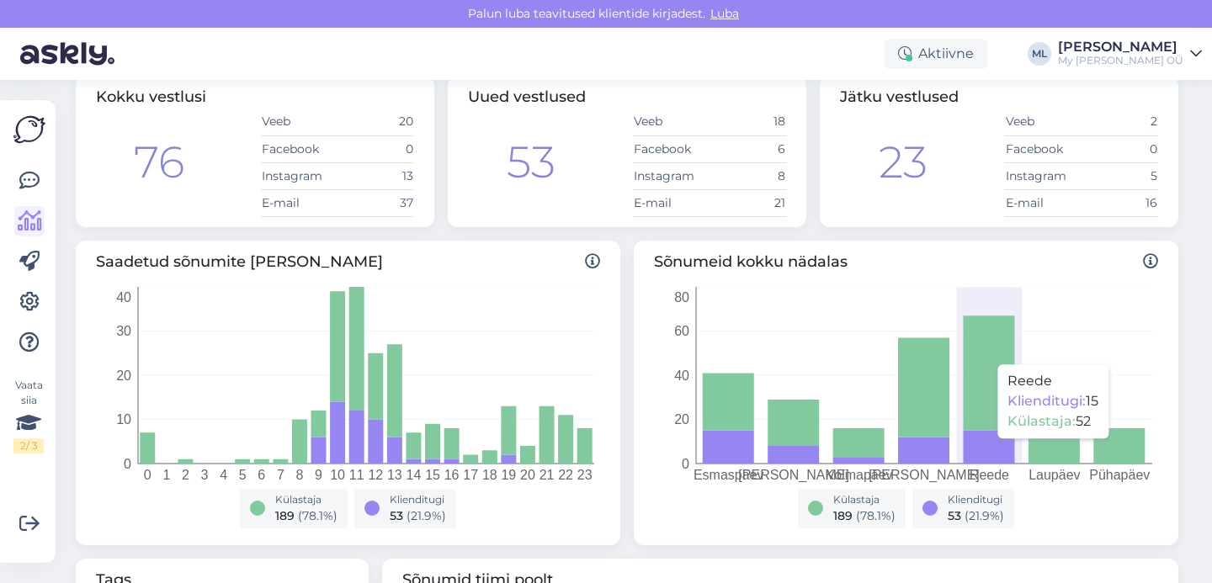
click at [983, 447] on icon at bounding box center [988, 446] width 51 height 33
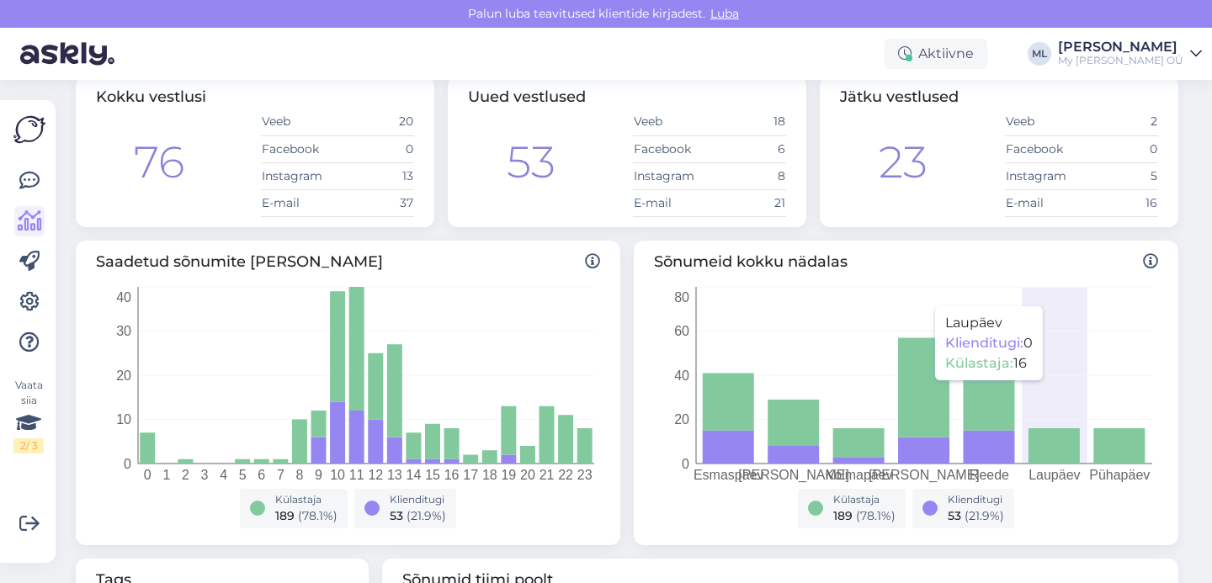
scroll to position [72, 0]
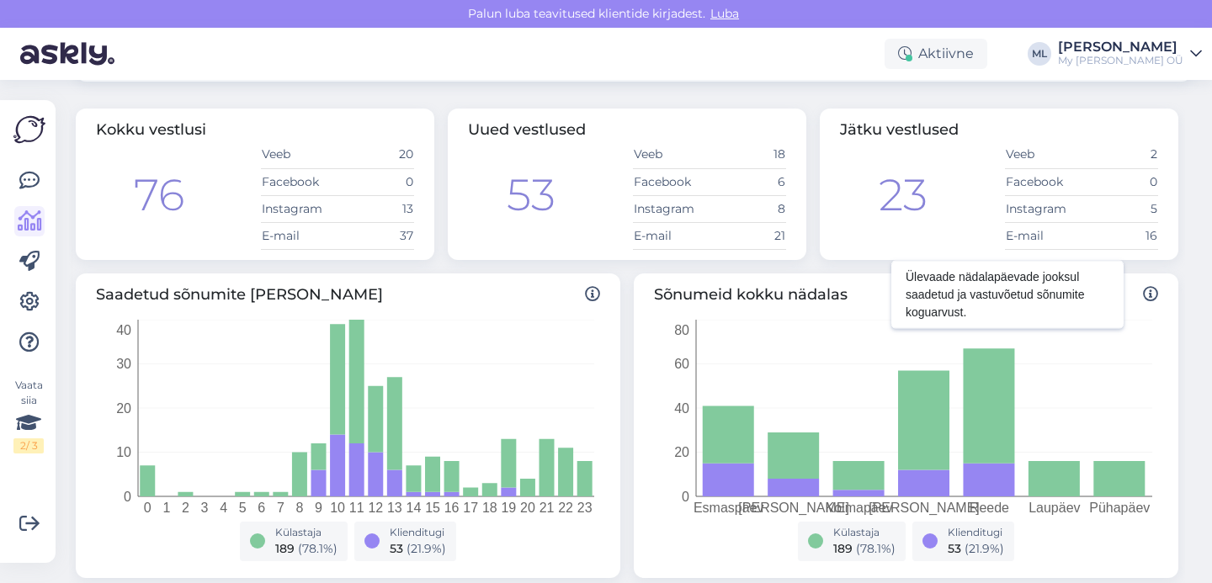
click at [1137, 299] on div at bounding box center [1148, 295] width 22 height 23
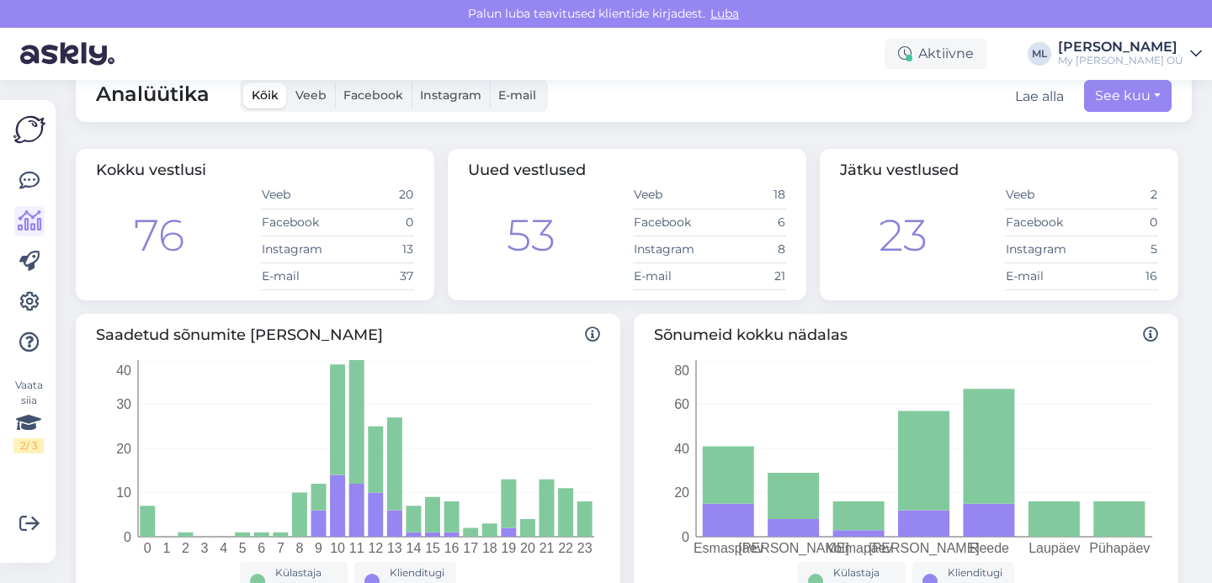
scroll to position [0, 0]
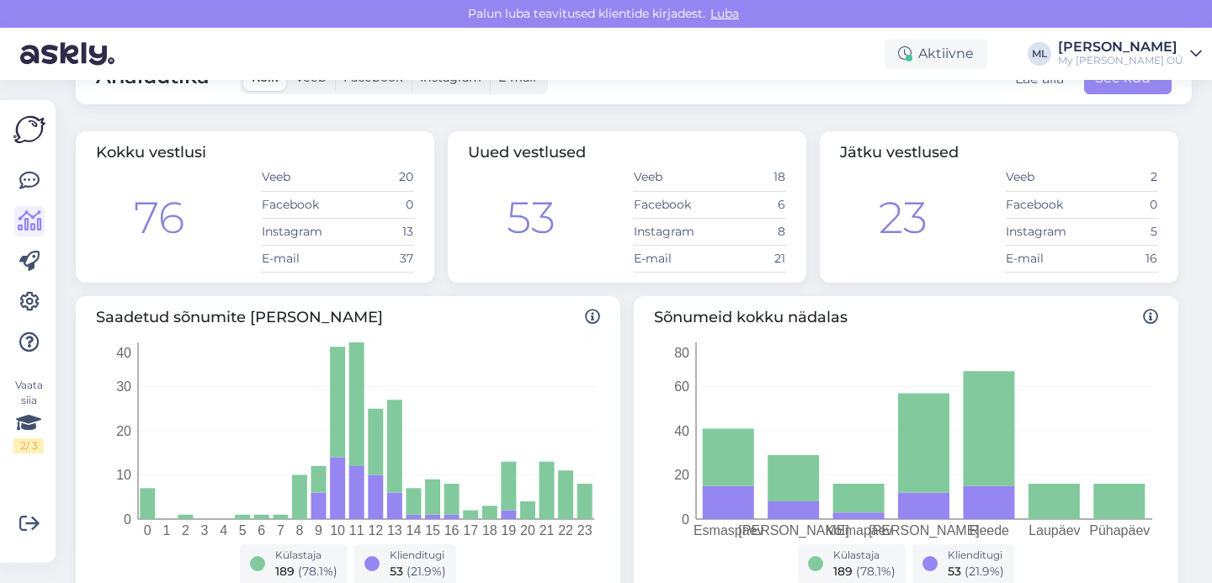
scroll to position [82, 0]
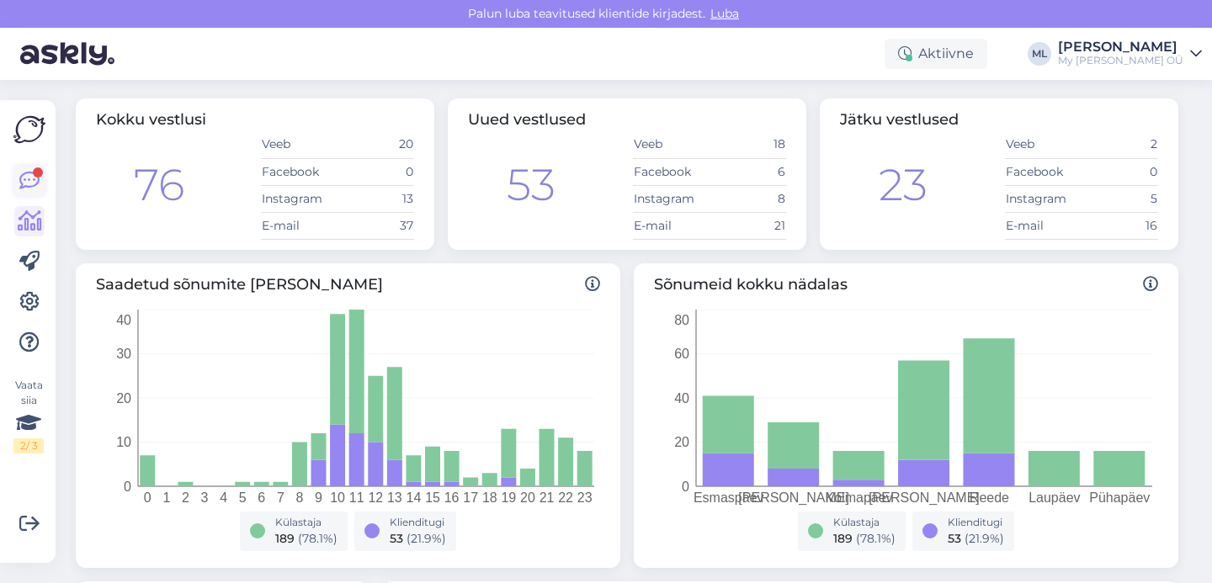
click at [25, 181] on icon at bounding box center [29, 181] width 20 height 20
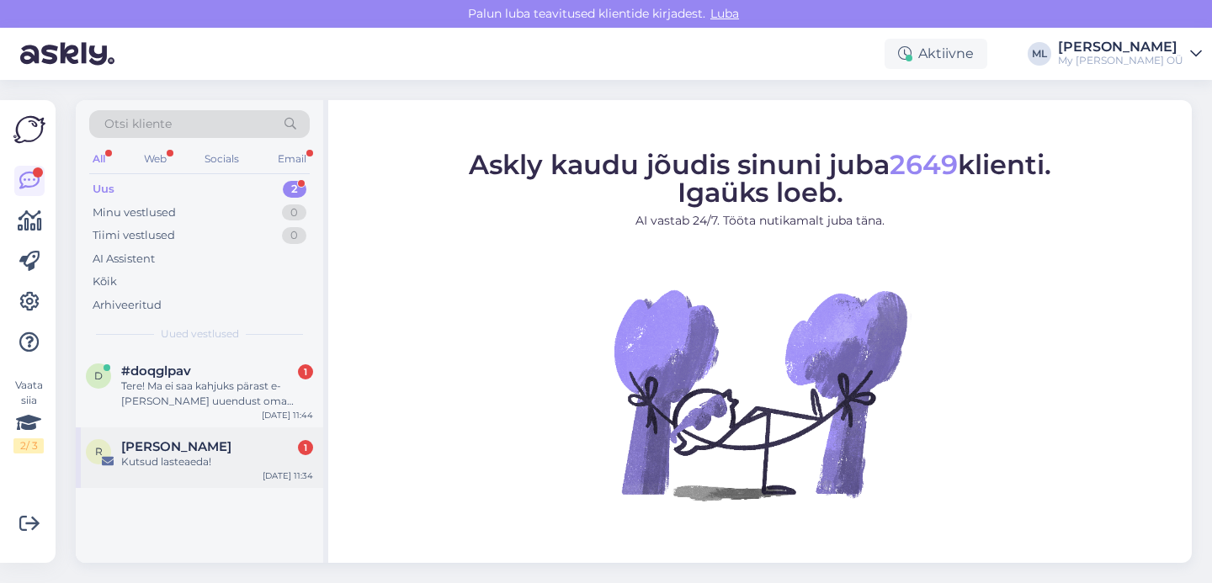
click at [192, 458] on div "Kutsud lasteaeda!" at bounding box center [217, 462] width 192 height 15
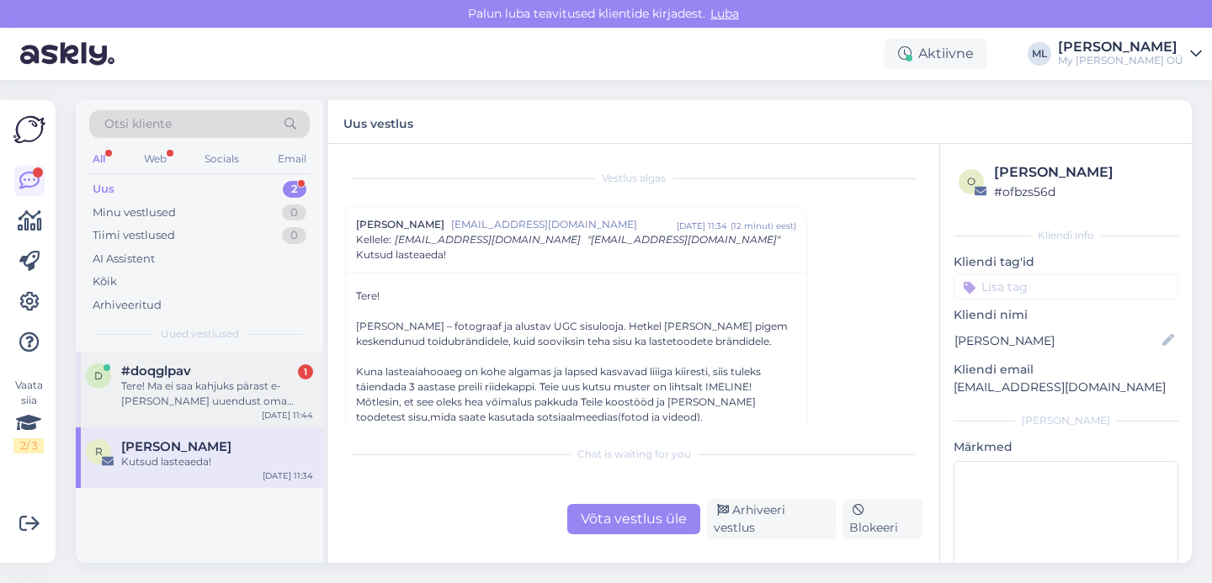
click at [202, 396] on div "Tere! Ma ei saa kahjuks pärast e-[PERSON_NAME] uuendust oma kontole [PERSON_NAM…" at bounding box center [217, 394] width 192 height 30
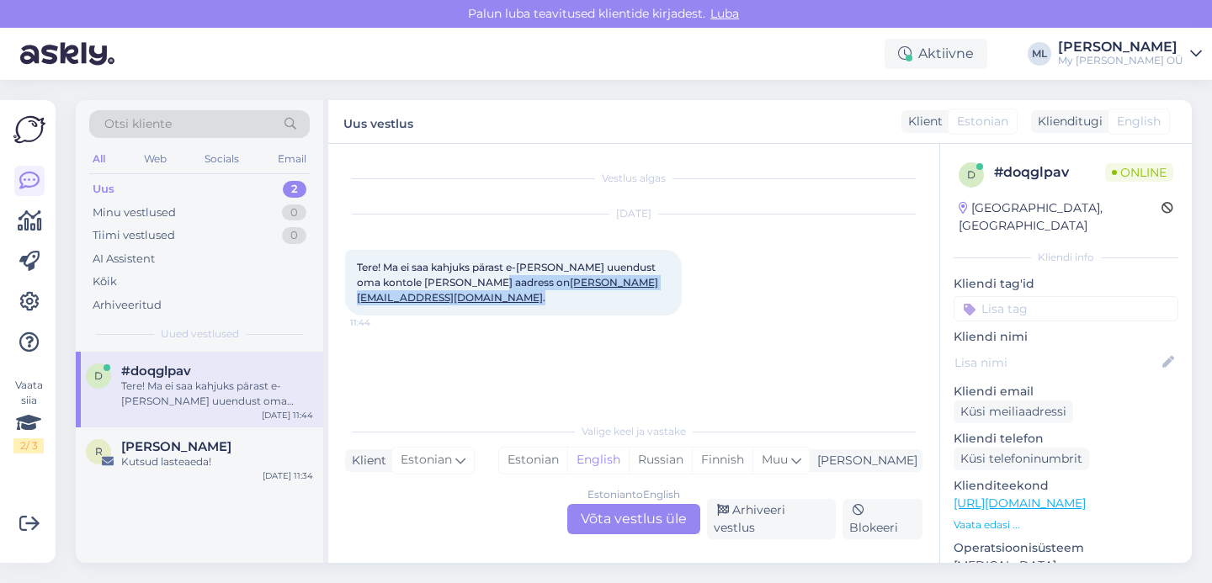
drag, startPoint x: 608, startPoint y: 280, endPoint x: 461, endPoint y: 285, distance: 147.4
click at [459, 283] on div "Tere! Ma ei saa kahjuks pärast e-poe uuendust oma kontole ligi, meili aadress o…" at bounding box center [513, 283] width 337 height 66
click at [504, 310] on div "Aug 11 2025 Tere! Ma ei saa kahjuks pärast e-poe uuendust oma kontole ligi, mei…" at bounding box center [634, 265] width 578 height 138
drag, startPoint x: 461, startPoint y: 283, endPoint x: 606, endPoint y: 289, distance: 145.8
click at [605, 289] on div "Tere! Ma ei saa kahjuks pärast e-poe uuendust oma kontole ligi, meili aadress o…" at bounding box center [513, 283] width 337 height 66
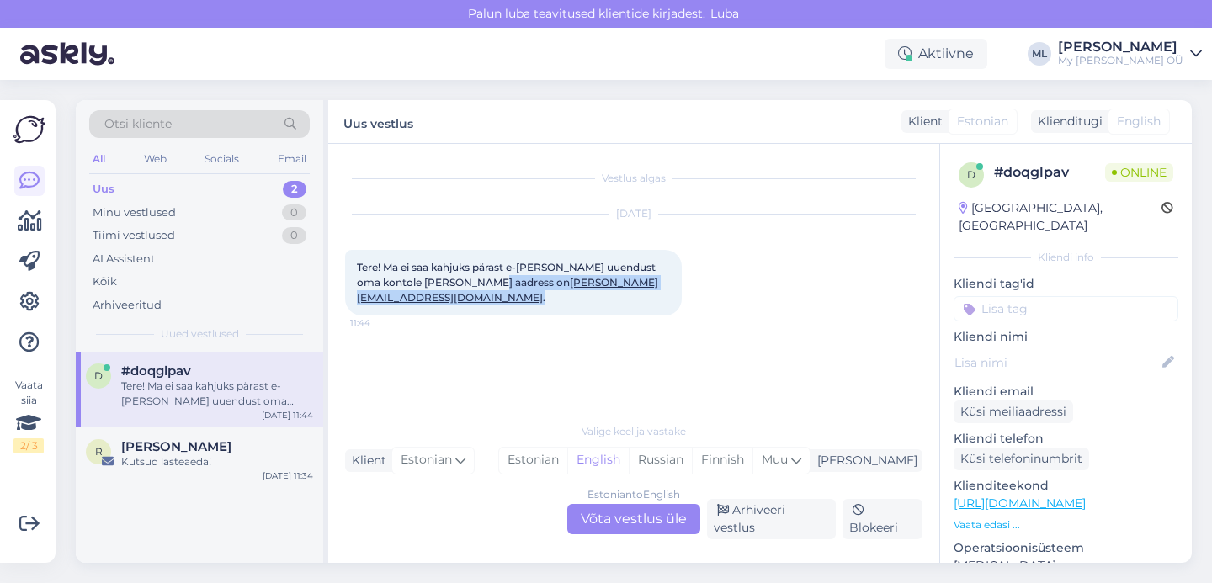
copy span "dagmar.duuna@gmail.com ."
click at [655, 523] on div "Estonian to English Võta vestlus üle" at bounding box center [633, 519] width 133 height 30
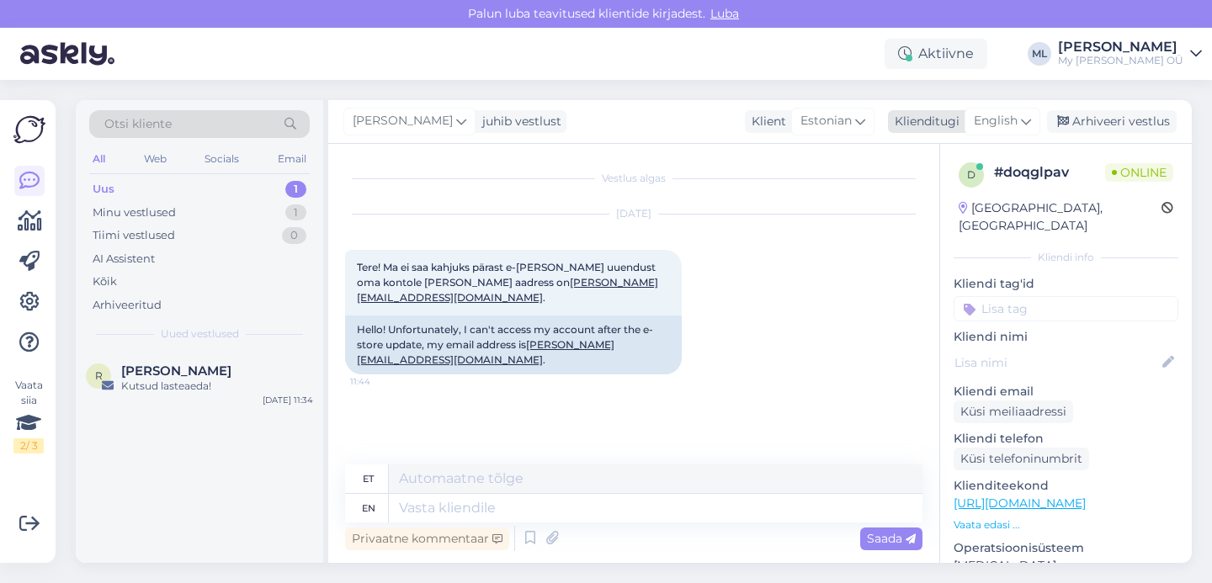
click at [989, 115] on span "English" at bounding box center [996, 121] width 44 height 19
type input "est"
click at [935, 189] on link "Estonian" at bounding box center [964, 196] width 185 height 27
click at [531, 512] on textarea at bounding box center [634, 504] width 578 height 35
paste textarea "Tere! Aitäh kirja eest! Palun vaadake nüüd postkasti, peaksite saama lingi kont…"
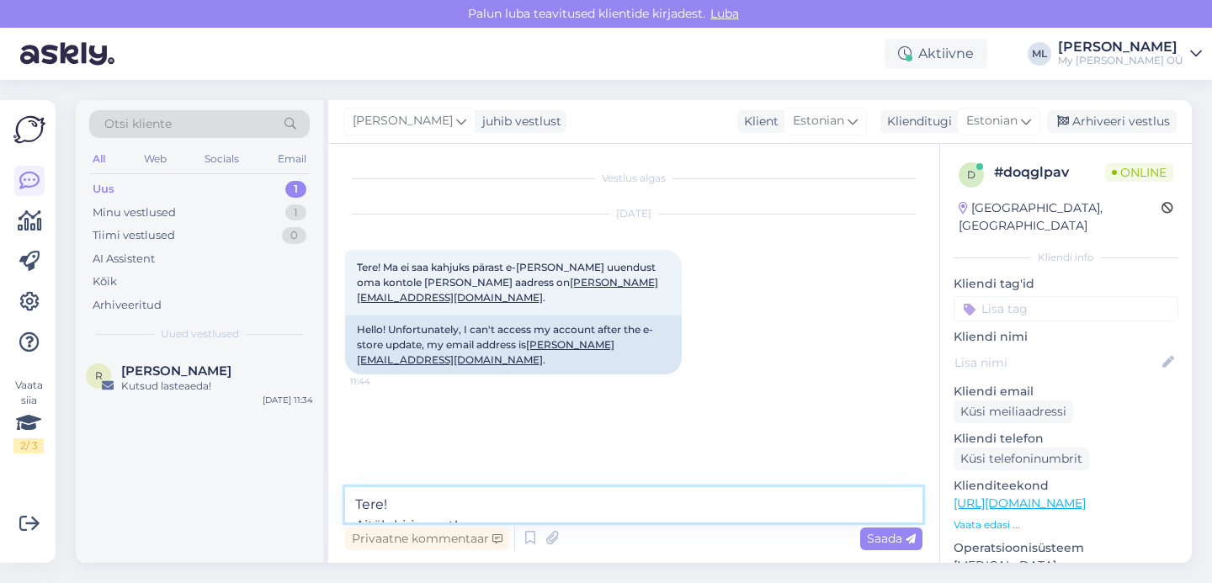
scroll to position [21, 0]
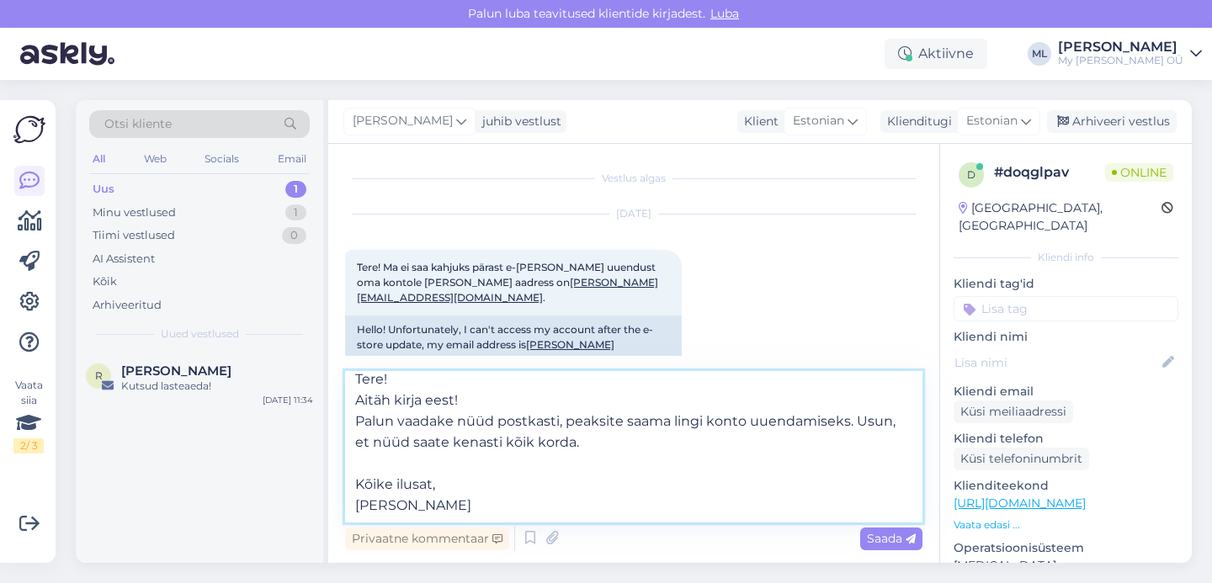
click at [447, 477] on textarea "Tere! Aitäh kirja eest! Palun vaadake nüüd postkasti, peaksite saama lingi kont…" at bounding box center [634, 447] width 578 height 152
click at [440, 495] on textarea "Tere! Aitäh kirja eest! Palun vaadake nüüd postkasti, peaksite saama lingi kont…" at bounding box center [634, 447] width 578 height 152
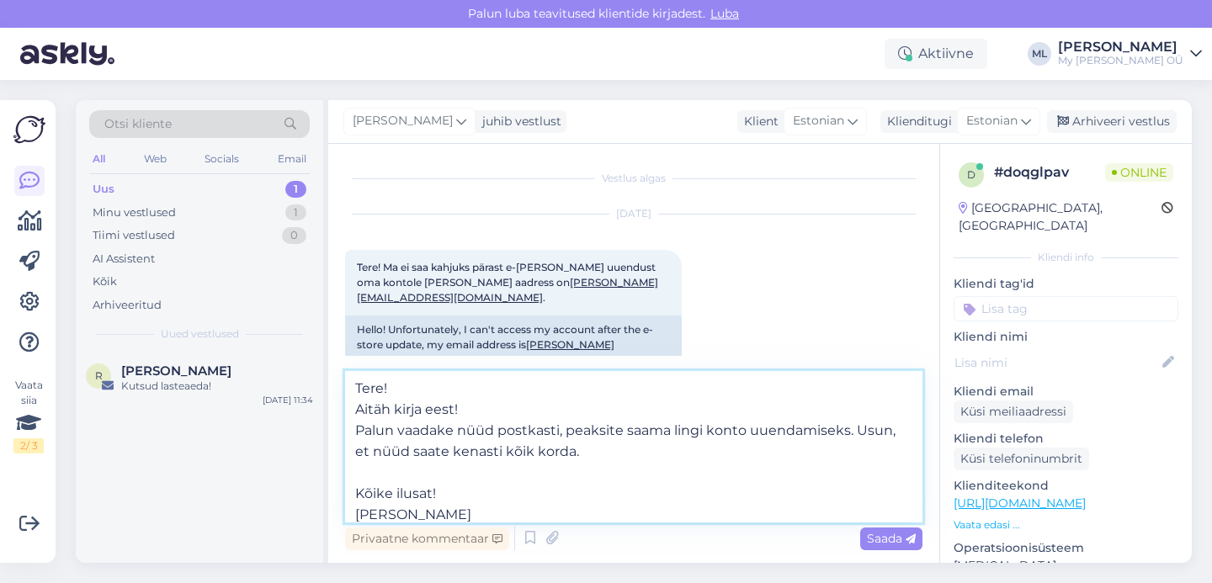
click at [384, 397] on textarea "Tere! Aitäh kirja eest! Palun vaadake nüüd postkasti, peaksite saama lingi kont…" at bounding box center [634, 447] width 578 height 152
click at [356, 416] on textarea "Tere! Aitäh kirja eest! Palun vaadake nüüd postkasti, peaksite saama lingi kont…" at bounding box center [634, 447] width 578 height 152
type textarea "Tere! Aitäh kirja eest! Palun vaadake nüüd postkasti, peaksite saama lingi kont…"
click at [909, 547] on div "Saada" at bounding box center [891, 539] width 62 height 23
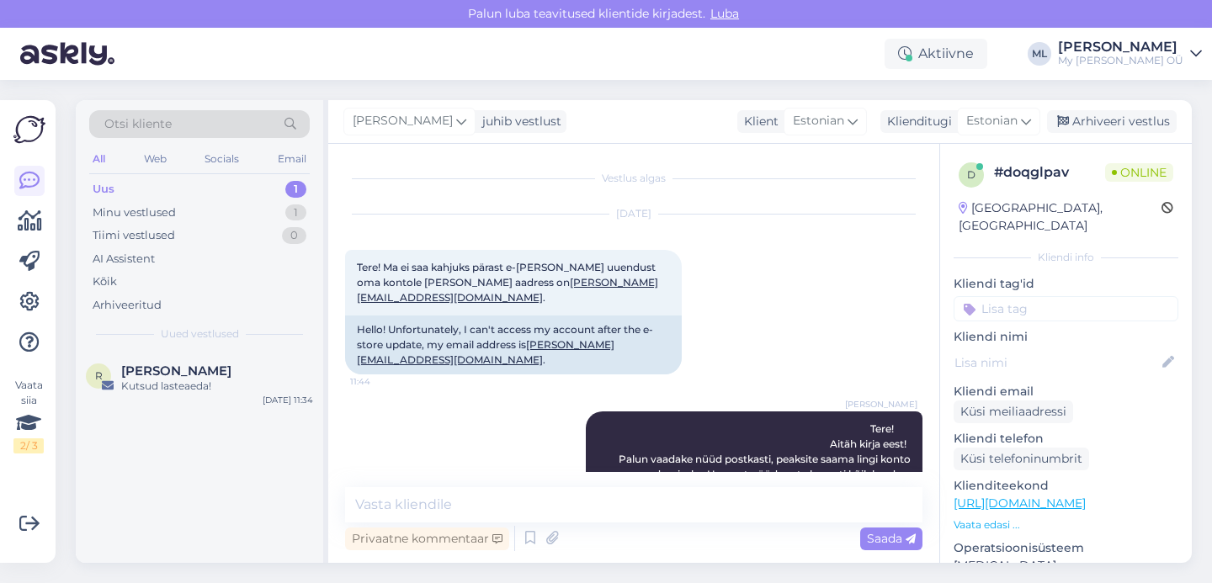
scroll to position [69, 0]
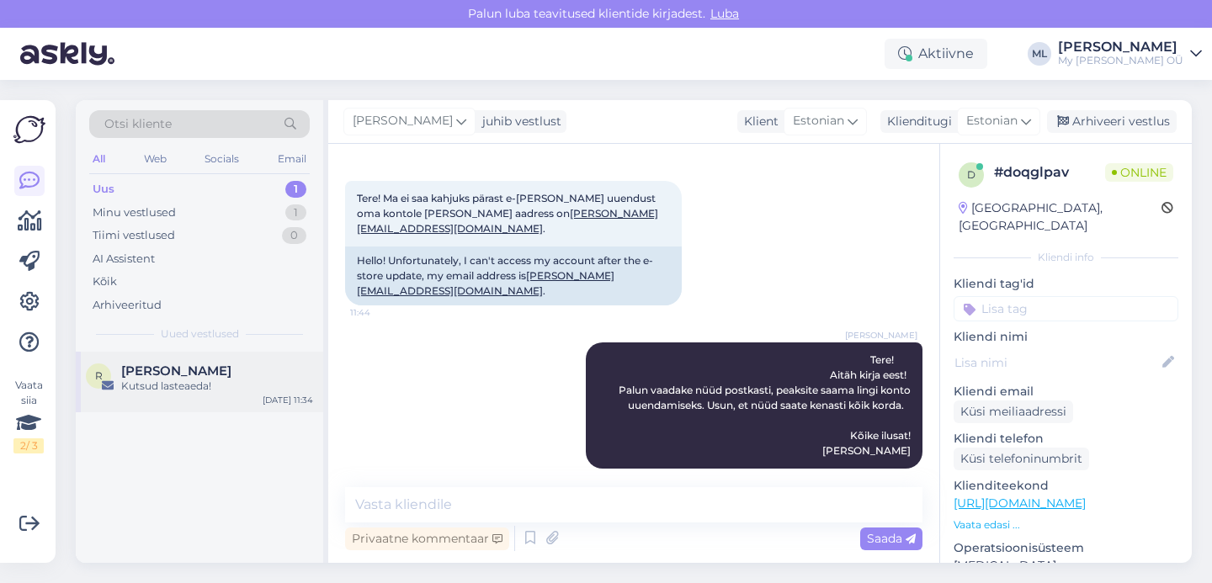
click at [191, 366] on span "Ruta Tiikoja" at bounding box center [176, 371] width 110 height 15
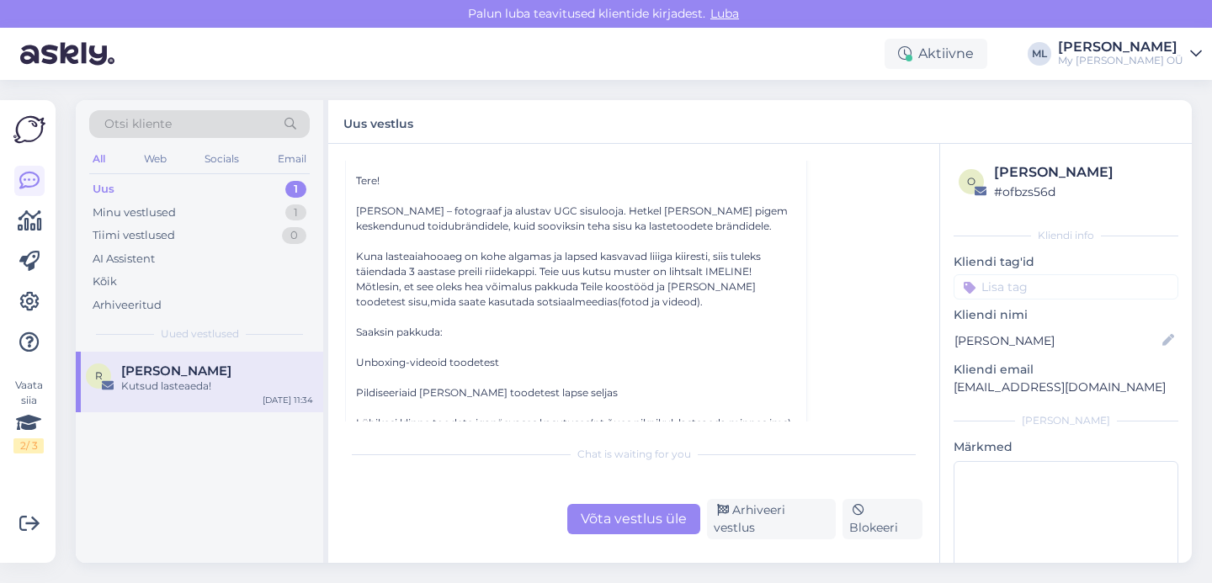
scroll to position [0, 0]
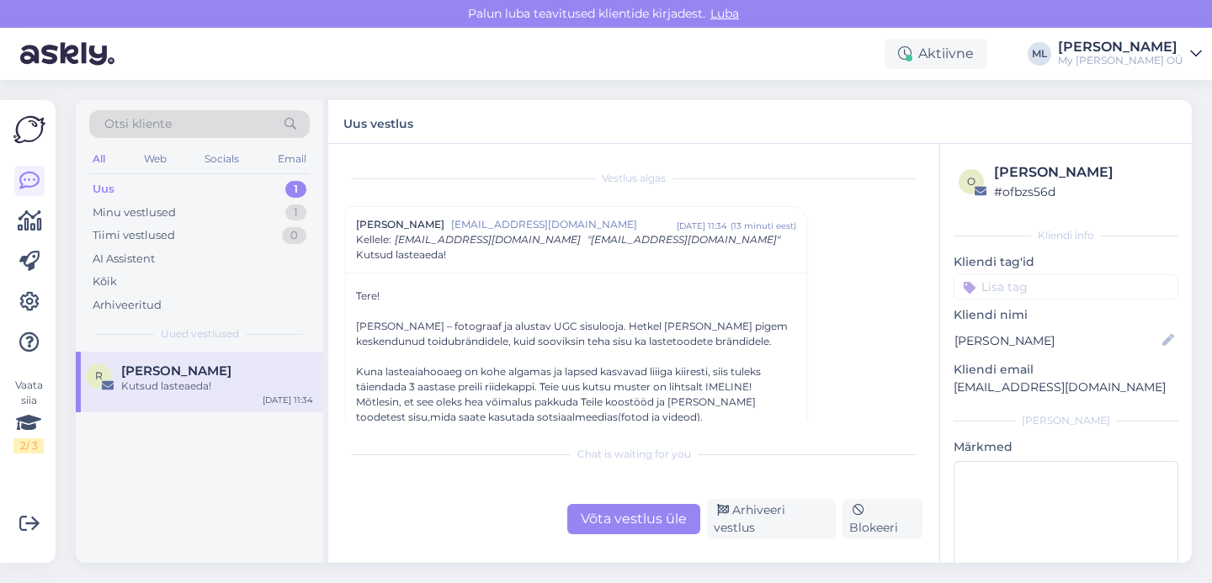
click at [203, 183] on div "Uus 1" at bounding box center [199, 190] width 221 height 24
click at [158, 205] on div "Minu vestlused" at bounding box center [134, 213] width 83 height 17
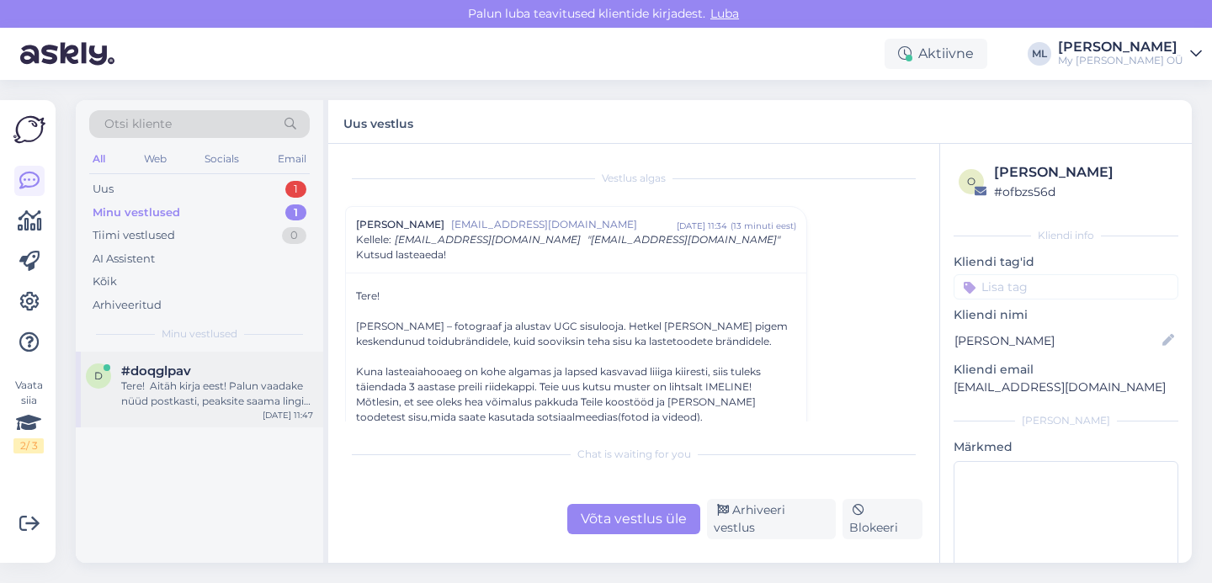
click at [205, 370] on div "#doqglpav" at bounding box center [217, 371] width 192 height 15
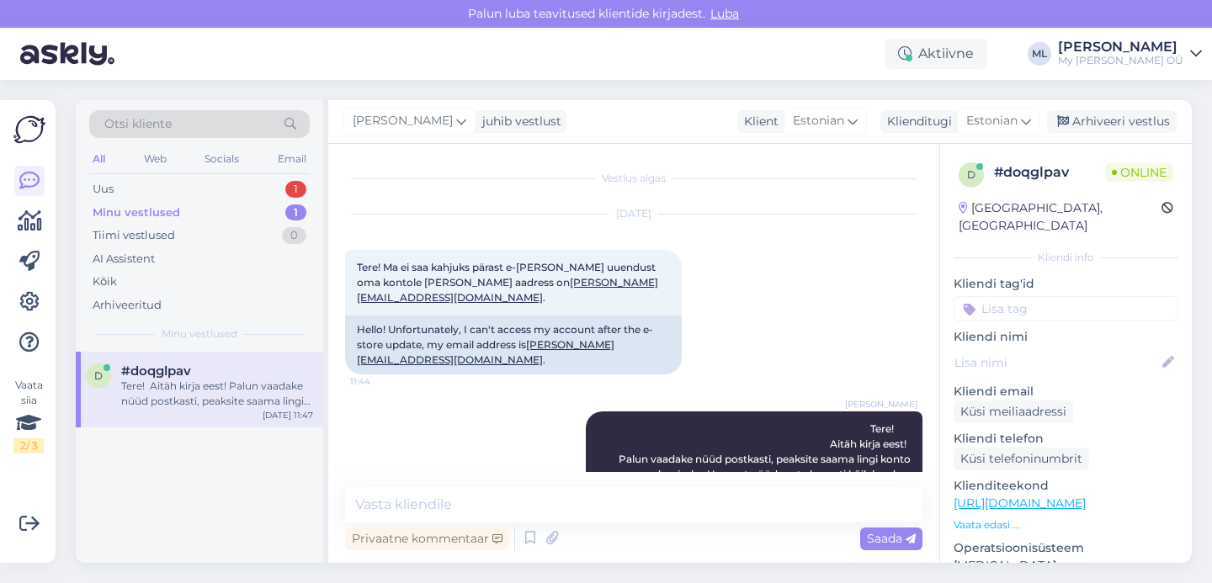
scroll to position [69, 0]
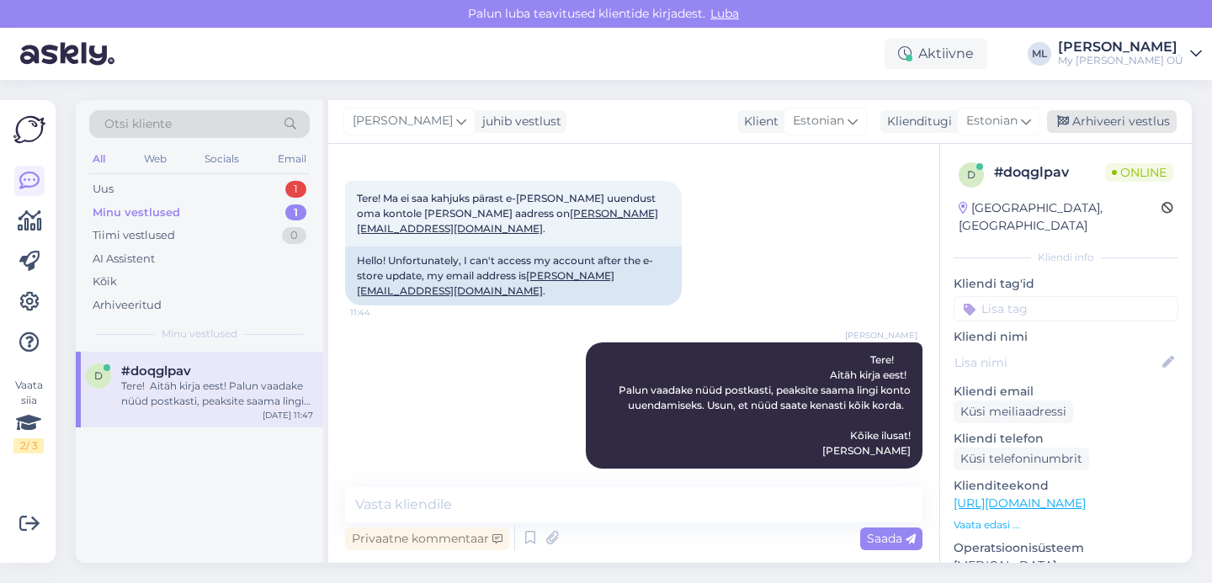
click at [1116, 127] on div "Arhiveeri vestlus" at bounding box center [1112, 121] width 130 height 23
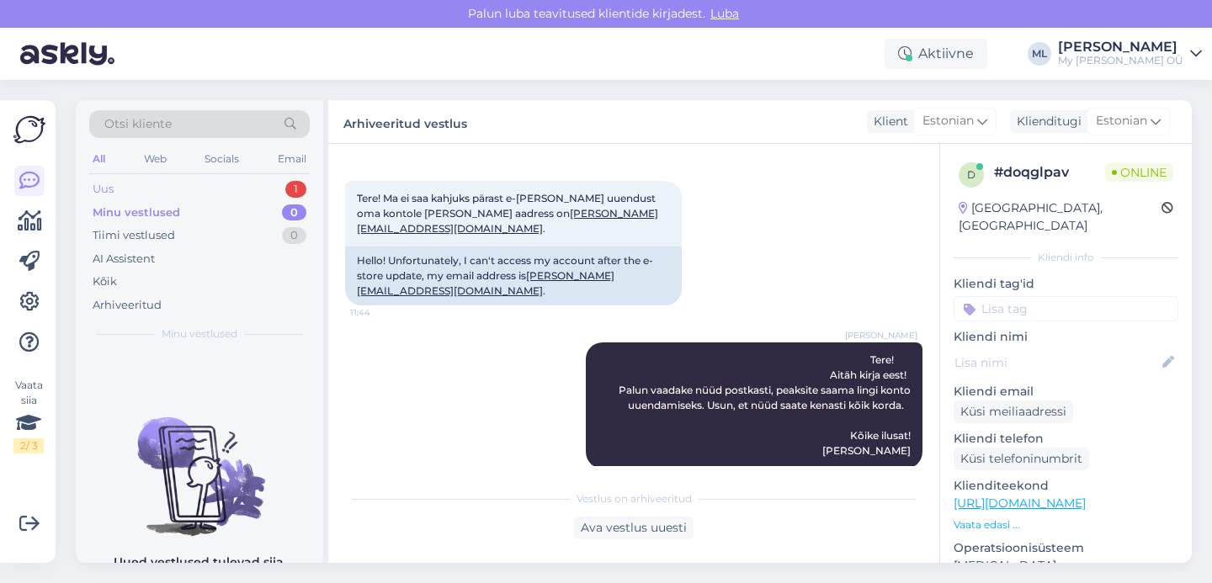
click at [123, 179] on div "Uus 1" at bounding box center [199, 190] width 221 height 24
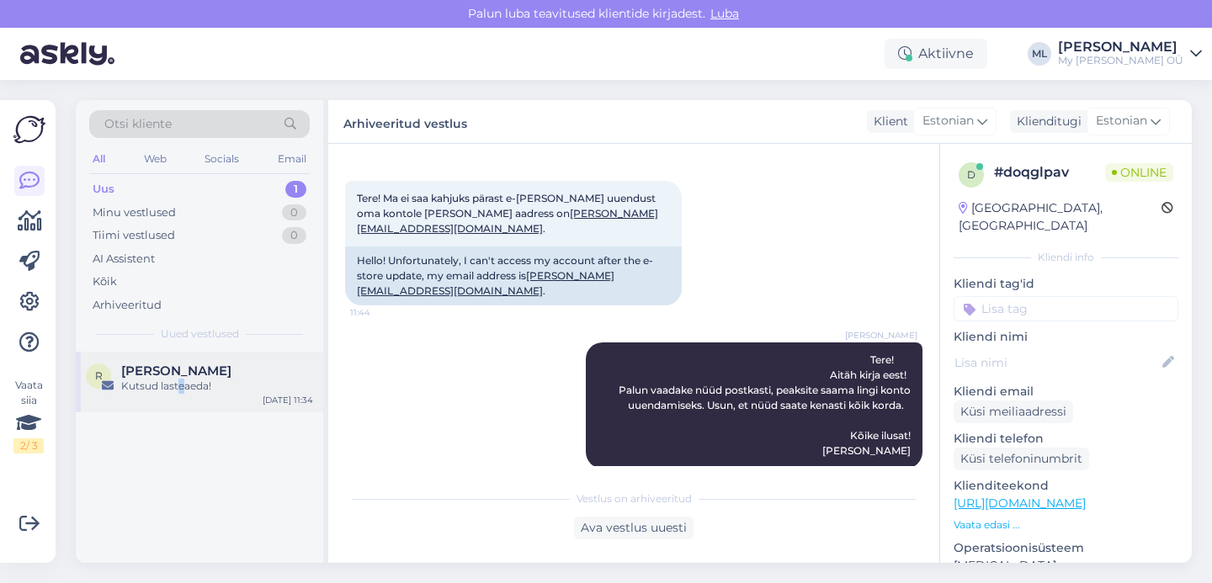
click at [181, 385] on div "Kutsud lasteaeda!" at bounding box center [217, 386] width 192 height 15
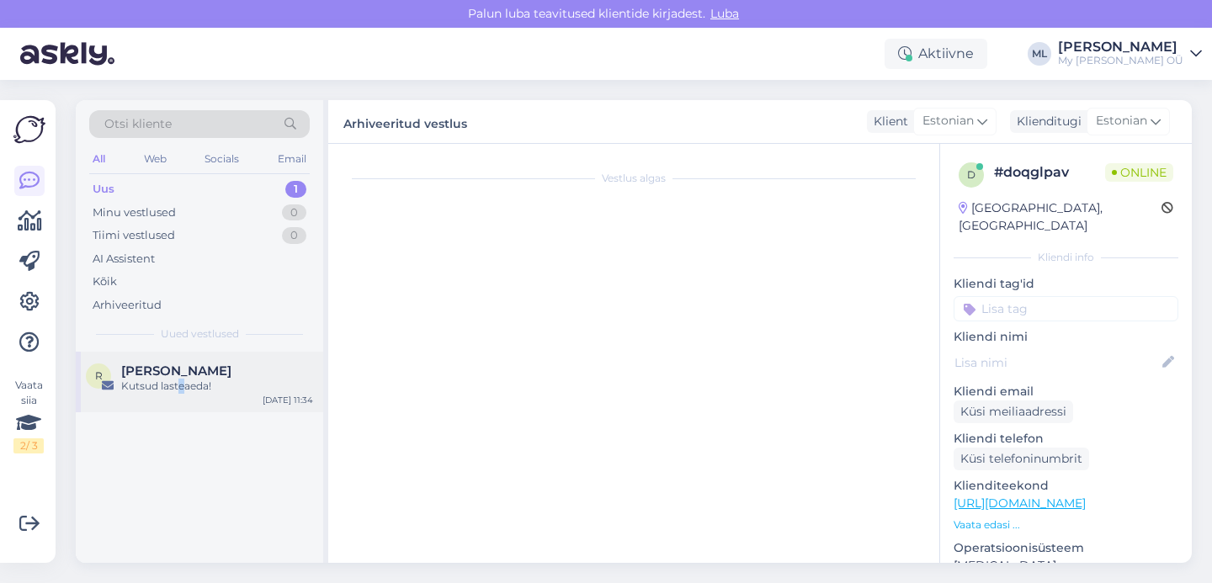
scroll to position [45, 0]
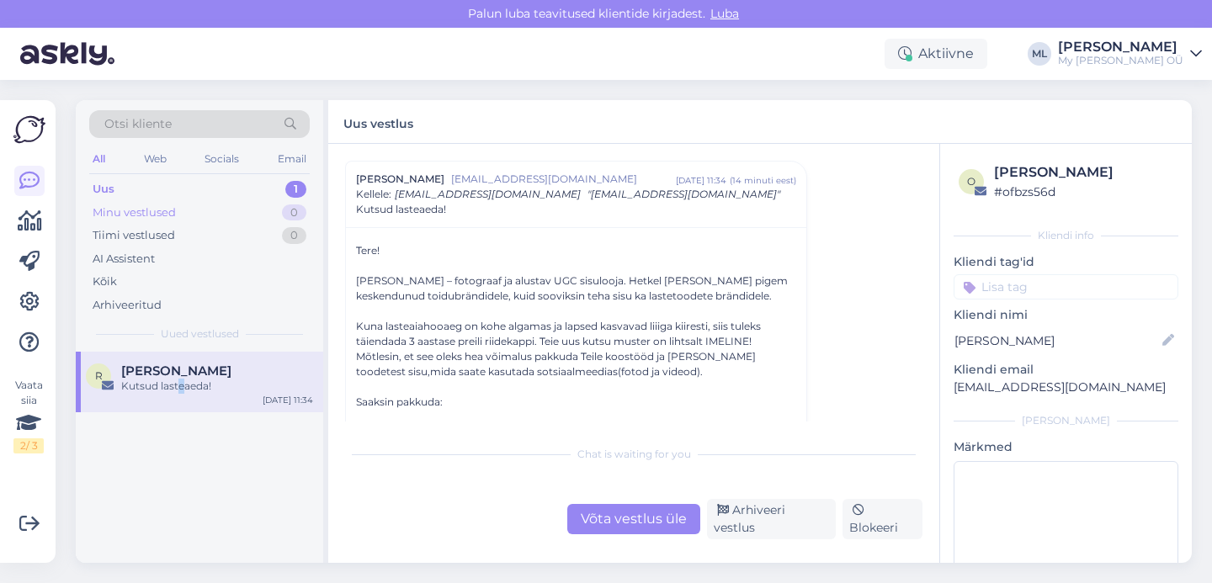
click at [217, 201] on div "Minu vestlused 0" at bounding box center [199, 213] width 221 height 24
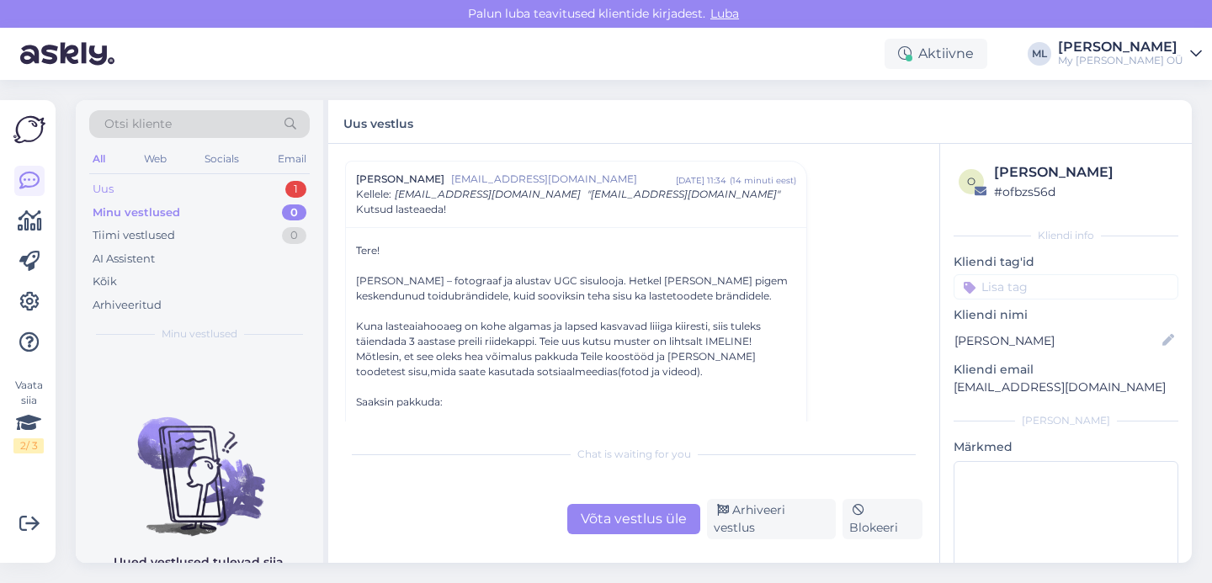
click at [205, 192] on div "Uus 1" at bounding box center [199, 190] width 221 height 24
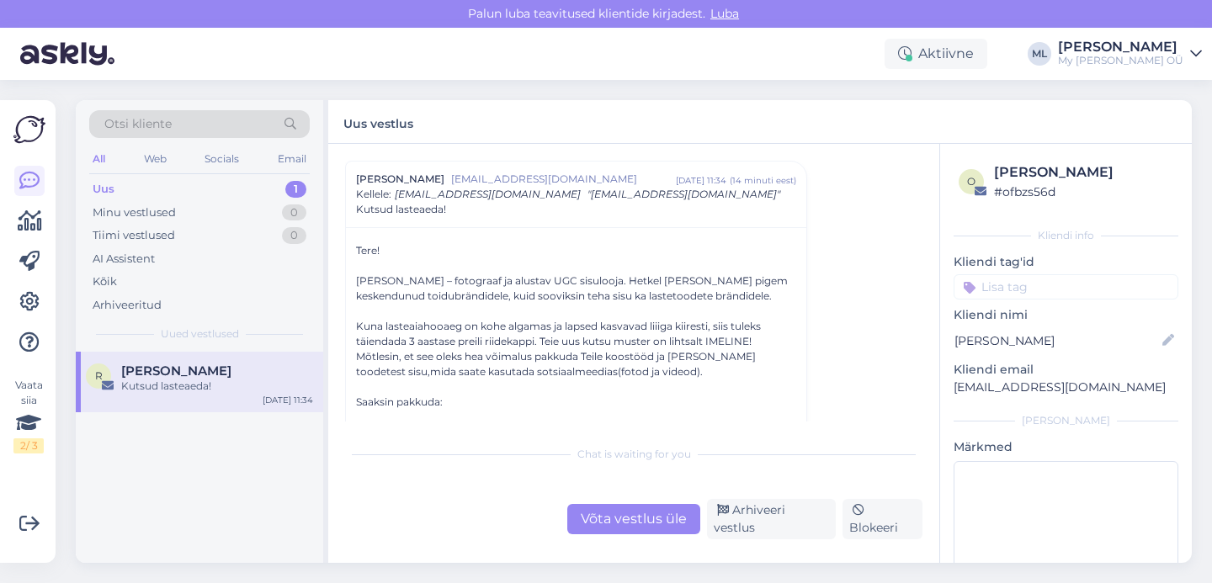
click at [172, 378] on span "Ruta Tiikoja" at bounding box center [176, 371] width 110 height 15
click at [652, 524] on div "Võta vestlus üle" at bounding box center [633, 519] width 133 height 30
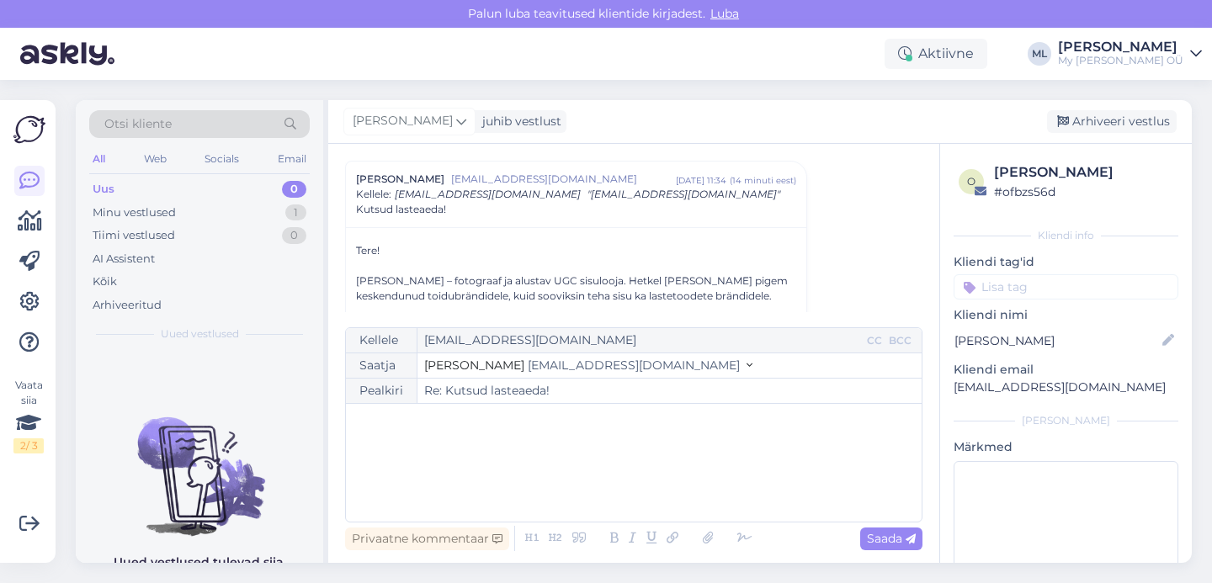
click at [530, 365] on span "[EMAIL_ADDRESS][DOMAIN_NAME]" at bounding box center [634, 365] width 212 height 15
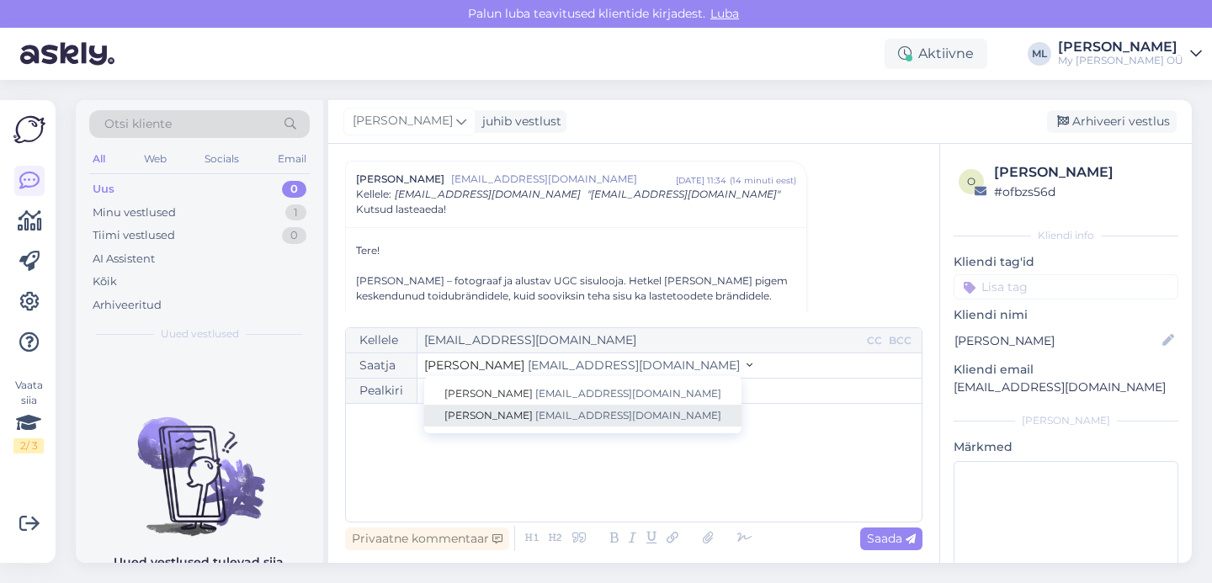
click at [535, 413] on span "[EMAIL_ADDRESS][DOMAIN_NAME]" at bounding box center [628, 415] width 186 height 13
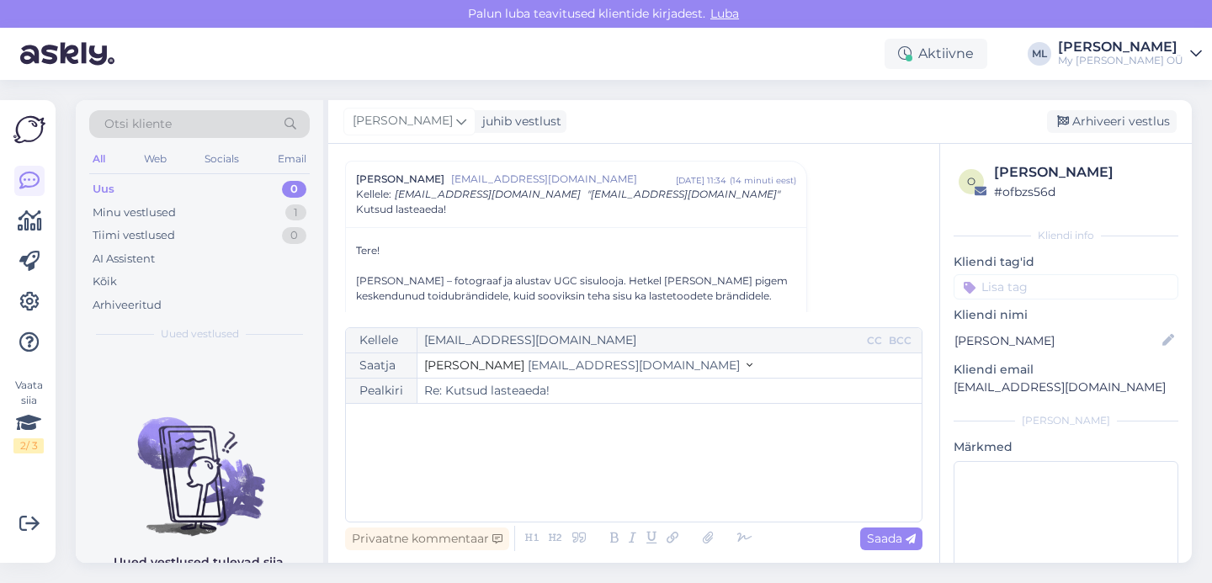
click at [438, 453] on div "﻿" at bounding box center [633, 463] width 559 height 101
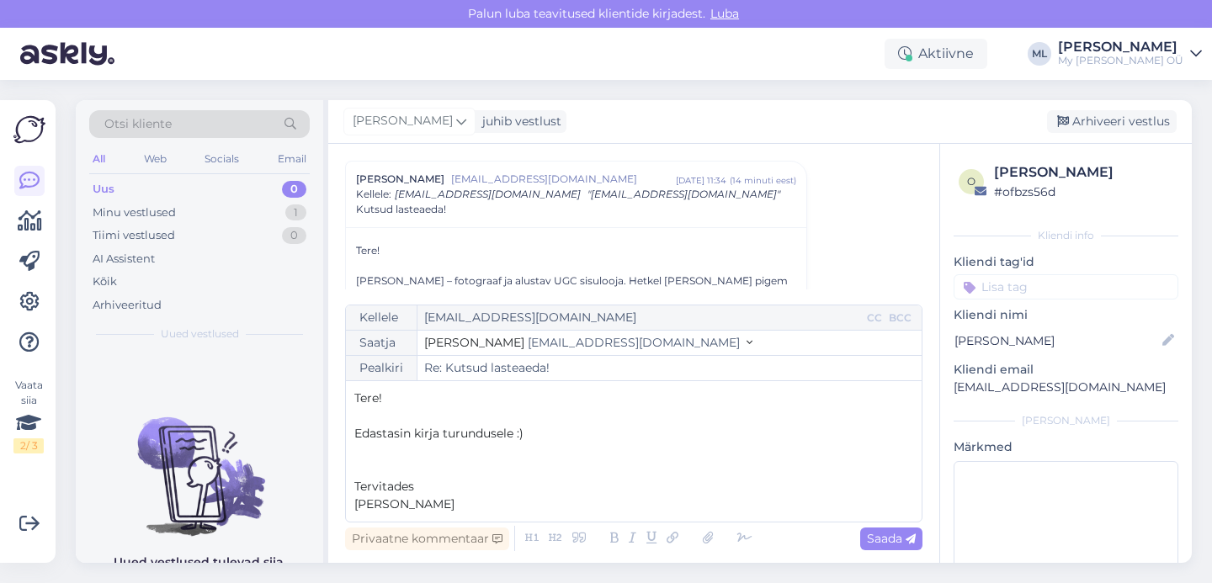
click at [430, 411] on p "﻿" at bounding box center [633, 417] width 559 height 18
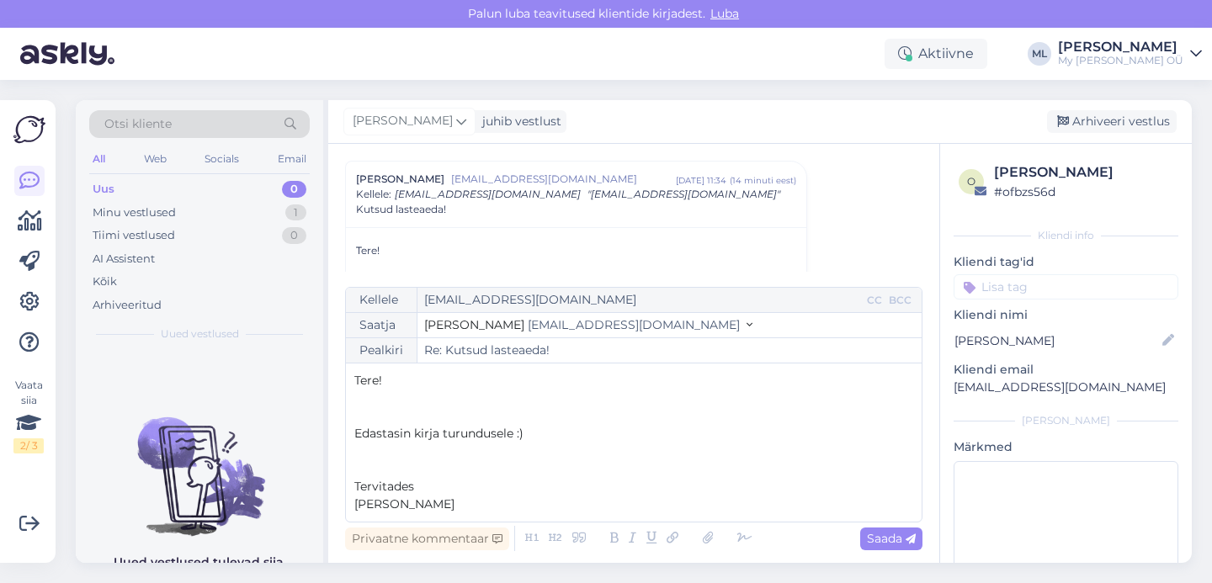
drag, startPoint x: 887, startPoint y: 540, endPoint x: 866, endPoint y: 555, distance: 25.9
click at [887, 540] on span "Saada" at bounding box center [891, 538] width 49 height 15
type input "Re: Kutsud lasteaeda!"
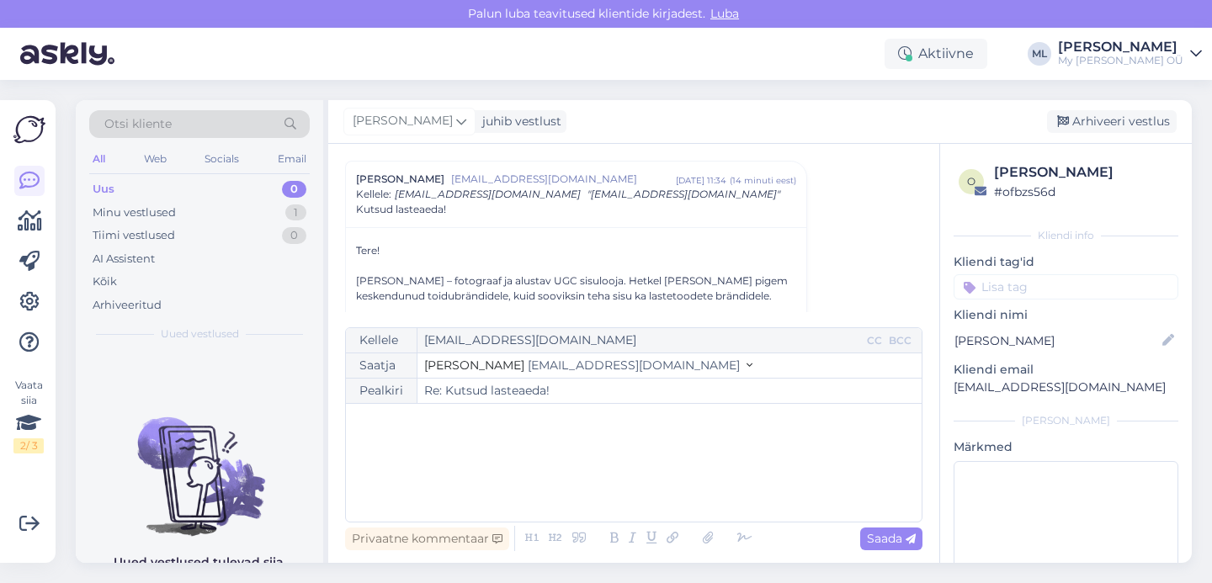
scroll to position [674, 0]
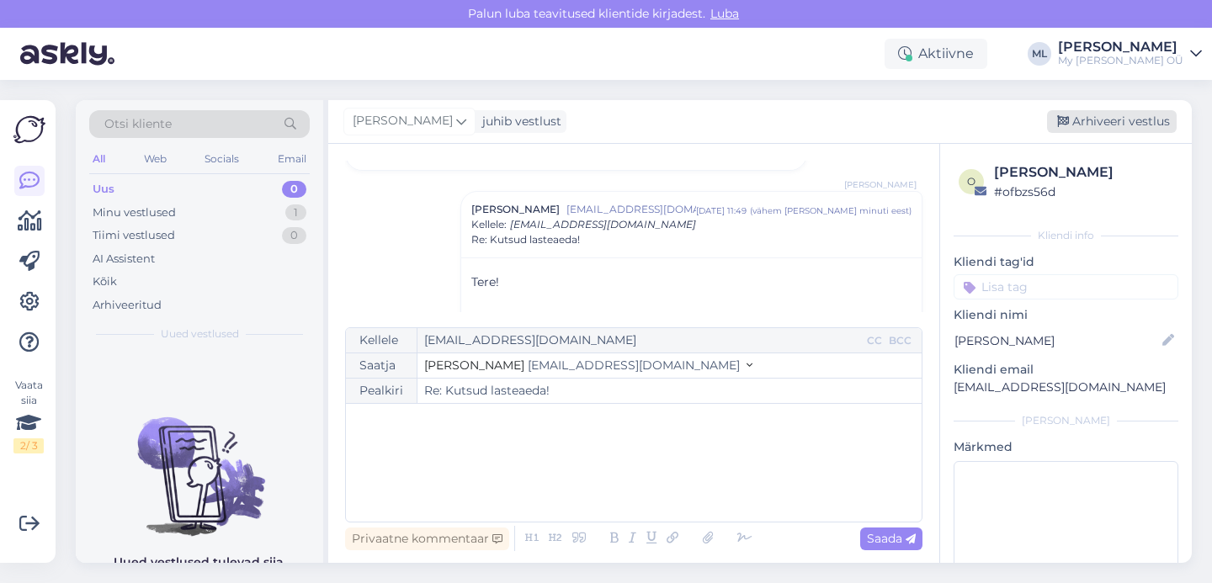
click at [1129, 123] on div "Arhiveeri vestlus" at bounding box center [1112, 121] width 130 height 23
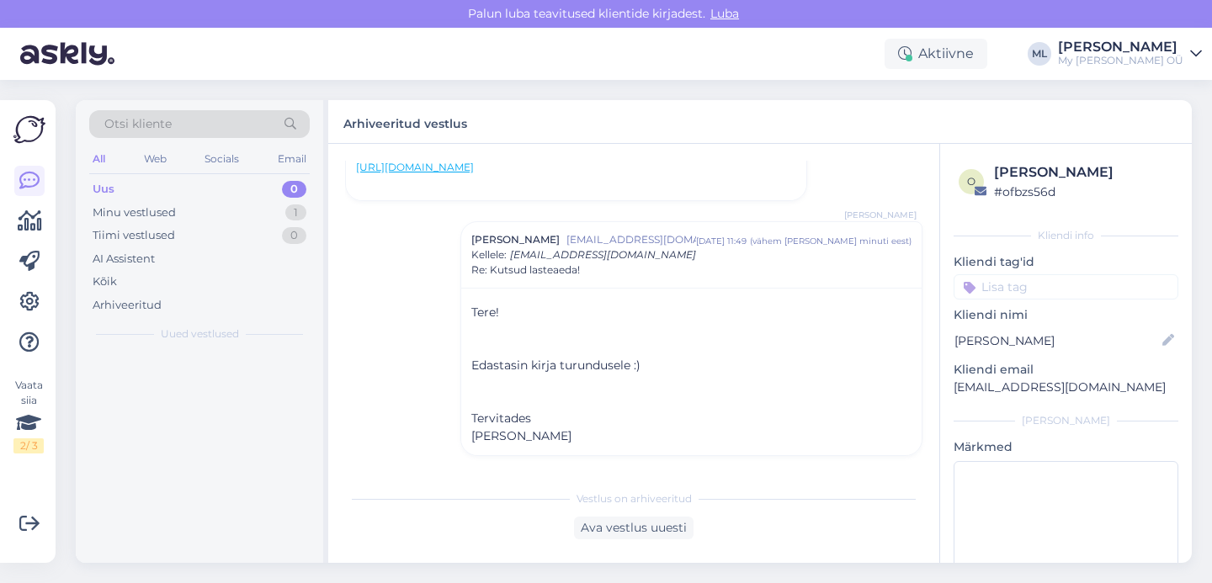
scroll to position [644, 0]
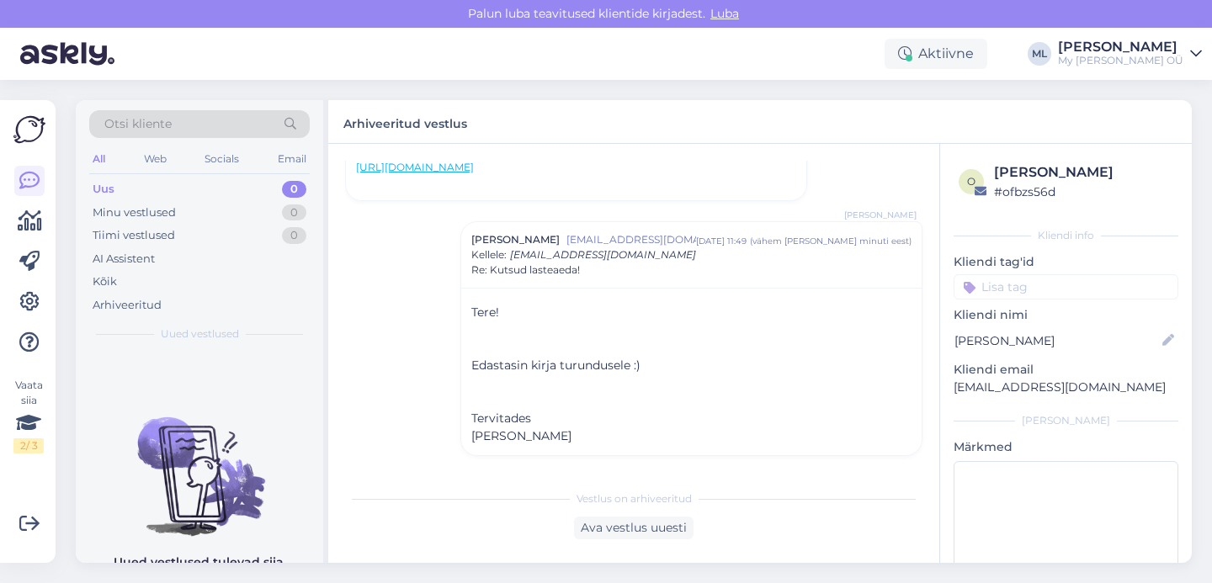
click at [118, 178] on div "Uus 0" at bounding box center [199, 190] width 221 height 24
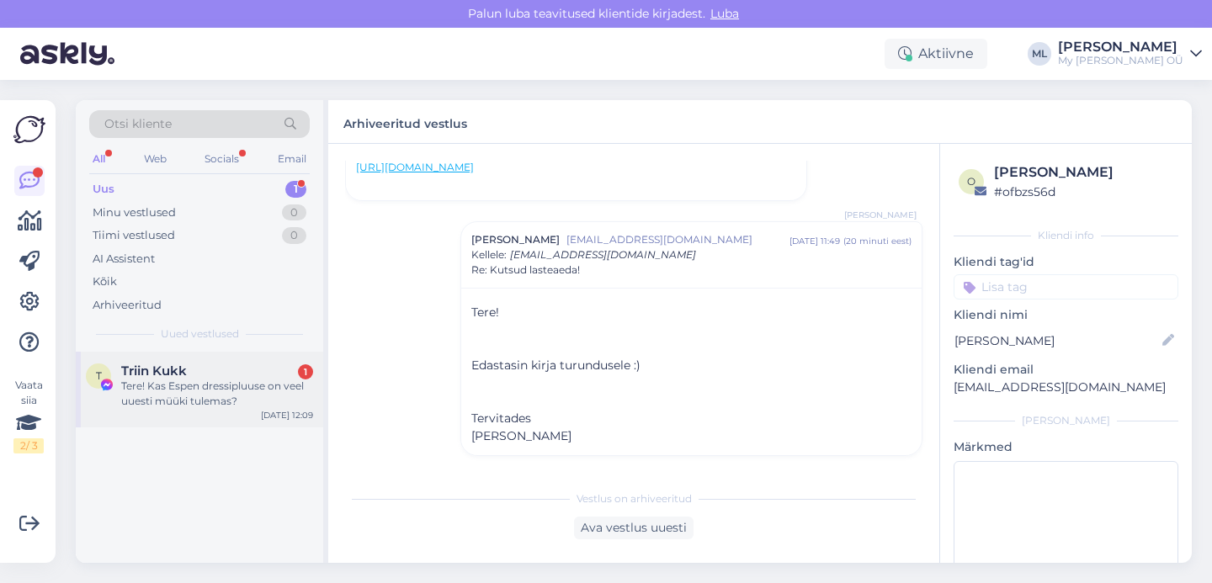
click at [189, 365] on div "Triin Kukk 1" at bounding box center [217, 371] width 192 height 15
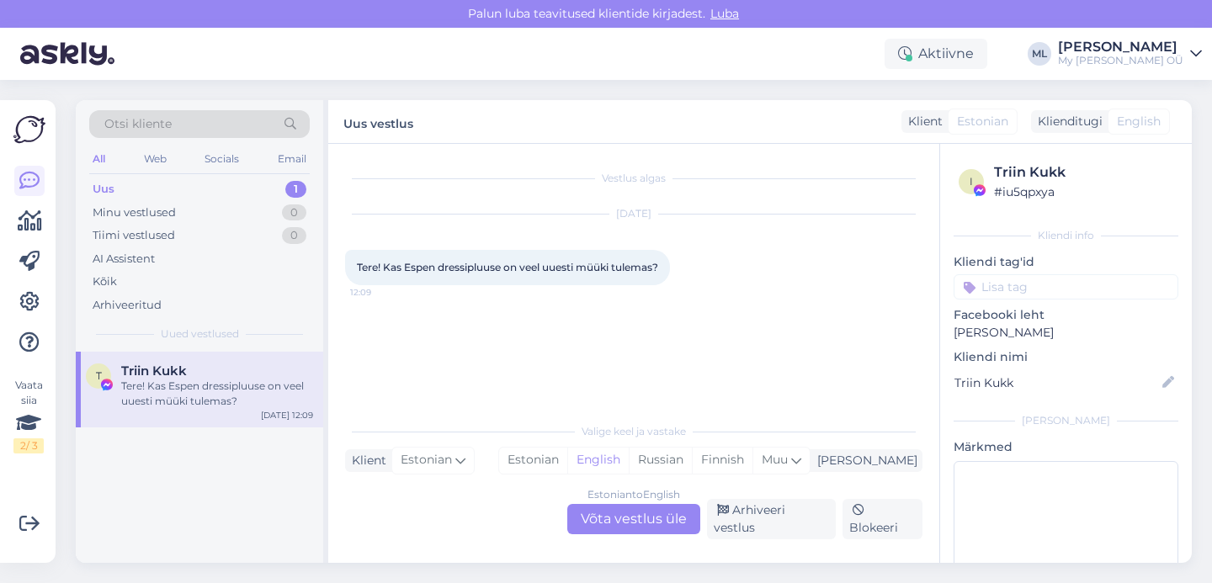
scroll to position [0, 0]
click at [511, 373] on div "Vestlus algas Aug 11 2025 Tere! Kas Espen dressipluuse on veel uuesti müüki tul…" at bounding box center [641, 280] width 593 height 238
click at [649, 527] on div "Estonian to English Võta vestlus üle" at bounding box center [633, 519] width 133 height 30
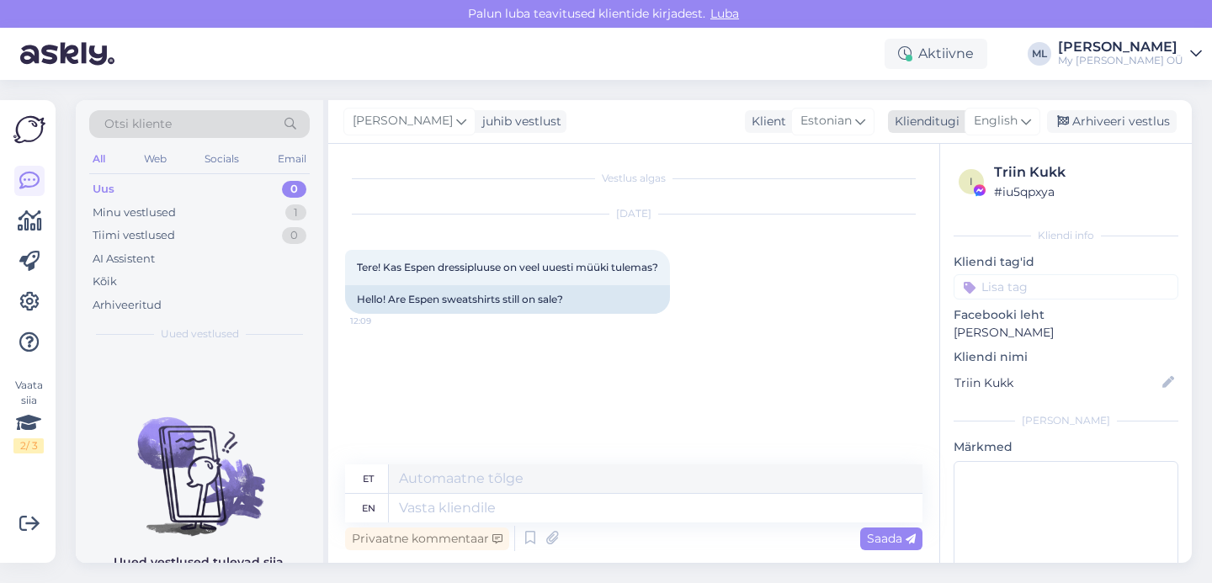
click at [988, 116] on span "English" at bounding box center [996, 121] width 44 height 19
type input "est"
drag, startPoint x: 940, startPoint y: 199, endPoint x: 927, endPoint y: 215, distance: 20.9
click at [940, 199] on link "Estonian" at bounding box center [964, 196] width 185 height 27
click at [551, 496] on textarea at bounding box center [634, 504] width 578 height 35
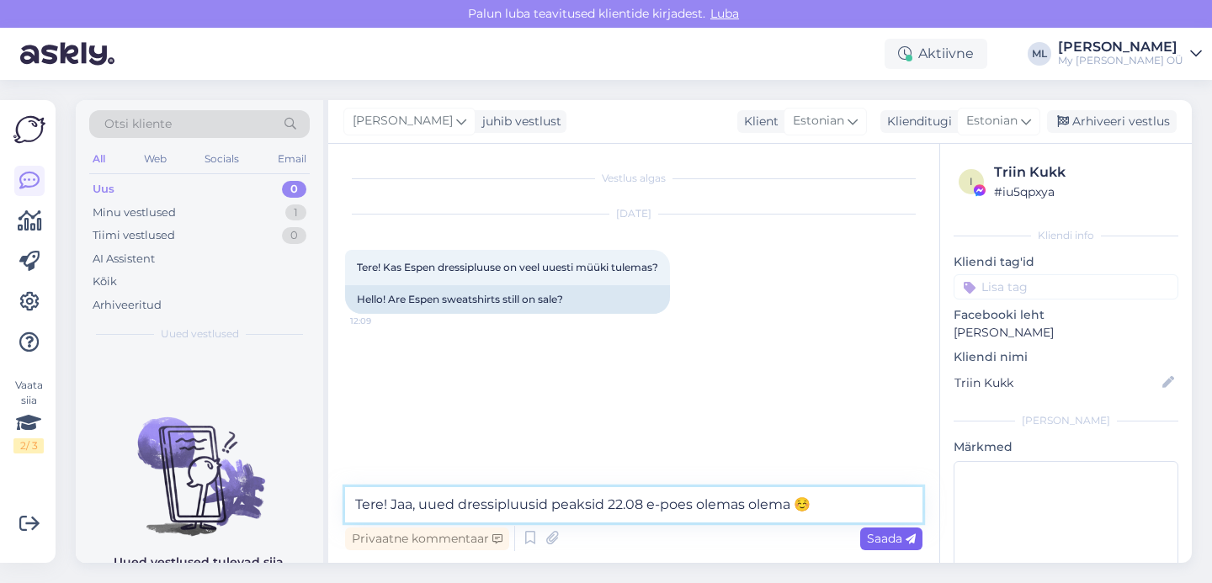
type textarea "Tere! Jaa, uued dressipluusid peaksid 22.08 e-poes olemas olema ☺️"
click at [893, 541] on span "Saada" at bounding box center [891, 538] width 49 height 15
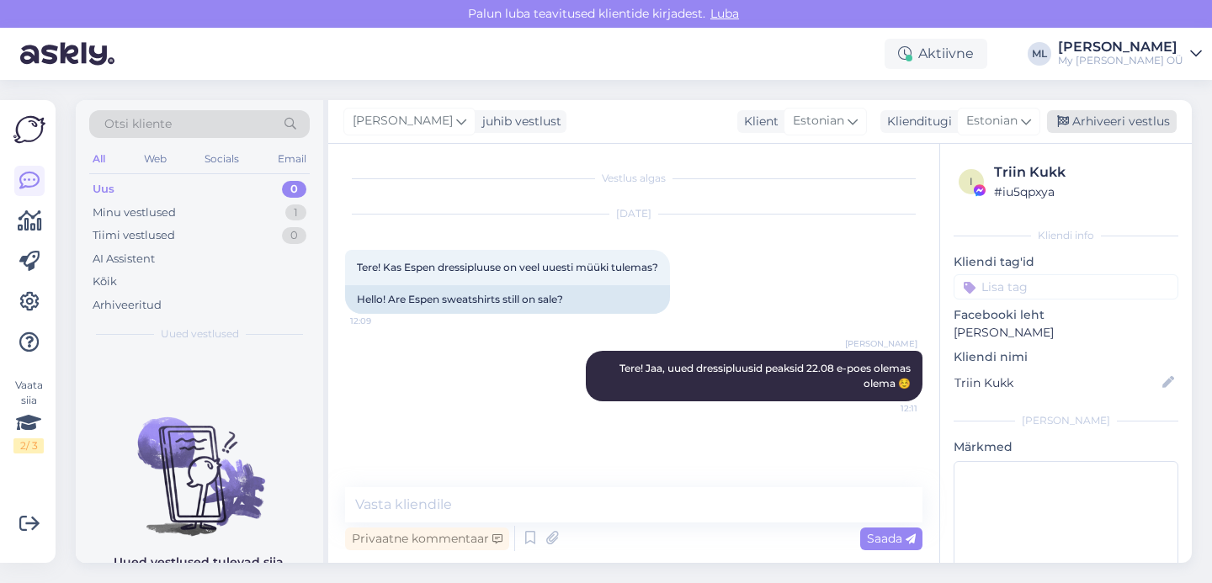
click at [1092, 116] on div "Arhiveeri vestlus" at bounding box center [1112, 121] width 130 height 23
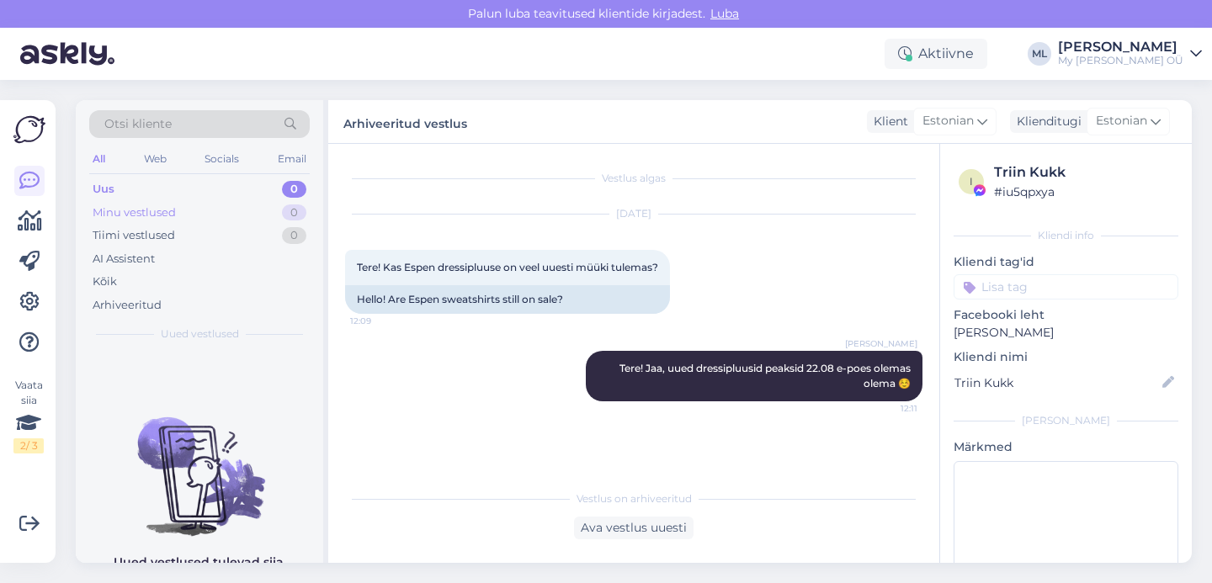
click at [99, 203] on div "Minu vestlused 0" at bounding box center [199, 213] width 221 height 24
click at [96, 190] on div "Uus" at bounding box center [103, 189] width 21 height 17
click at [109, 182] on div "Uus" at bounding box center [104, 189] width 22 height 17
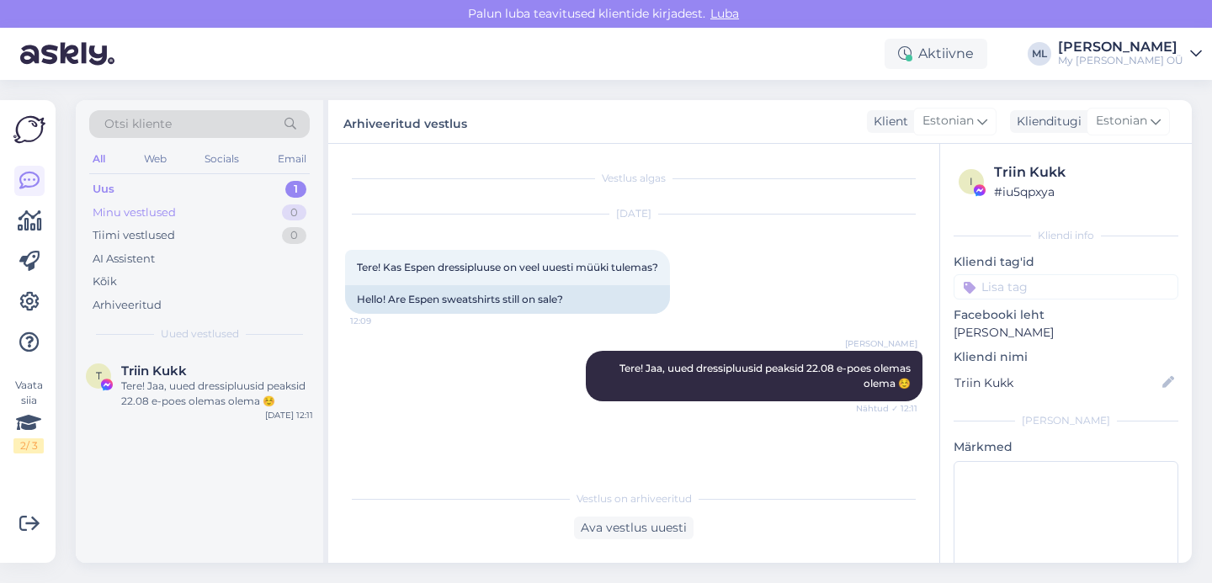
scroll to position [26, 0]
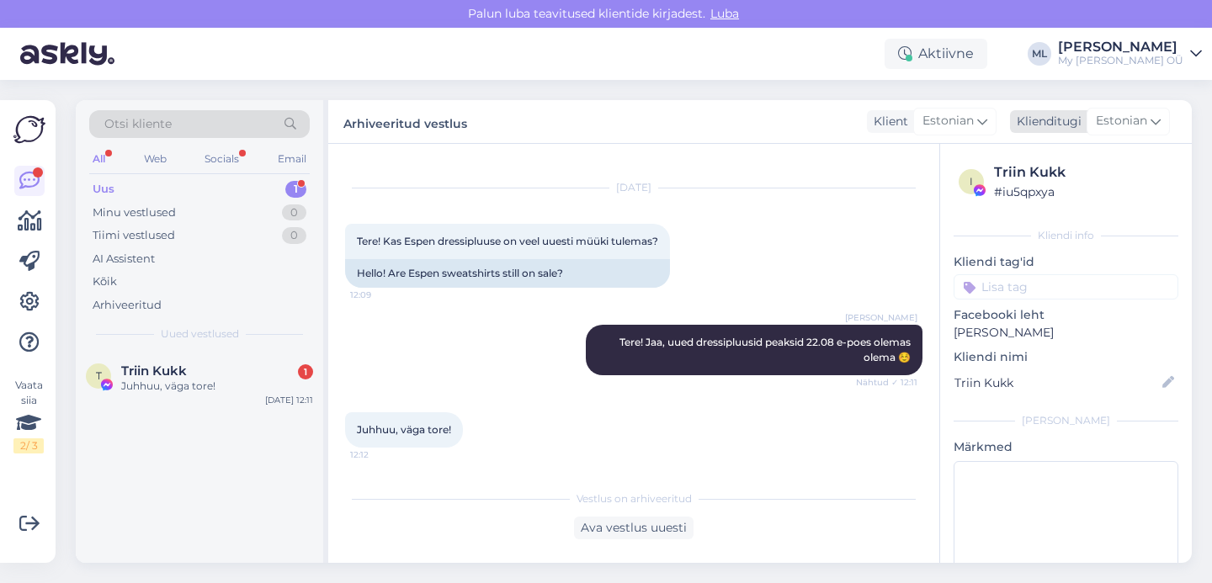
click at [1144, 118] on span "Estonian" at bounding box center [1121, 121] width 51 height 19
click at [1041, 191] on link "Estonian" at bounding box center [1090, 196] width 185 height 27
drag, startPoint x: 104, startPoint y: 212, endPoint x: 108, endPoint y: 199, distance: 14.1
click at [104, 211] on div "Minu vestlused" at bounding box center [134, 213] width 83 height 17
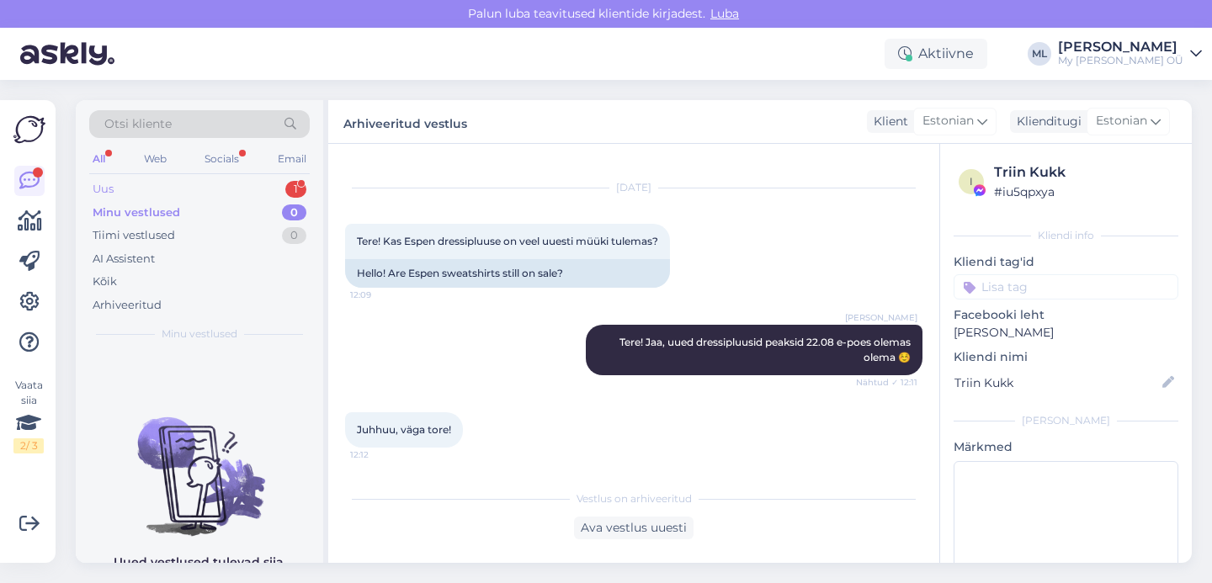
click at [107, 185] on div "Uus" at bounding box center [103, 189] width 21 height 17
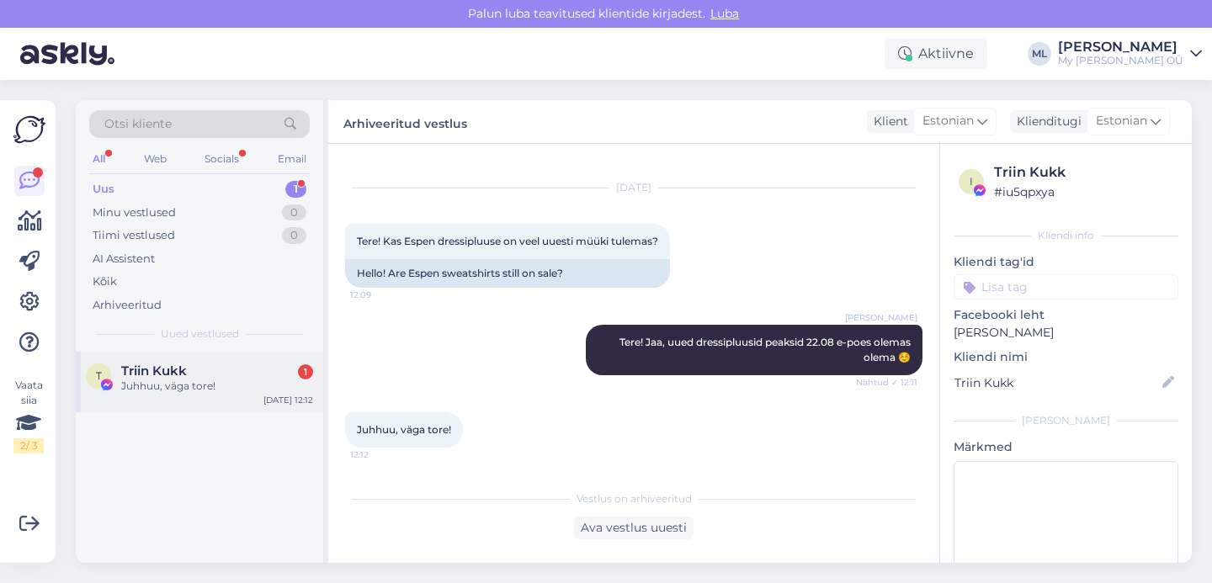
click at [138, 412] on div "T Triin Kukk 1 Juhhuu, väga tore! Aug 11 12:12" at bounding box center [200, 382] width 248 height 61
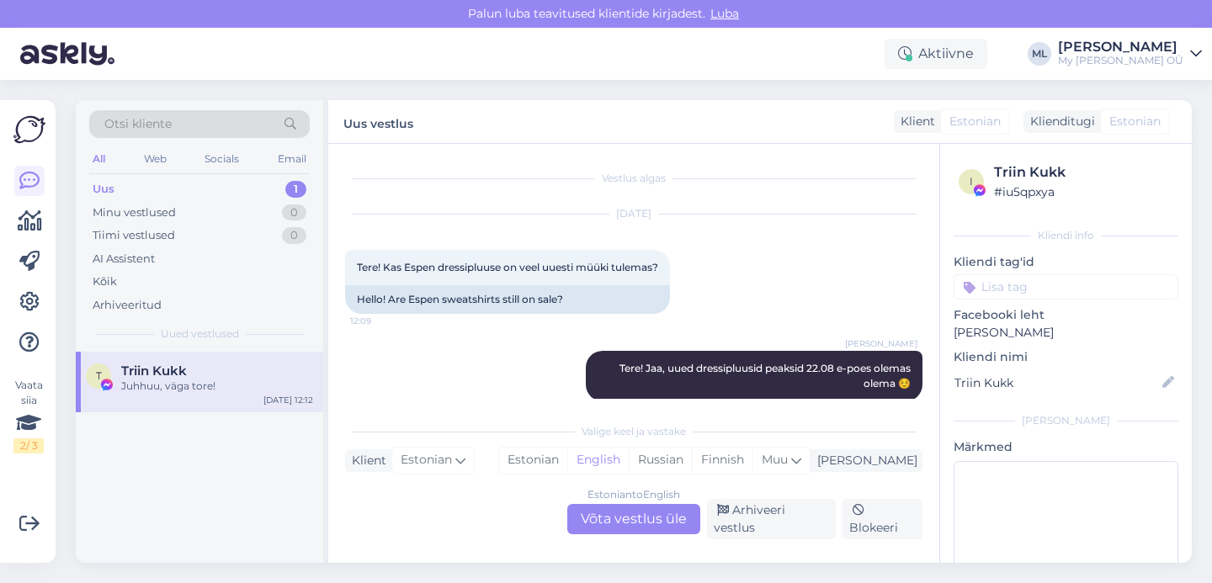
scroll to position [83, 0]
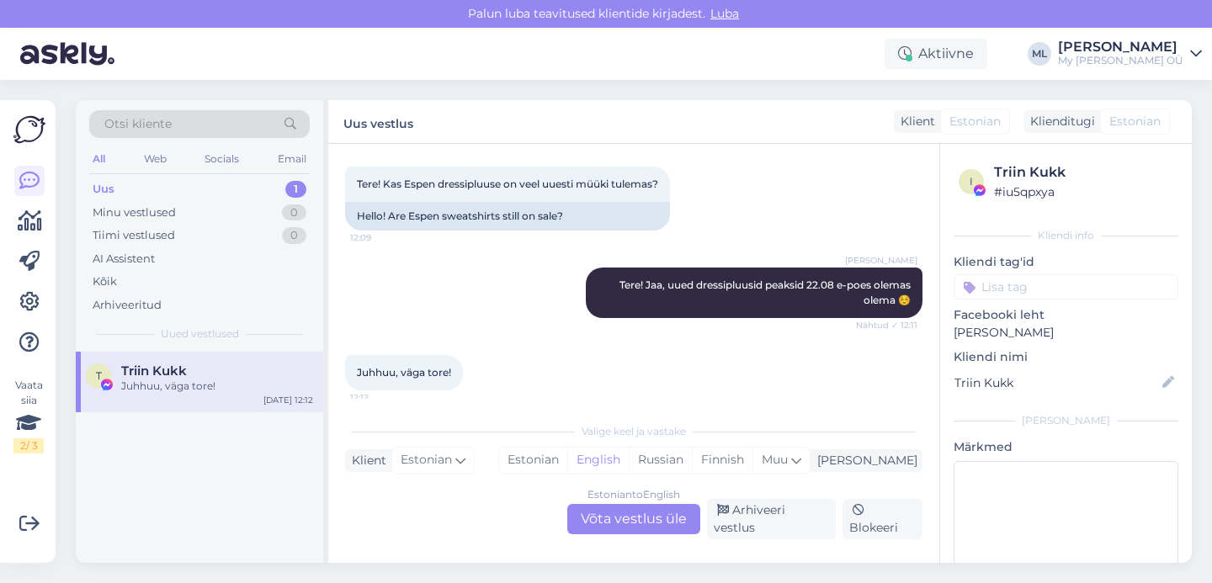
click at [162, 371] on span "Triin Kukk" at bounding box center [154, 371] width 66 height 15
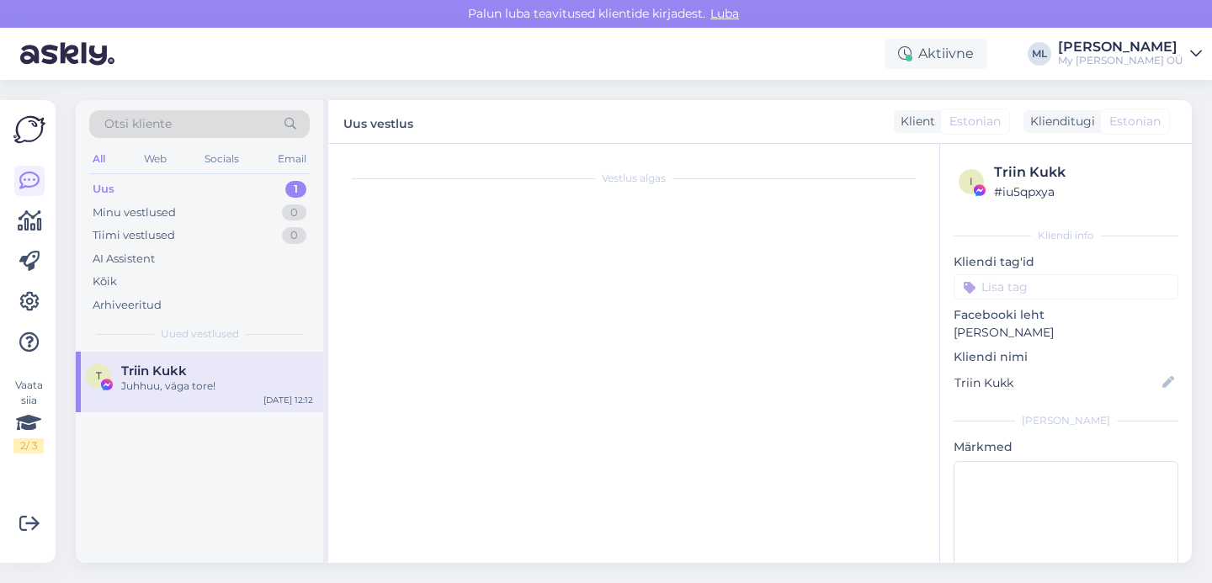
scroll to position [0, 0]
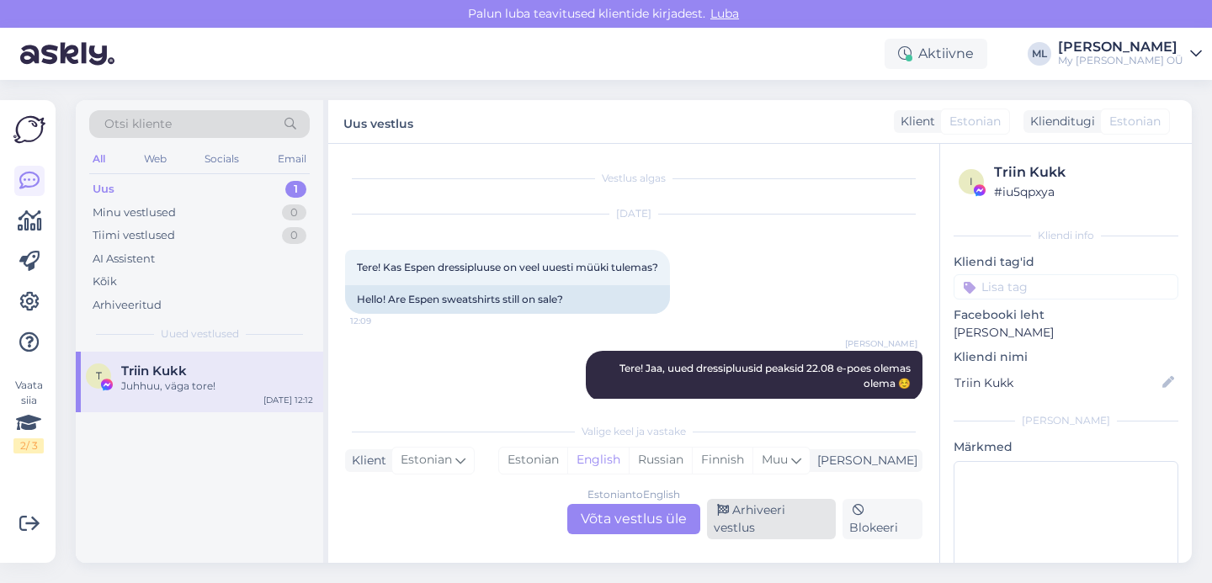
click at [784, 525] on div "Arhiveeri vestlus" at bounding box center [771, 519] width 129 height 40
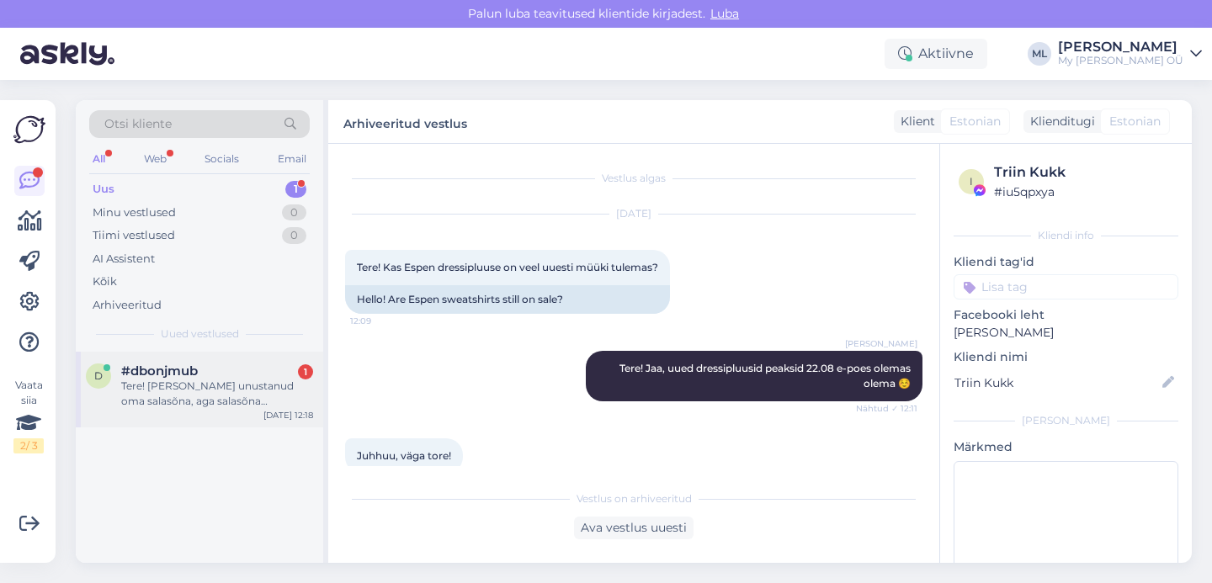
click at [241, 404] on div "Tere! Olen unustanud oma salasõna, aga salasõna taastamise link ei tööta. Proov…" at bounding box center [217, 394] width 192 height 30
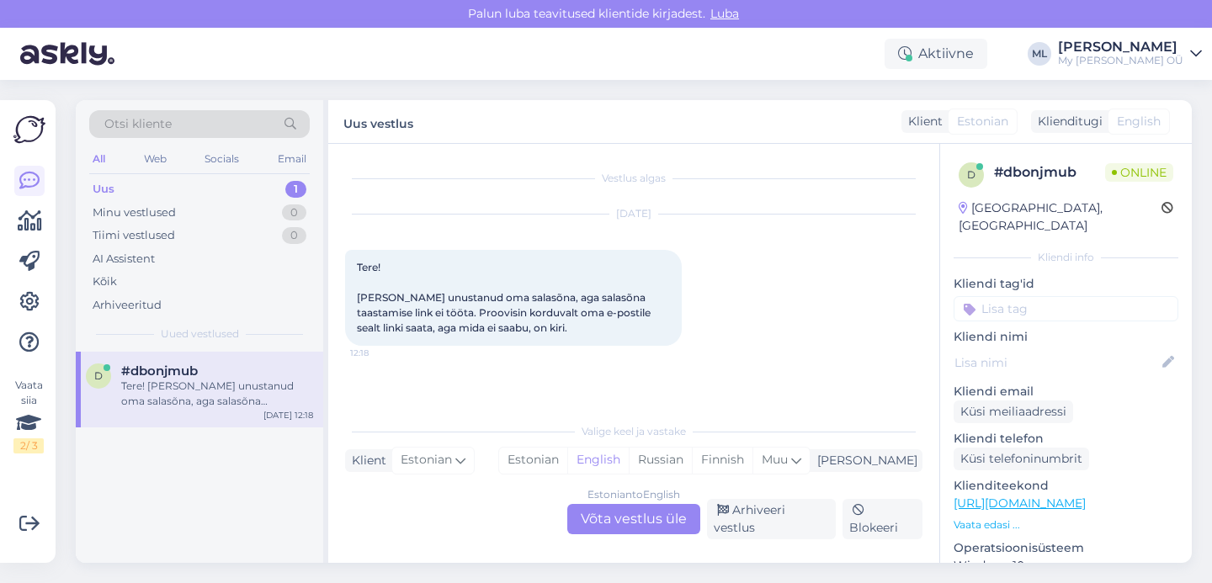
click at [615, 524] on div "Estonian to English Võta vestlus üle" at bounding box center [633, 519] width 133 height 30
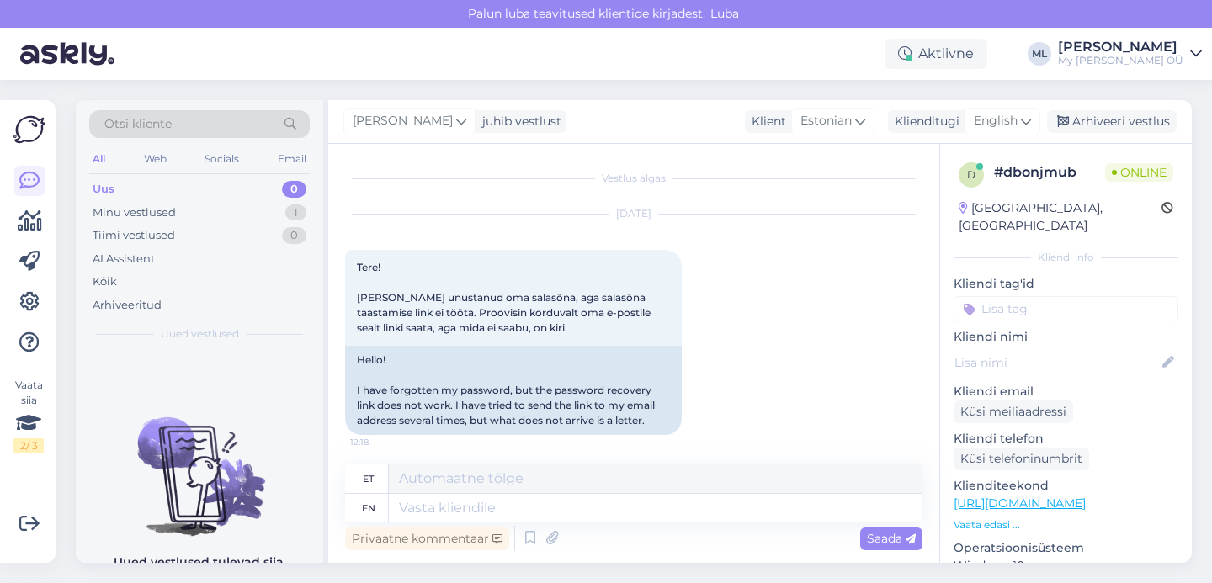
click at [1011, 139] on div "Mari-Liis juhib vestlust Klient Estonian Klienditugi English est Estonian Arhiv…" at bounding box center [760, 122] width 864 height 44
click at [1005, 119] on span "English" at bounding box center [996, 121] width 44 height 19
drag, startPoint x: 944, startPoint y: 198, endPoint x: 575, endPoint y: 403, distance: 422.1
click at [944, 198] on link "Estonian" at bounding box center [964, 196] width 185 height 27
click at [400, 498] on textarea at bounding box center [634, 504] width 578 height 35
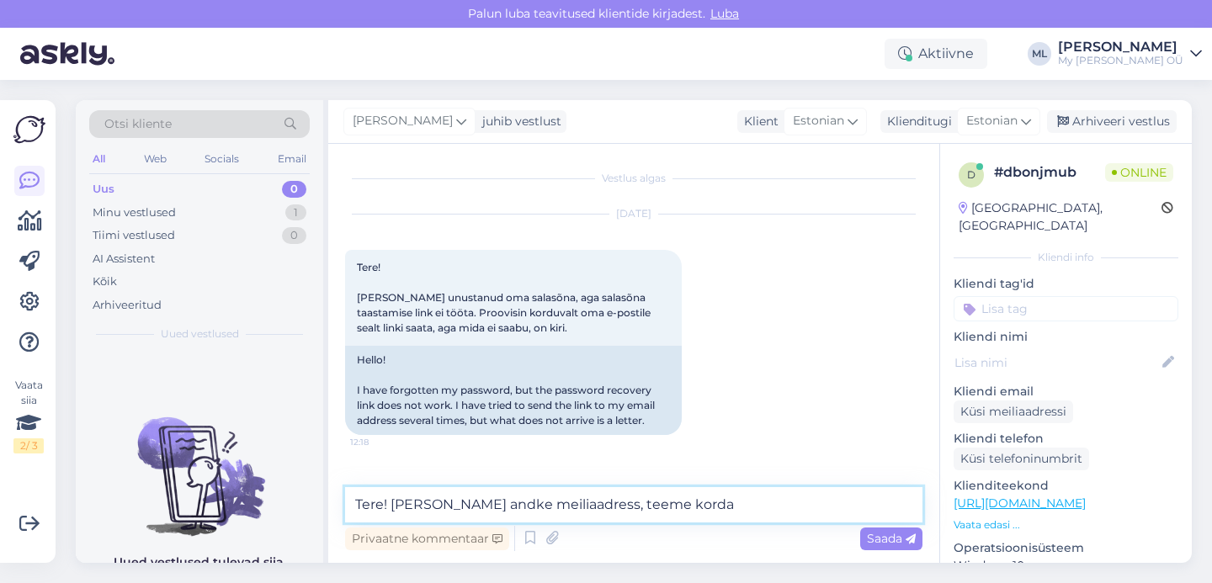
click at [716, 509] on textarea "Tere! Palun andke meiliaadress, teeme korda" at bounding box center [634, 504] width 578 height 35
click at [711, 504] on textarea "Tere! Palun andke meiliaadress, teeme korda" at bounding box center [634, 504] width 578 height 35
type textarea "Tere! Palun andke meiliaadress, teeme korda ☺️"
click at [895, 531] on span "Saada" at bounding box center [891, 538] width 49 height 15
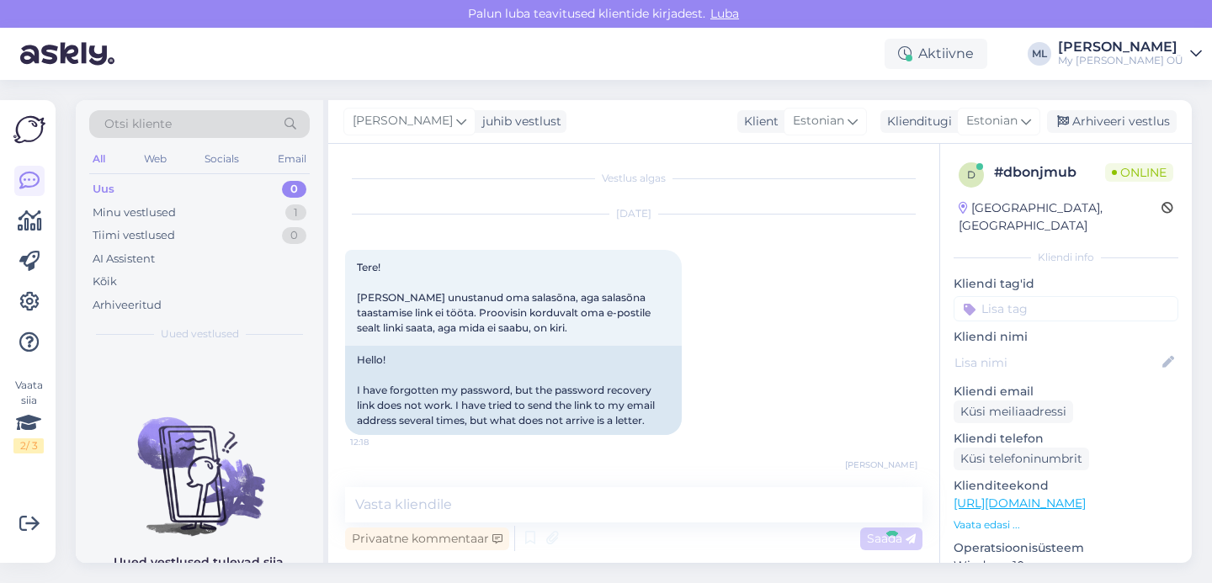
scroll to position [54, 0]
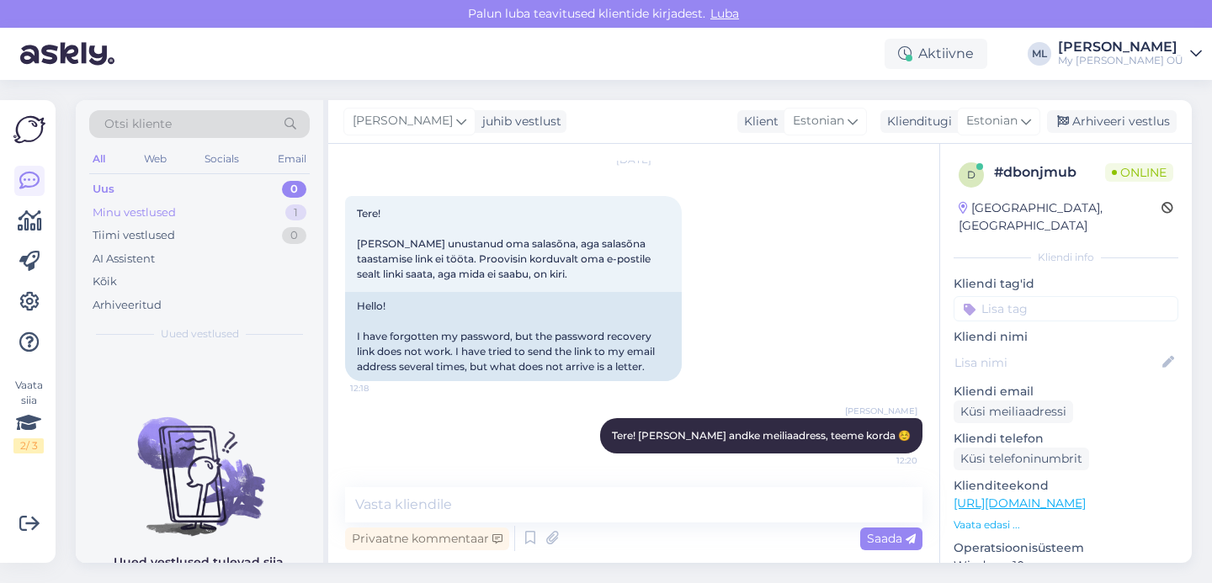
click at [138, 216] on div "Minu vestlused" at bounding box center [134, 213] width 83 height 17
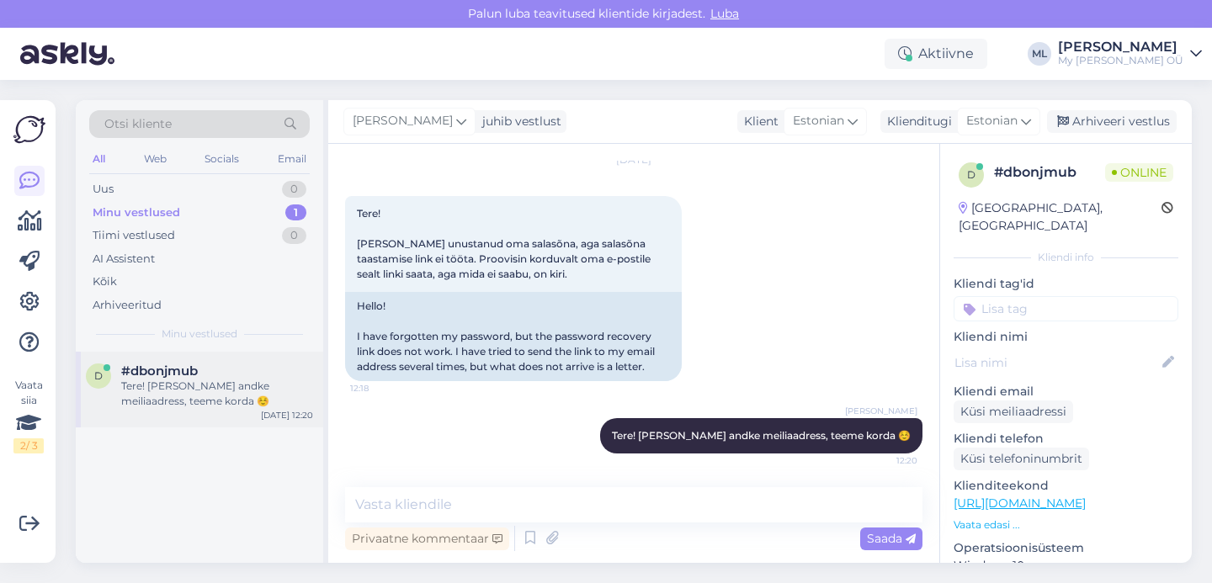
click at [247, 413] on div "d #dbonjmub Tere! Palun andke meiliaadress, teeme korda ☺️ Aug 11 12:20" at bounding box center [200, 390] width 248 height 76
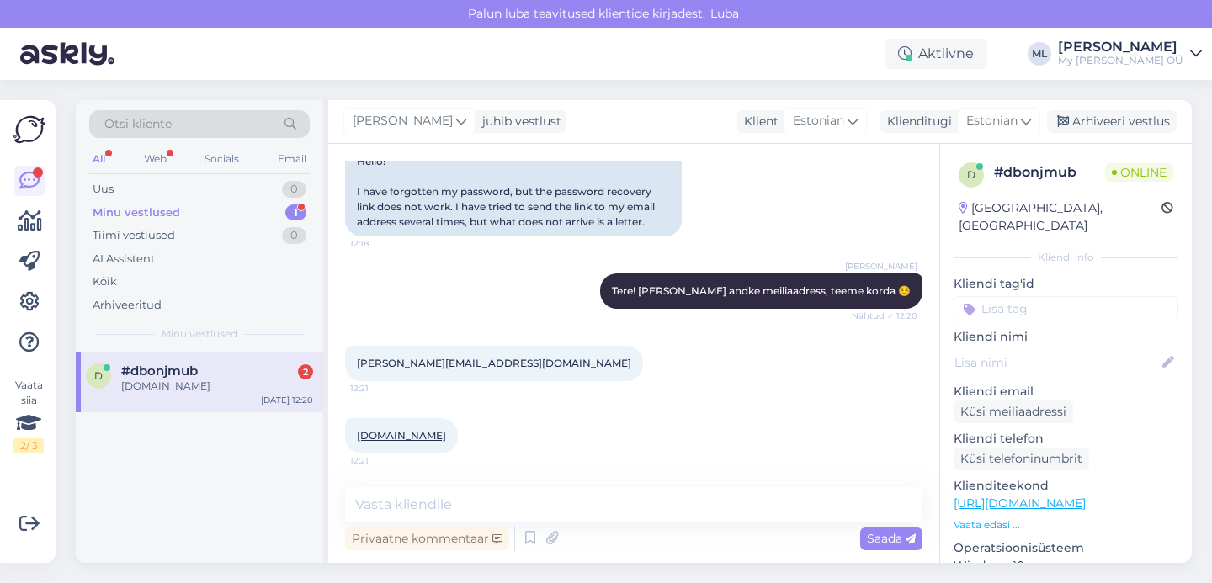
scroll to position [271, 0]
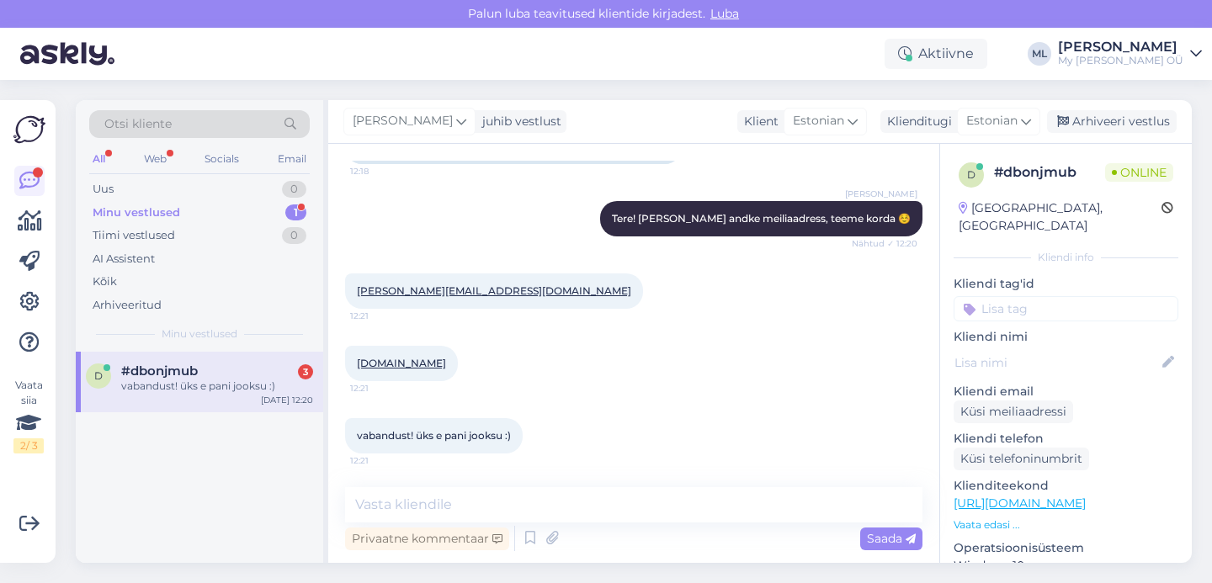
click at [169, 413] on div "d #dbonjmub 3 vabandust! üks e pani jooksu :) Aug 11 12:20" at bounding box center [200, 457] width 248 height 211
click at [182, 379] on div "vabandust! üks e pani jooksu :)" at bounding box center [217, 386] width 192 height 15
click at [487, 482] on div "Vestlus algas Aug 11 2025 Tere! Olen unustanud oma salasõna, aga salasõna taast…" at bounding box center [633, 353] width 611 height 419
drag, startPoint x: 491, startPoint y: 494, endPoint x: 493, endPoint y: 509, distance: 14.5
click at [491, 494] on textarea at bounding box center [634, 504] width 578 height 35
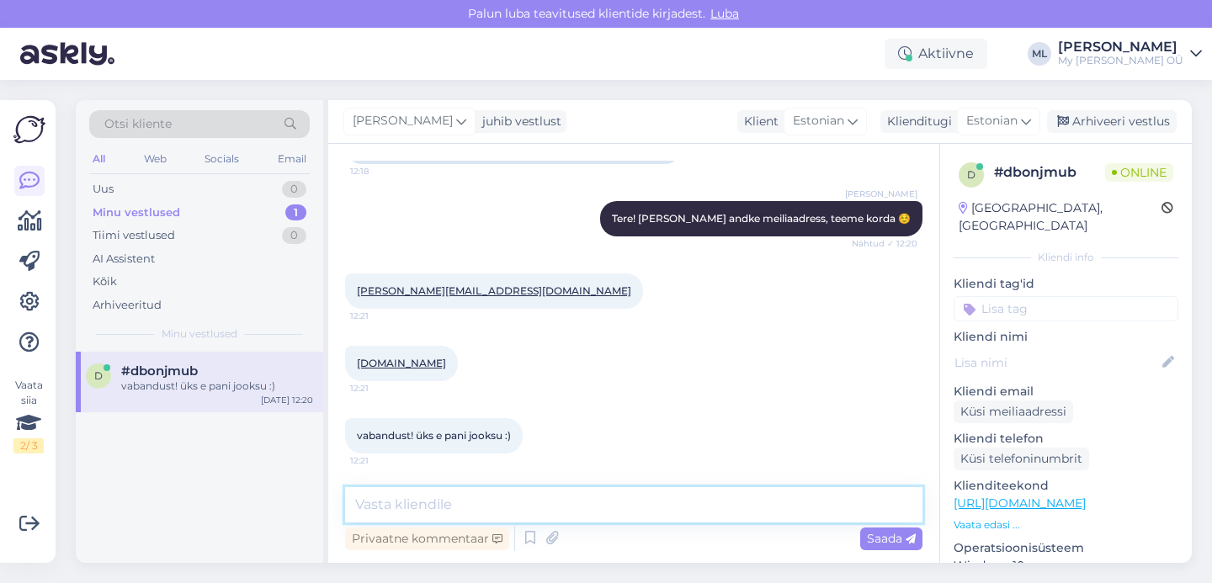
click at [368, 506] on textarea at bounding box center [634, 504] width 578 height 35
click at [526, 497] on textarea at bounding box center [634, 504] width 578 height 35
paste textarea "Palun vaadake nüüd postkasti, peaksite saama lingi konto uuendamiseks. Usun, et…"
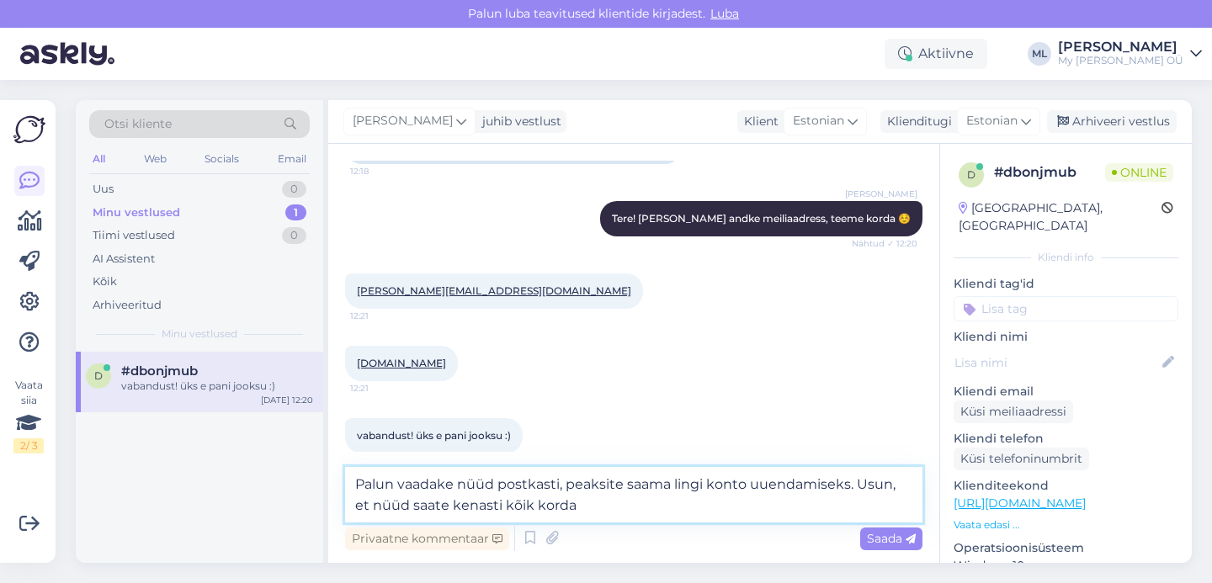
click at [599, 495] on textarea "Palun vaadake nüüd postkasti, peaksite saama lingi konto uuendamiseks. Usun, et…" at bounding box center [634, 495] width 578 height 56
click at [605, 508] on textarea "Palun vaadake nüüd postkasti, peaksite saama lingi konto uuendamiseks. Usun, et…" at bounding box center [634, 495] width 578 height 56
type textarea "Palun vaadake nüüd postkasti, peaksite saama lingi konto uuendamiseks. Usun, et…"
drag, startPoint x: 876, startPoint y: 534, endPoint x: 859, endPoint y: 538, distance: 17.4
click at [876, 534] on span "Saada" at bounding box center [891, 538] width 49 height 15
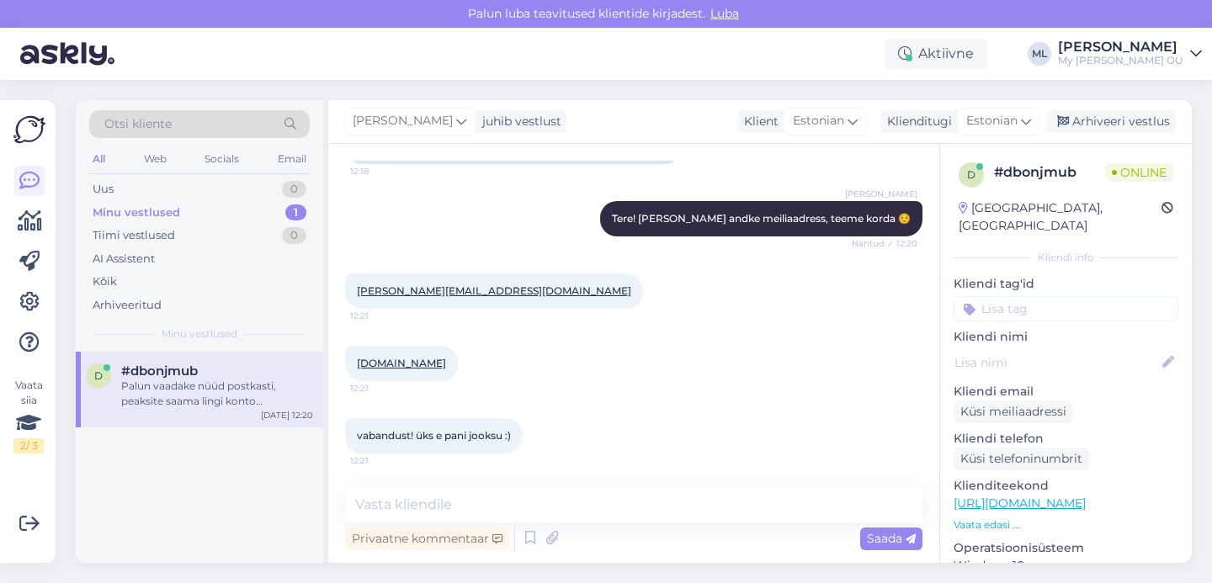
scroll to position [359, 0]
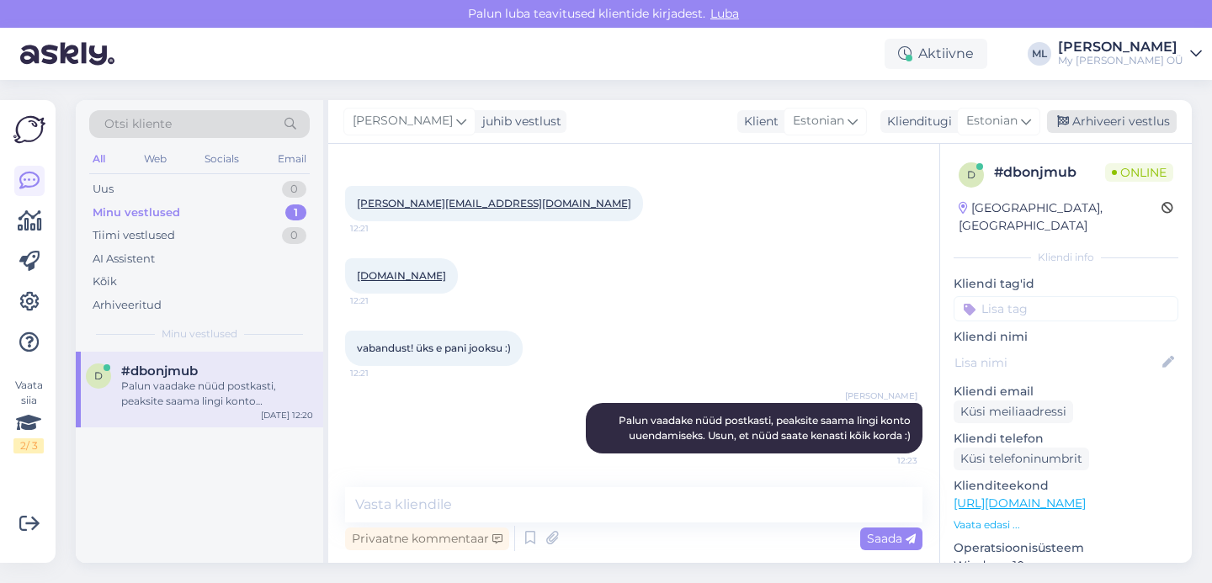
click at [1106, 121] on div "Arhiveeri vestlus" at bounding box center [1112, 121] width 130 height 23
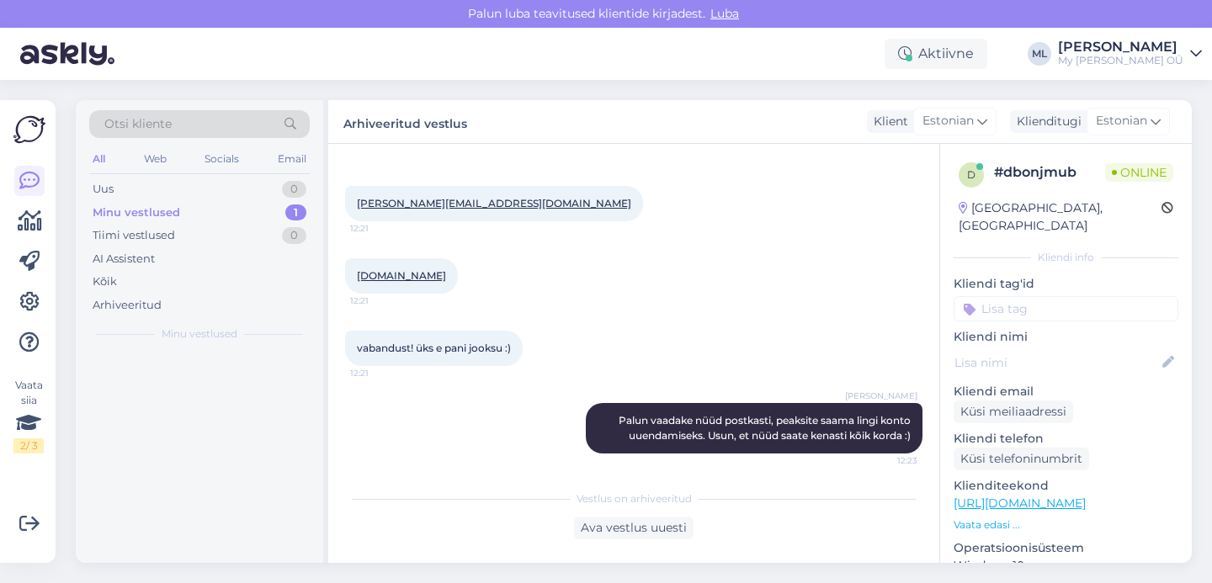
scroll to position [365, 0]
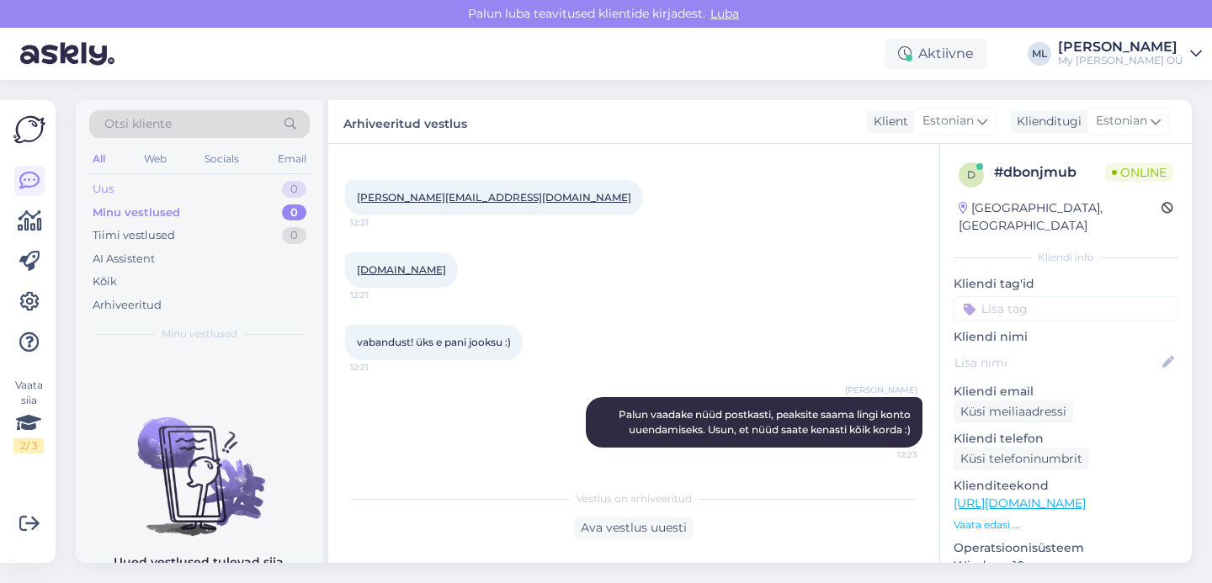
click at [136, 183] on div "Uus 0" at bounding box center [199, 190] width 221 height 24
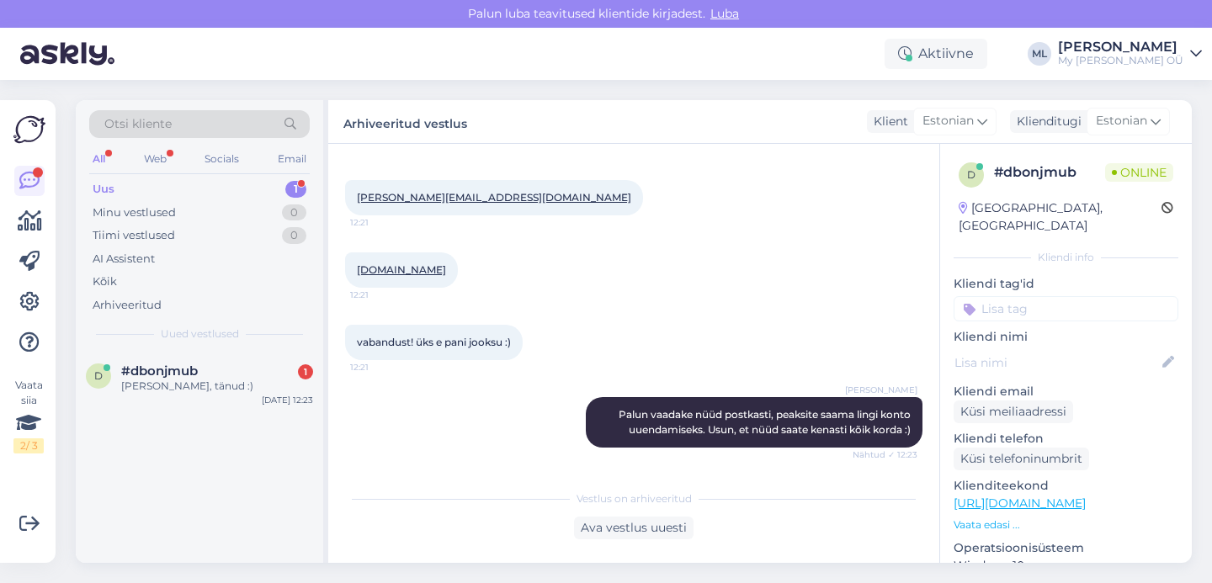
scroll to position [437, 0]
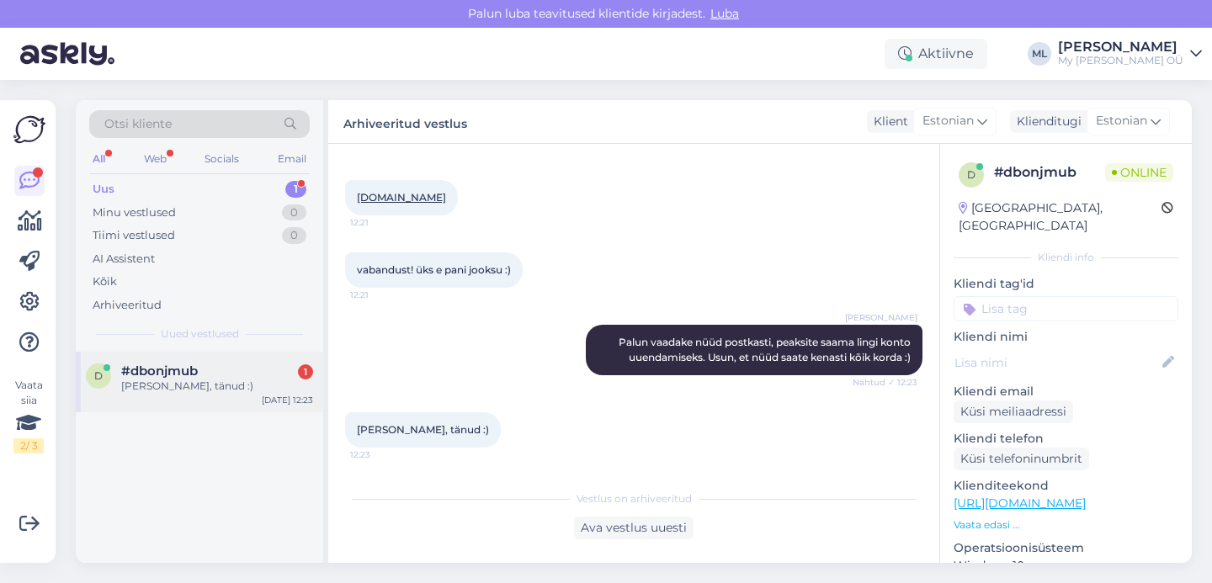
click at [160, 379] on div "sain, tänud :)" at bounding box center [217, 386] width 192 height 15
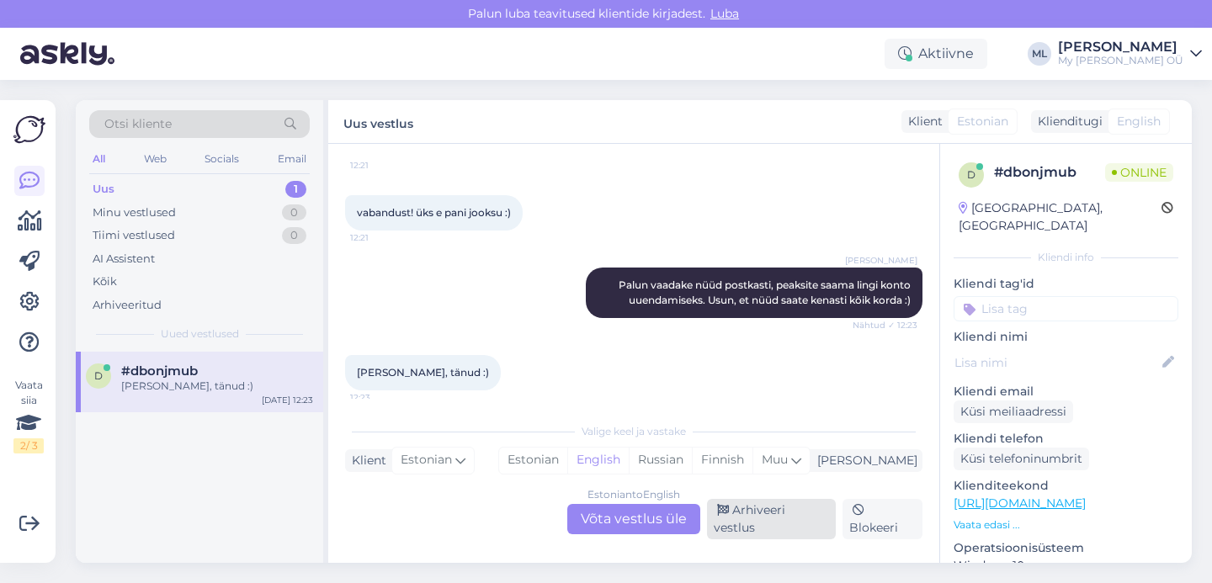
click at [771, 524] on div "Arhiveeri vestlus" at bounding box center [771, 519] width 129 height 40
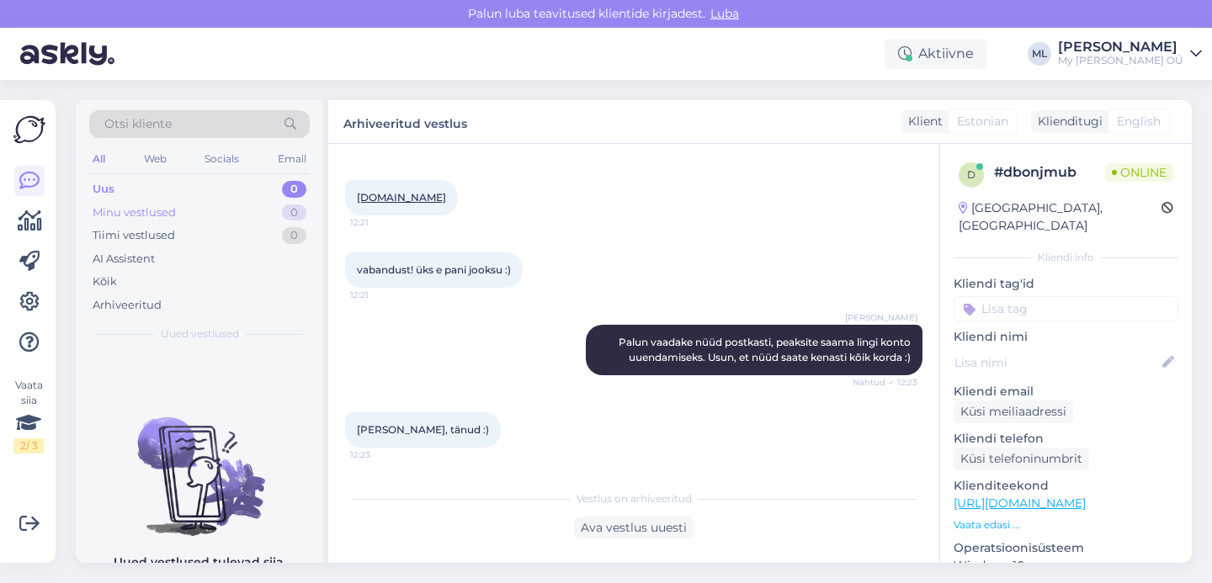
click at [165, 221] on div "Minu vestlused 0" at bounding box center [199, 213] width 221 height 24
click at [131, 180] on div "Uus 0" at bounding box center [199, 190] width 221 height 24
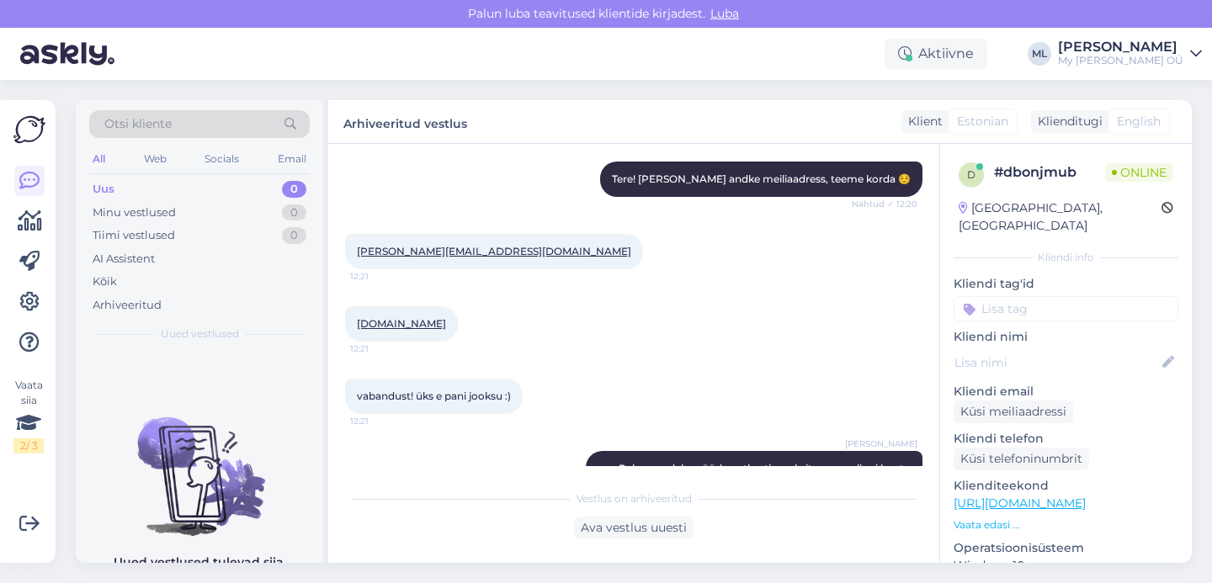
scroll to position [99, 0]
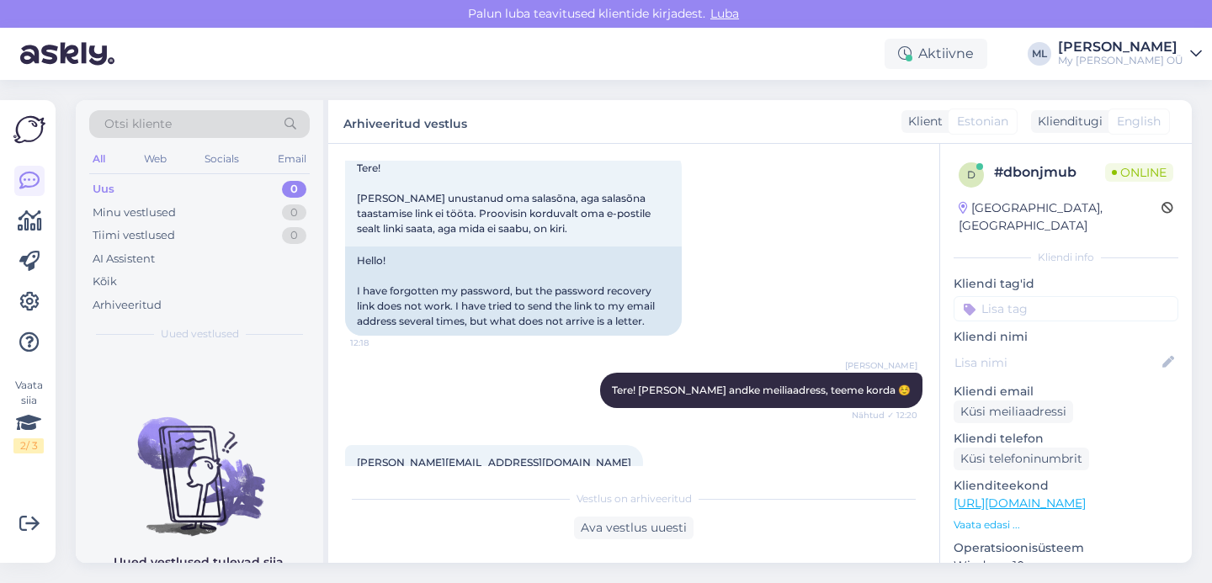
click at [145, 178] on div "Uus 0" at bounding box center [199, 190] width 221 height 24
click at [152, 197] on div "Uus 0" at bounding box center [199, 190] width 221 height 24
click at [101, 175] on div "Otsi kliente All Web Socials Email Uus 0 Minu vestlused 0 Tiimi vestlused 0 AI …" at bounding box center [200, 226] width 248 height 252
drag, startPoint x: 115, startPoint y: 189, endPoint x: 110, endPoint y: 205, distance: 15.7
click at [115, 189] on div "Uus 0" at bounding box center [199, 190] width 221 height 24
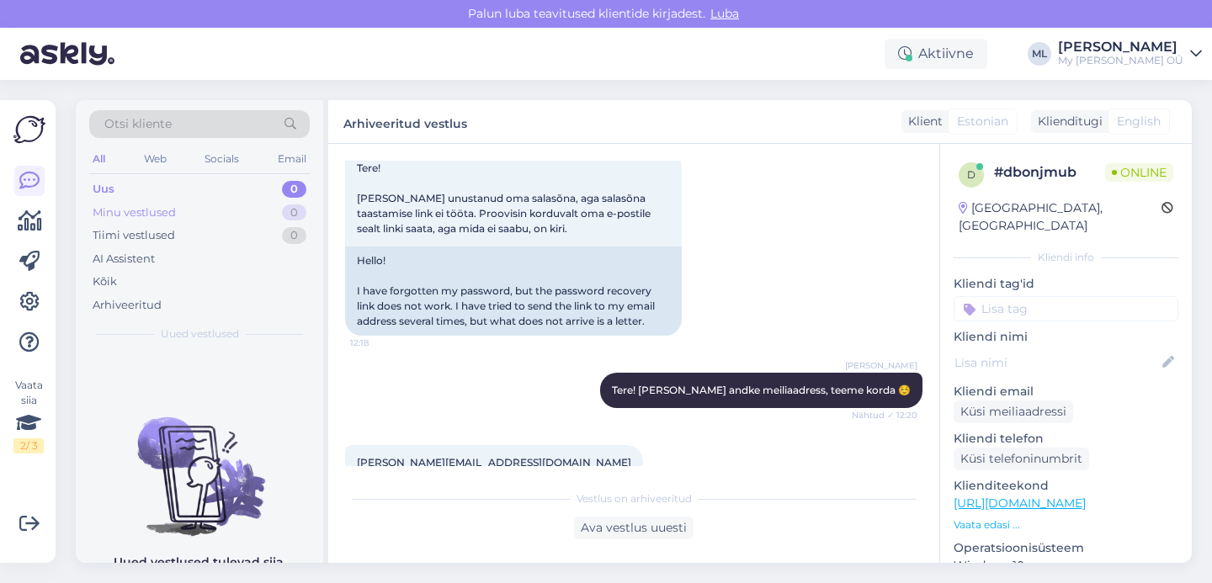
click at [111, 210] on div "Minu vestlused" at bounding box center [134, 213] width 83 height 17
click at [103, 193] on div "Uus" at bounding box center [103, 189] width 21 height 17
